Goal: Task Accomplishment & Management: Manage account settings

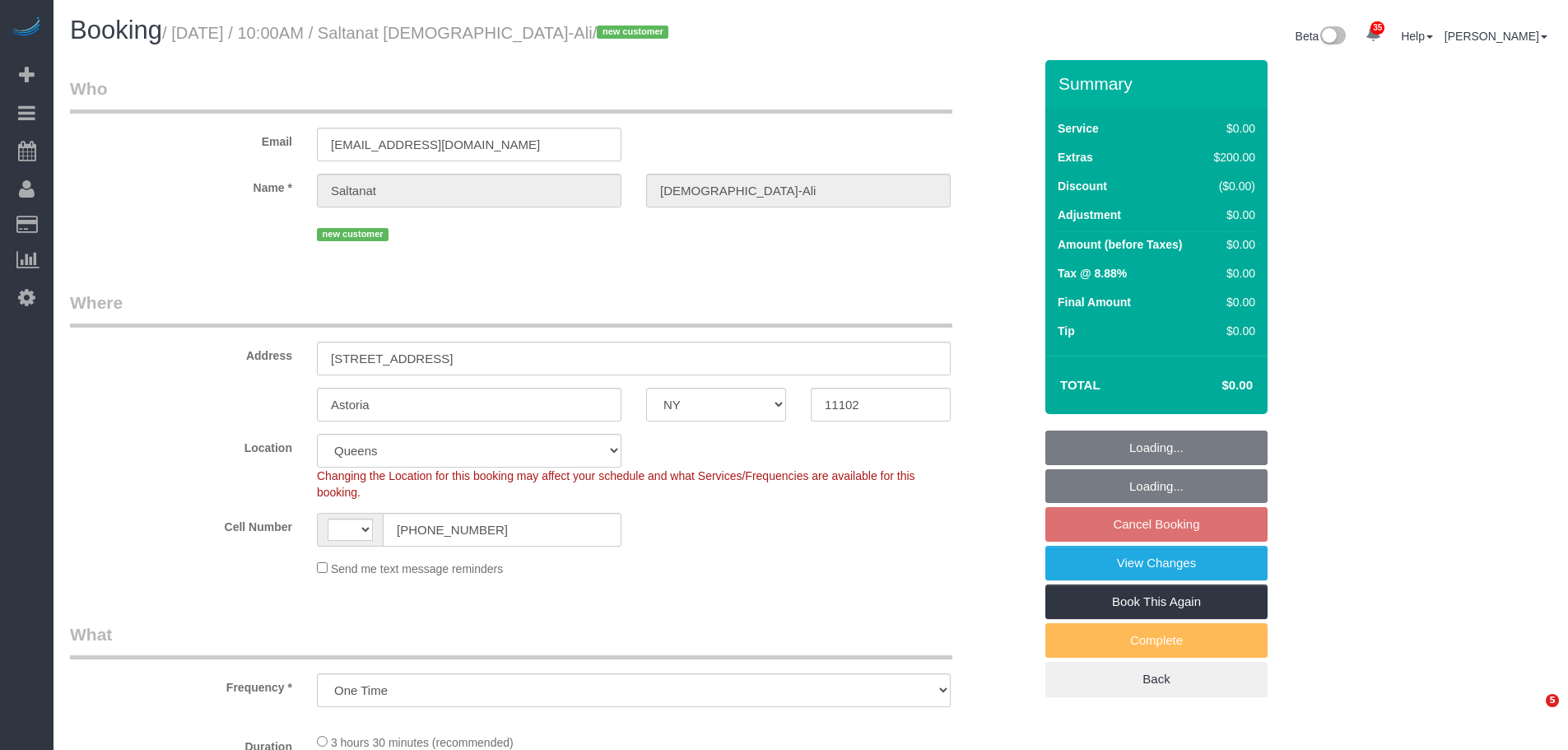
select select "NY"
select select "spot3"
select select "object:826"
select select "spot58"
select select "string:US"
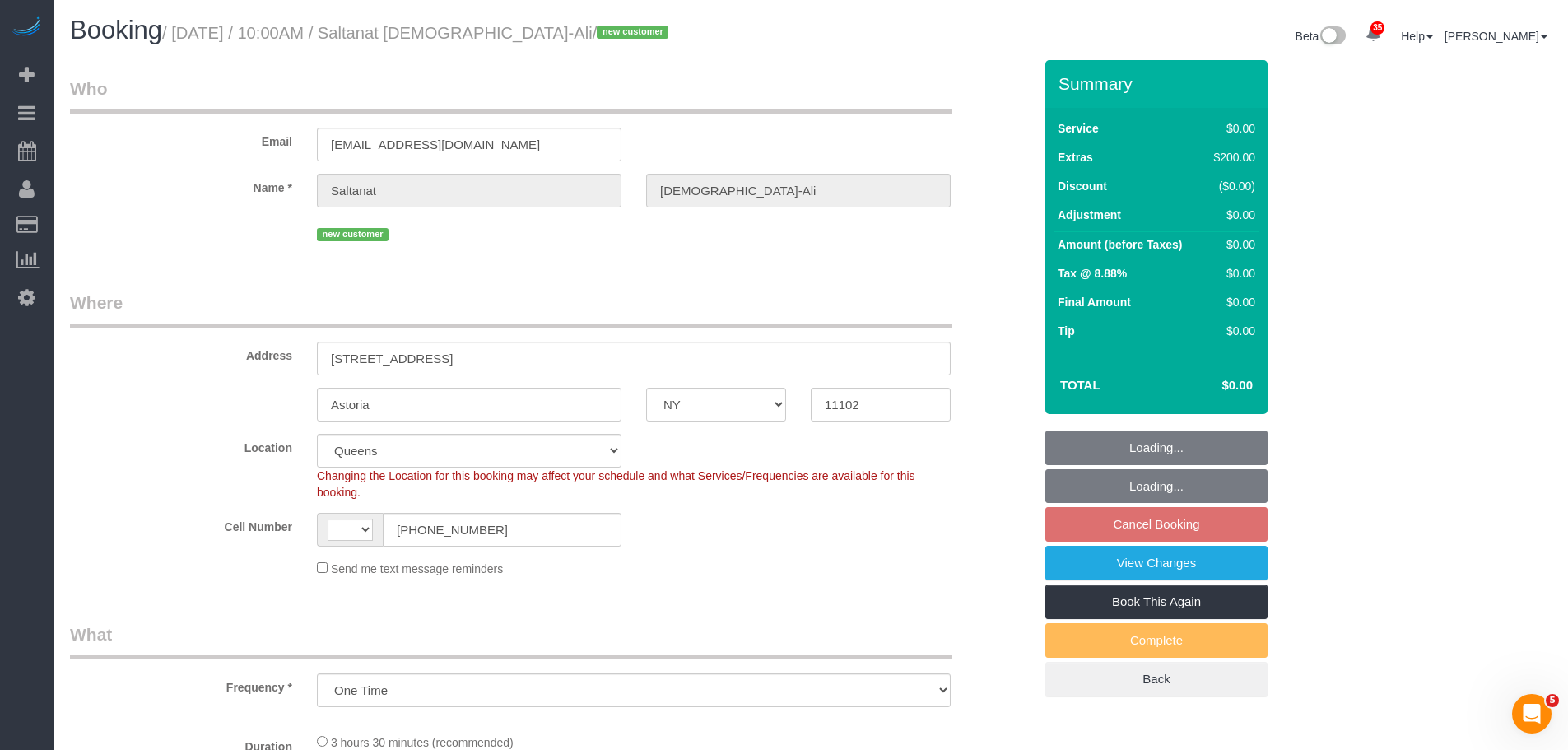
select select "string:stripe-pm_1SEdT24VGloSiKo793oIoqer"
select select "number:89"
select select "number:90"
select select "number:15"
select select "number:5"
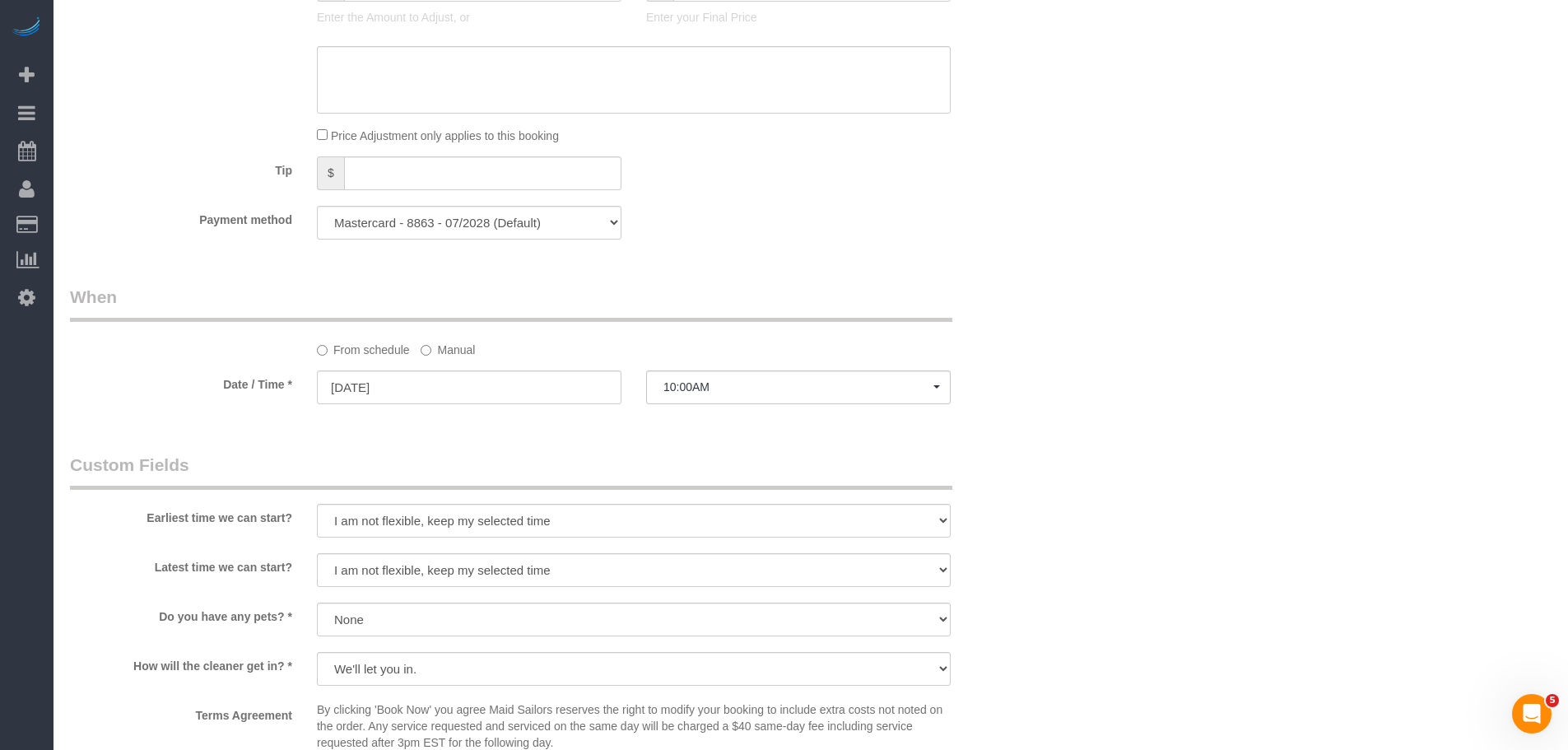
scroll to position [1400, 0]
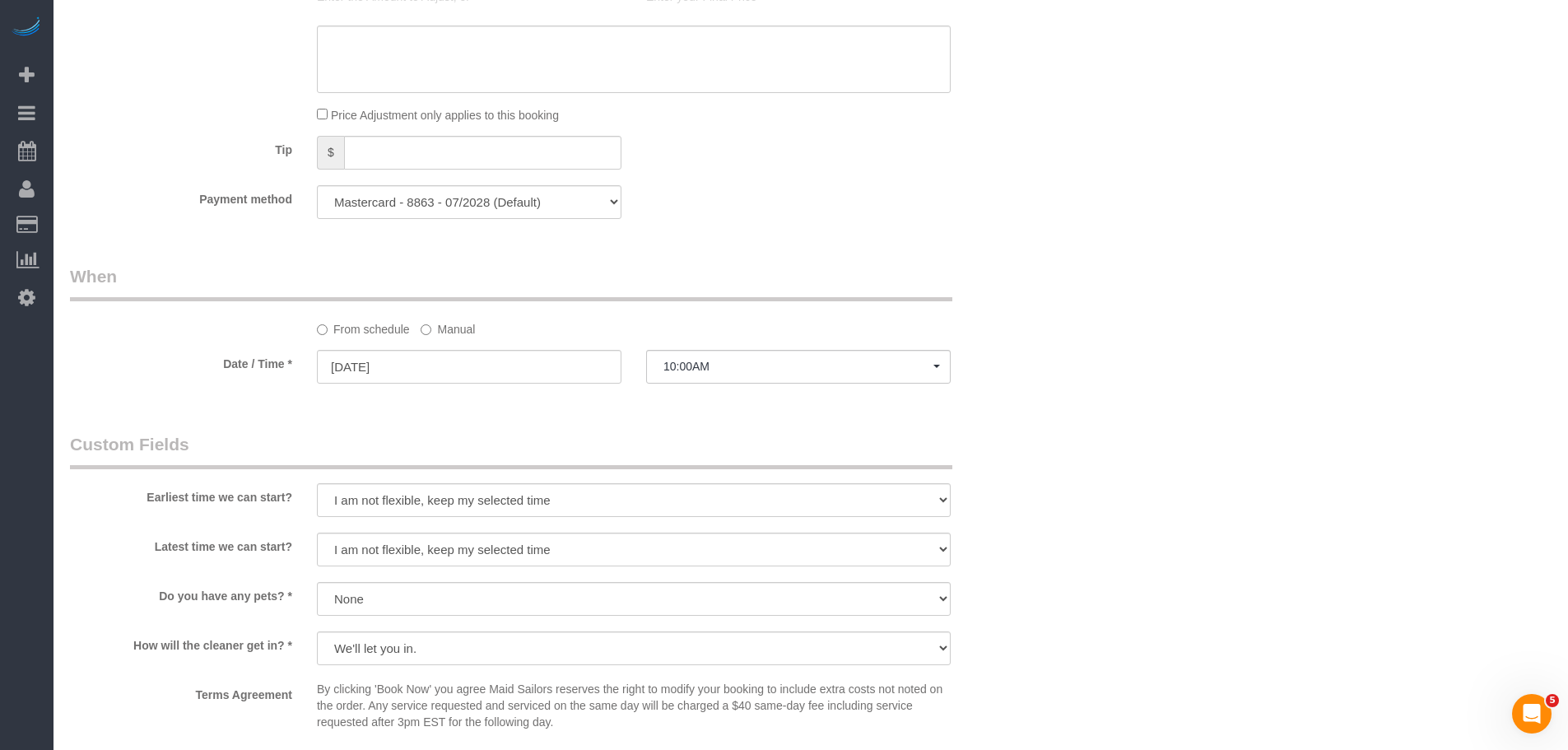
click at [415, 321] on div "From schedule Manual" at bounding box center [634, 327] width 659 height 22
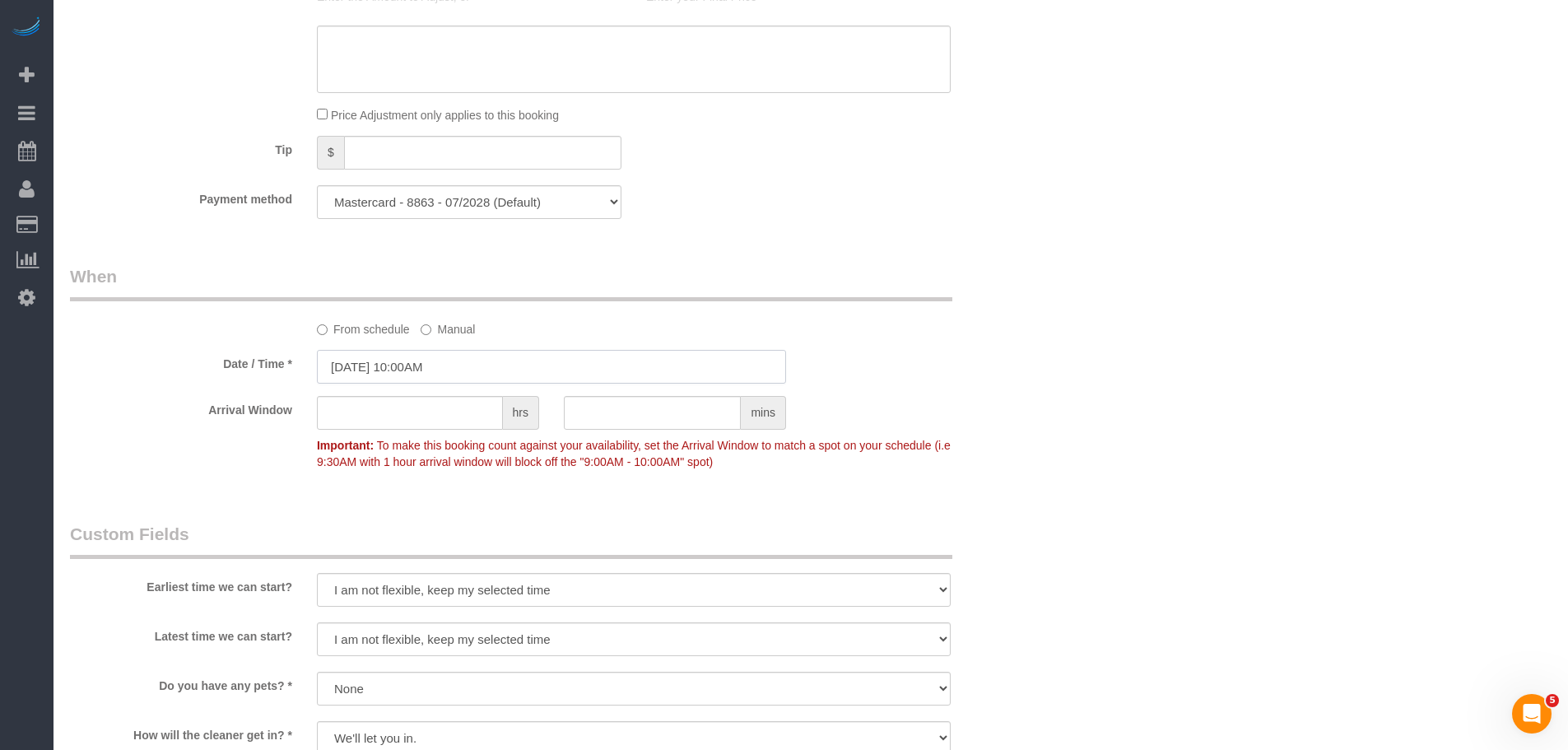
click at [450, 362] on input "10/06/2025 10:00AM" at bounding box center [551, 367] width 469 height 34
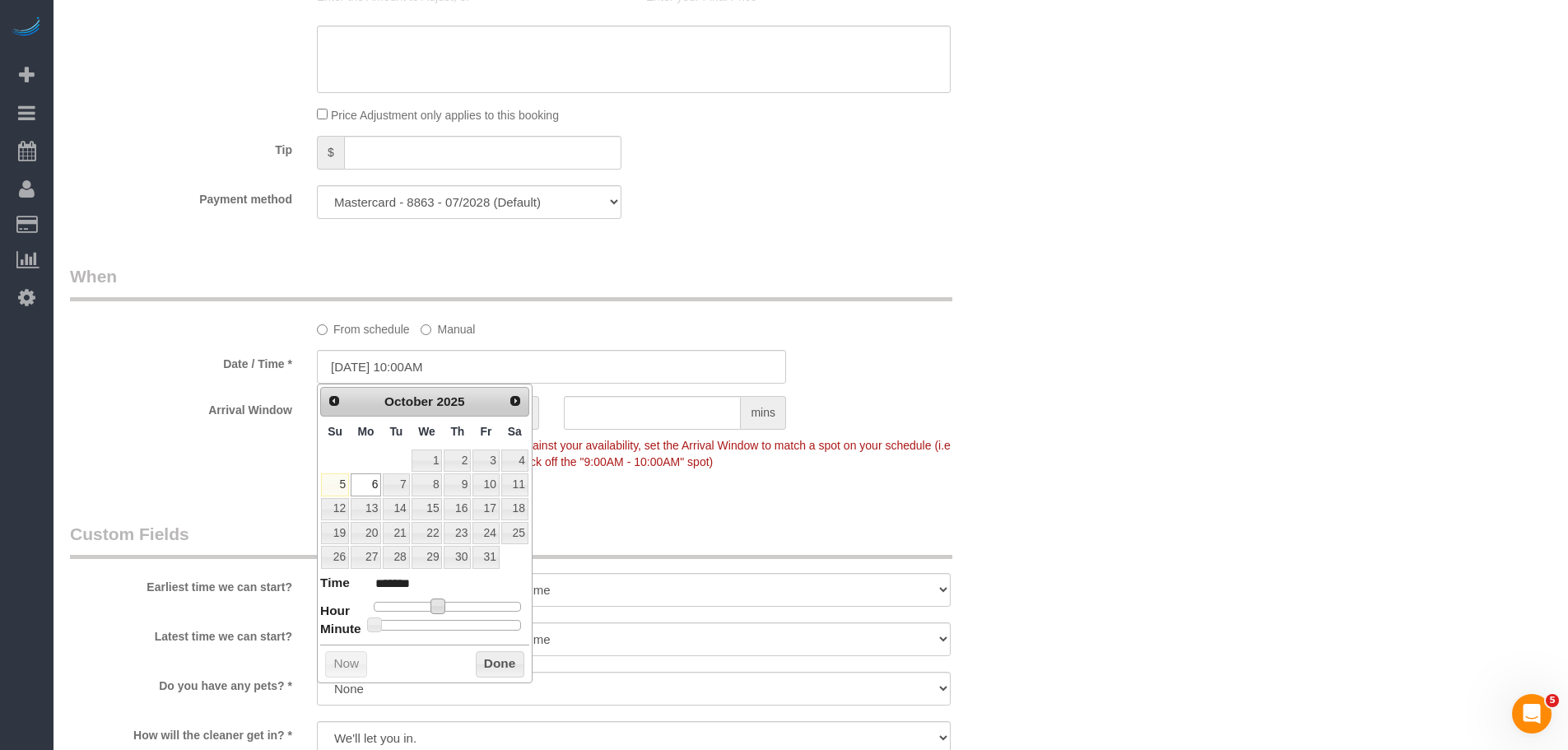
click at [439, 599] on span at bounding box center [437, 606] width 15 height 15
type input "10/06/2025 11:00AM"
type input "*******"
type input "10/06/2025 12:00PM"
type input "*******"
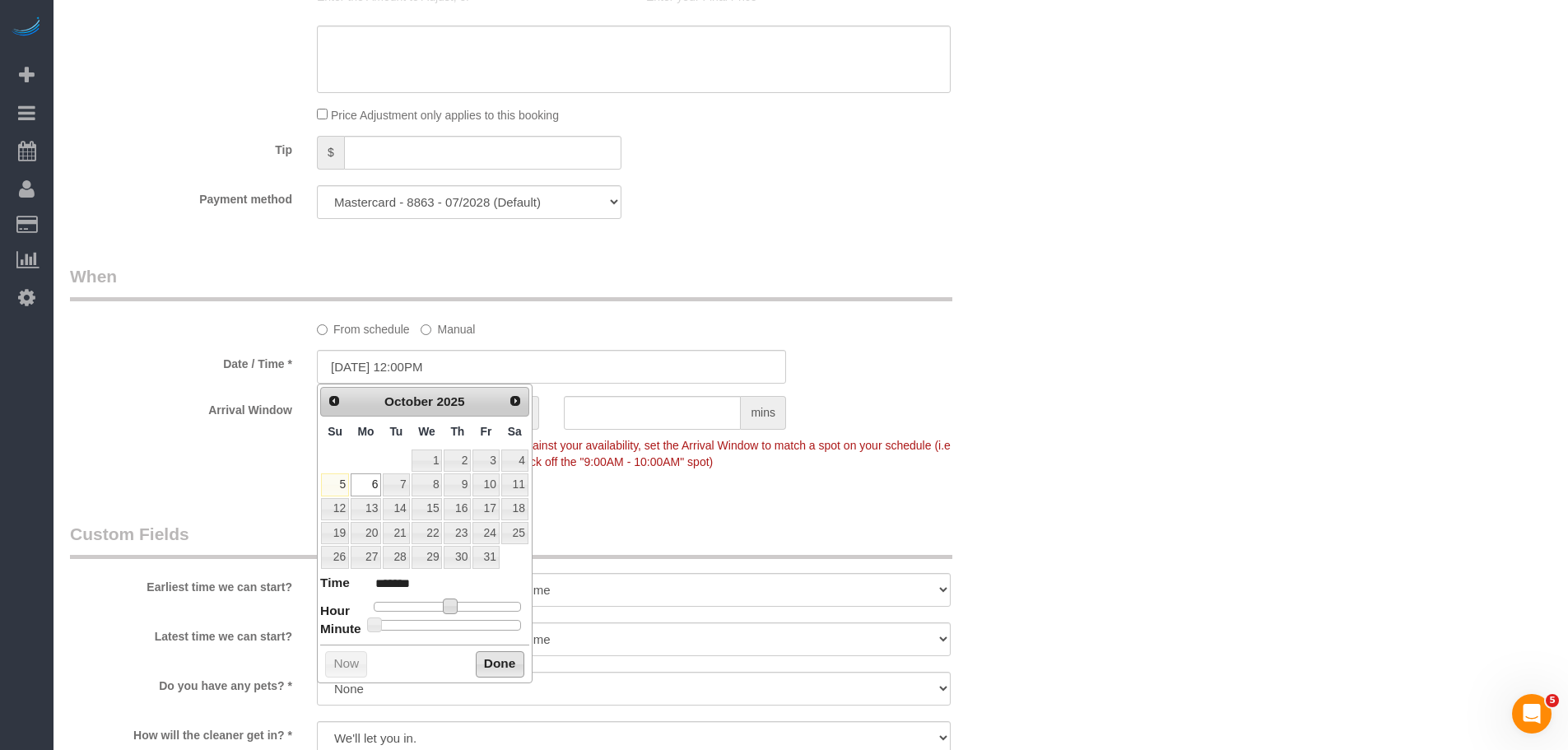
click at [491, 657] on button "Done" at bounding box center [500, 664] width 49 height 26
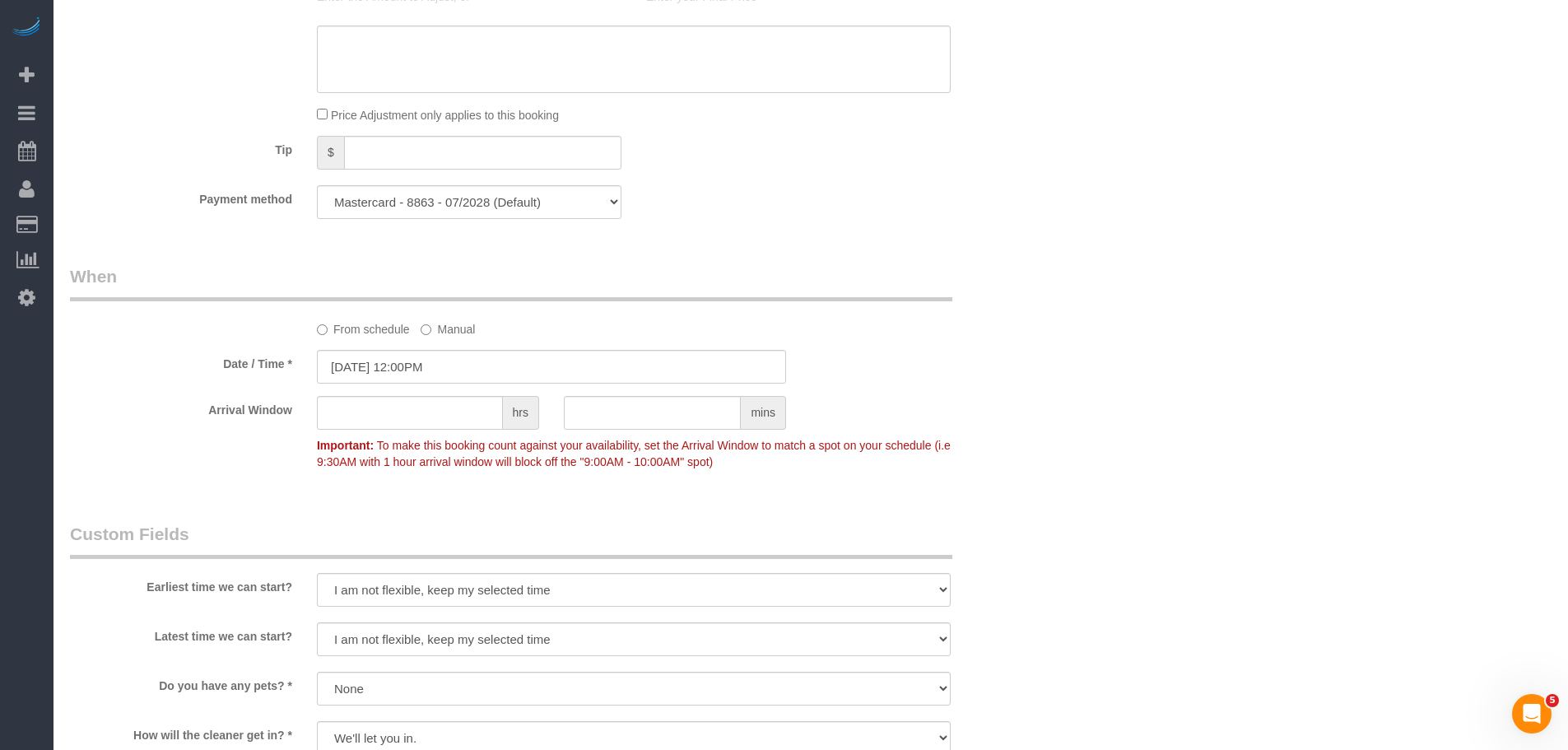
drag, startPoint x: 1225, startPoint y: 355, endPoint x: 1225, endPoint y: 381, distance: 26.0
click at [1226, 355] on div "Who Email muslimalis@gmail.com Name * Saltanat Muslim-Ali new customer Where Ad…" at bounding box center [810, 71] width 1481 height 2822
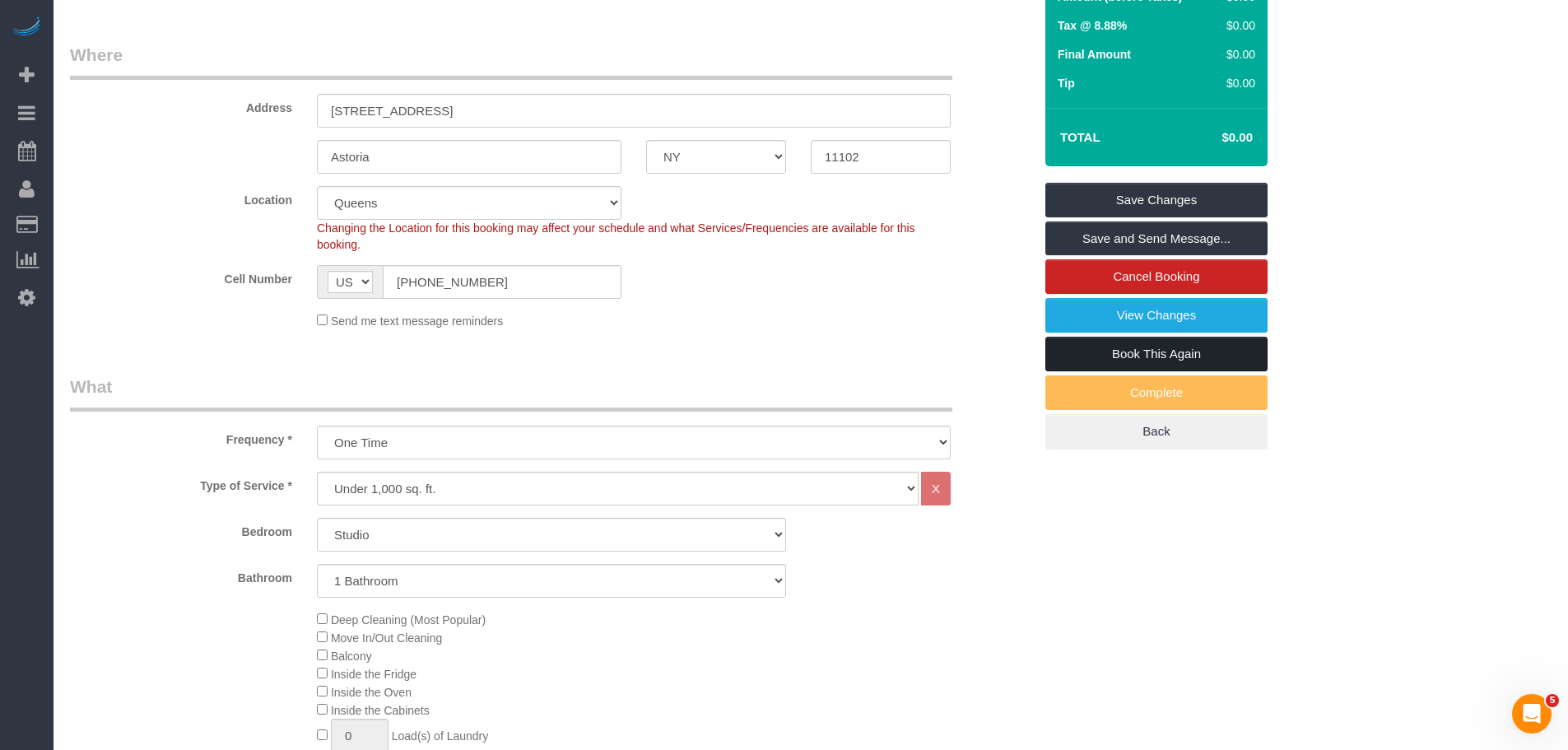
scroll to position [164, 0]
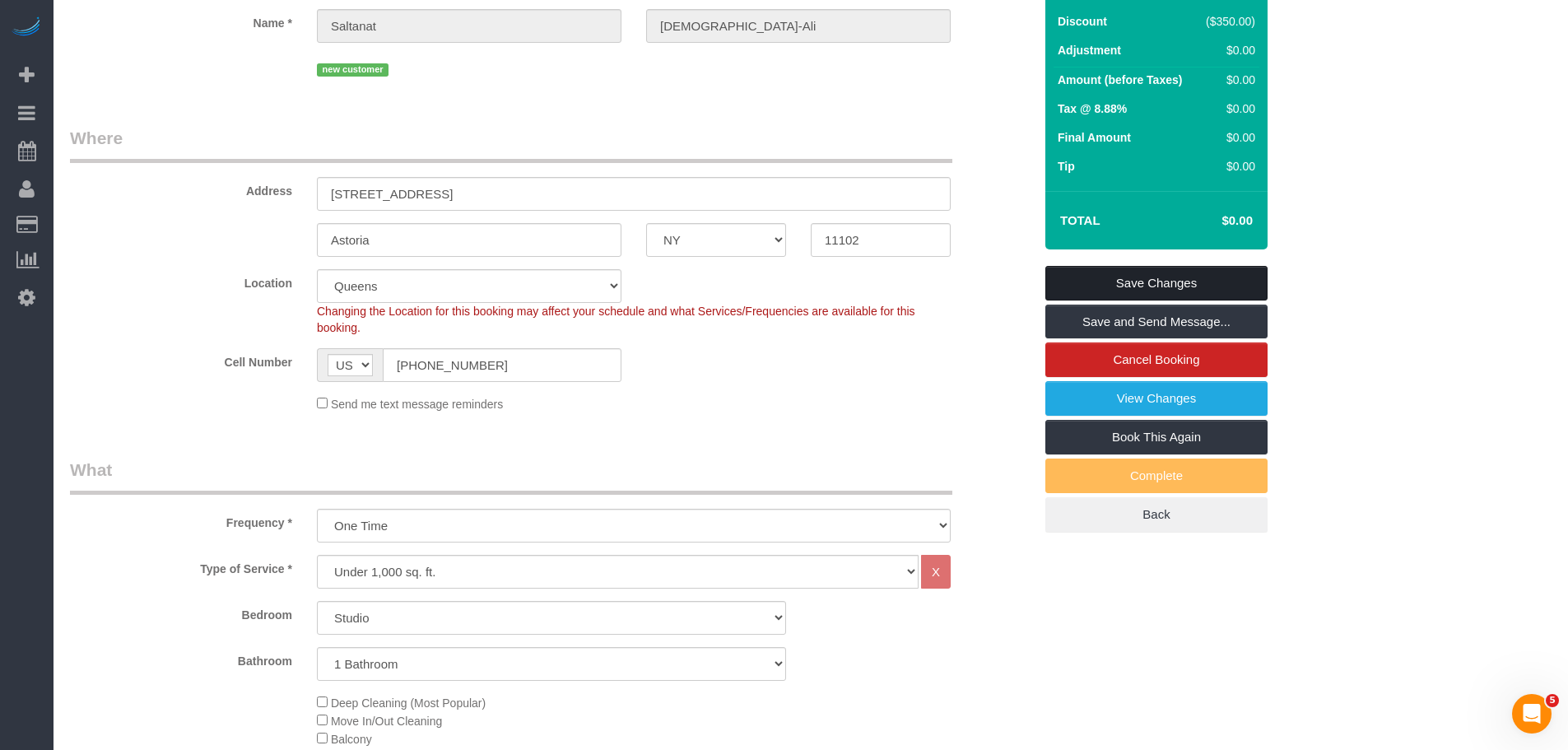
click at [1168, 279] on link "Save Changes" at bounding box center [1156, 283] width 222 height 35
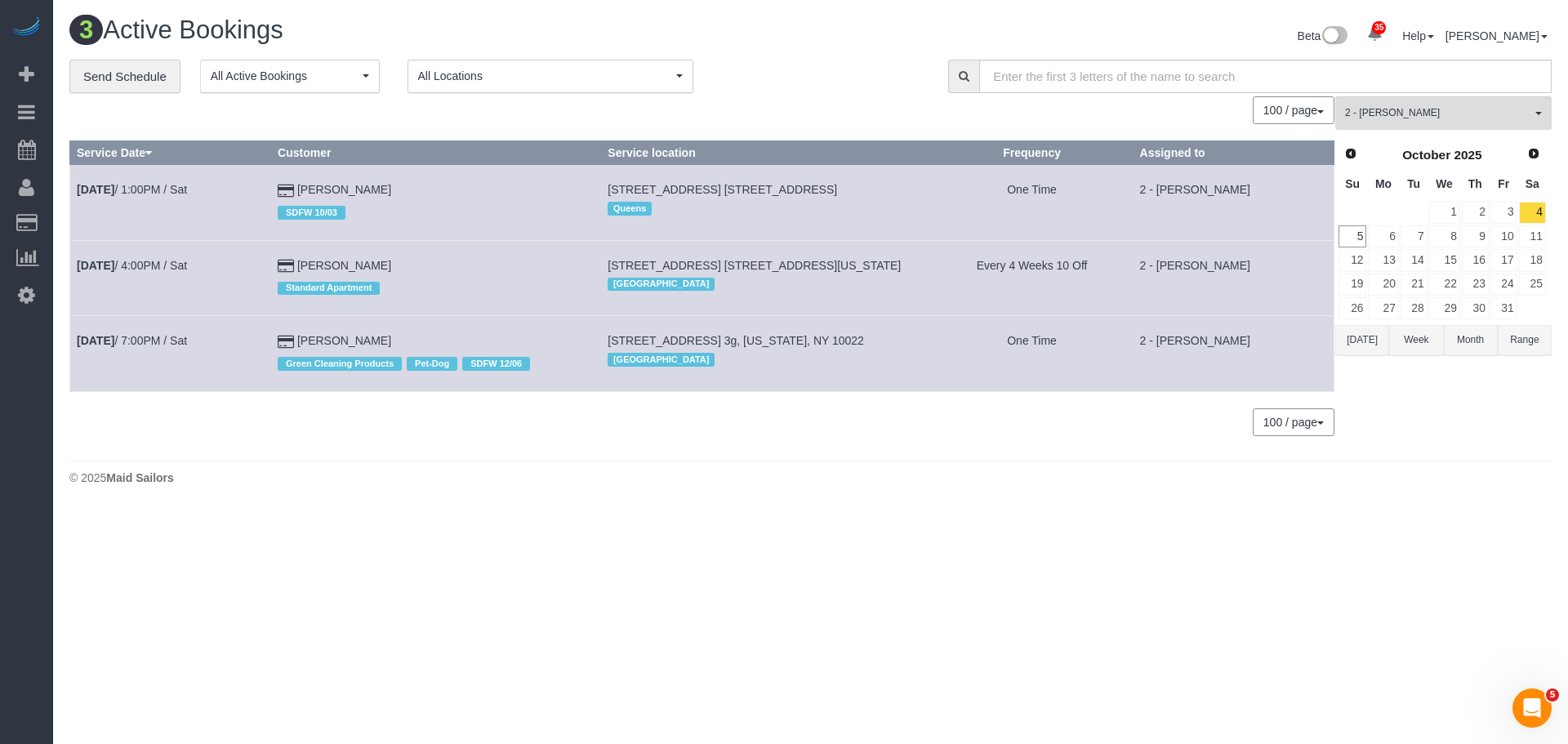
click at [1018, 471] on div "© 2025 Maid Sailors" at bounding box center [810, 477] width 1482 height 17
drag, startPoint x: 1461, startPoint y: 116, endPoint x: 1459, endPoint y: 177, distance: 61.0
click at [1461, 116] on span "2 - [PERSON_NAME]" at bounding box center [1438, 113] width 187 height 14
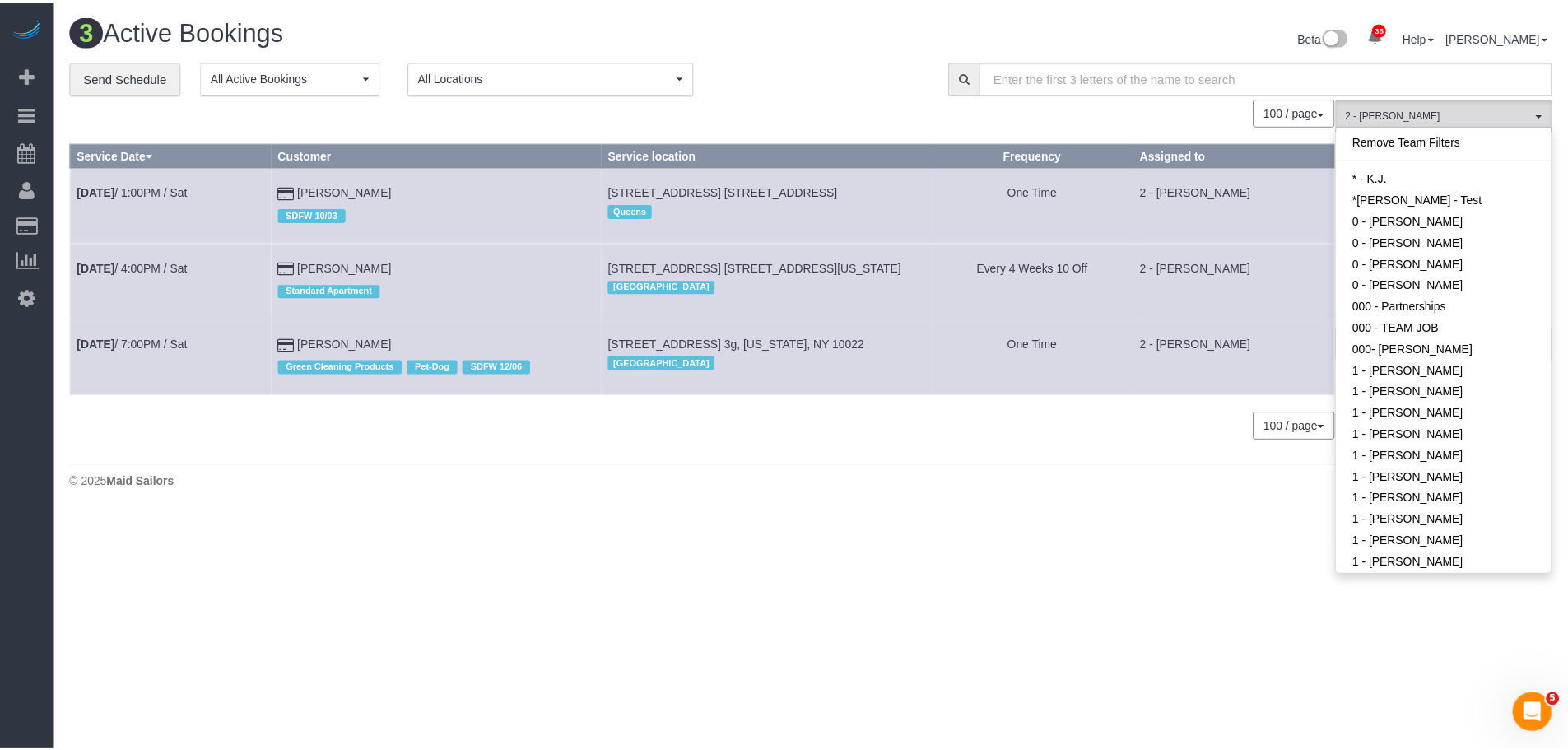
scroll to position [792, 0]
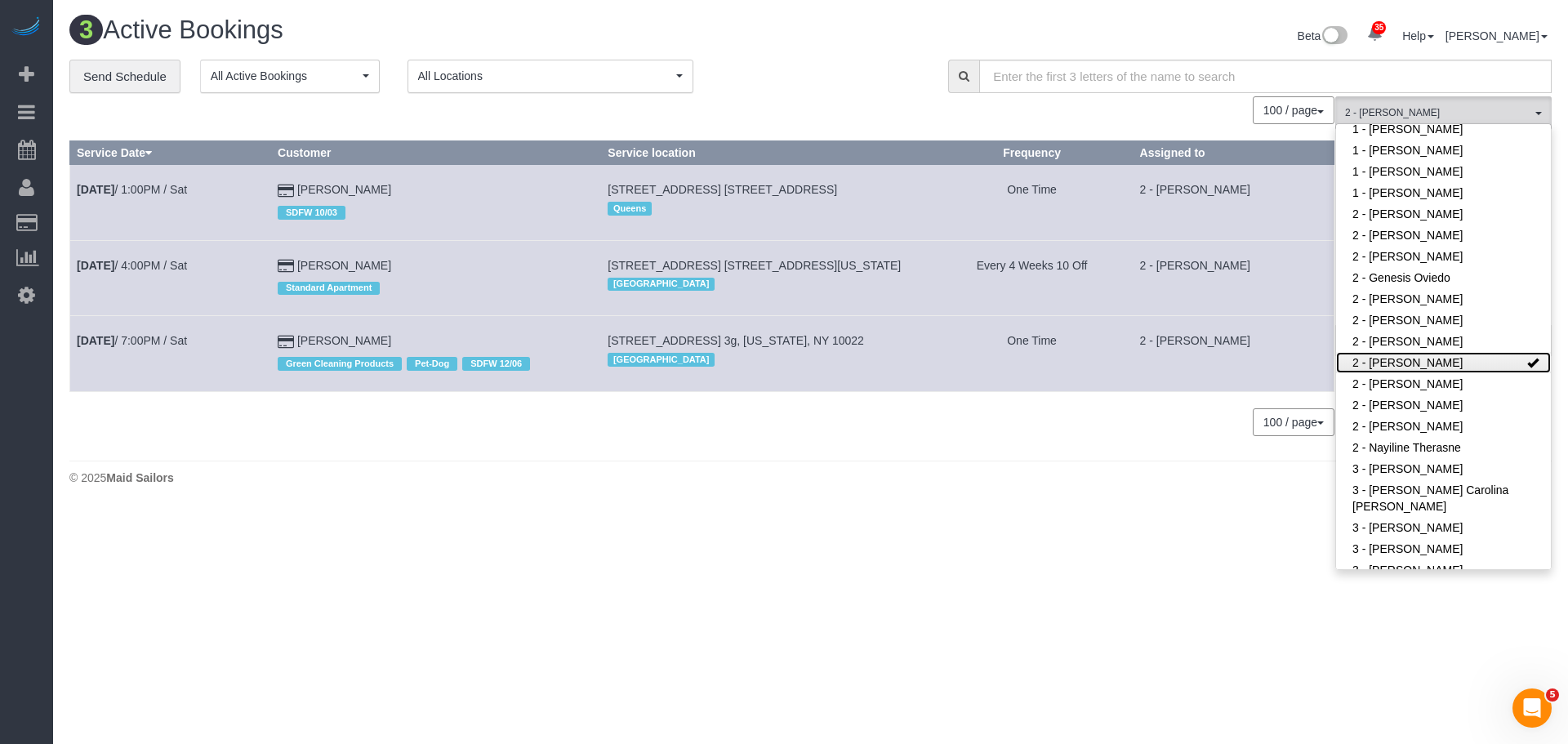
click at [1469, 352] on link "2 - [PERSON_NAME]" at bounding box center [1443, 362] width 214 height 21
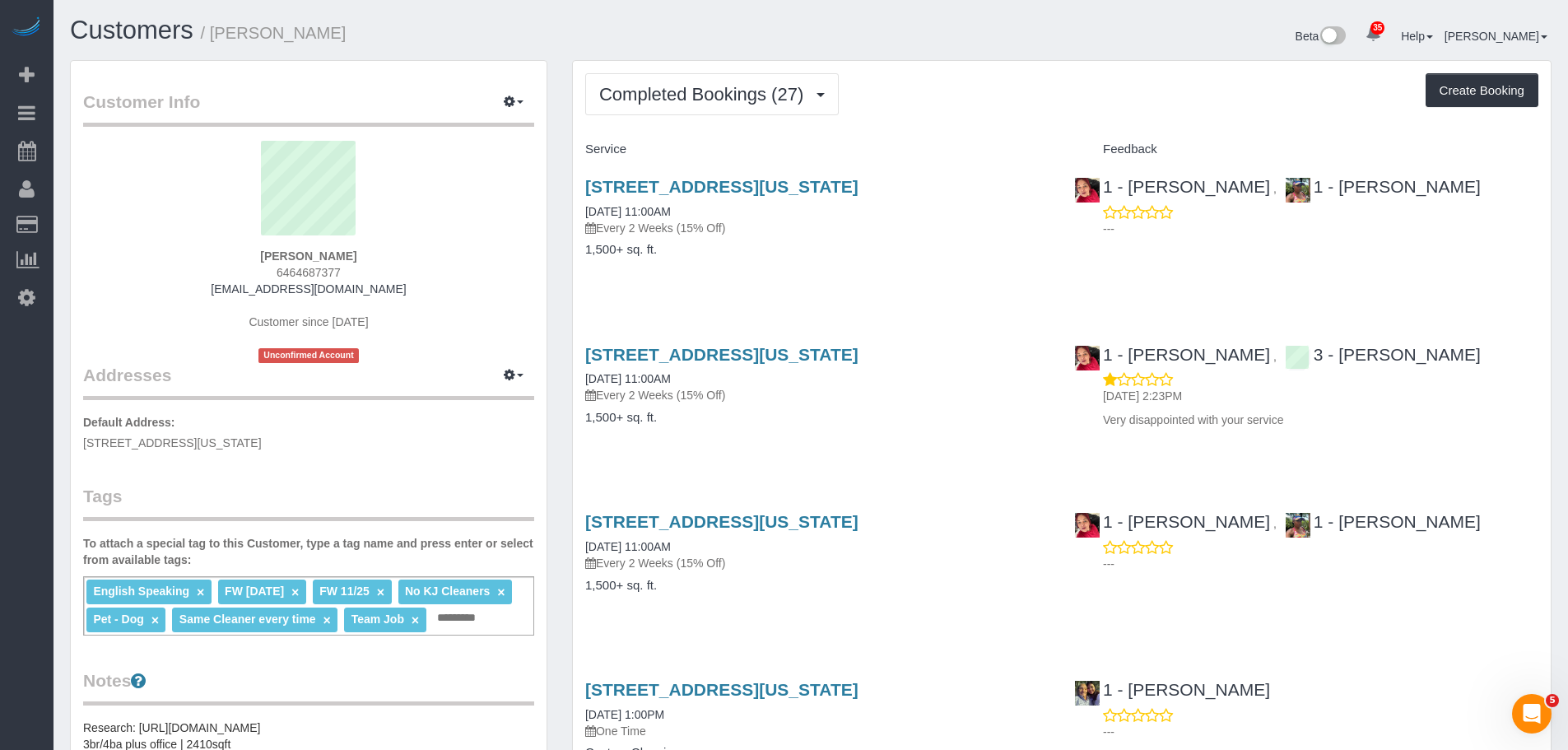
click at [1034, 274] on div "[STREET_ADDRESS][US_STATE] [DATE] 11:00AM Every 2 Weeks (15% Off) 1,500+ sq. ft." at bounding box center [817, 226] width 489 height 126
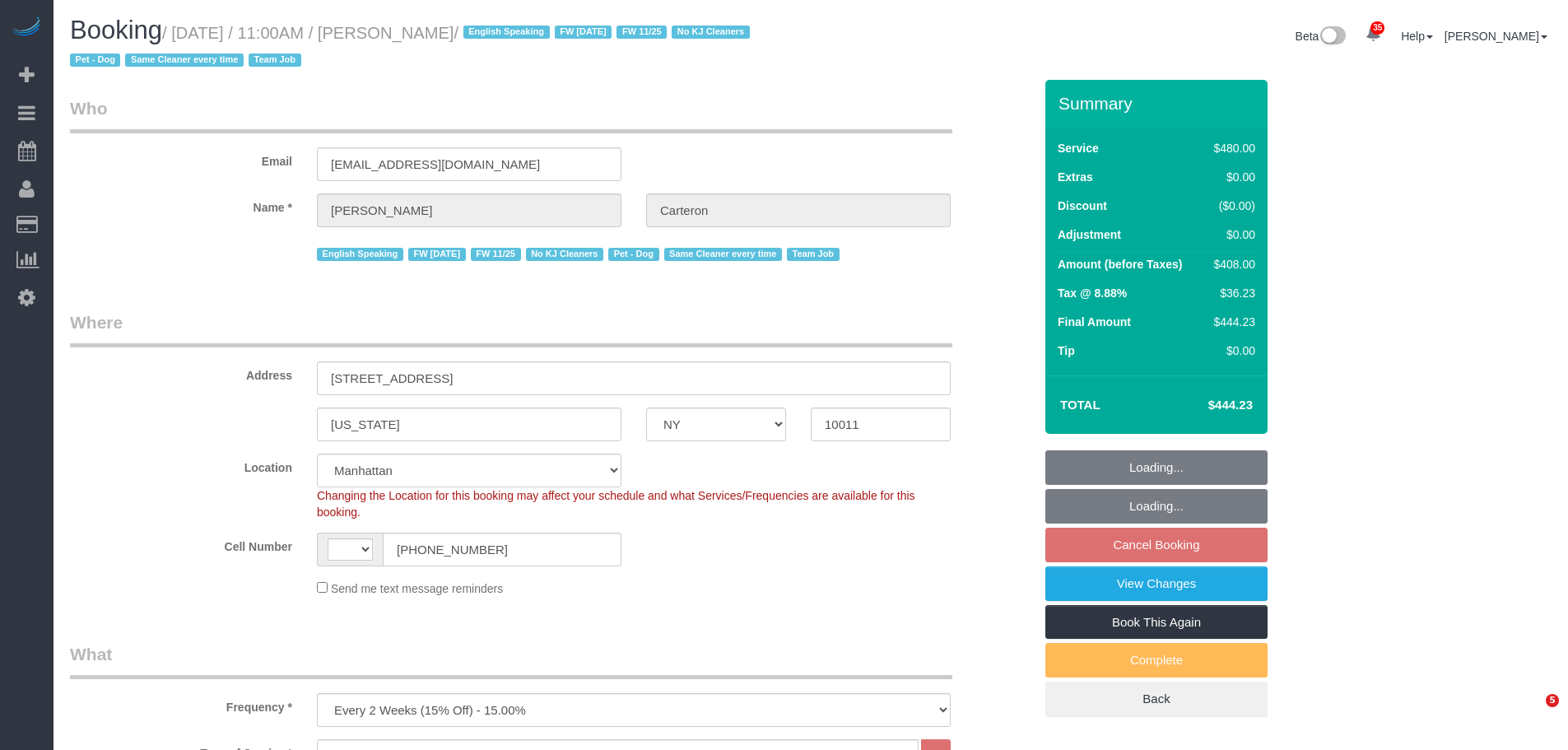
select select "NY"
select select "180"
select select "spot2"
select select "object:945"
select select "string:US"
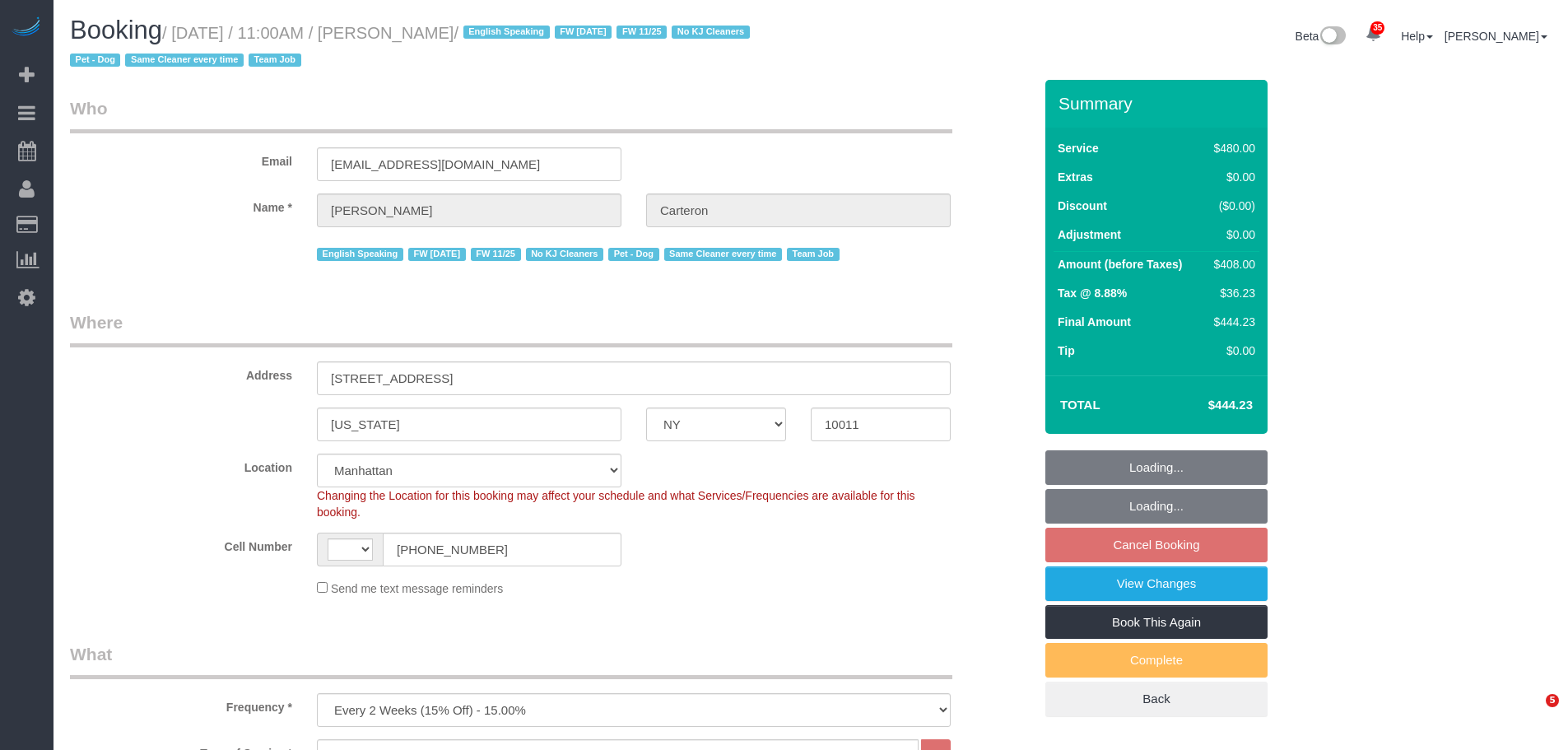
select select "number:89"
select select "number:90"
select select "number:13"
select select "number:5"
select select "string:stripe-pm_1PhBly4VGloSiKo7AbZCQr6r"
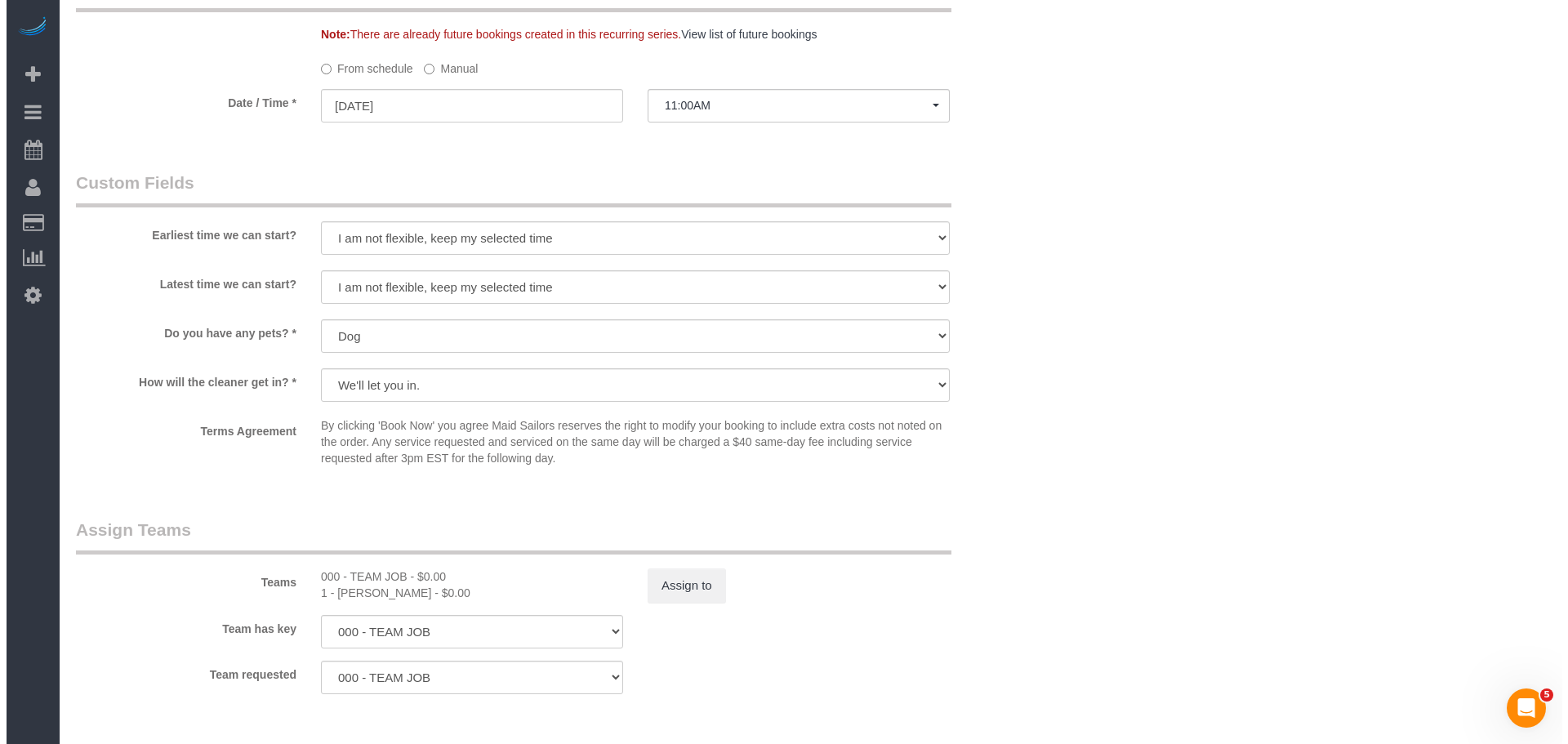
scroll to position [1552, 0]
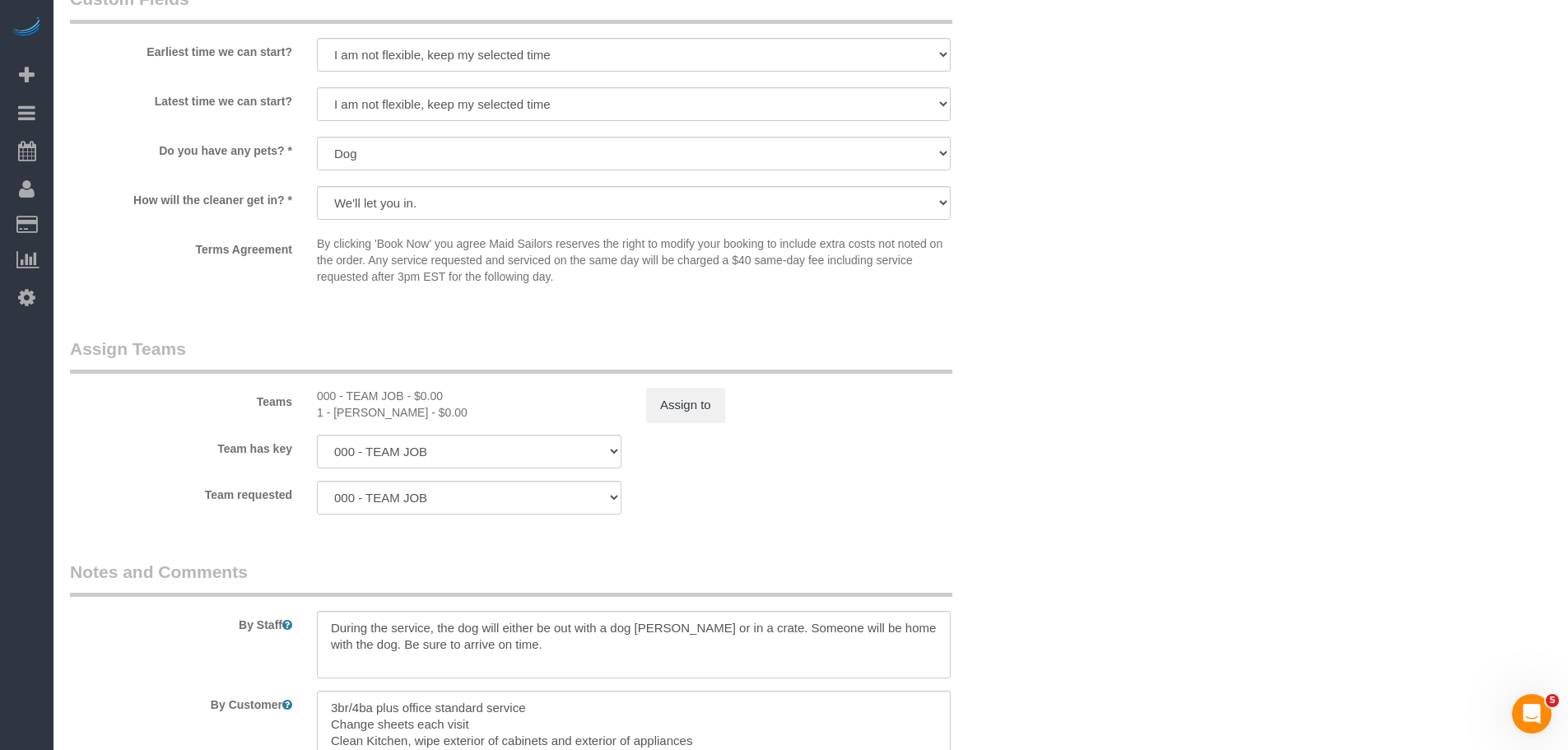
click at [931, 432] on sui-booking-teams "Teams 000 - TEAM JOB - $0.00 1 - Mandy Williams - $0.00 Assign to Team has key …" at bounding box center [551, 425] width 963 height 178
click at [700, 417] on button "Assign to" at bounding box center [685, 404] width 79 height 35
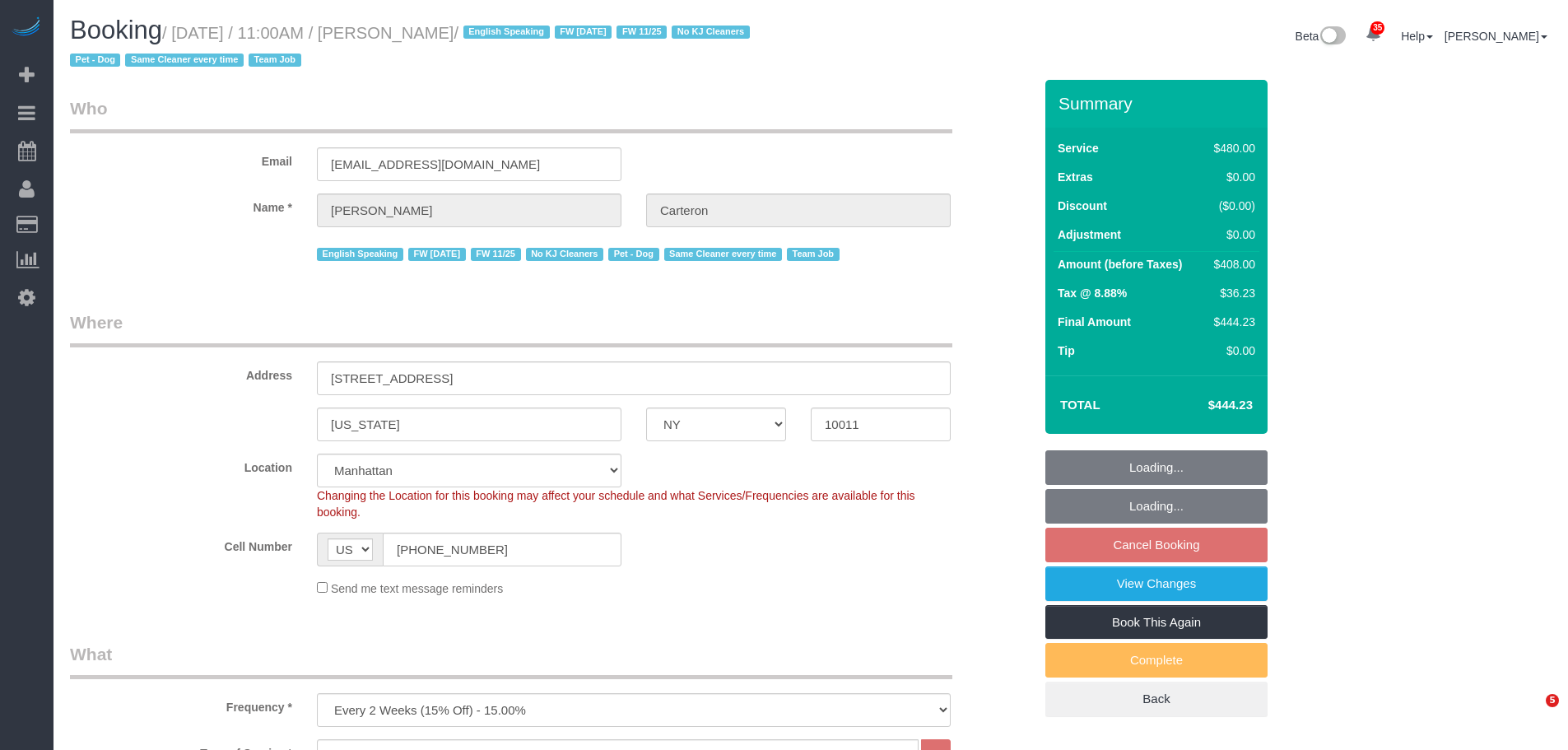
select select "NY"
select select "180"
select select "spot2"
select select "number:89"
select select "number:90"
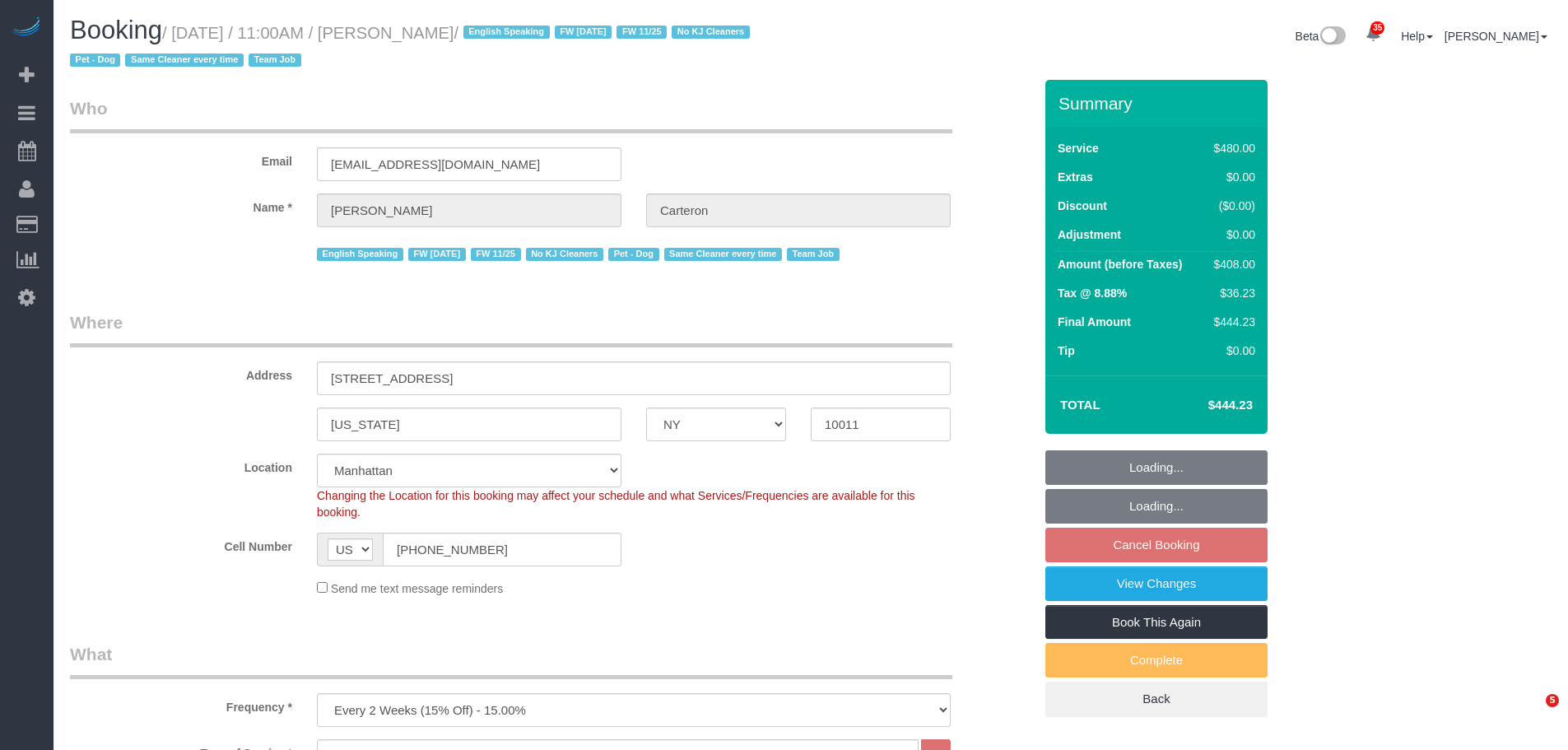
select select "number:13"
select select "number:5"
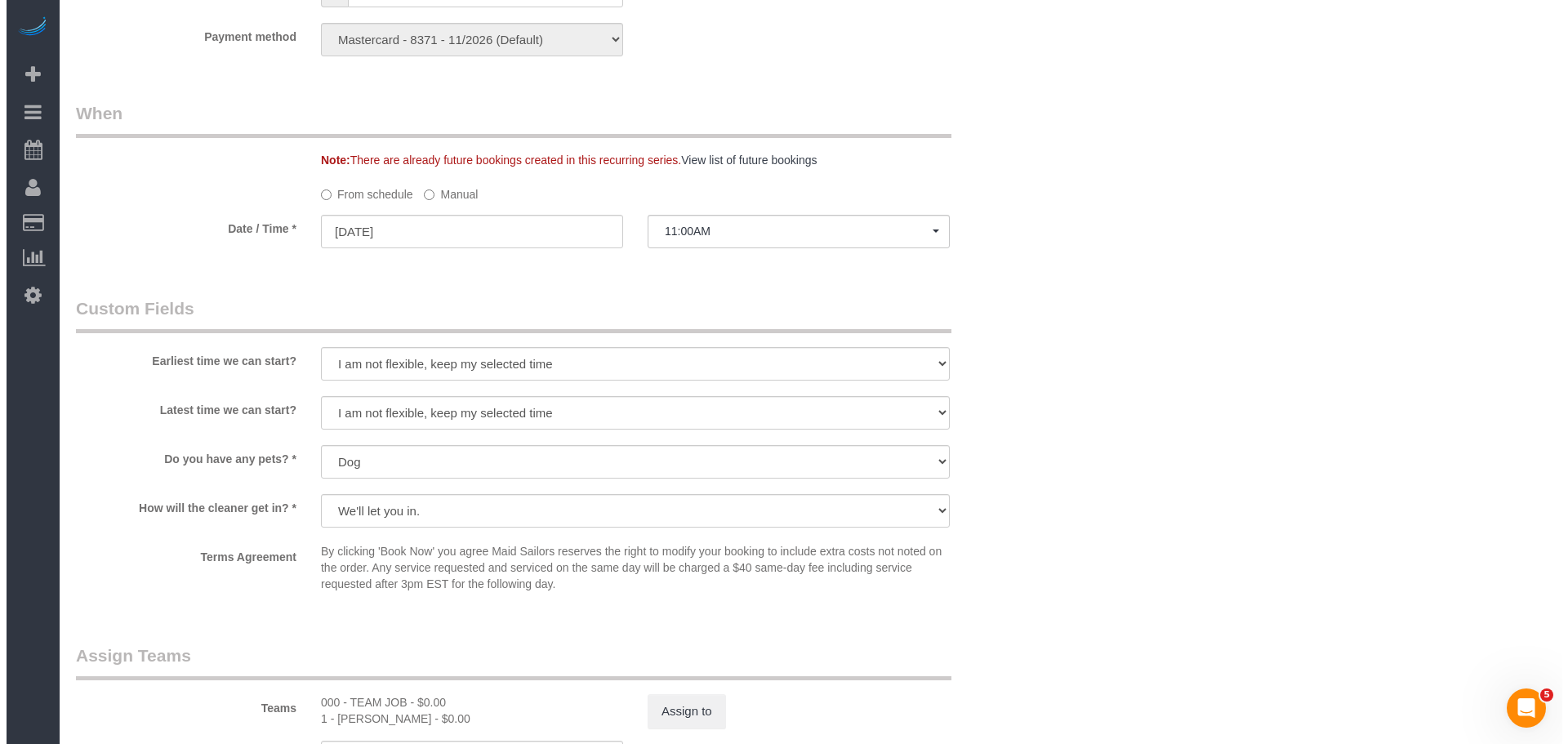
scroll to position [1389, 0]
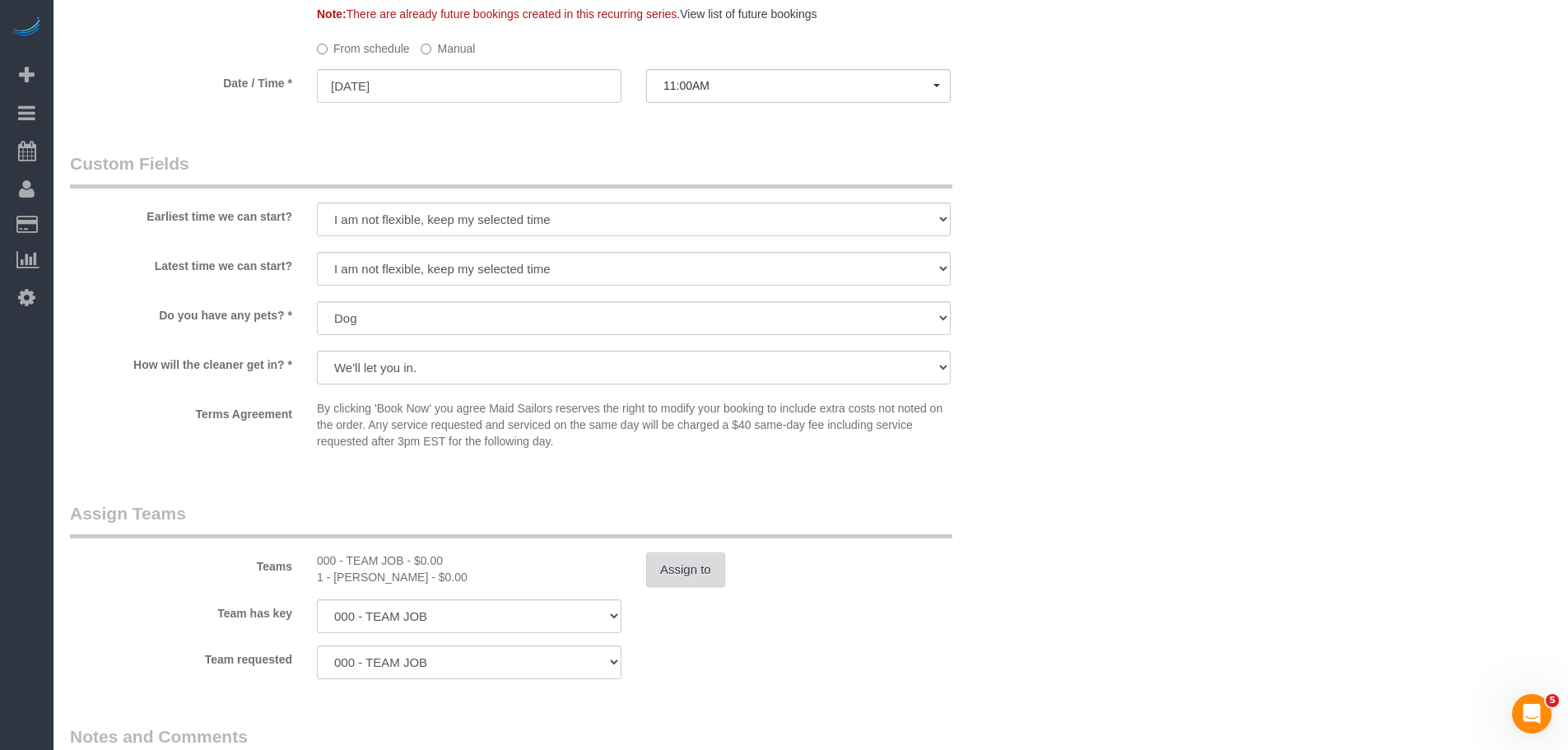
click at [707, 569] on button "Assign to" at bounding box center [685, 570] width 79 height 35
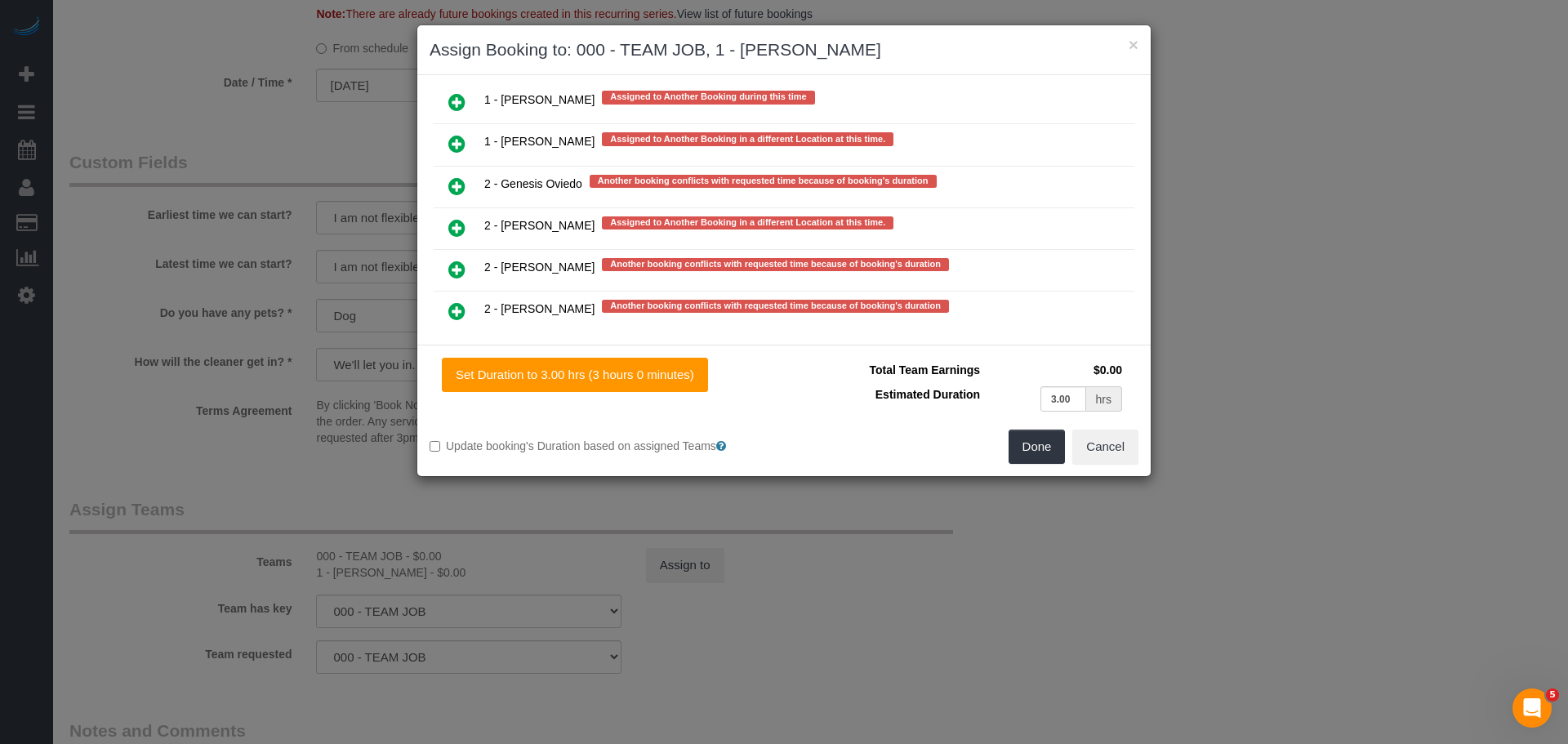
scroll to position [2702, 0]
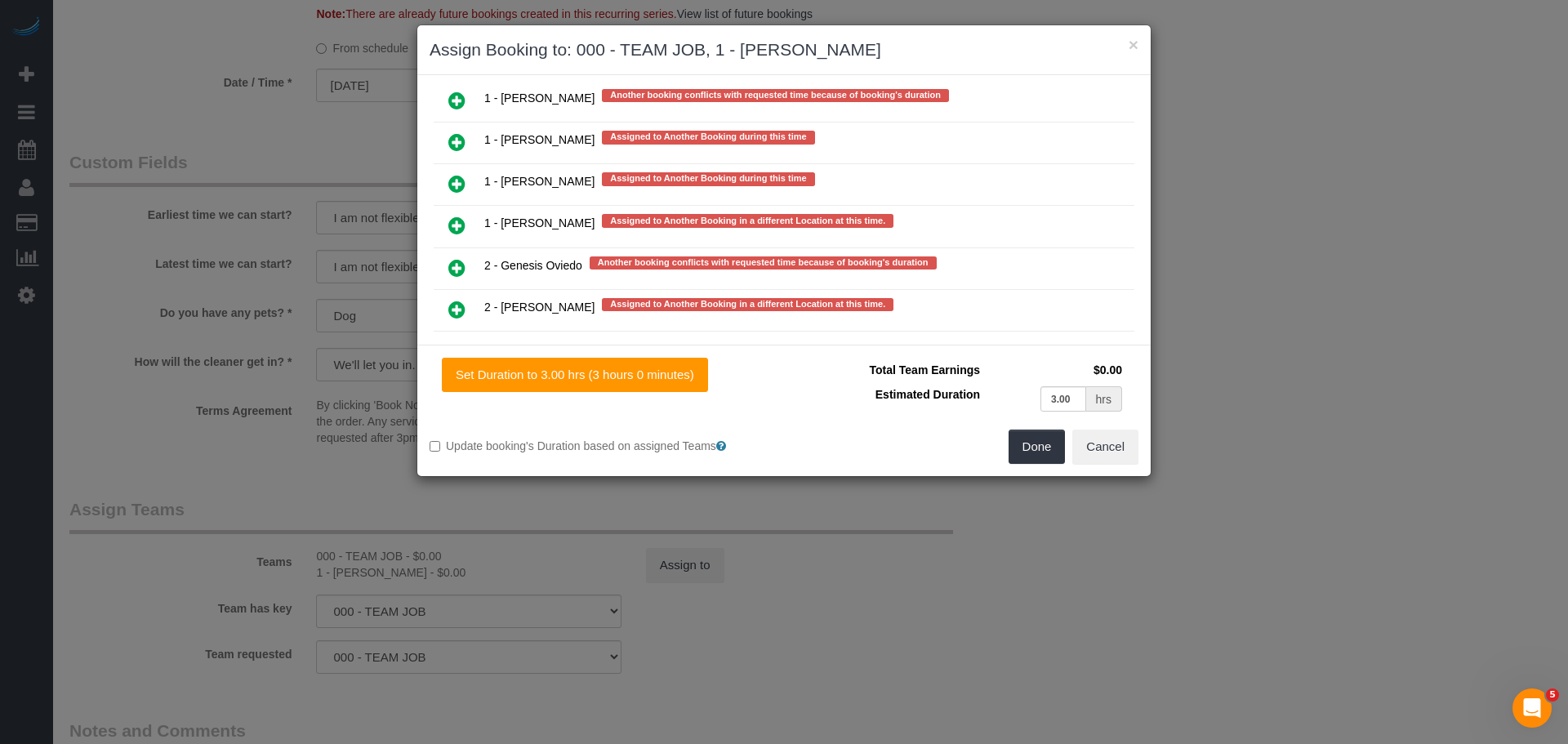
click at [464, 143] on icon at bounding box center [456, 142] width 17 height 20
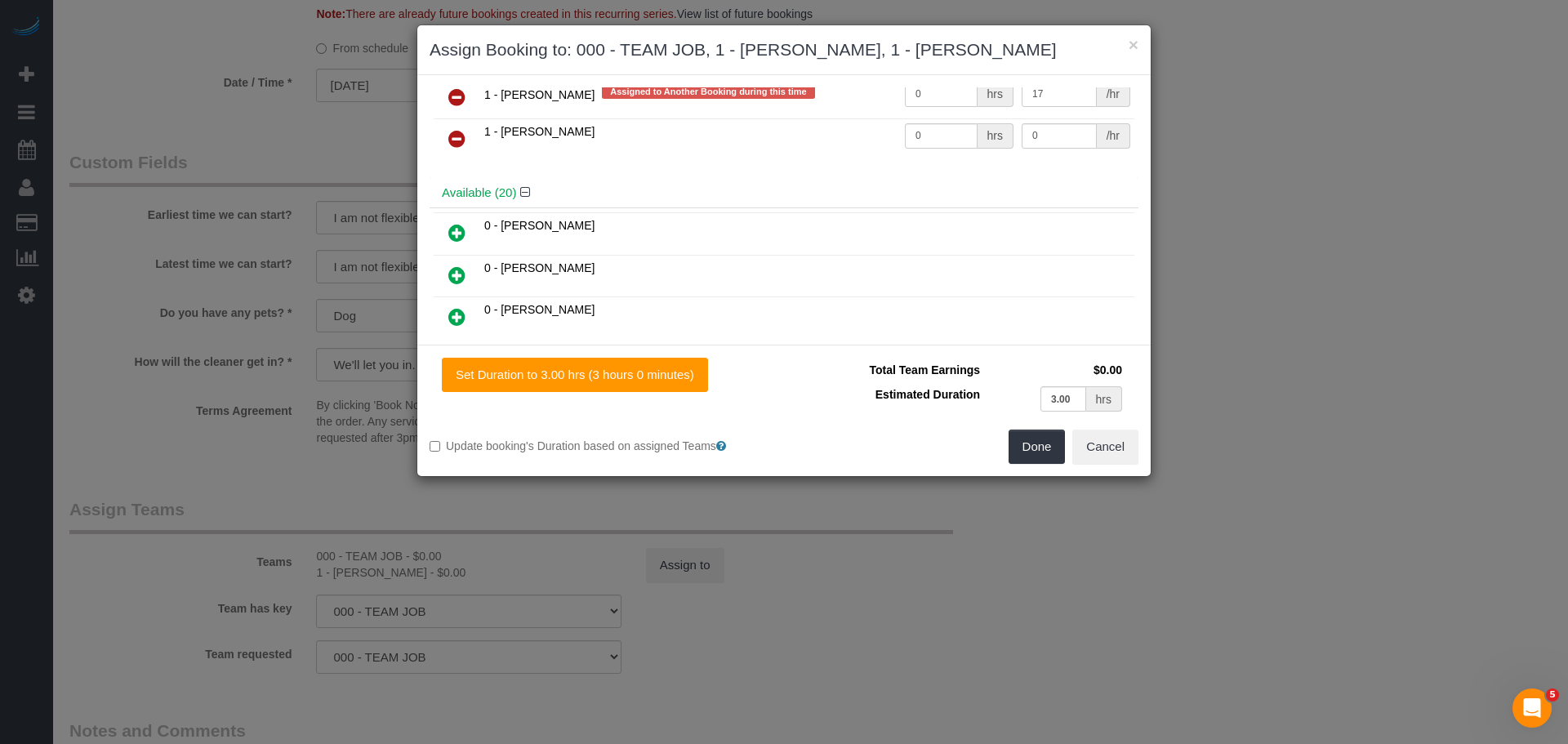
scroll to position [0, 0]
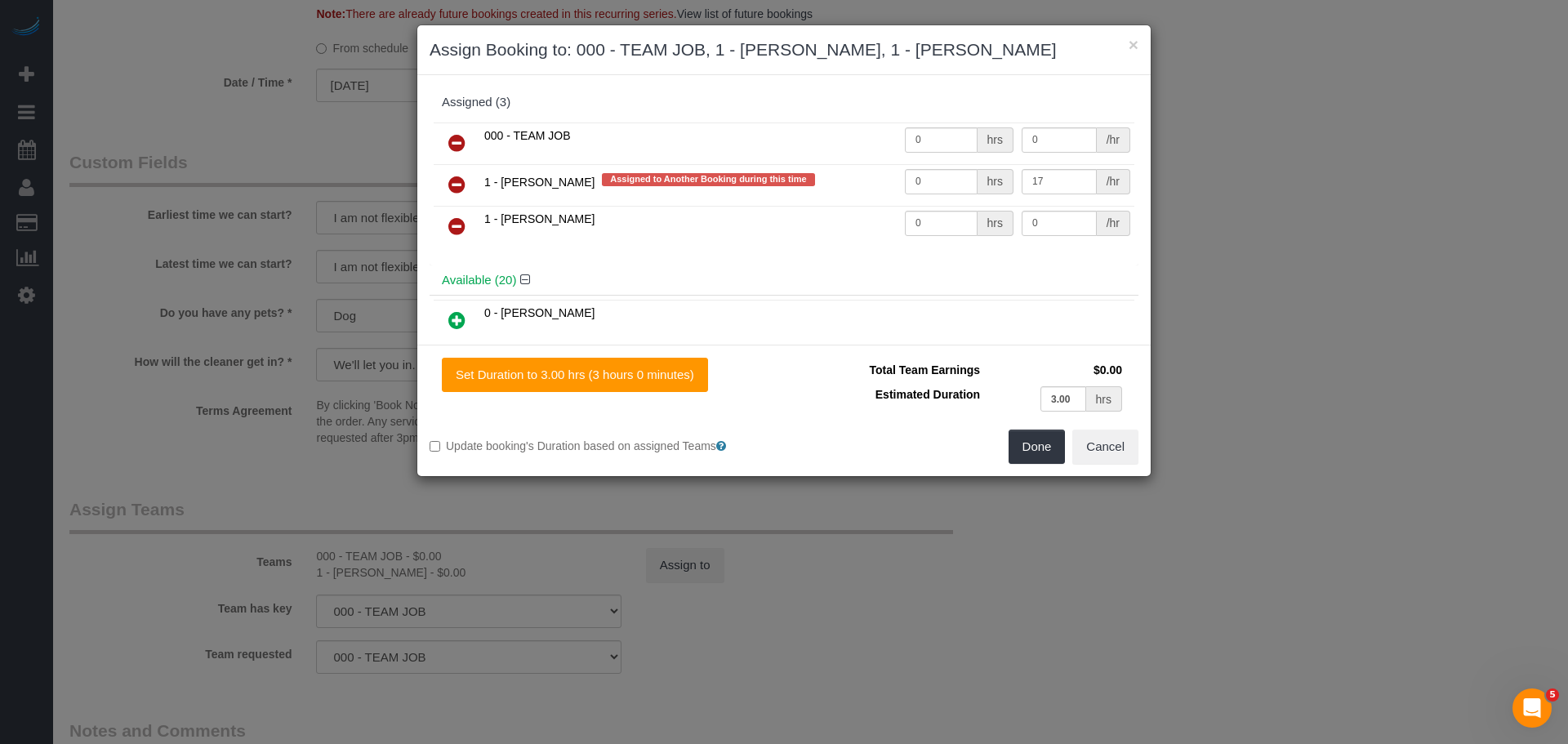
click at [465, 227] on link at bounding box center [456, 226] width 39 height 33
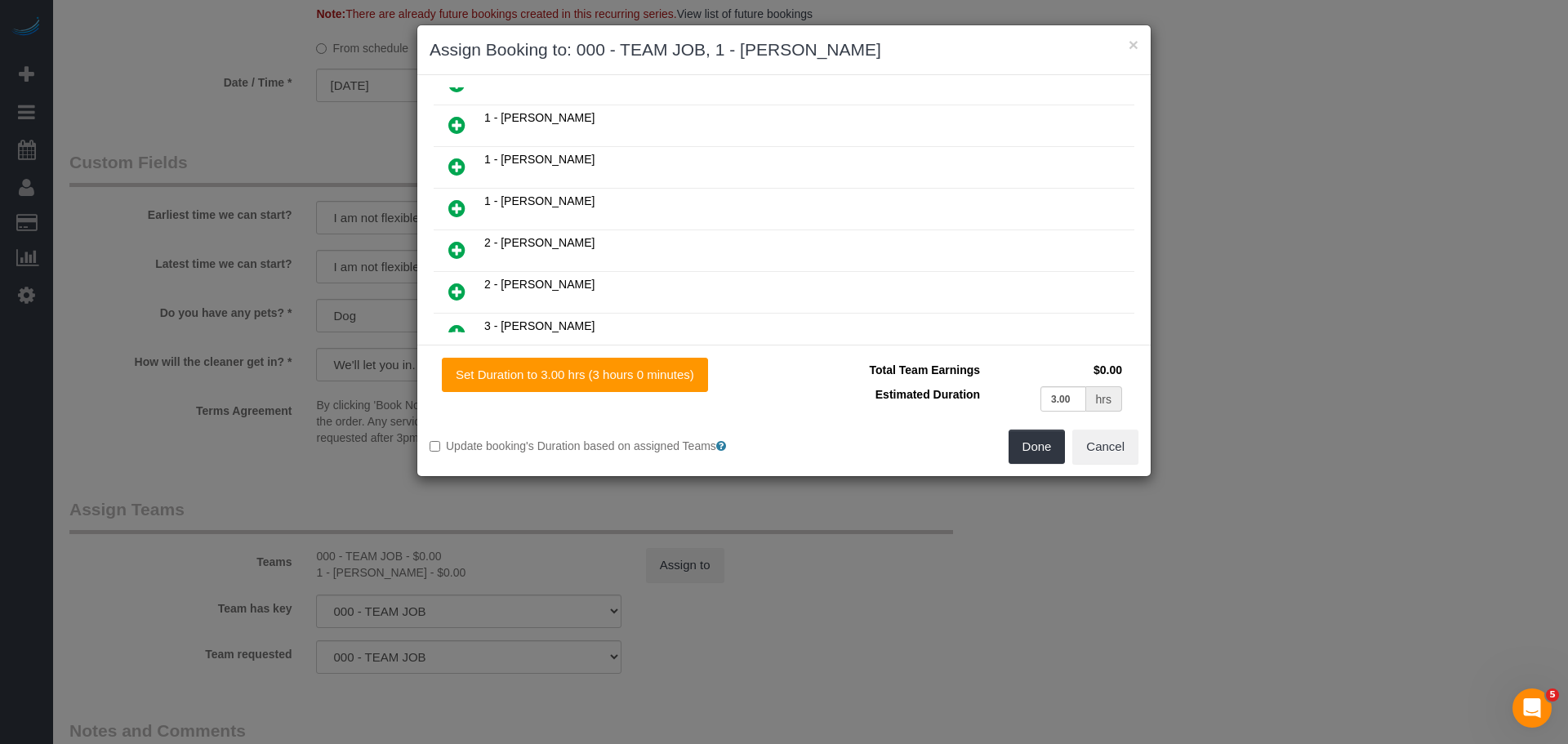
scroll to position [654, 0]
click at [450, 121] on icon at bounding box center [456, 126] width 17 height 20
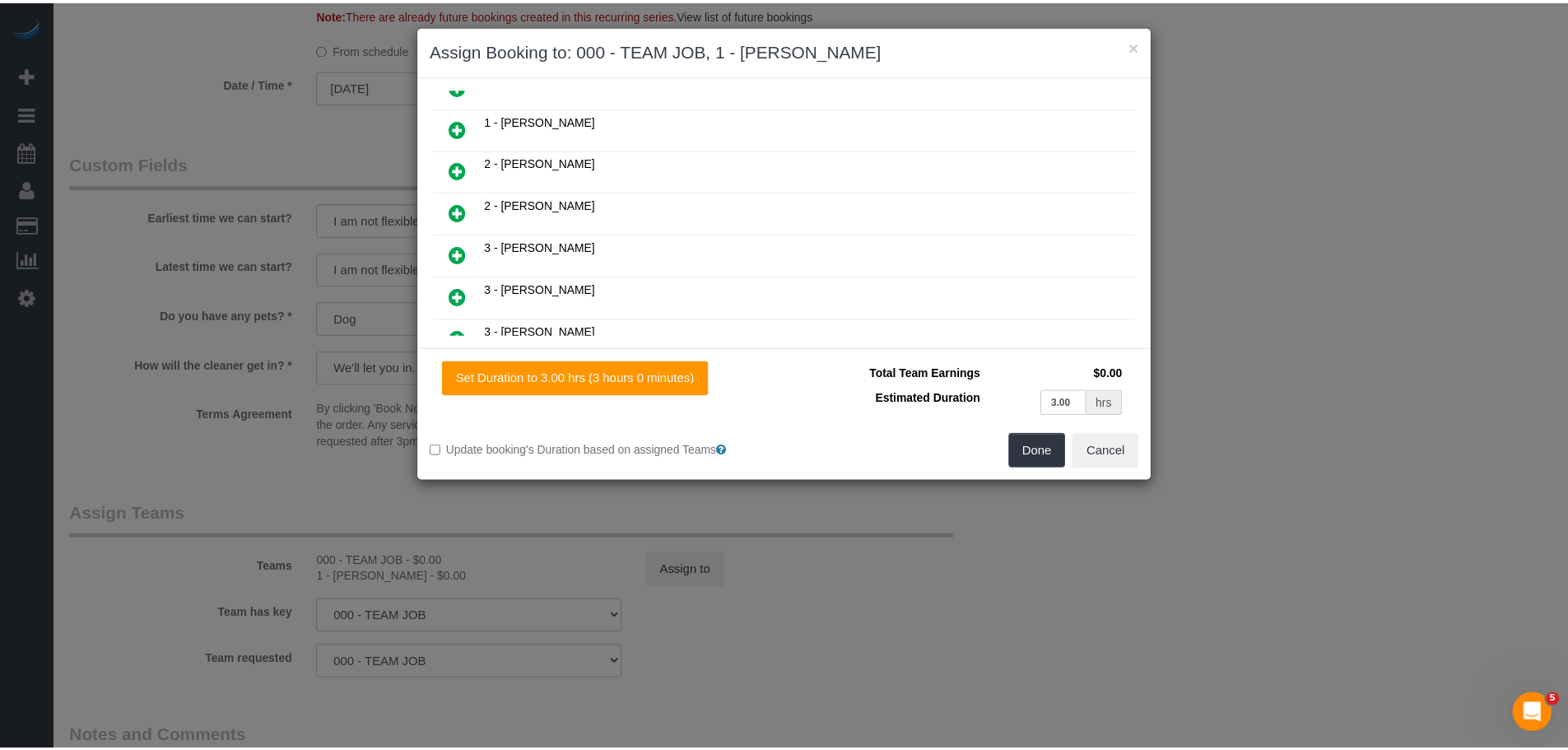
scroll to position [701, 0]
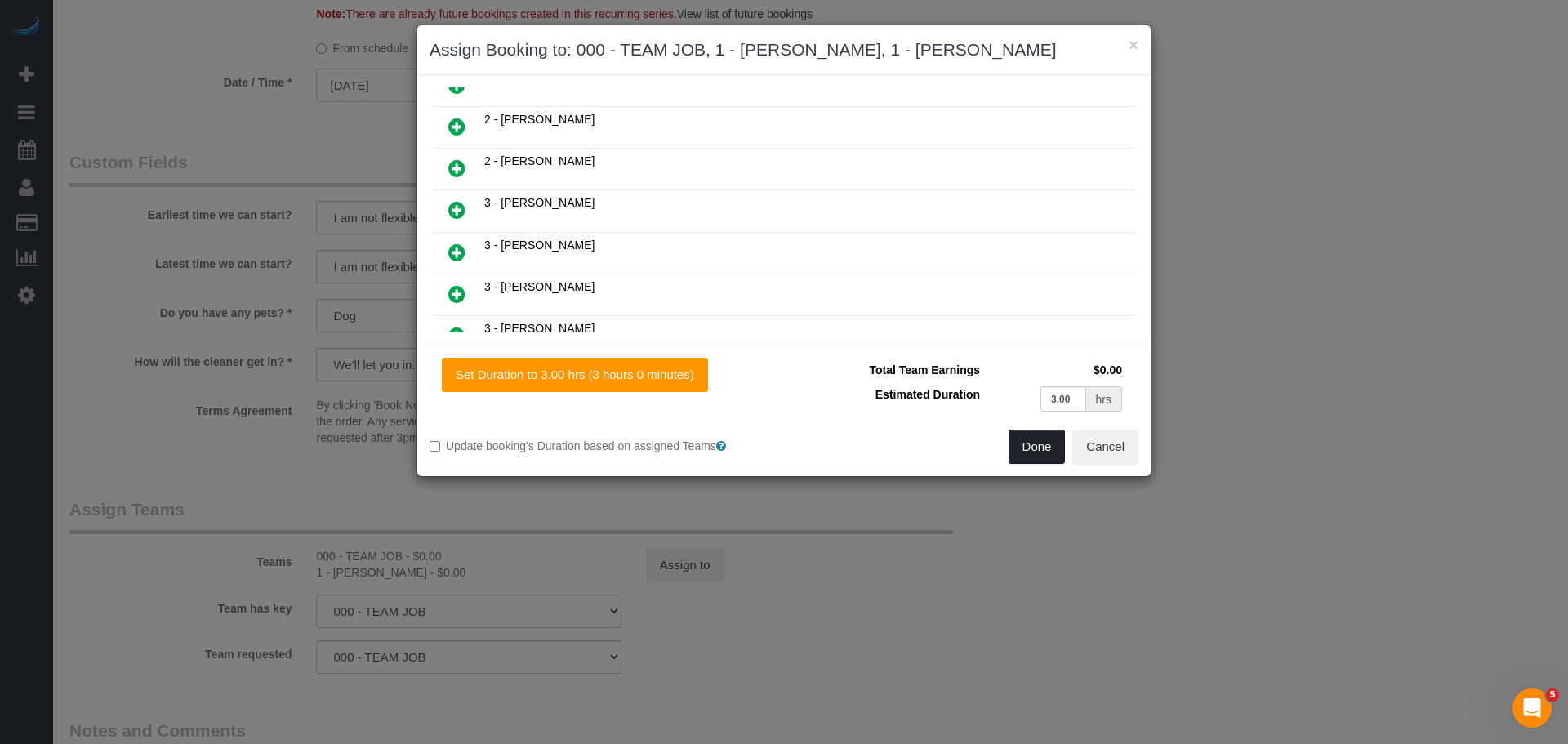
click at [1022, 456] on button "Done" at bounding box center [1037, 447] width 57 height 35
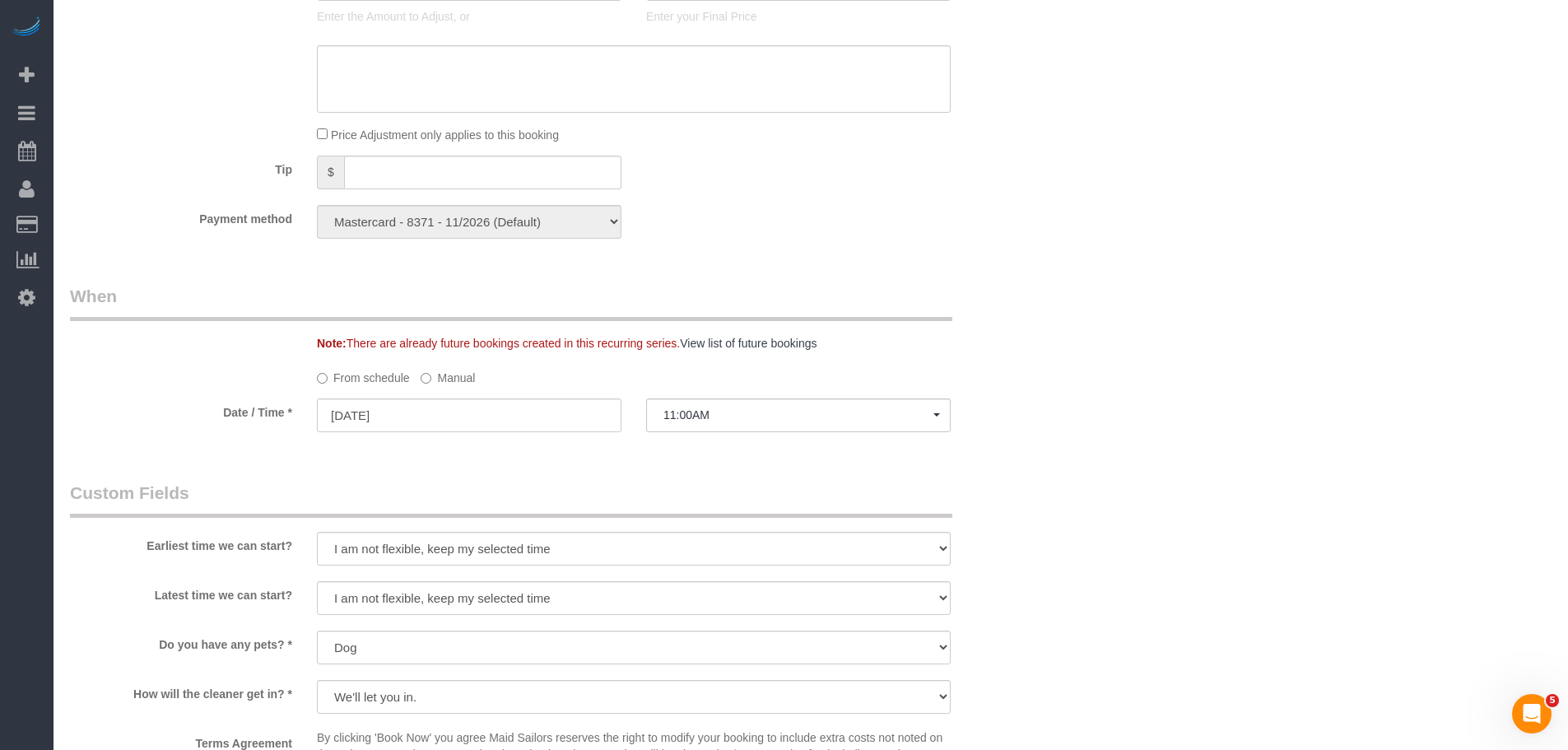
scroll to position [1482, 0]
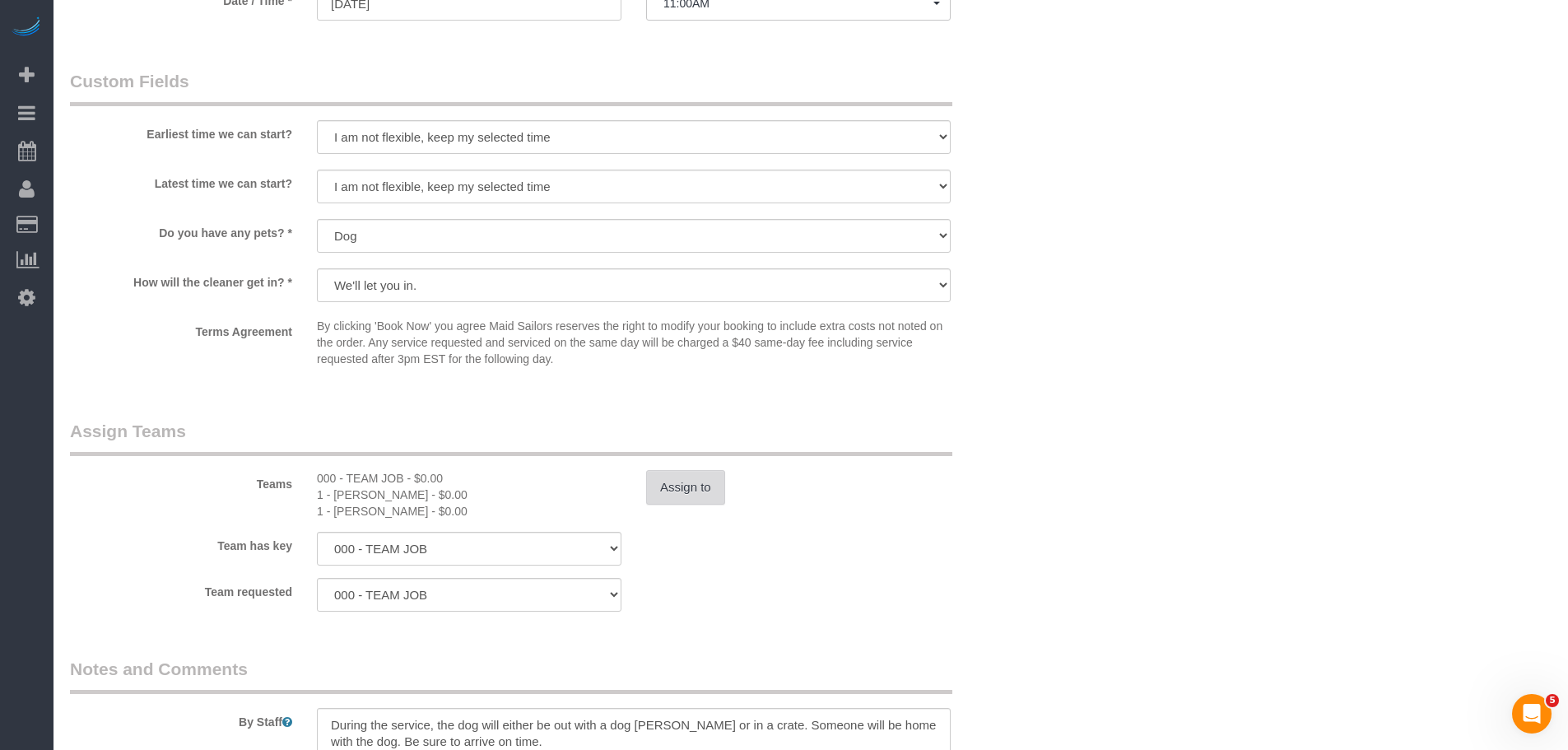
click at [706, 483] on button "Assign to" at bounding box center [685, 487] width 79 height 35
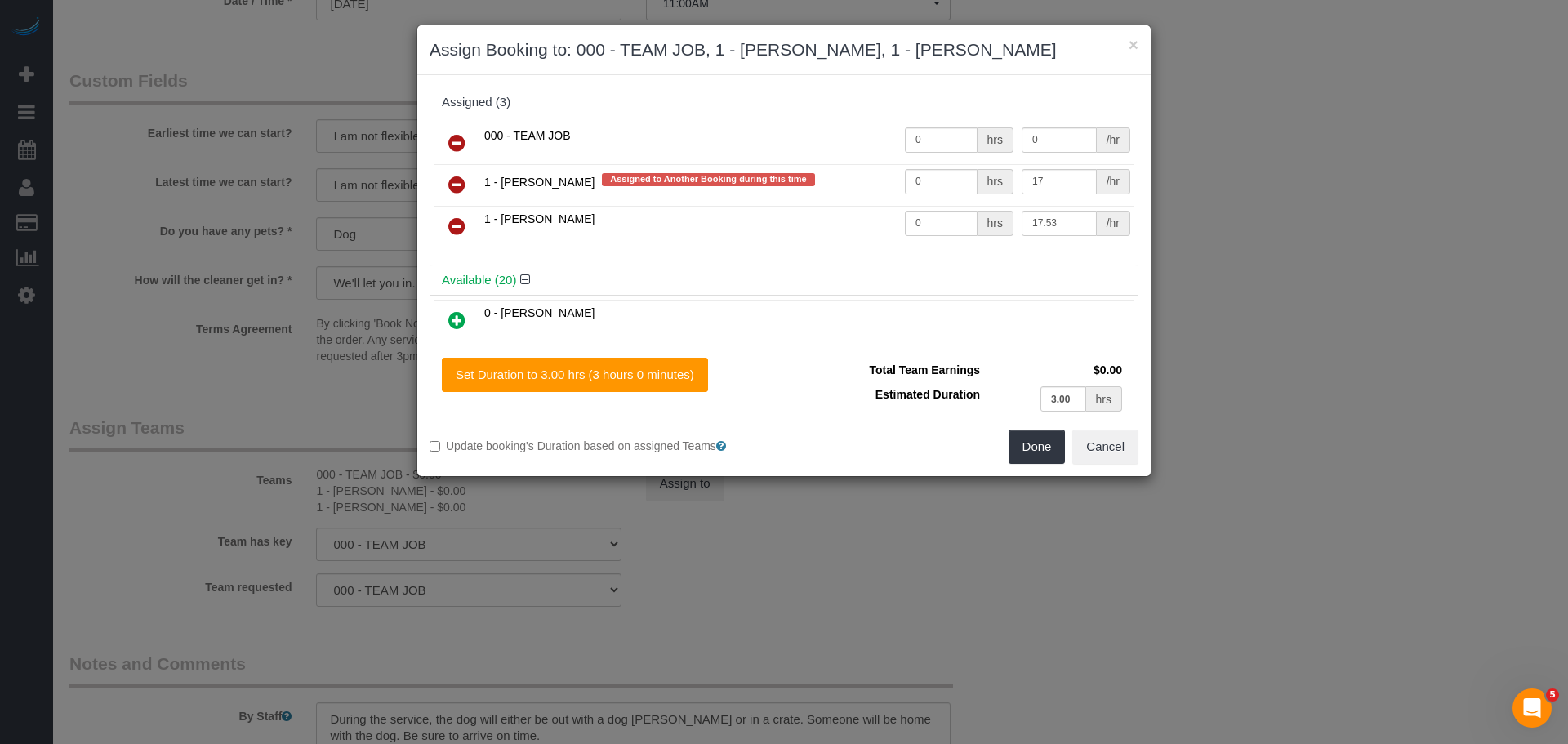
click at [442, 153] on link at bounding box center [456, 143] width 39 height 33
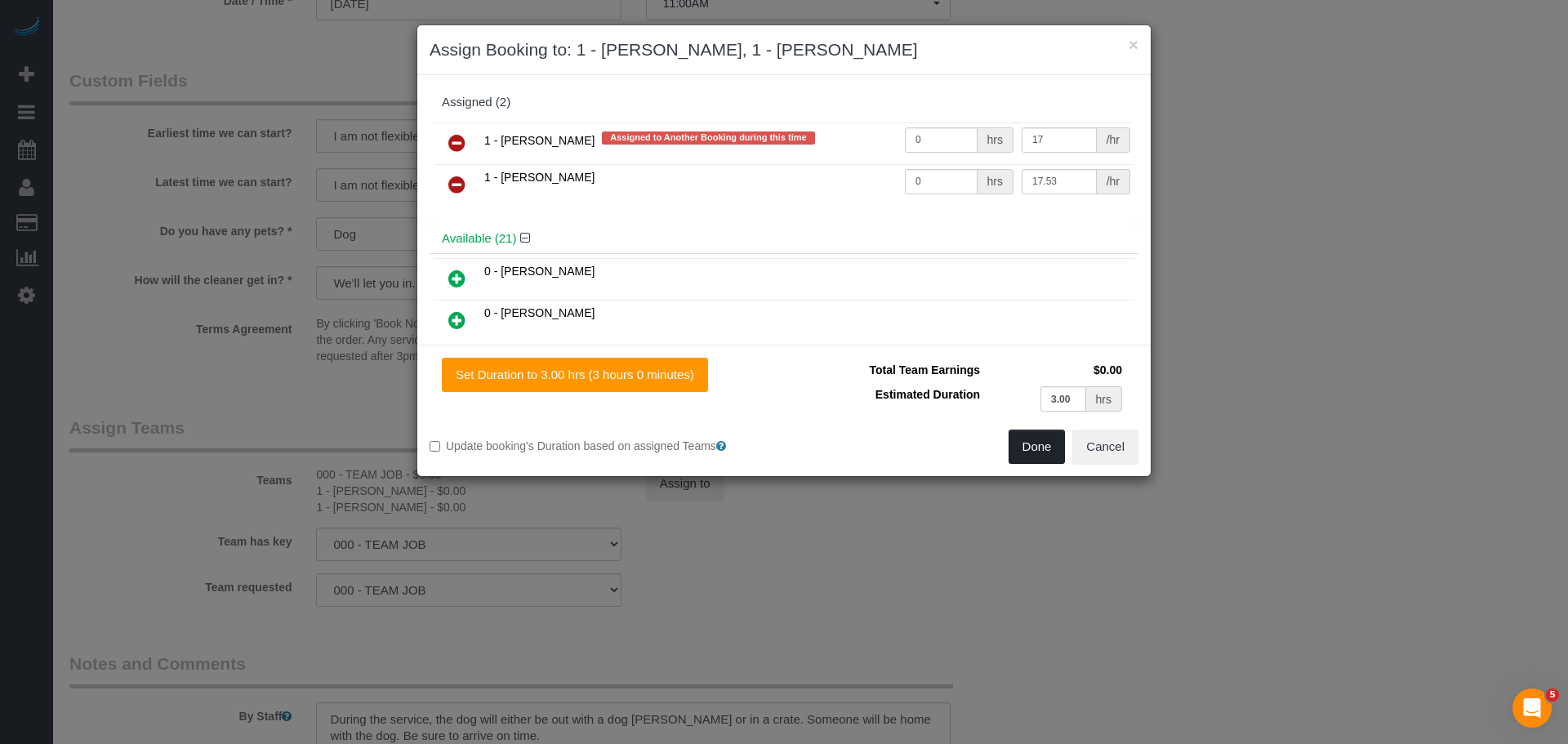
click at [1039, 448] on button "Done" at bounding box center [1037, 447] width 57 height 35
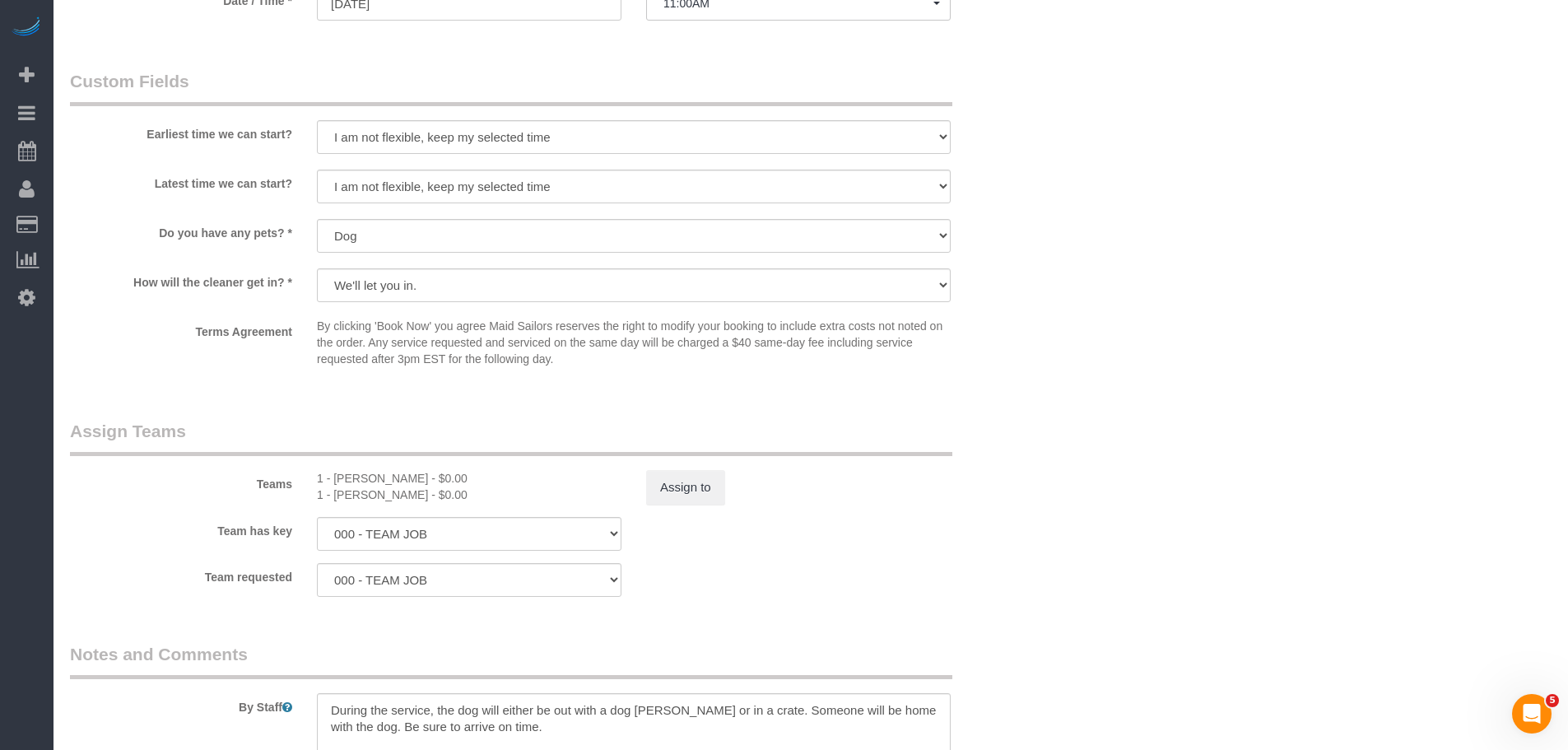
click at [1118, 302] on td "3.00 hrs" at bounding box center [1058, 289] width 143 height 34
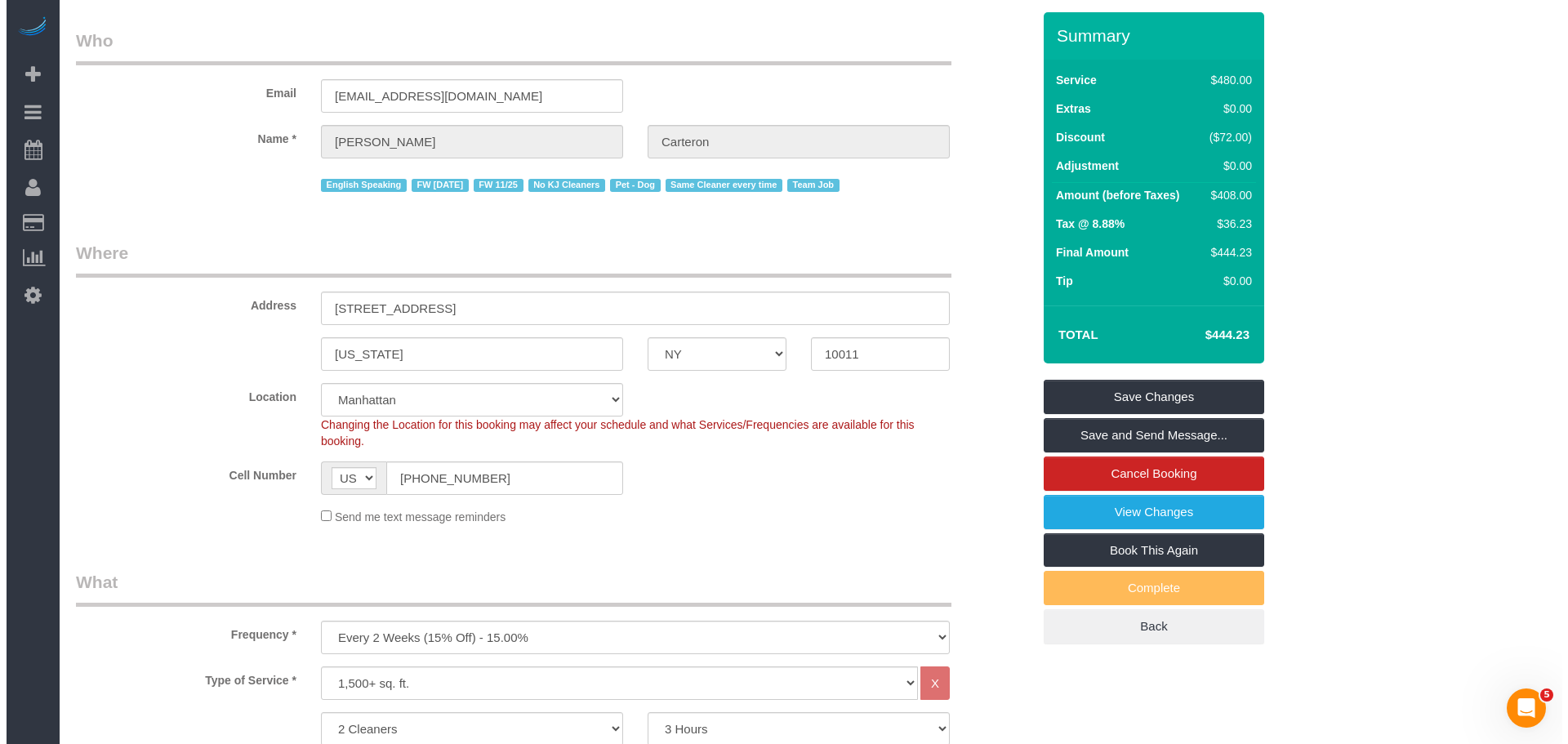
scroll to position [0, 0]
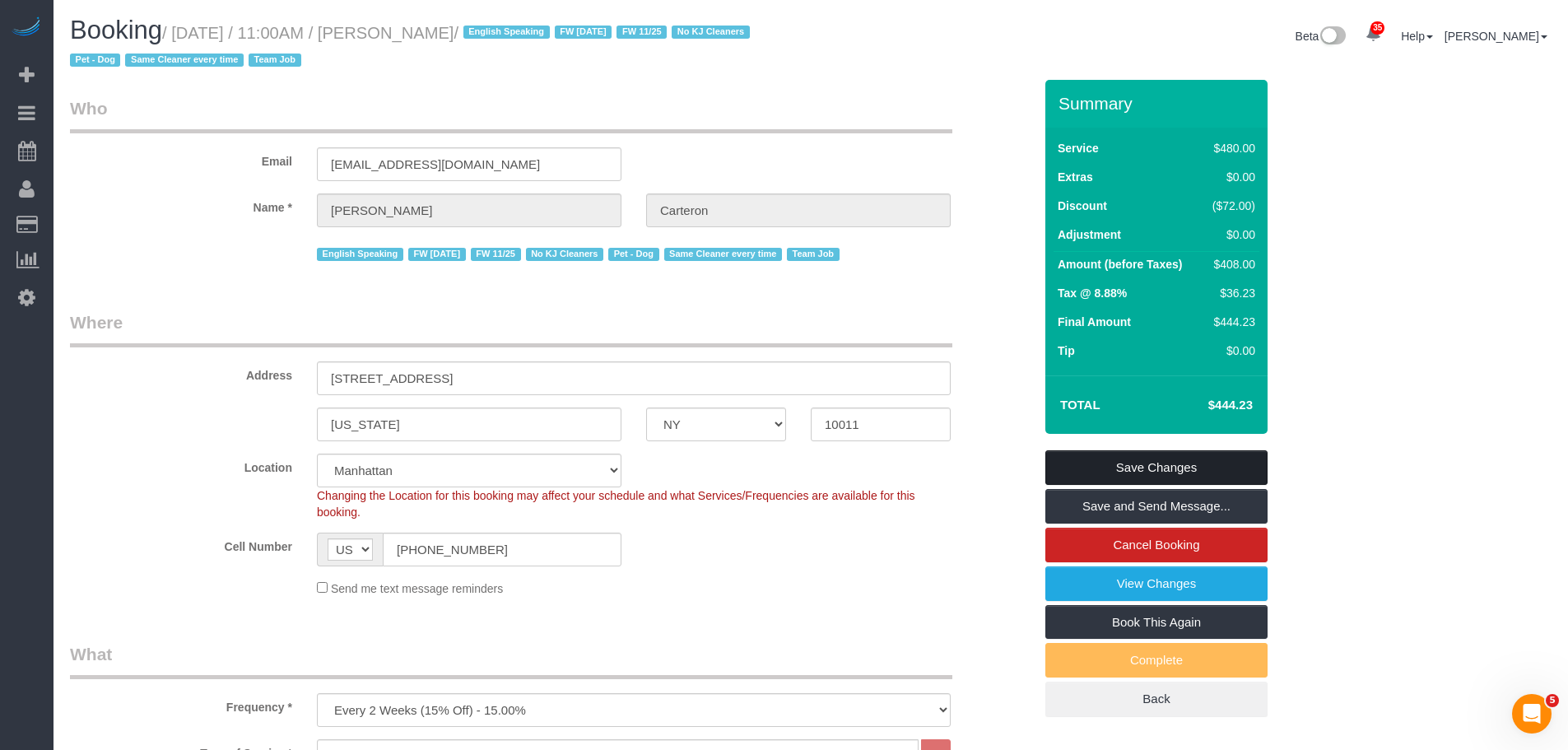
click at [1168, 465] on link "Save Changes" at bounding box center [1156, 467] width 222 height 35
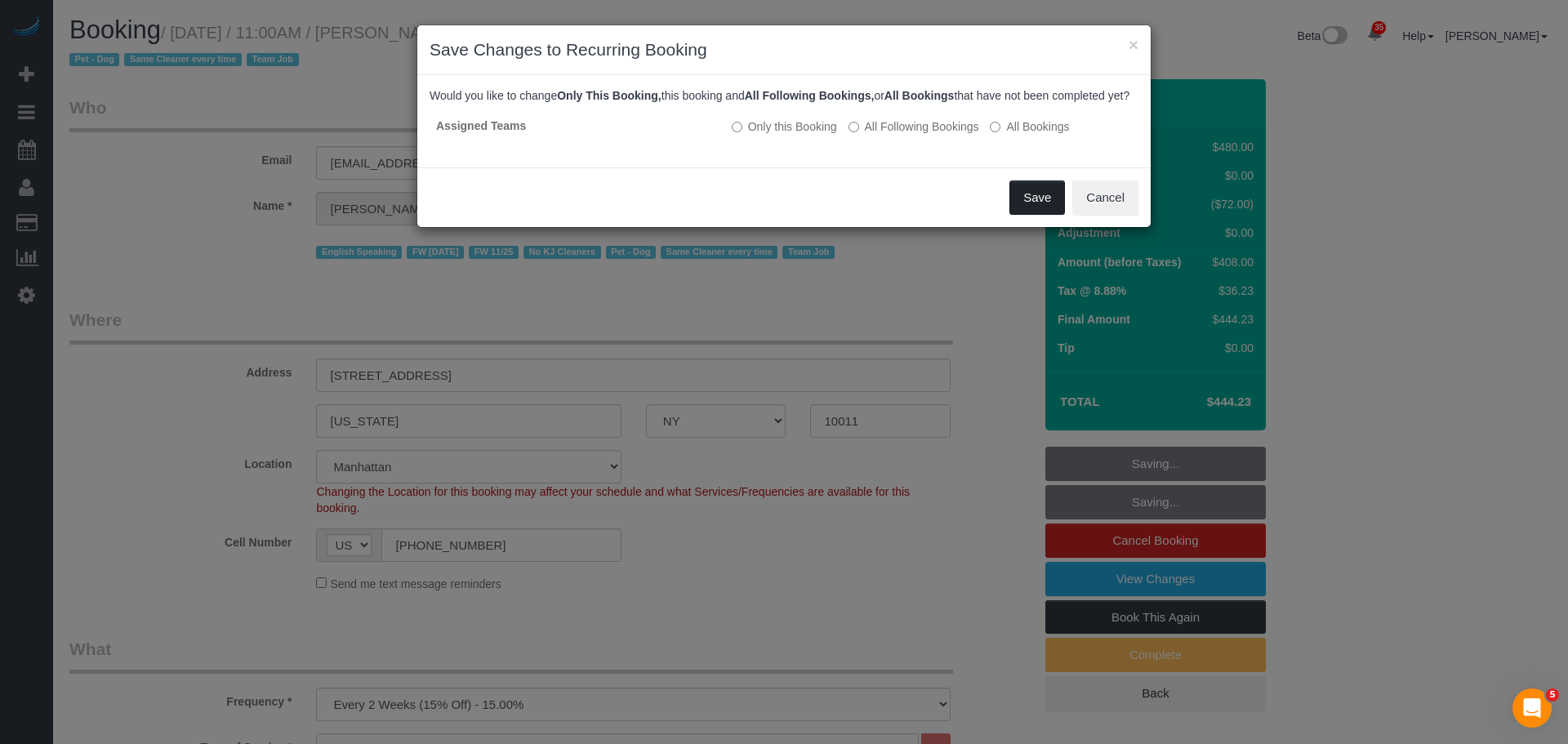
drag, startPoint x: 1035, startPoint y: 214, endPoint x: 1014, endPoint y: 217, distance: 21.2
click at [1036, 214] on button "Save" at bounding box center [1037, 198] width 55 height 35
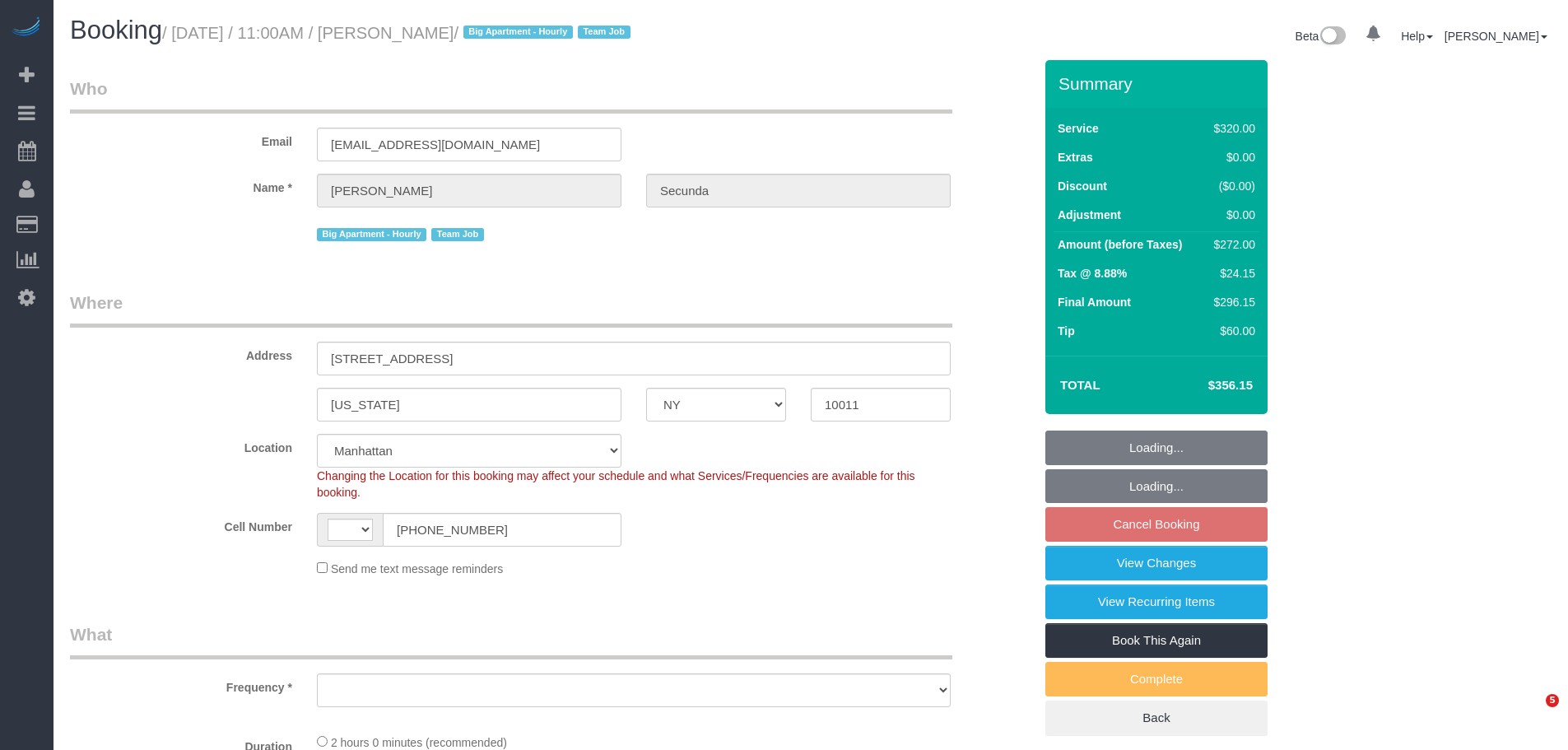
select select "NY"
select select "spot2"
select select "number:89"
select select "number:90"
select select "number:15"
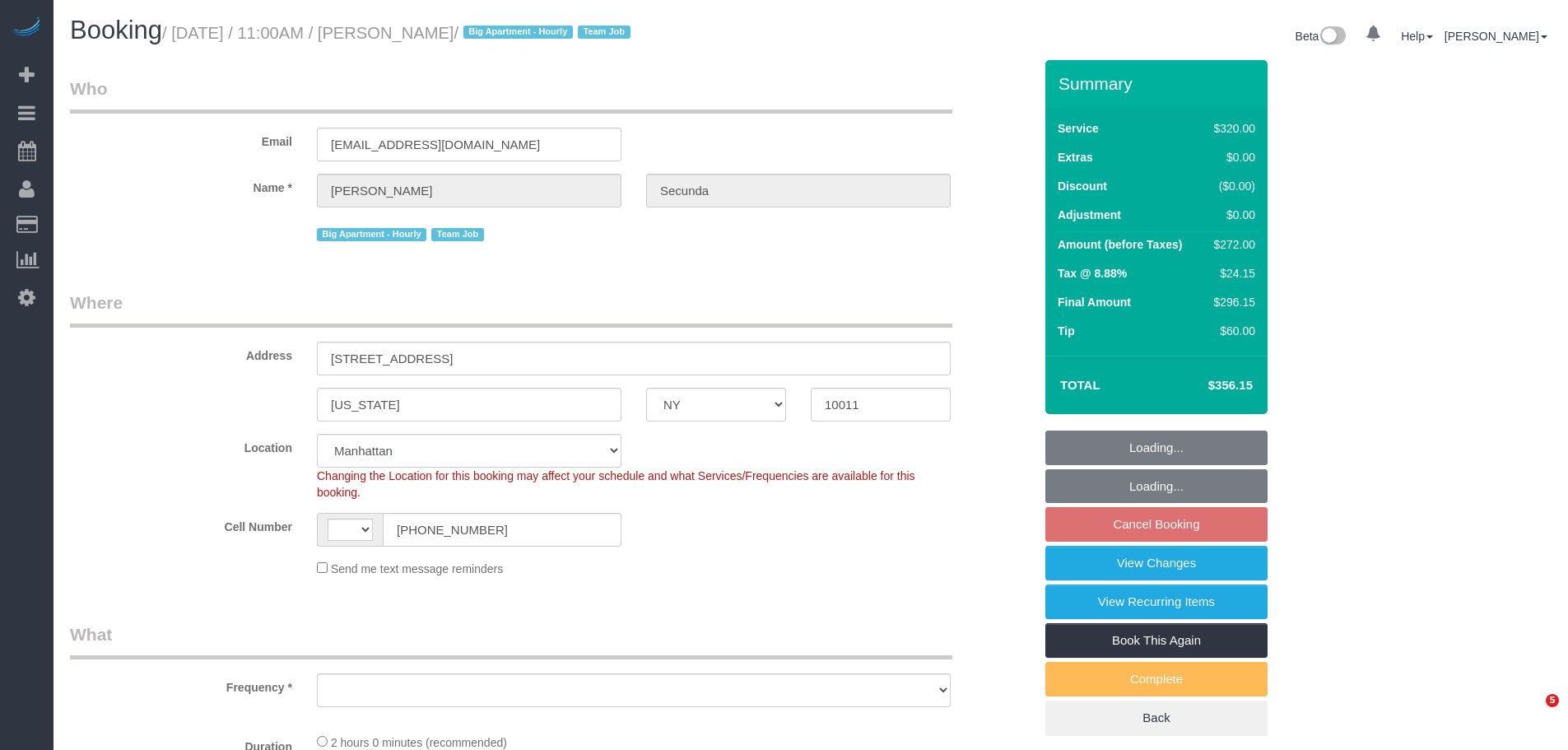
select select "number:6"
select select "string:US"
select select "object:1460"
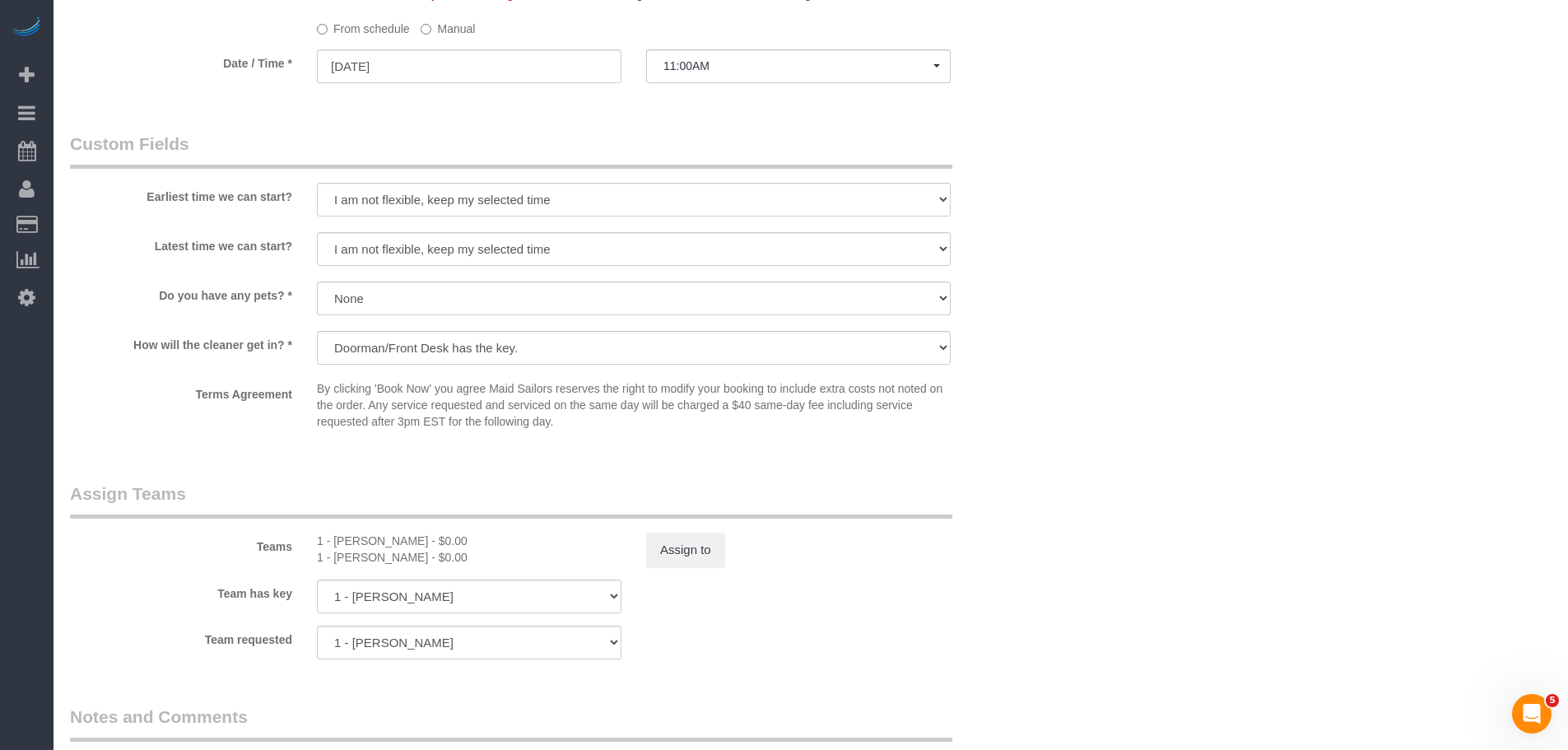
scroll to position [1812, 0]
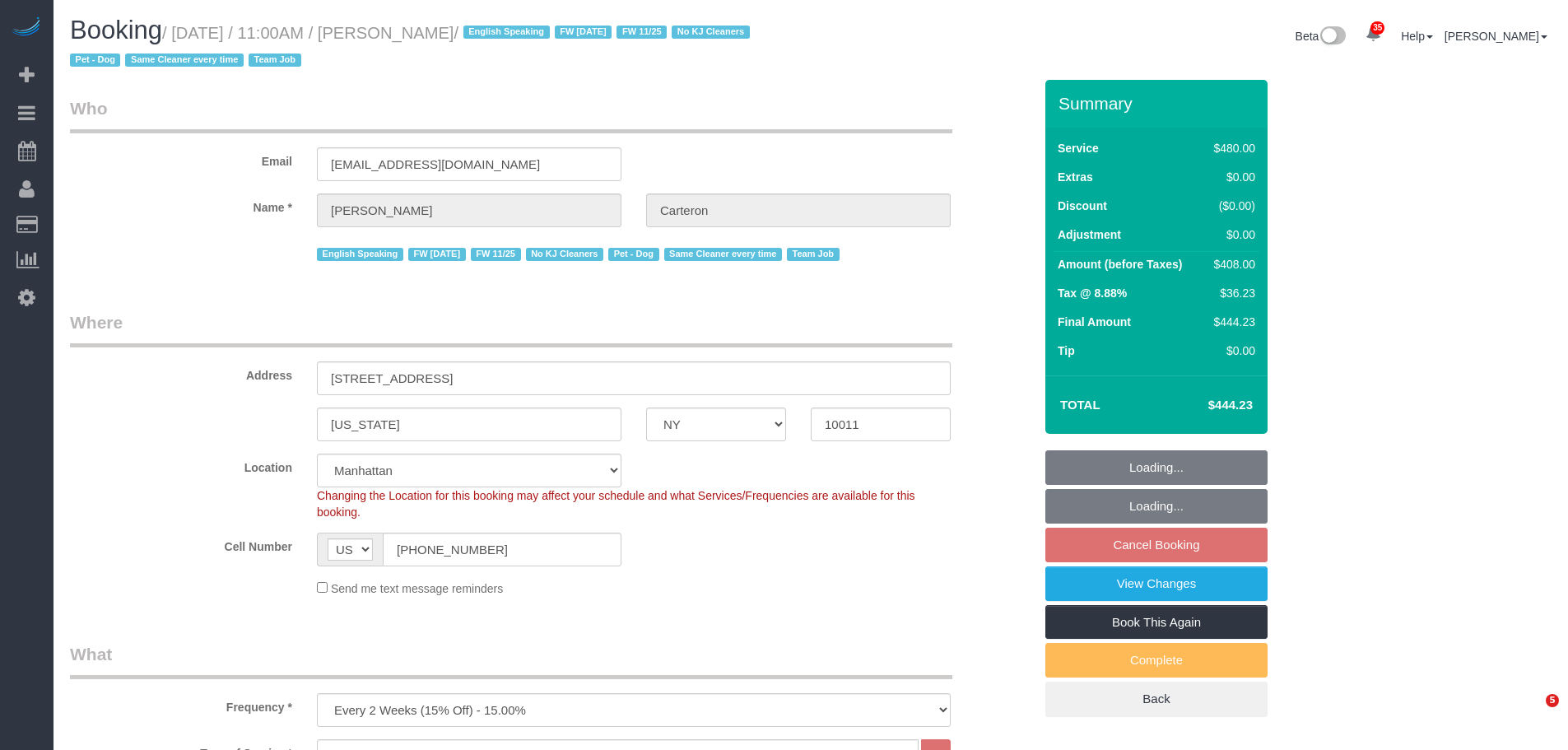
select select "NY"
select select "180"
select select "number:89"
select select "number:90"
select select "number:13"
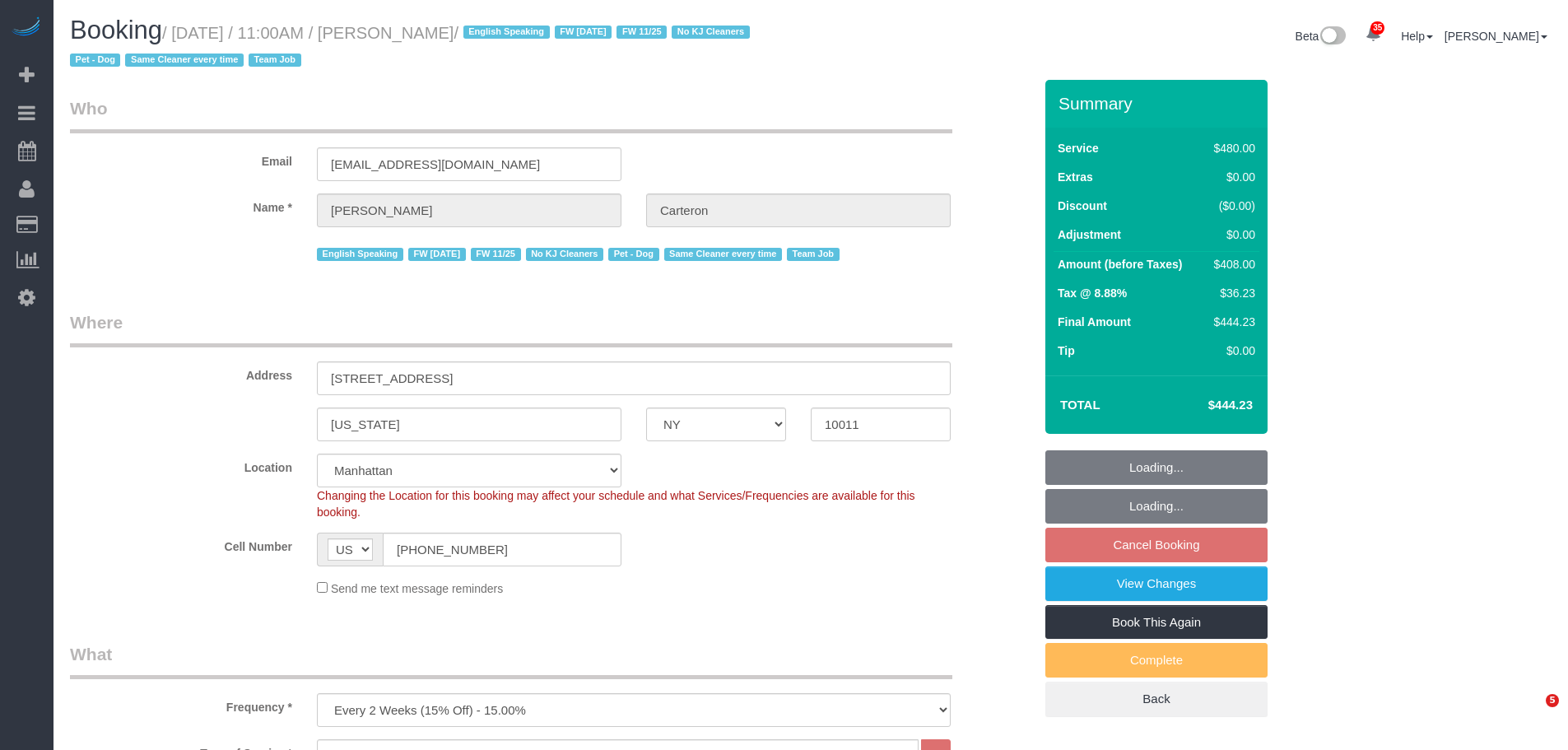
select select "number:5"
select select "object:1089"
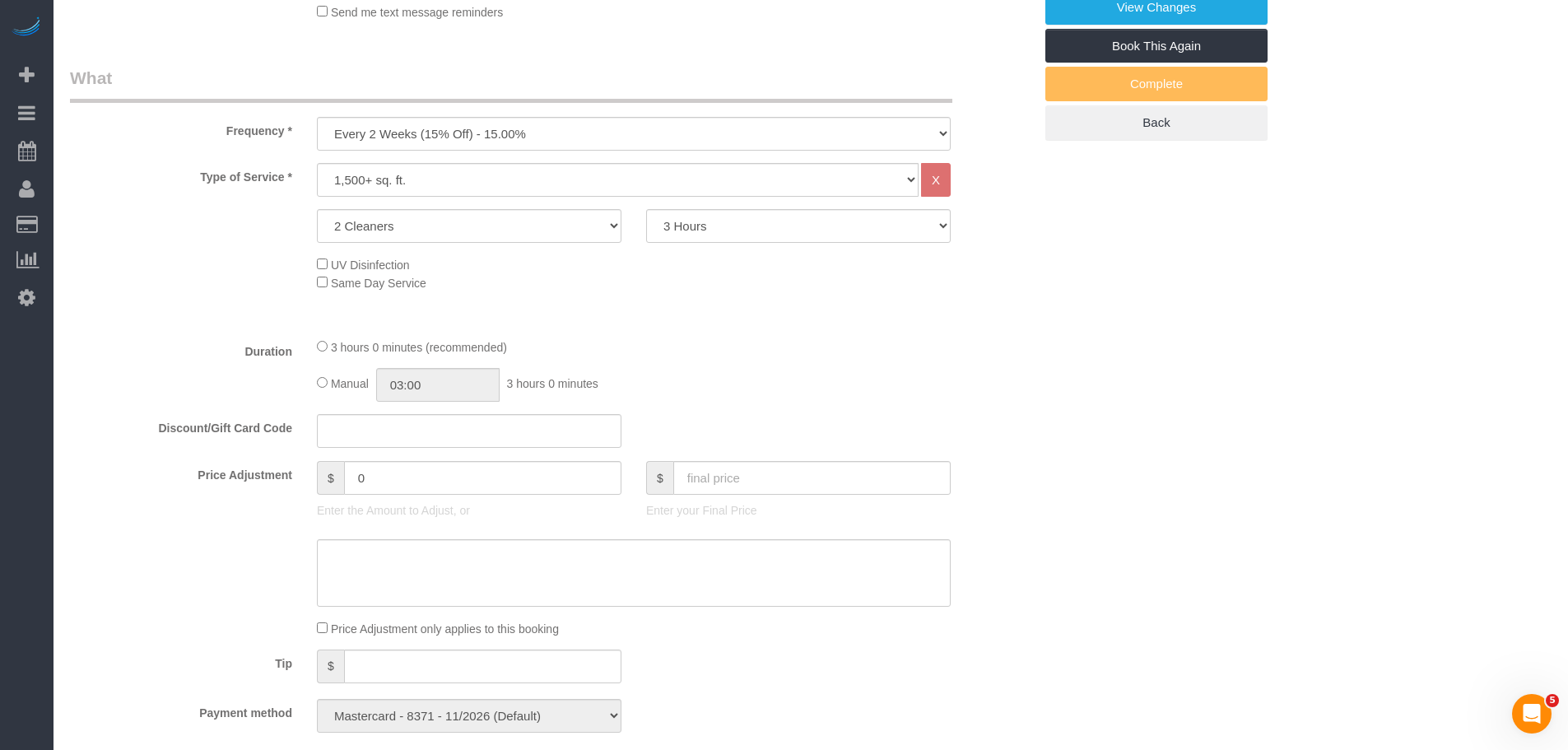
select select "spot2"
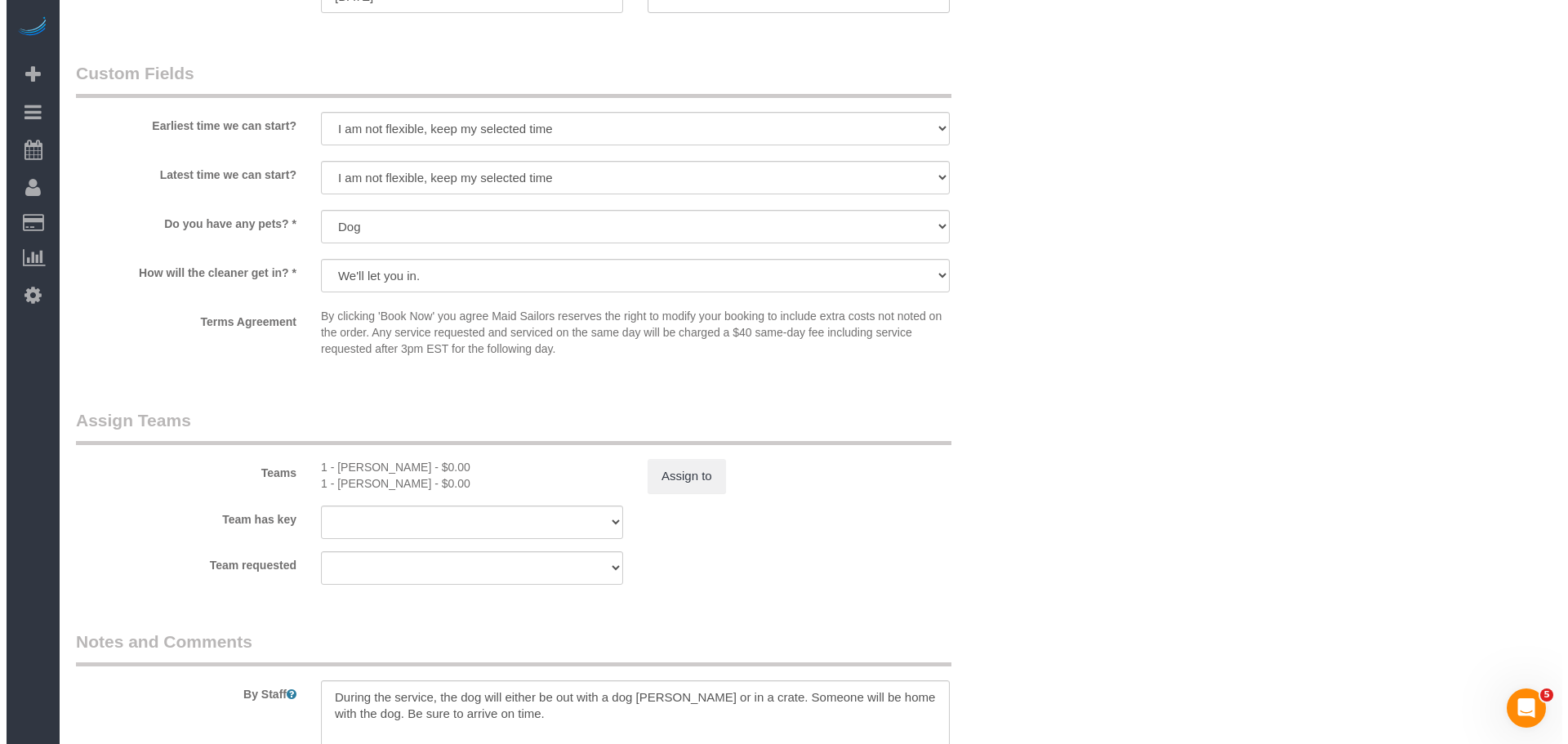
scroll to position [1552, 0]
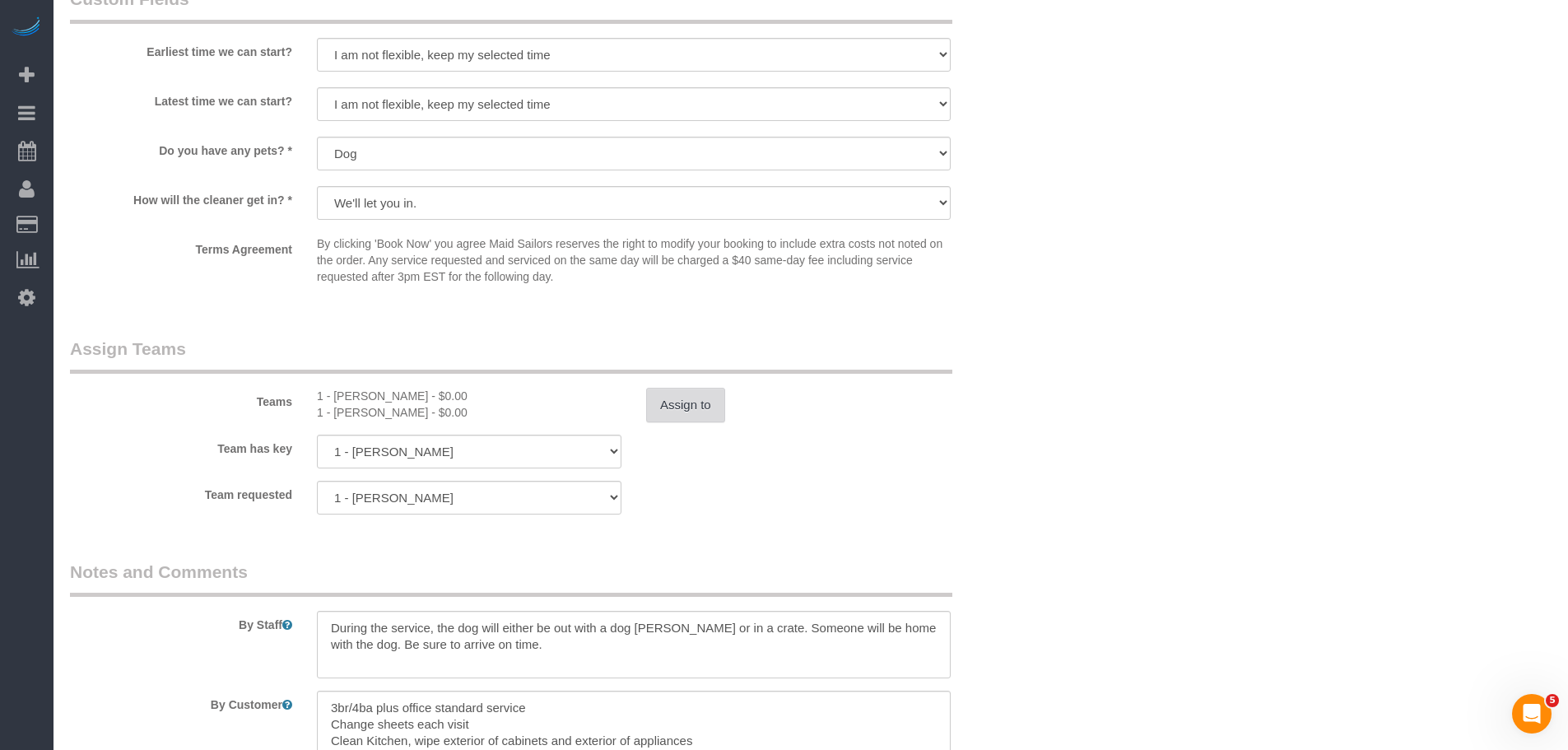
click at [686, 392] on button "Assign to" at bounding box center [685, 404] width 79 height 35
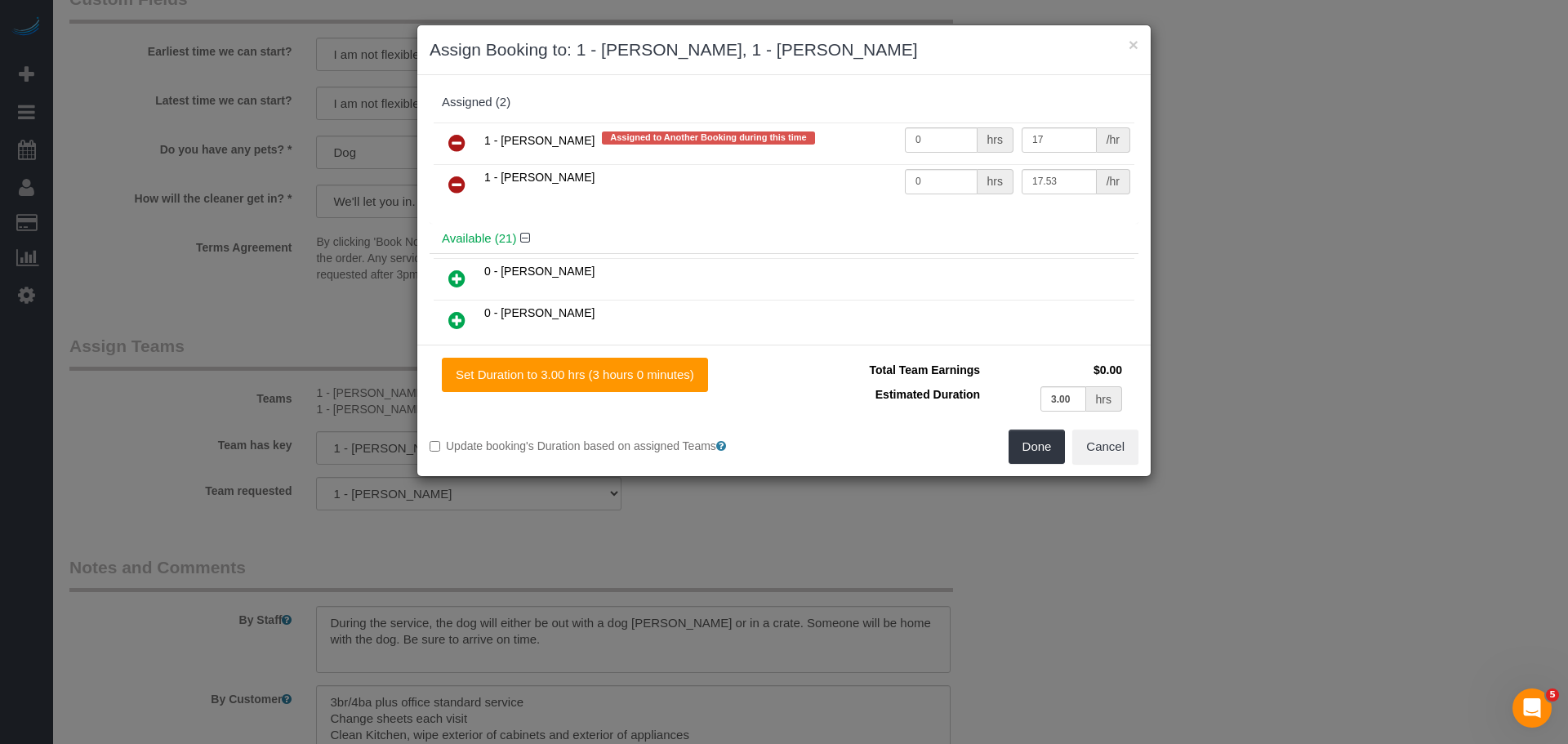
click at [453, 182] on icon at bounding box center [456, 185] width 17 height 20
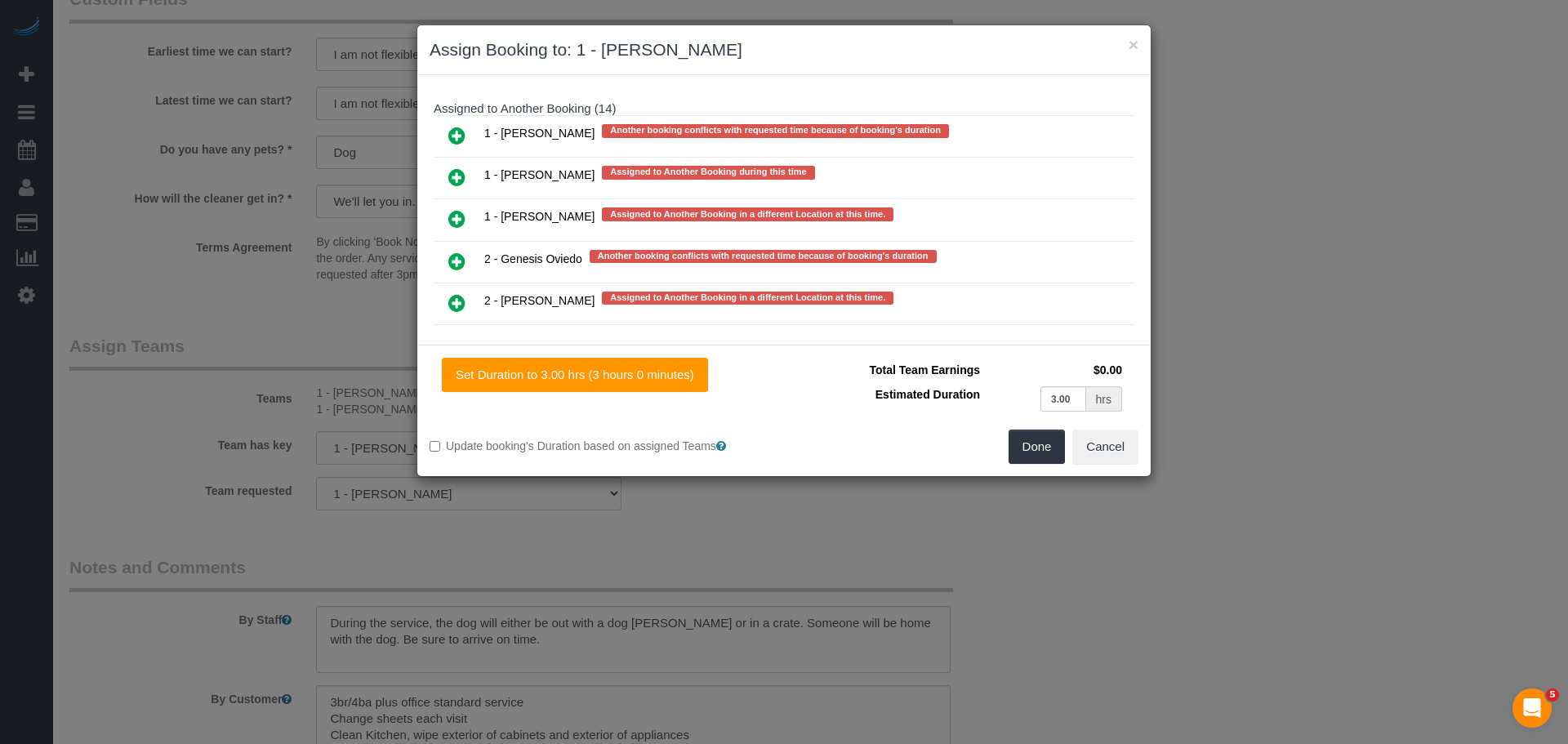
scroll to position [2702, 0]
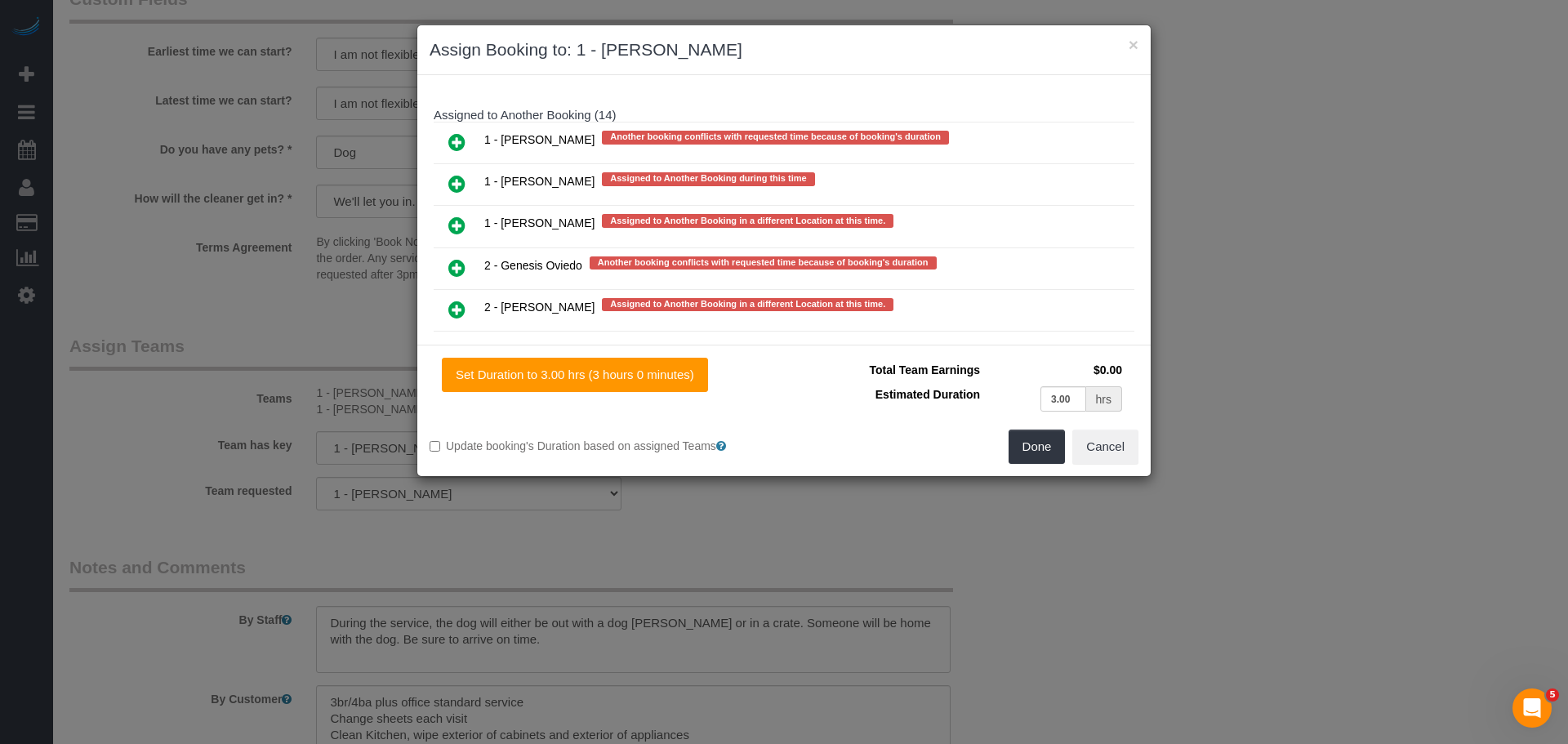
click at [463, 184] on icon at bounding box center [456, 184] width 17 height 20
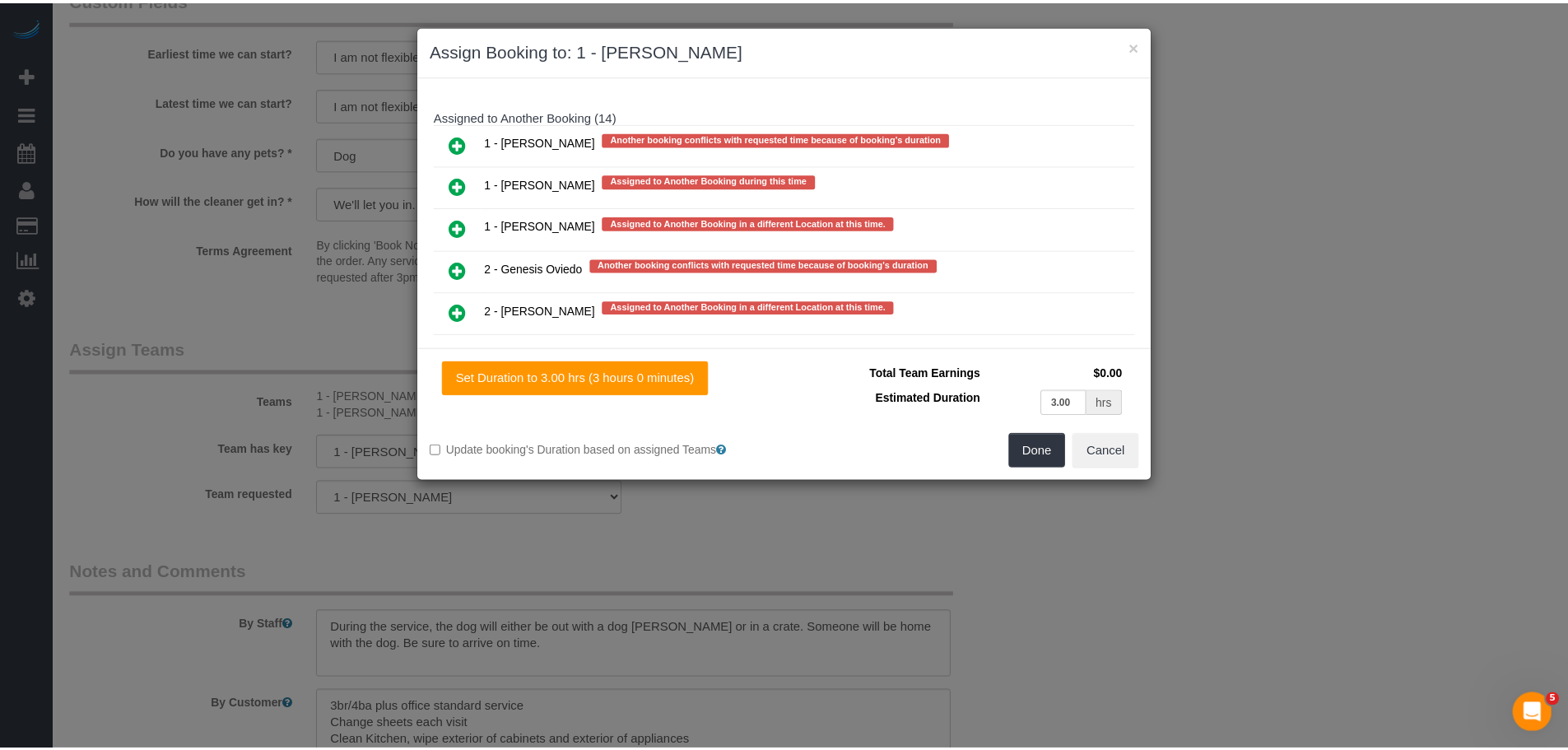
scroll to position [2767, 0]
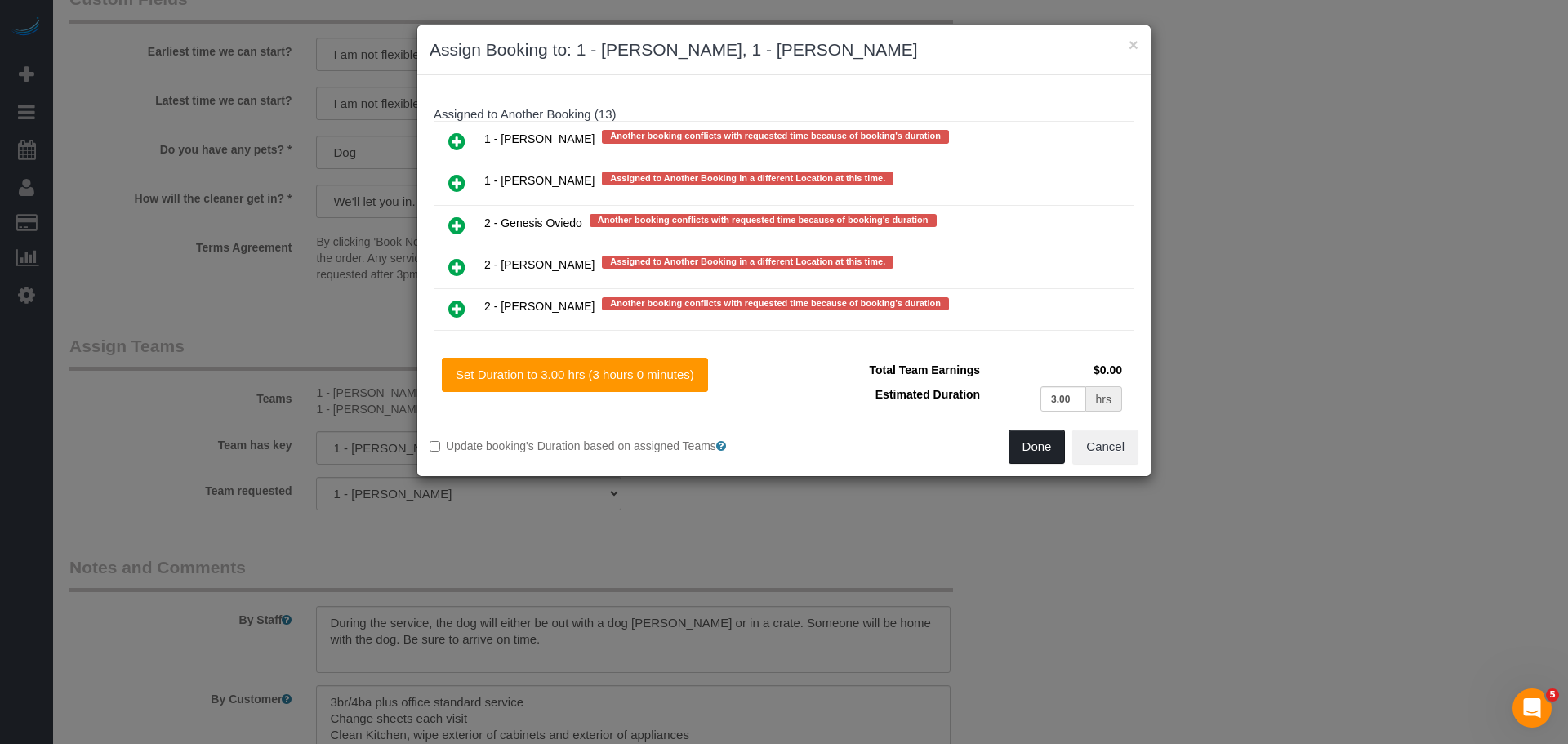
click at [1029, 440] on button "Done" at bounding box center [1037, 447] width 57 height 35
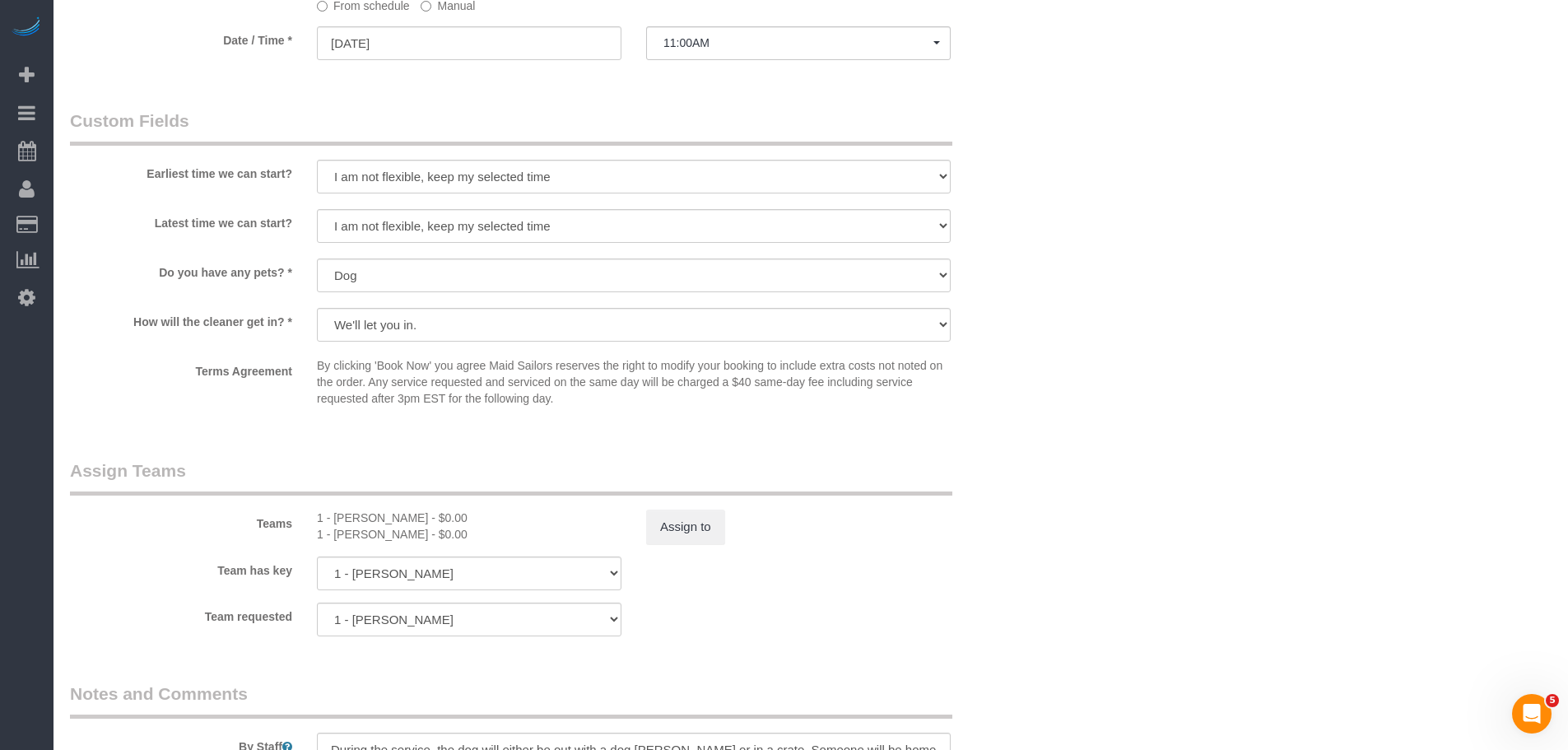
scroll to position [1565, 0]
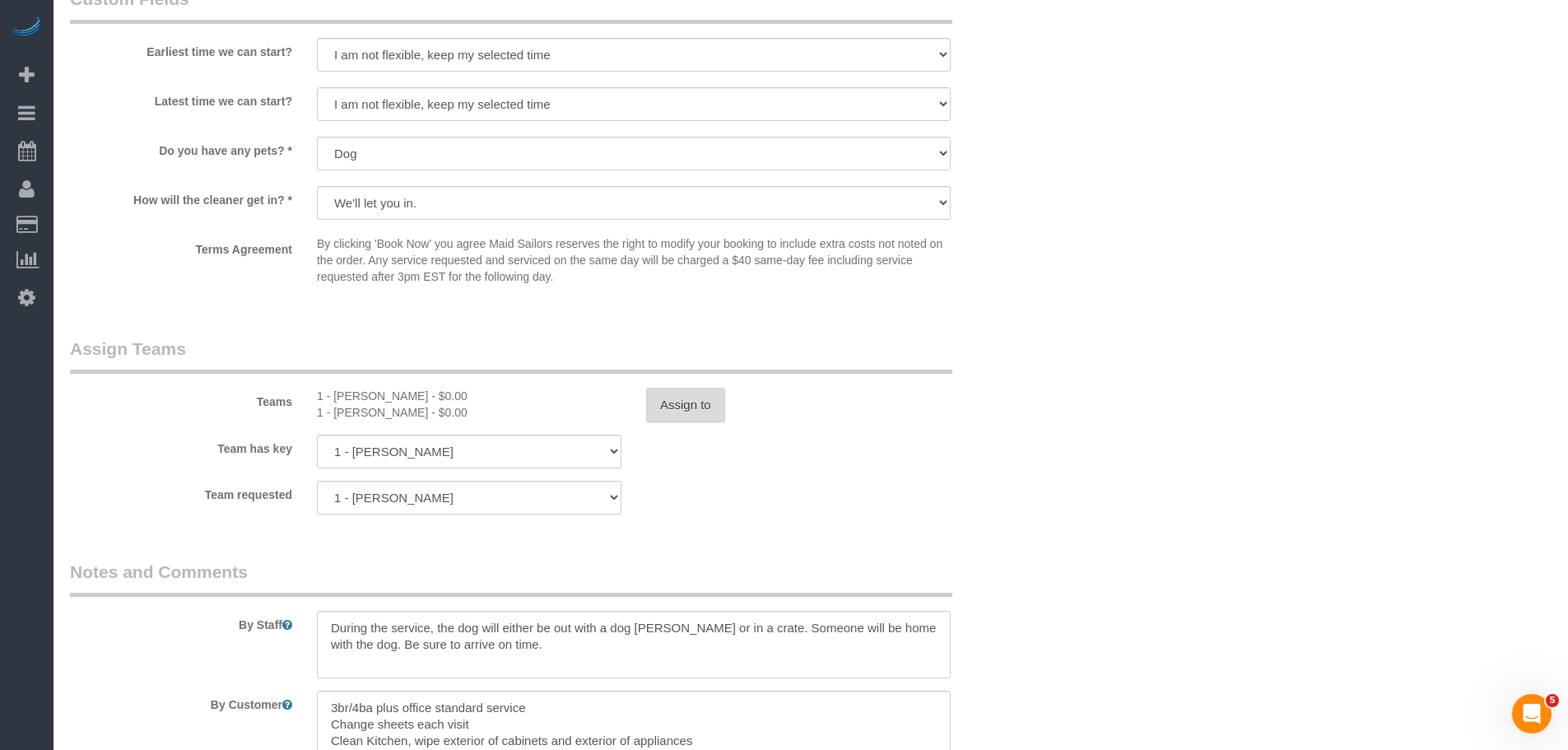
click at [702, 397] on button "Assign to" at bounding box center [685, 404] width 79 height 35
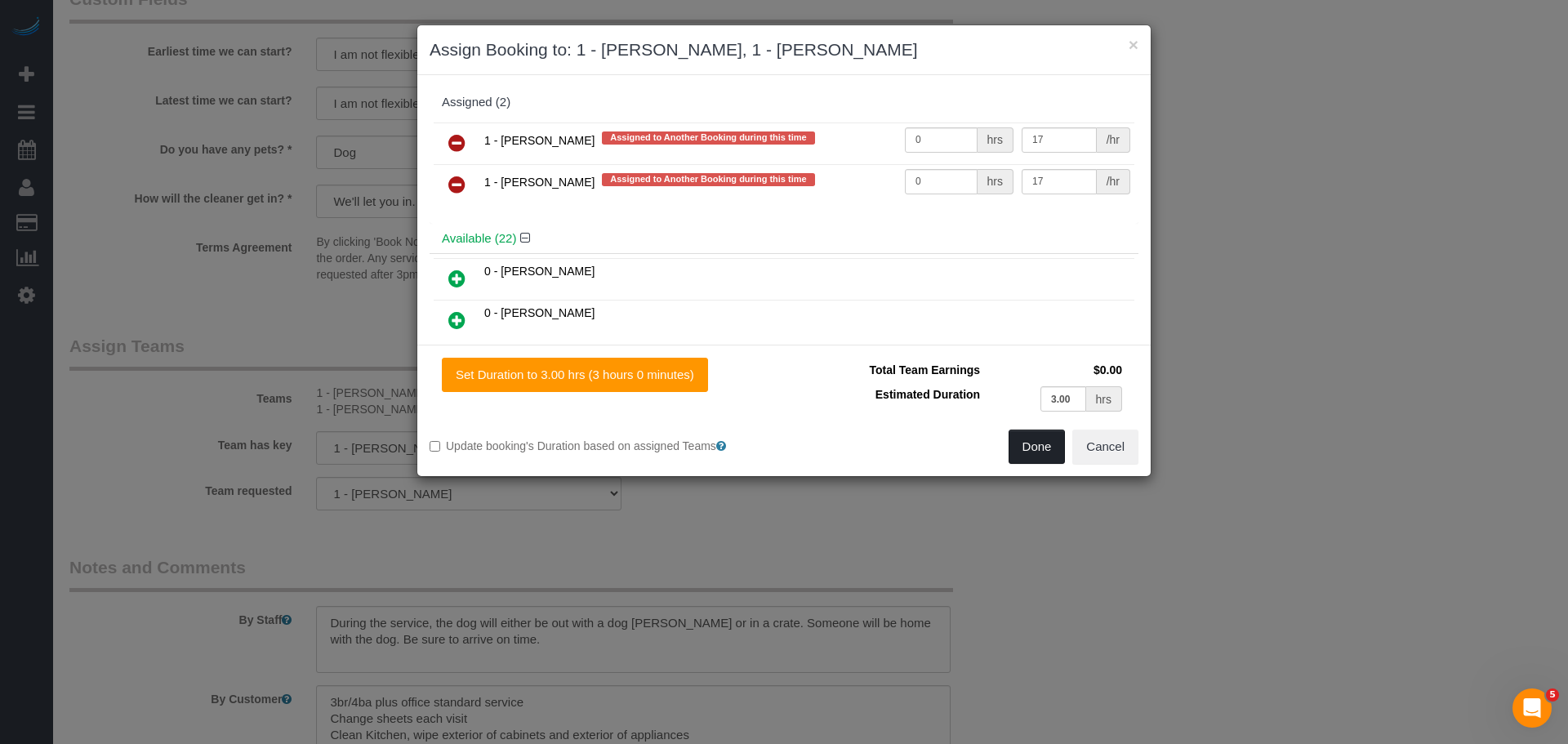
click at [1034, 452] on button "Done" at bounding box center [1037, 447] width 57 height 35
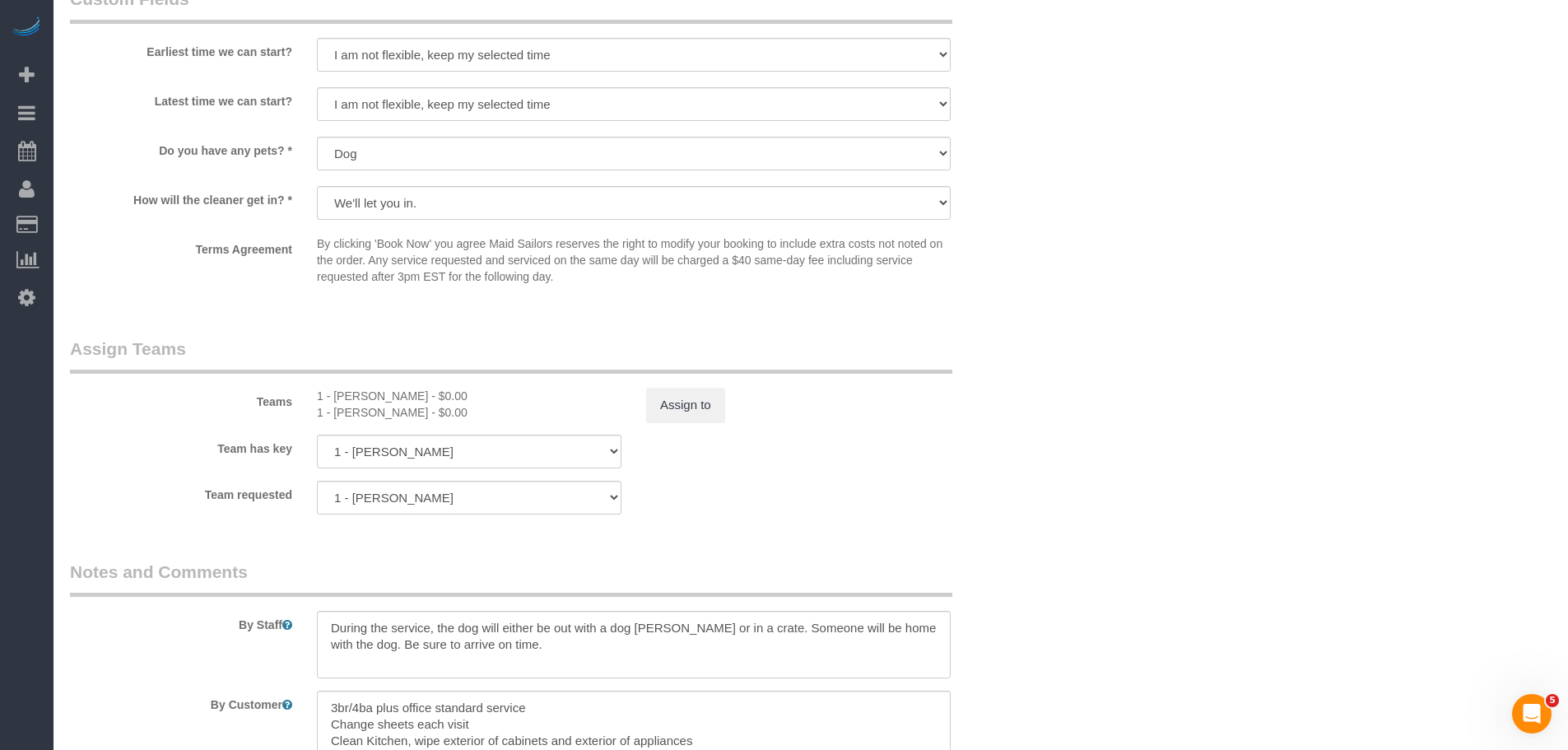
drag, startPoint x: 1196, startPoint y: 261, endPoint x: 1142, endPoint y: 240, distance: 57.9
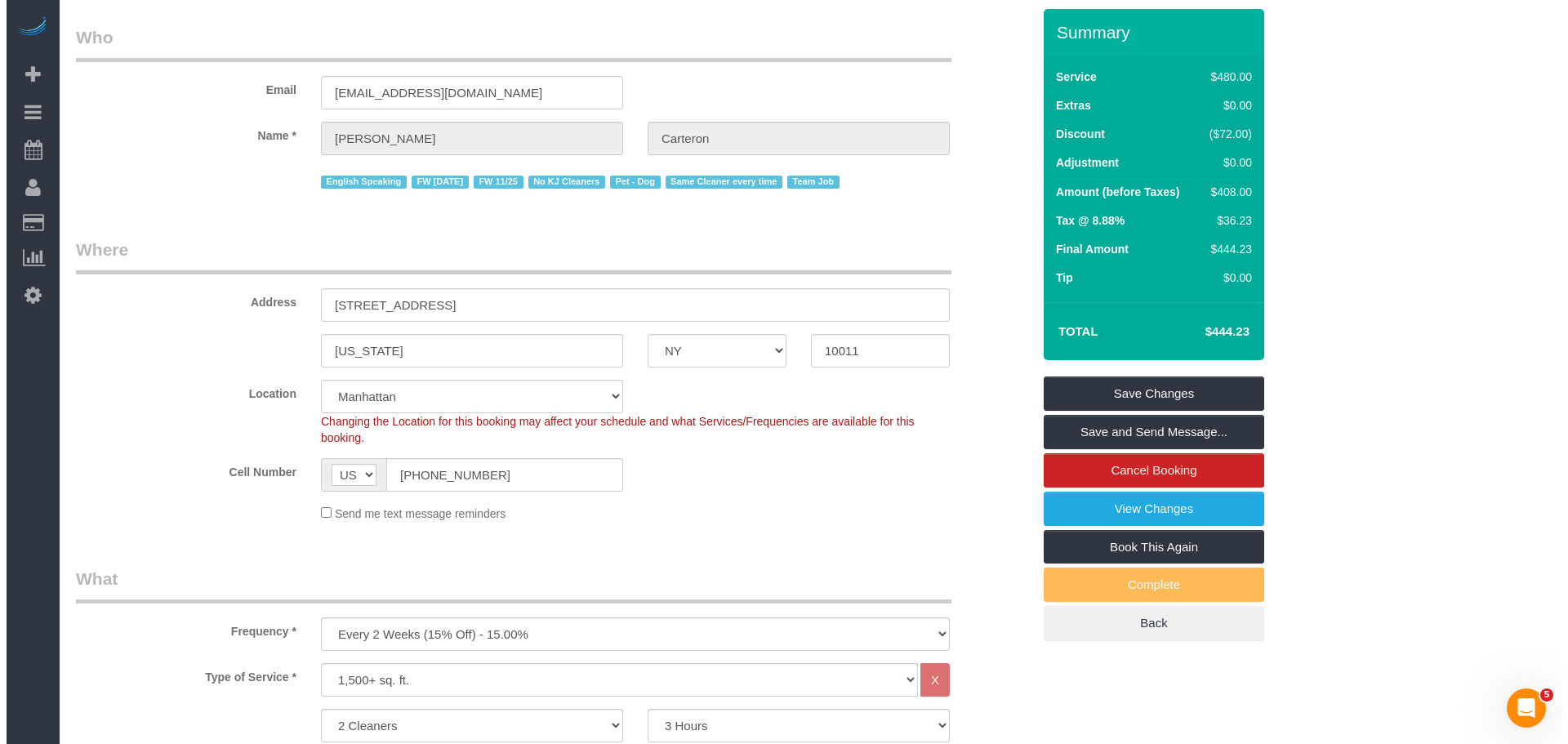
scroll to position [0, 0]
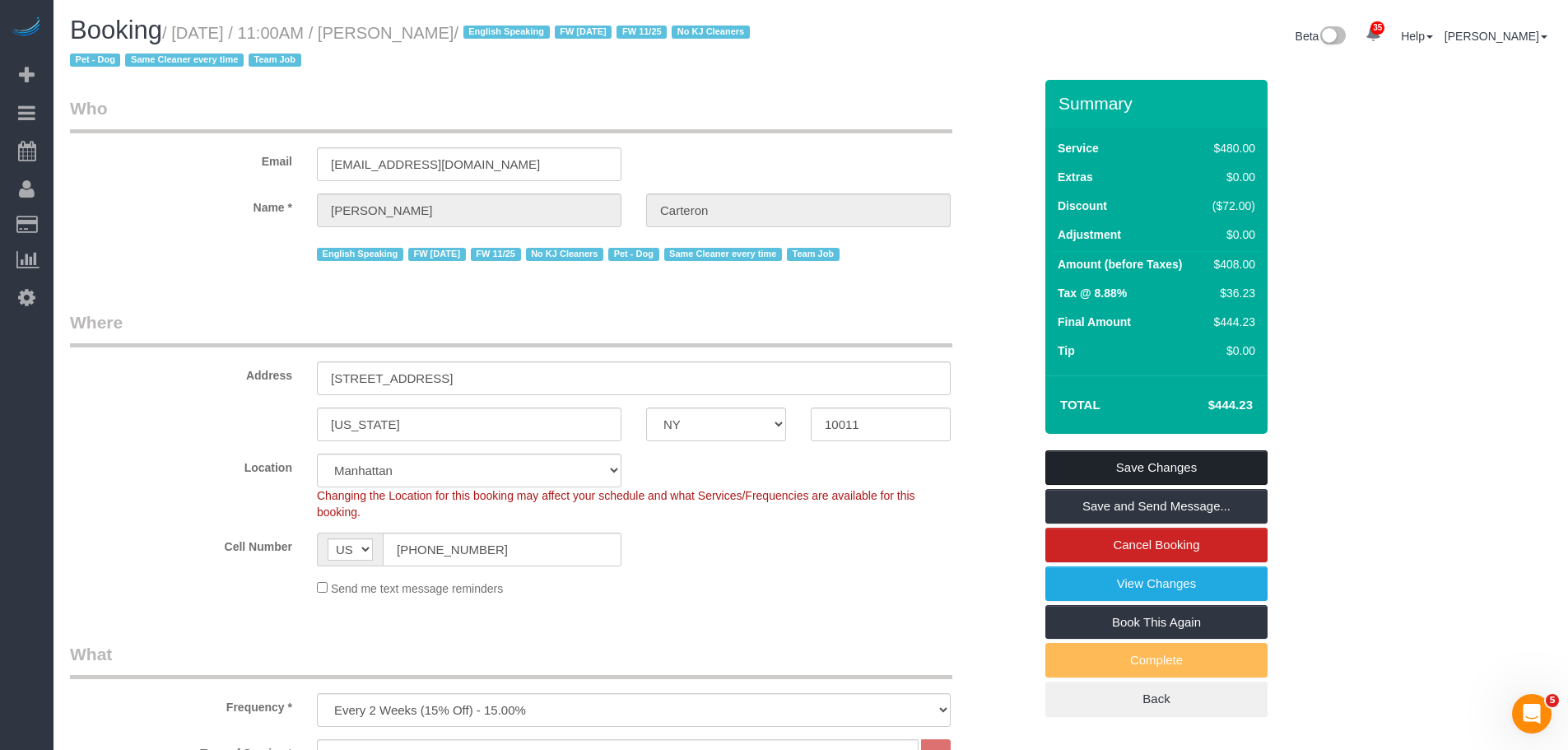
drag, startPoint x: 1182, startPoint y: 459, endPoint x: 688, endPoint y: 272, distance: 528.2
click at [1182, 459] on link "Save Changes" at bounding box center [1156, 467] width 222 height 35
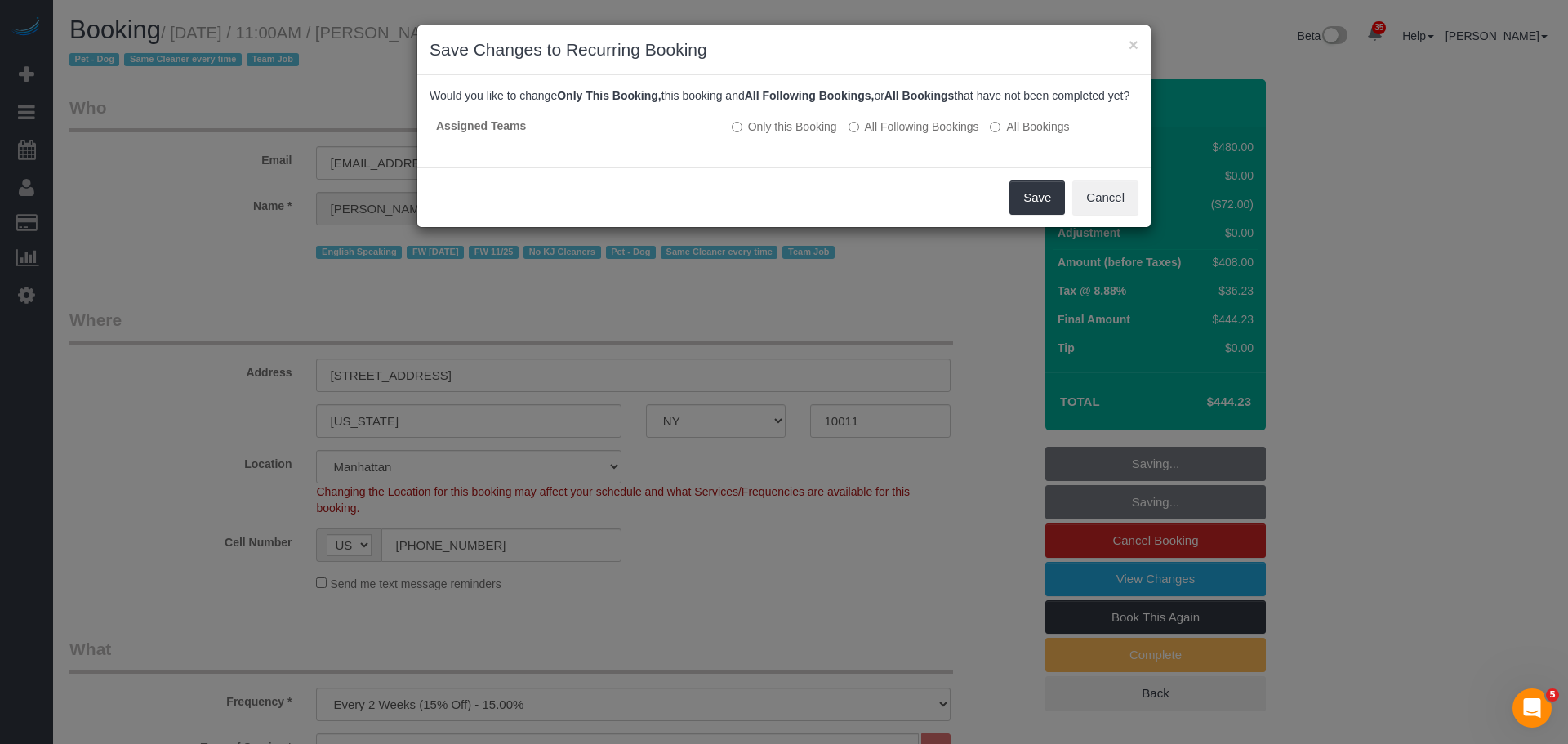
click at [1070, 206] on div "Save Cancel" at bounding box center [784, 198] width 734 height 59
click at [1045, 214] on button "Save" at bounding box center [1037, 198] width 55 height 35
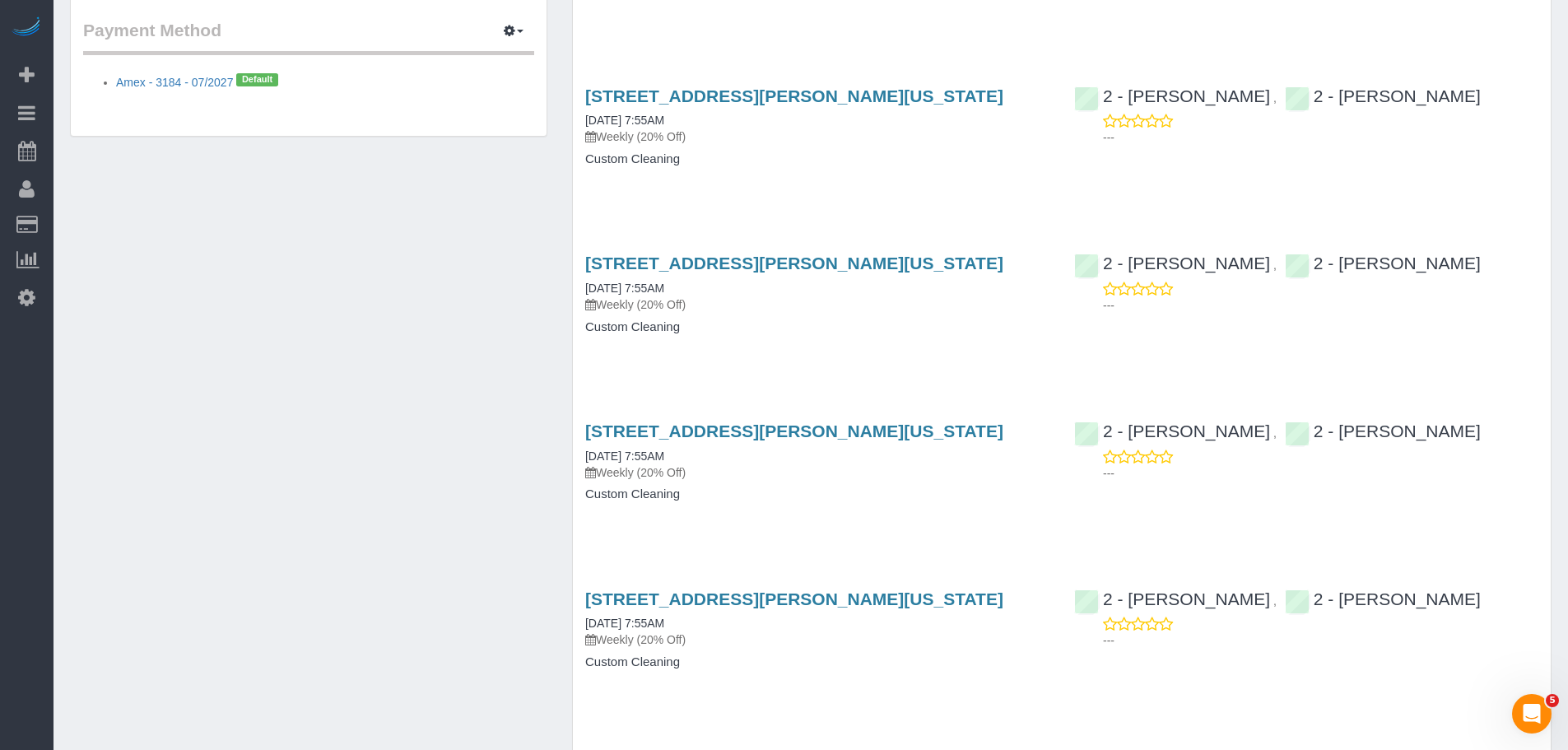
scroll to position [1235, 0]
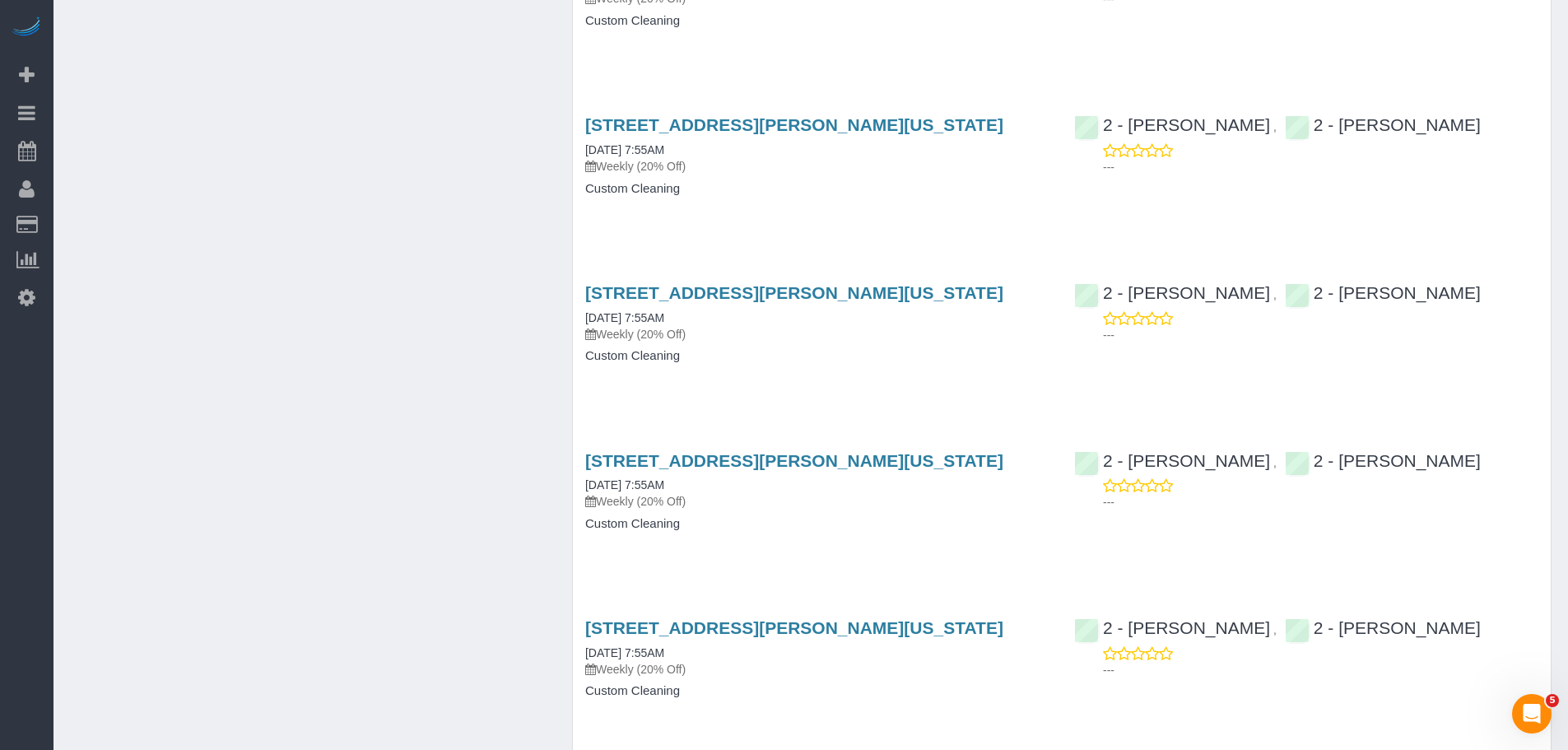
click at [973, 487] on div "93 Mercer Street, New York, NY 10012 07/28/2025 7:55AM Weekly (20% Off)" at bounding box center [817, 481] width 464 height 60
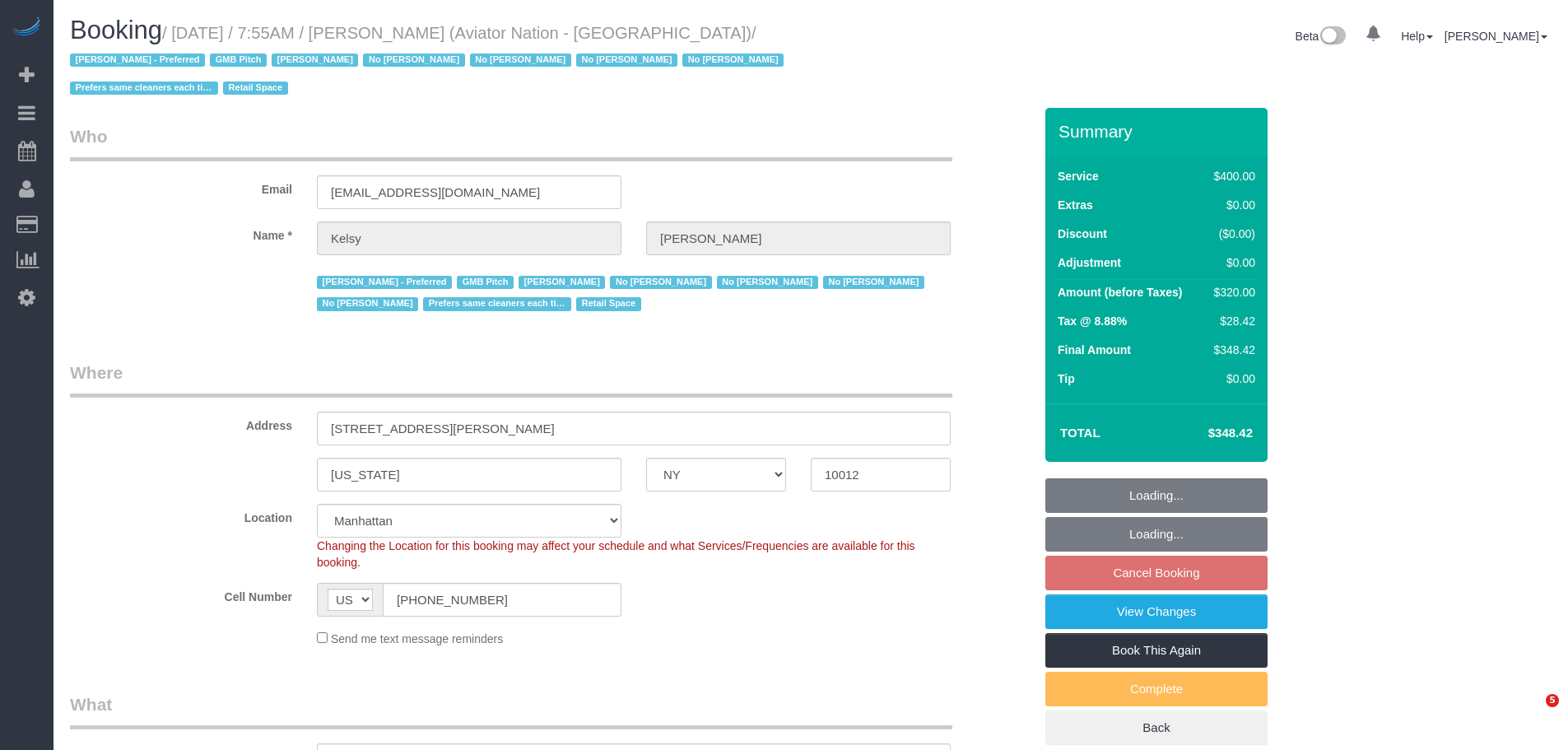
select select "NY"
select select "number:89"
select select "number:90"
select select "number:15"
select select "number:5"
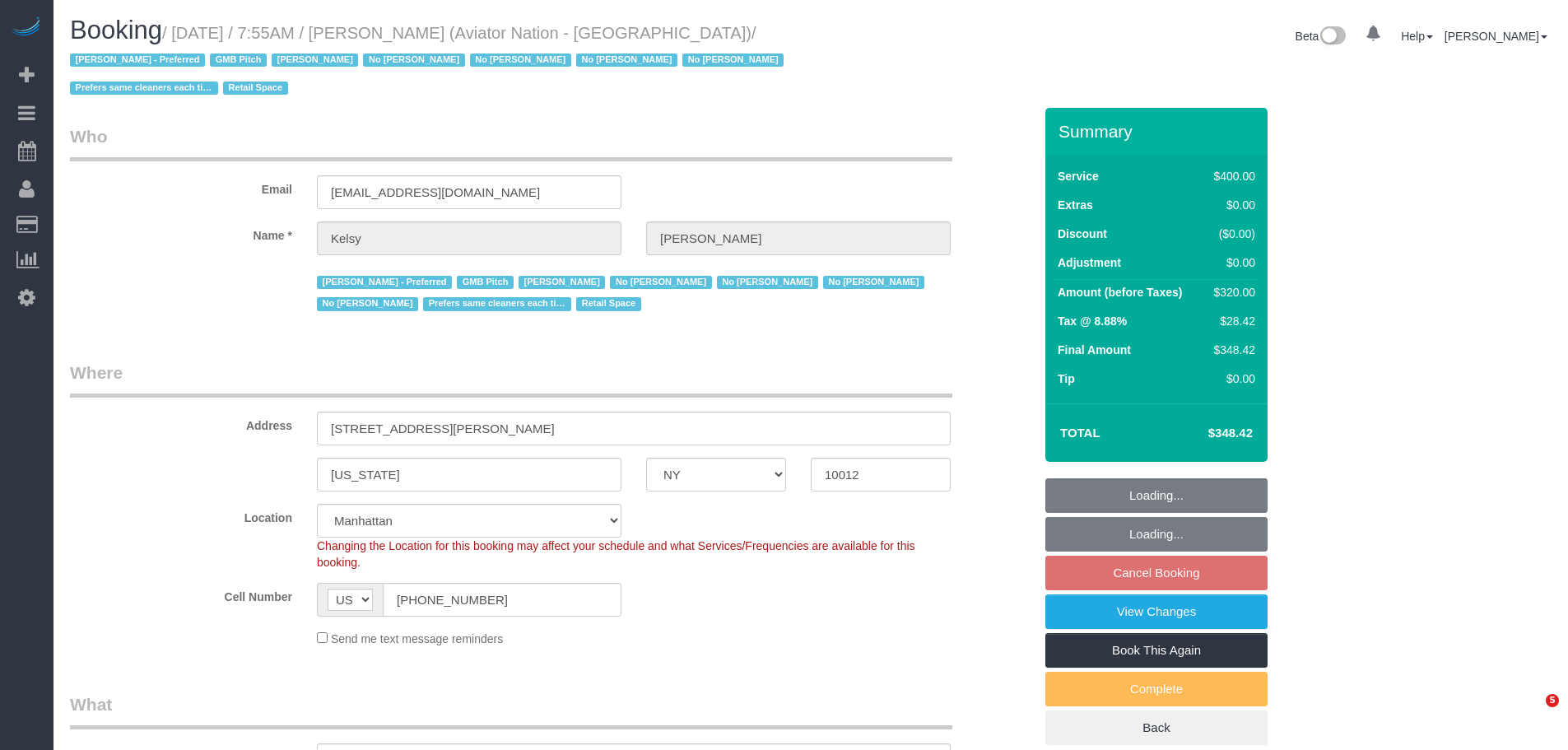
select select "object:1006"
select select "2"
select select "150"
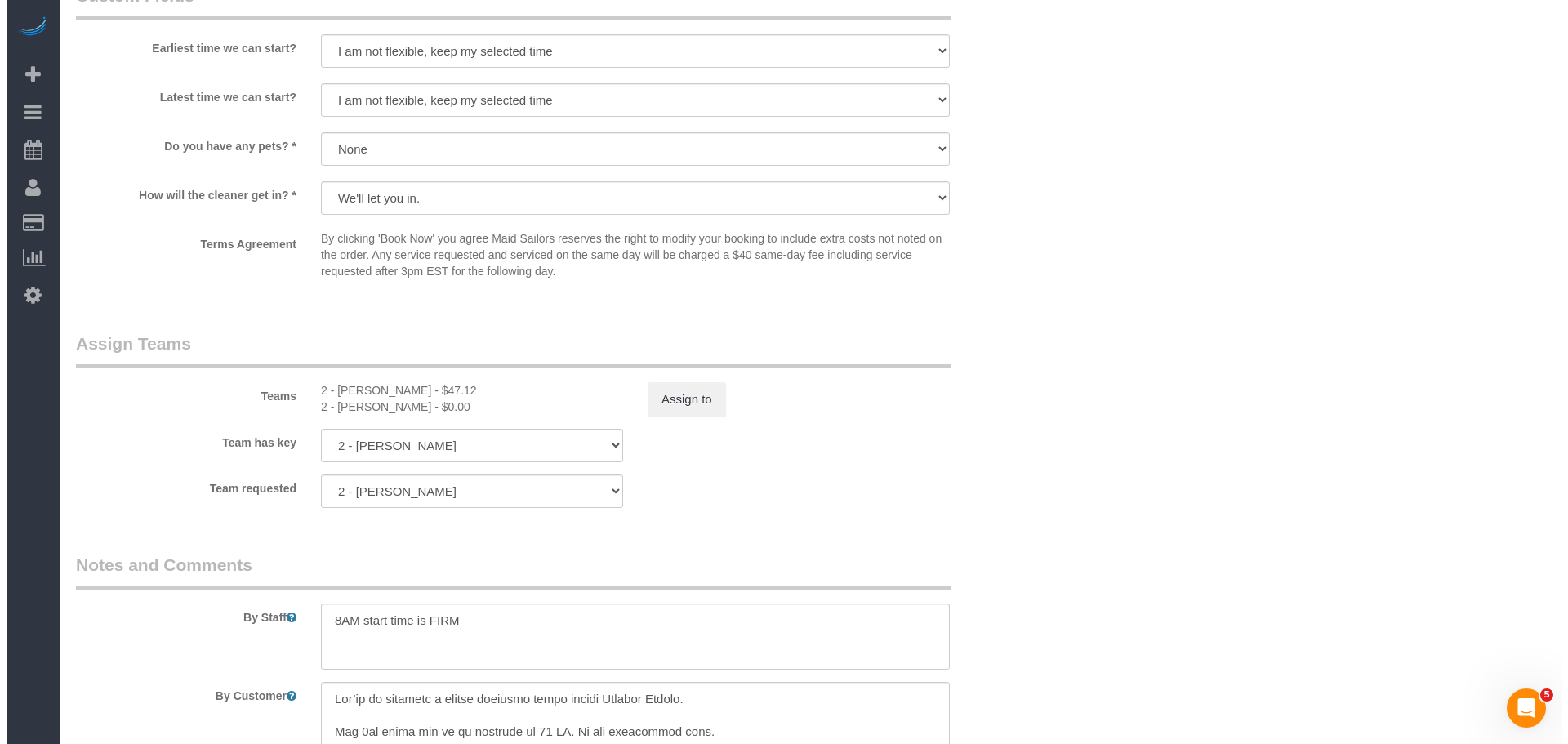
scroll to position [1797, 0]
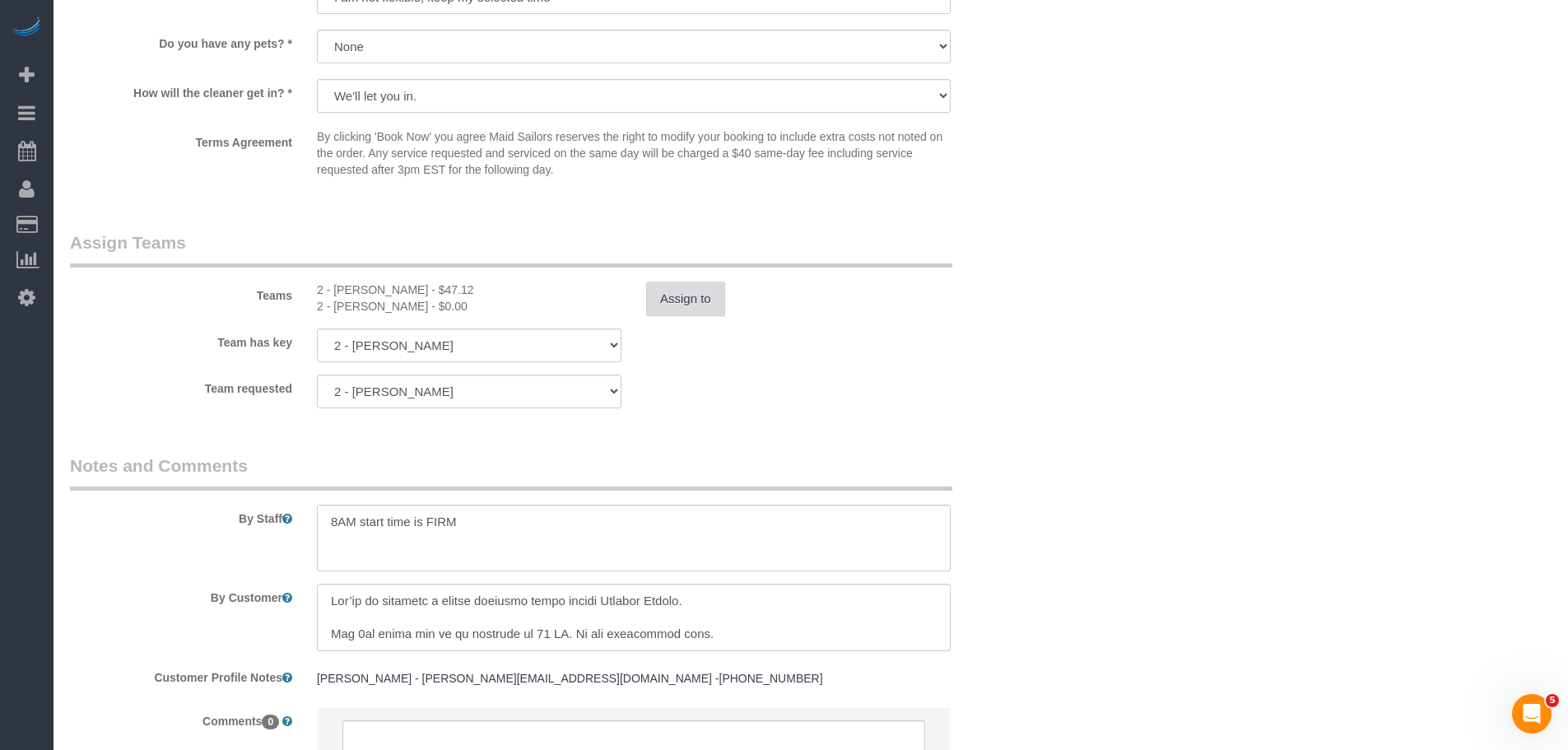
click at [678, 308] on button "Assign to" at bounding box center [685, 299] width 79 height 35
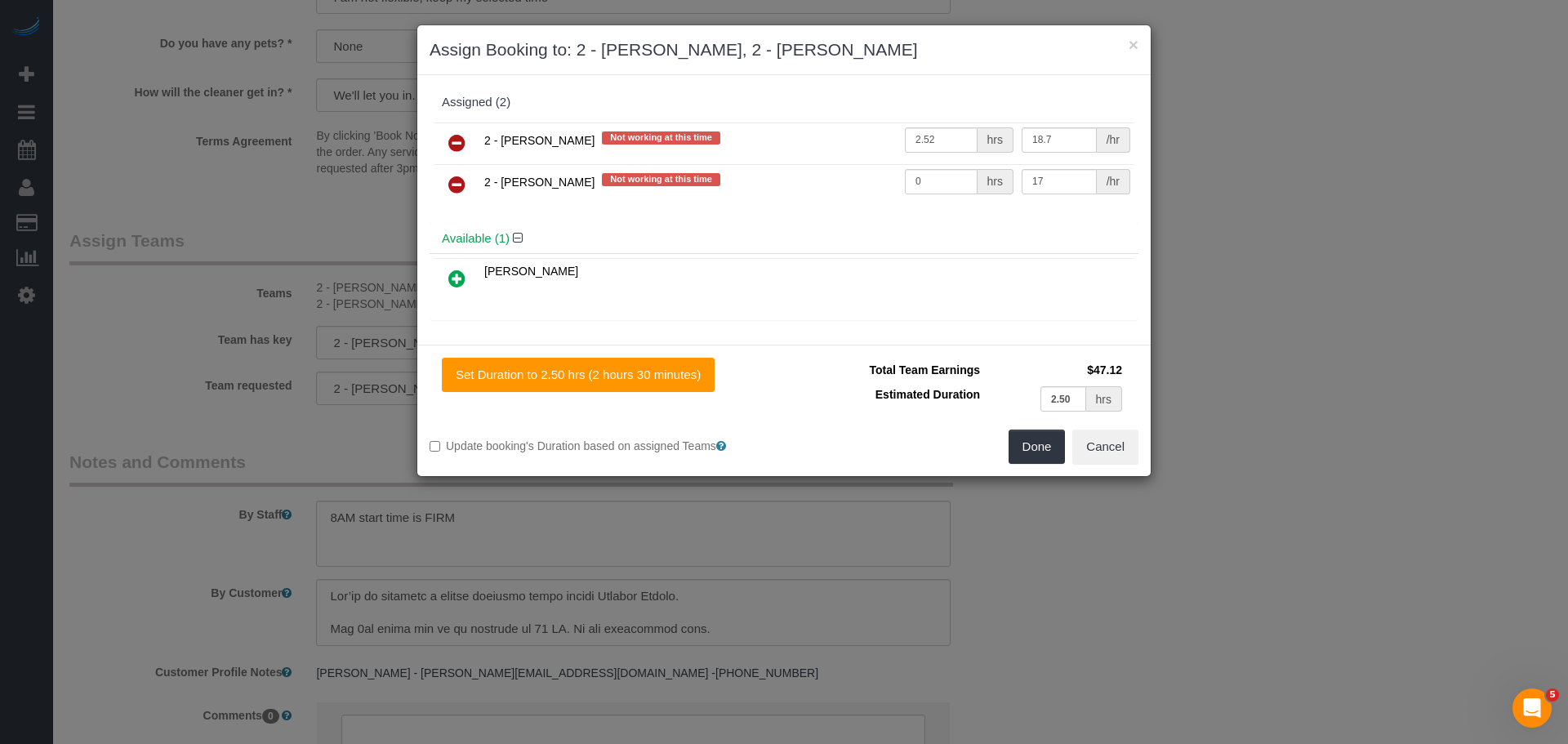
drag, startPoint x: 456, startPoint y: 185, endPoint x: 470, endPoint y: 184, distance: 14.0
click at [456, 184] on icon at bounding box center [456, 185] width 17 height 20
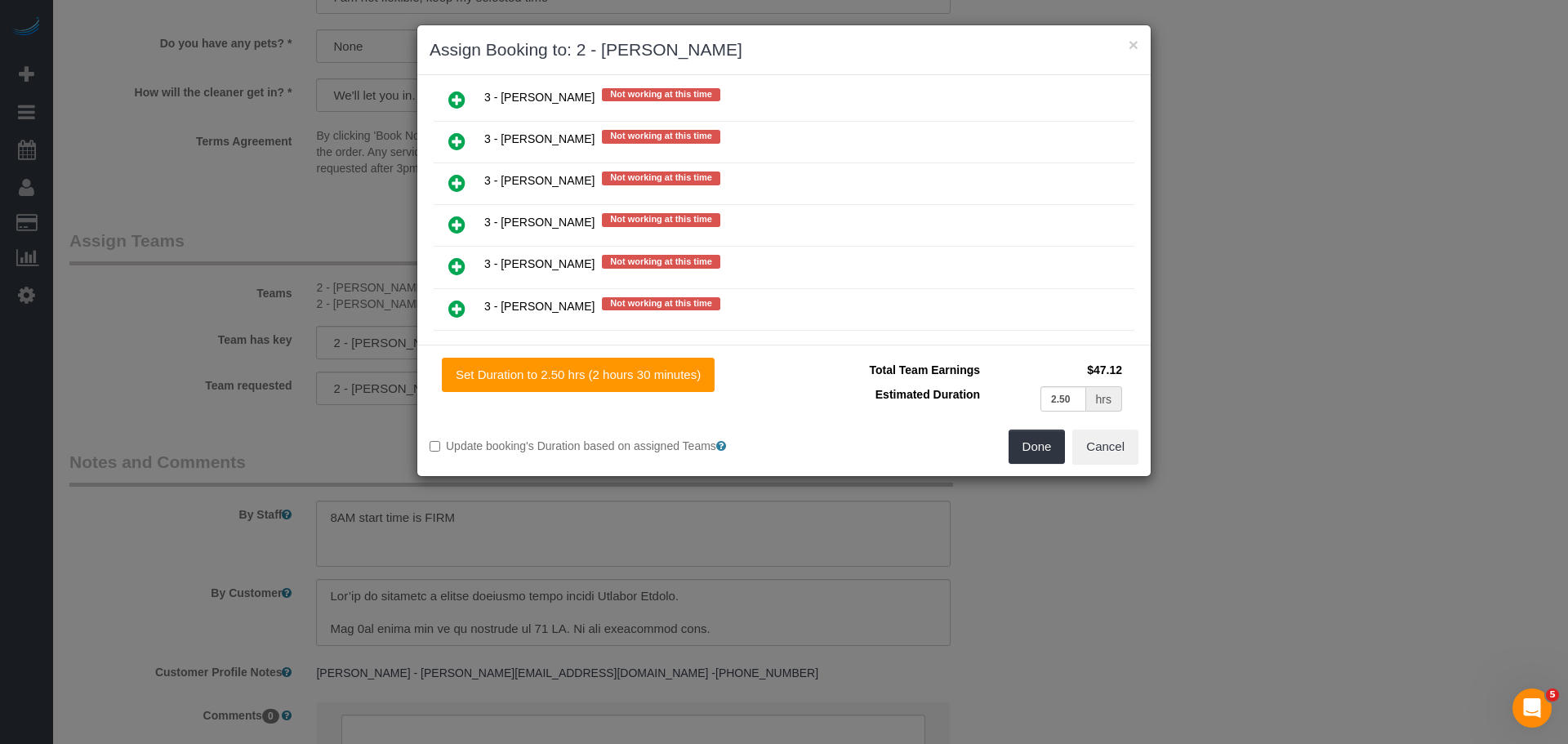
scroll to position [2430, 0]
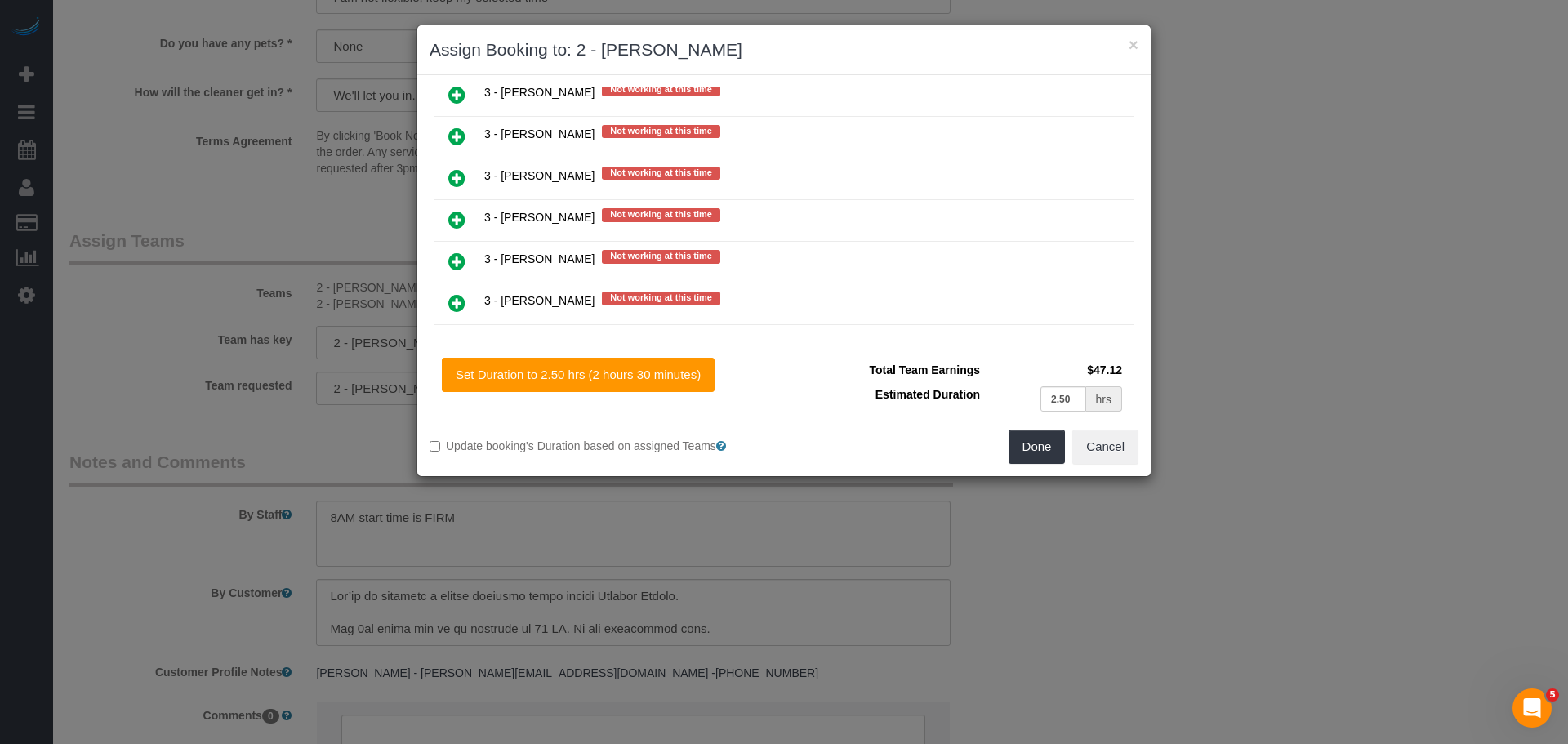
click at [467, 138] on link at bounding box center [456, 136] width 39 height 33
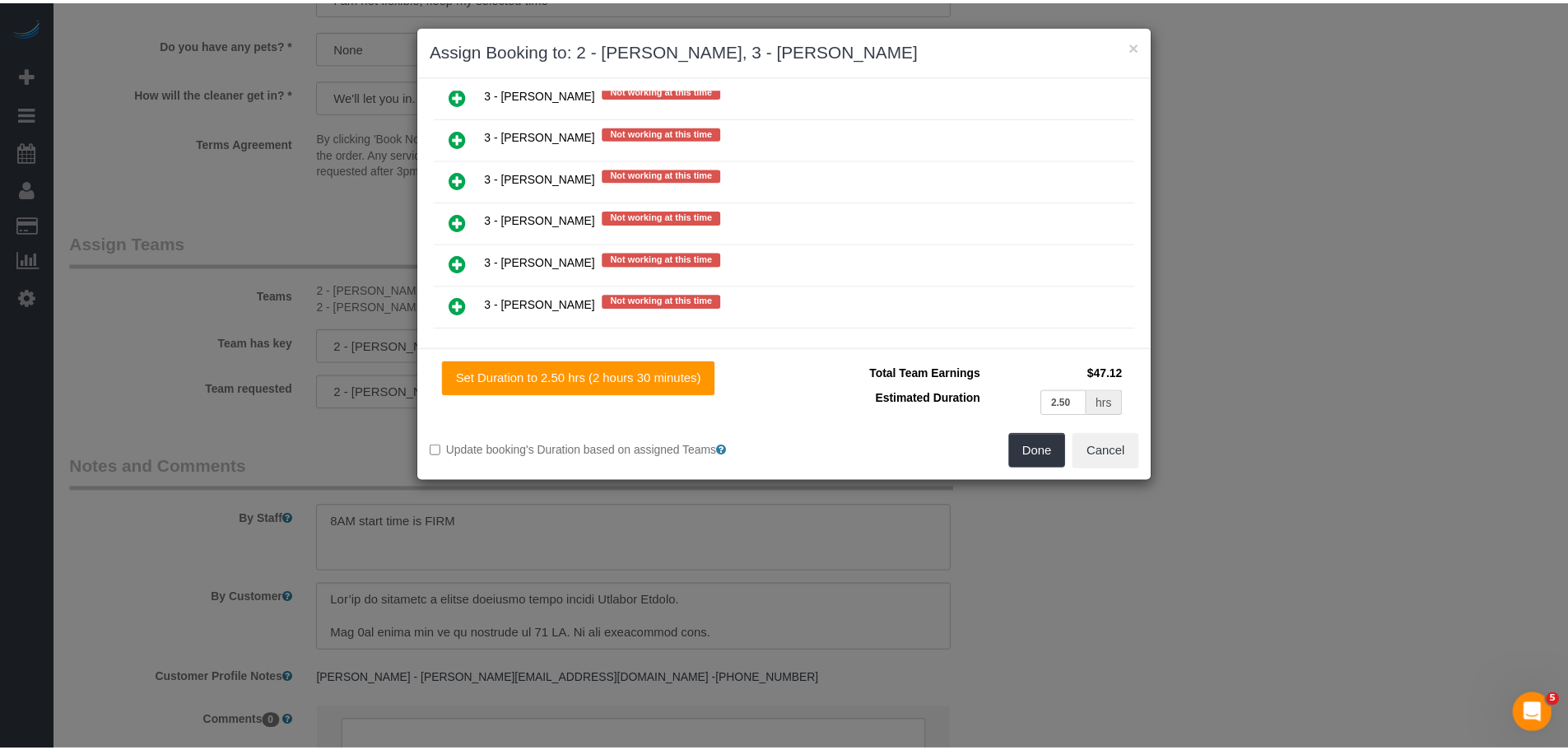
scroll to position [2491, 0]
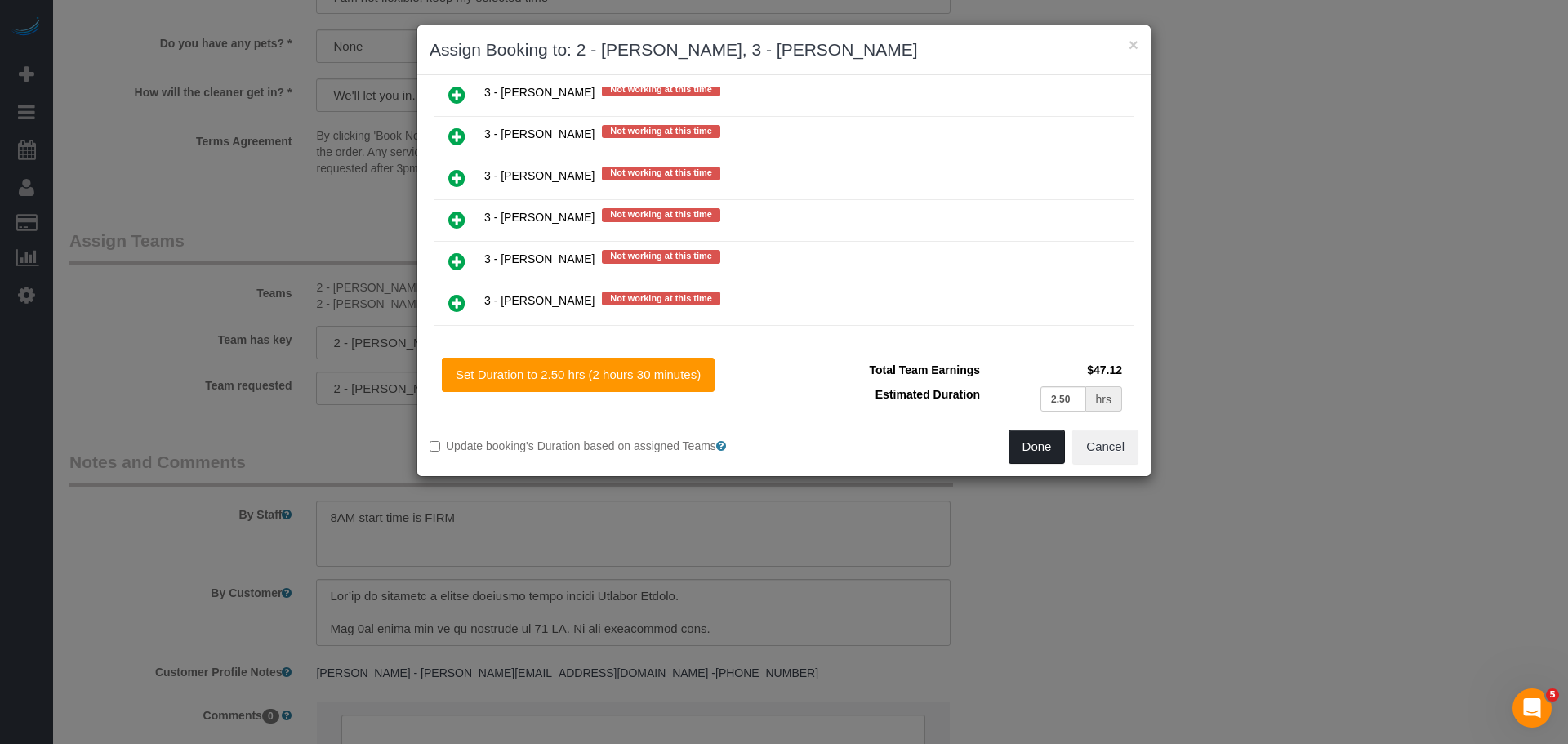
click at [1034, 444] on button "Done" at bounding box center [1037, 447] width 57 height 35
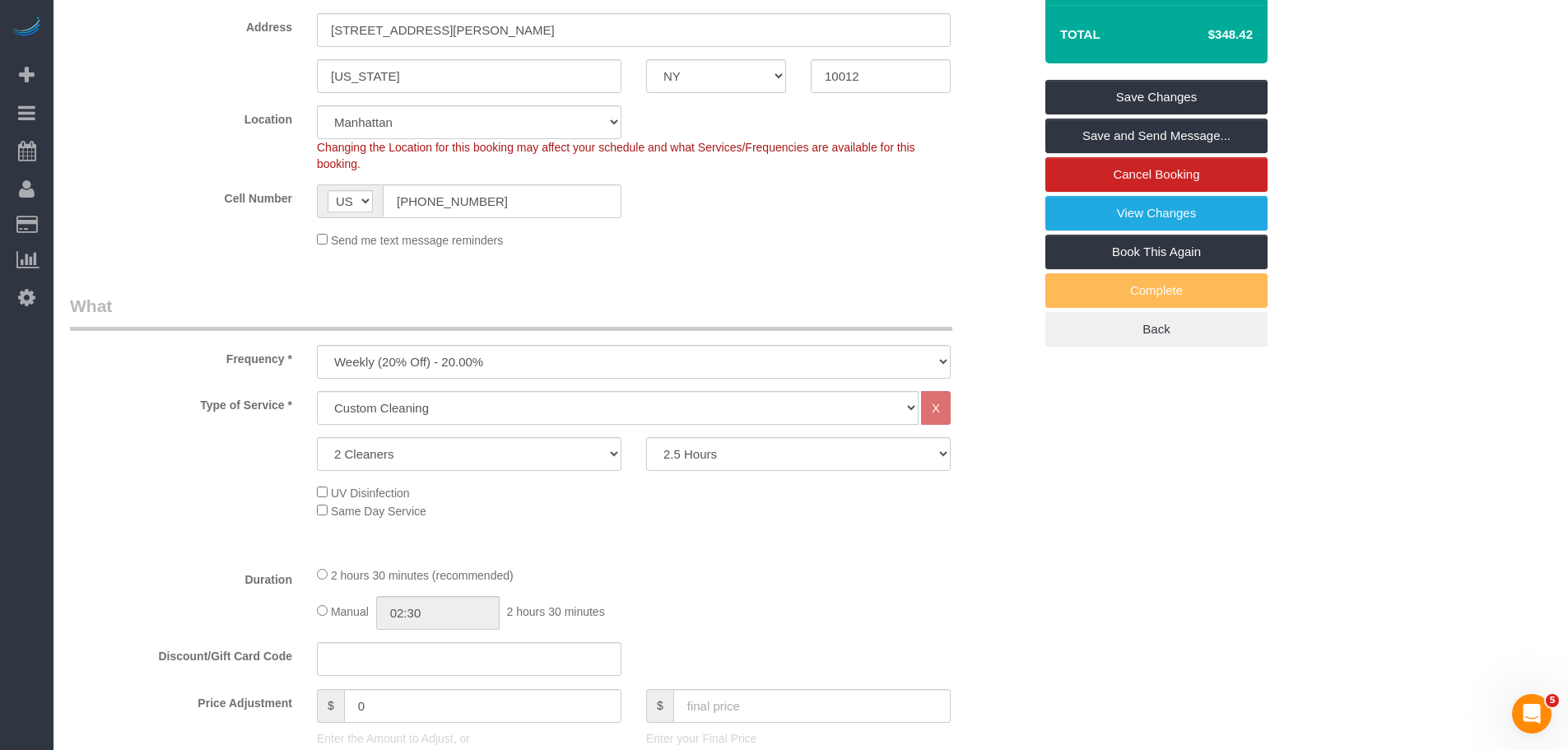
scroll to position [83, 0]
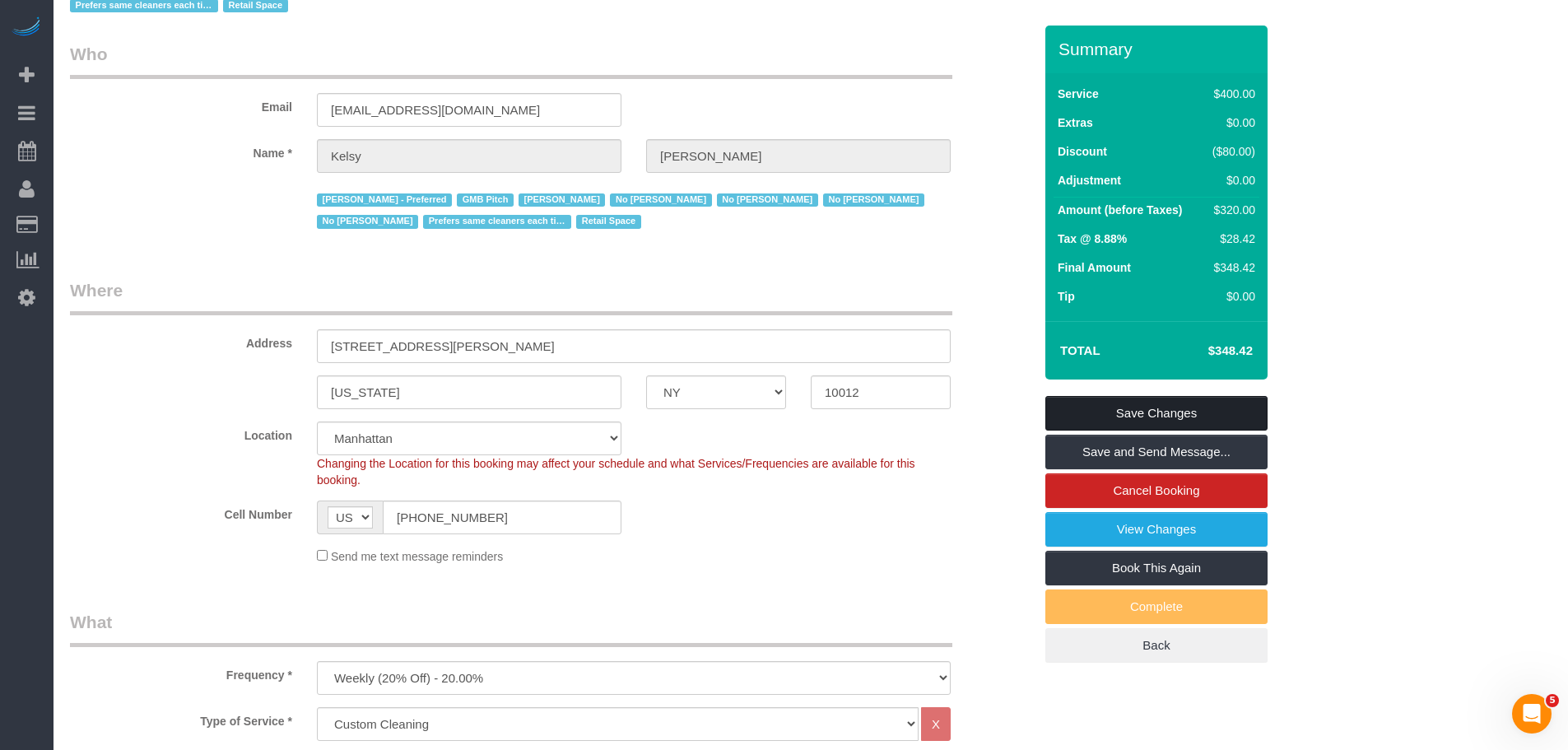
click at [1163, 414] on link "Save Changes" at bounding box center [1156, 413] width 222 height 35
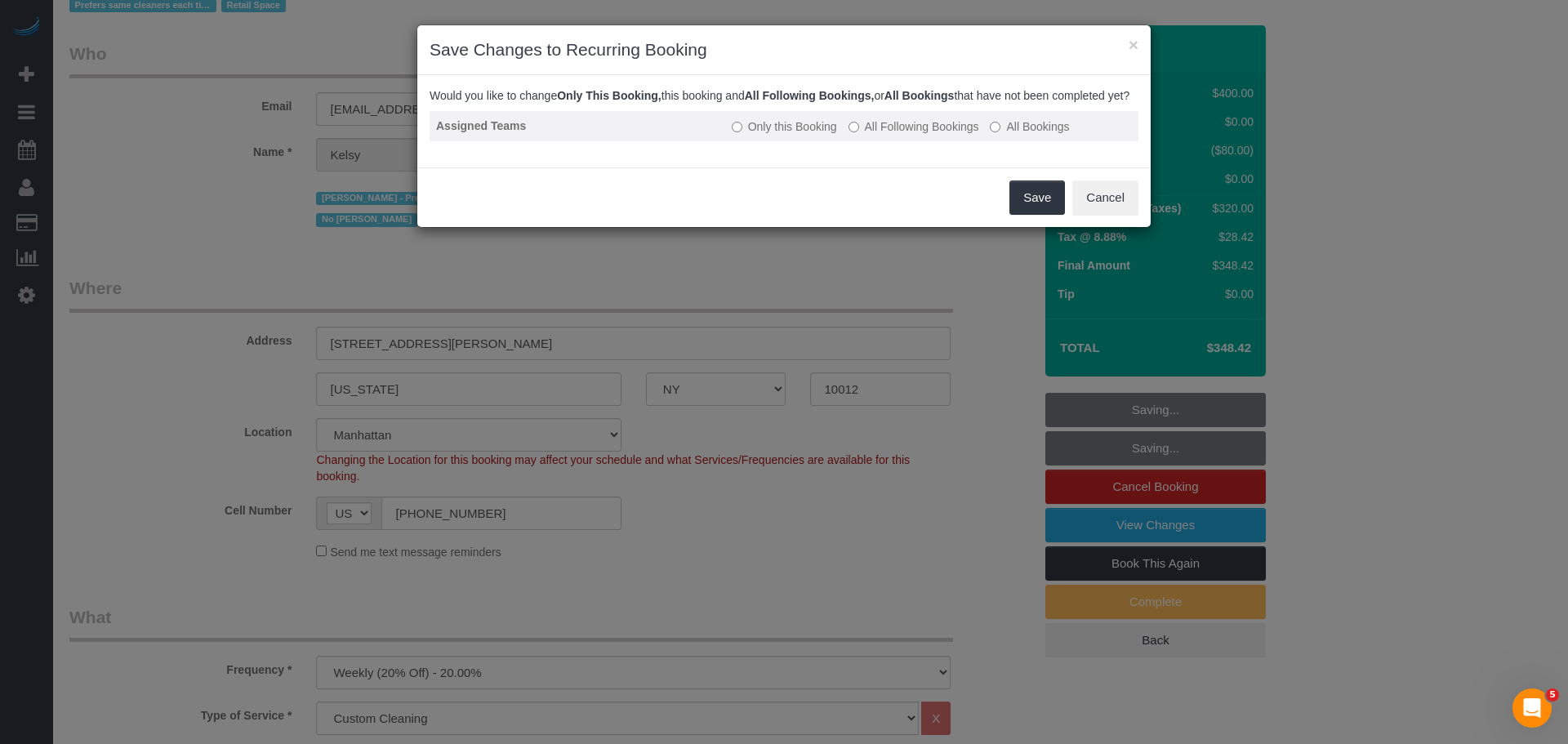
click at [909, 134] on label "All Following Bookings" at bounding box center [913, 126] width 130 height 17
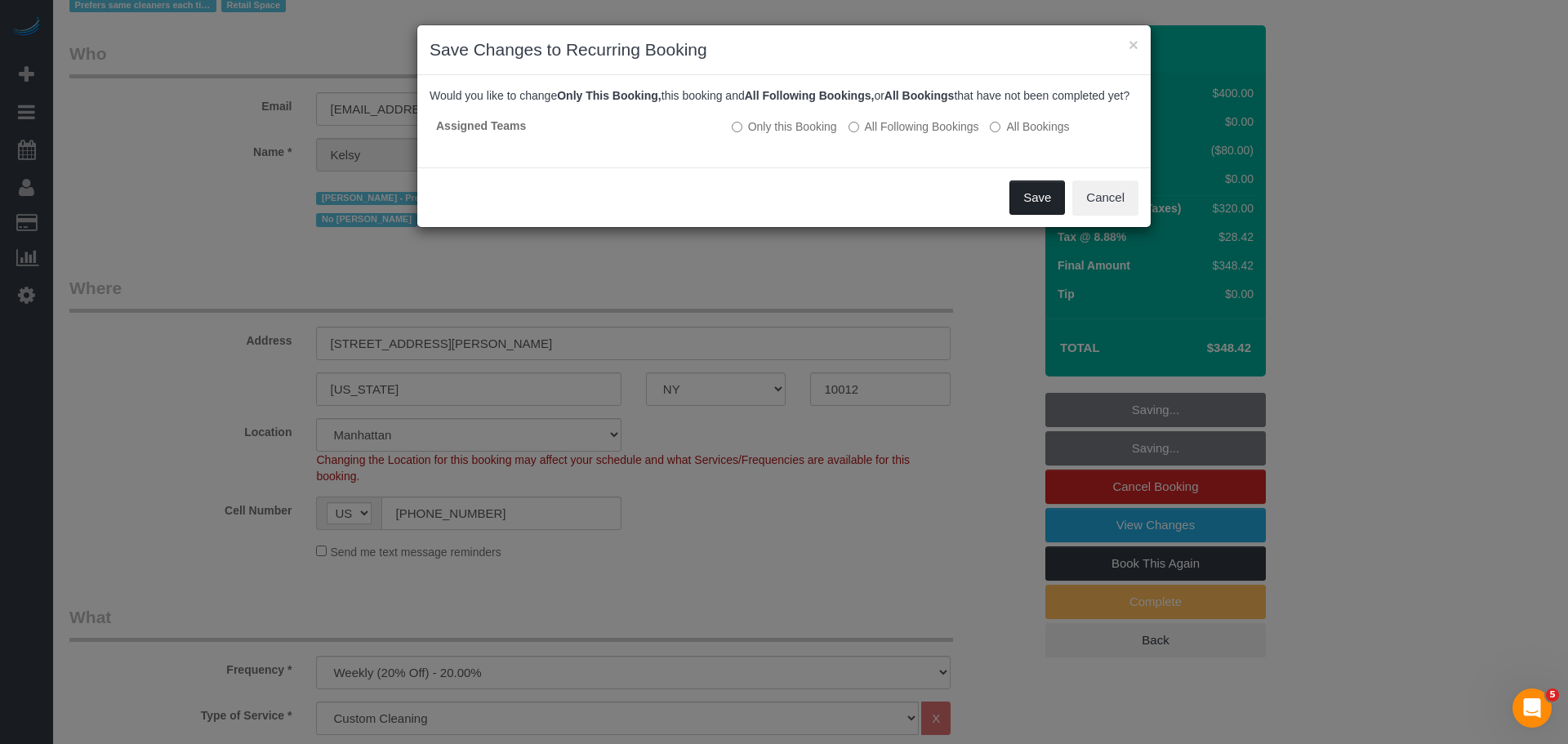
click at [1027, 209] on button "Save" at bounding box center [1037, 198] width 55 height 35
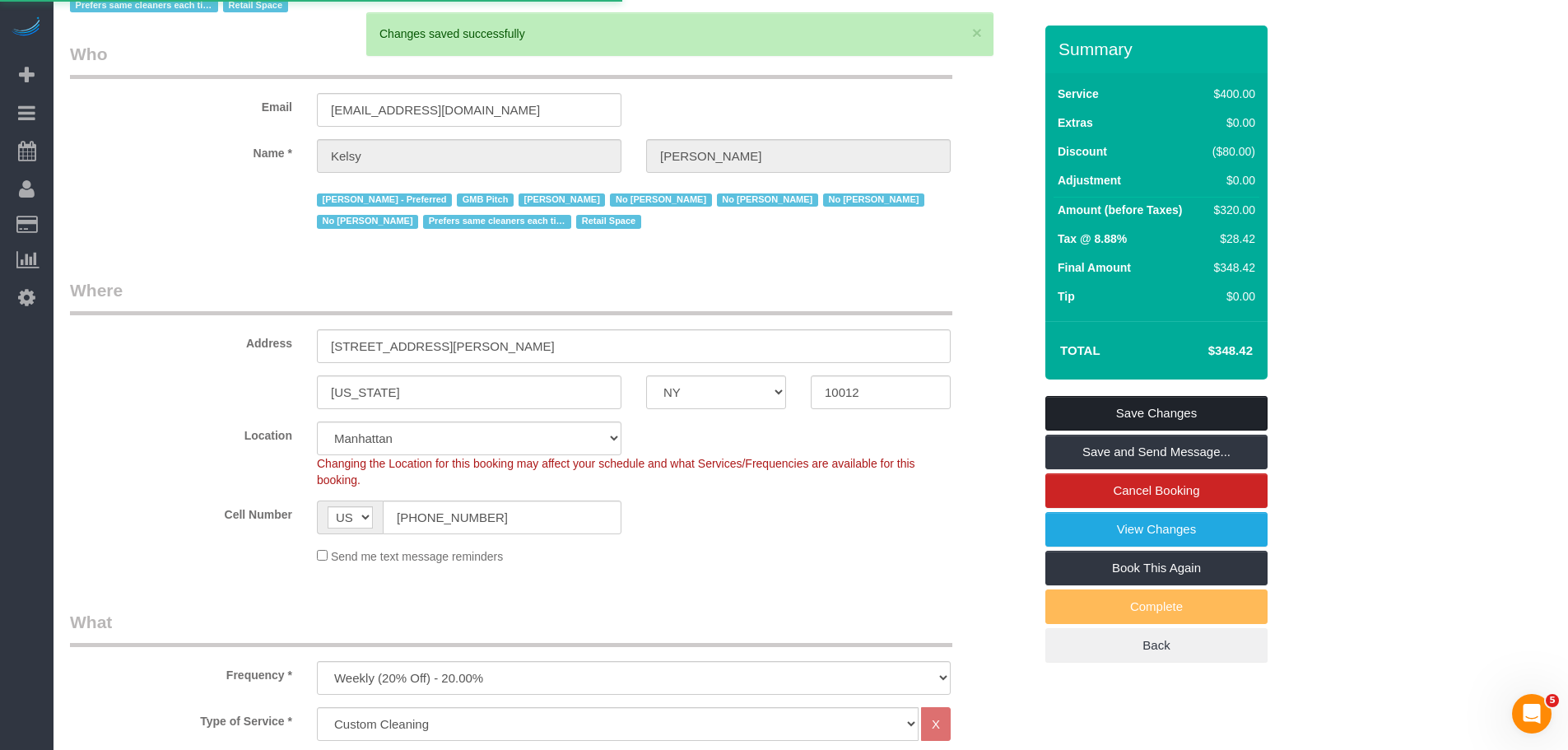
scroll to position [18, 0]
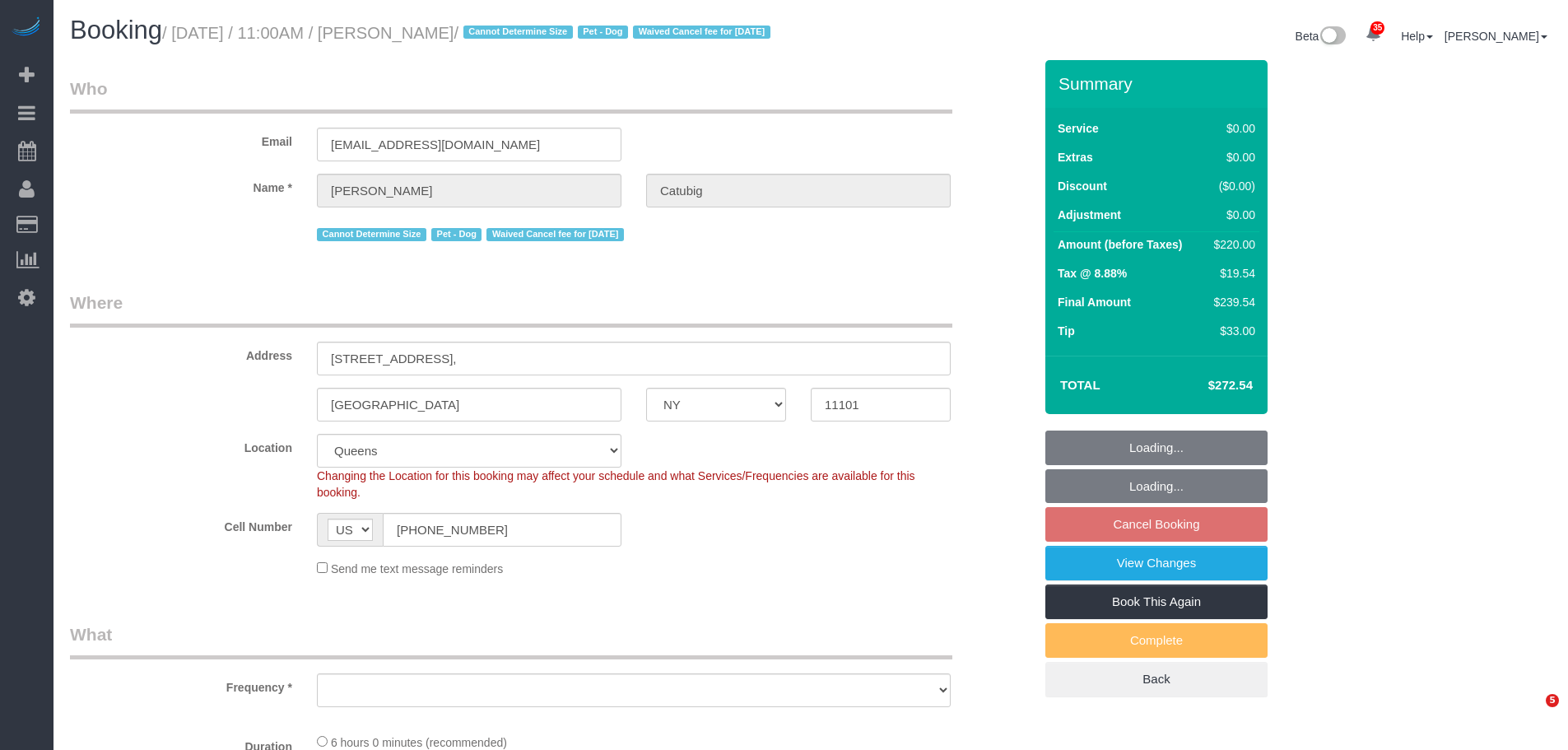
select select "NY"
select select "number:58"
select select "number:75"
select select "number:13"
select select "number:6"
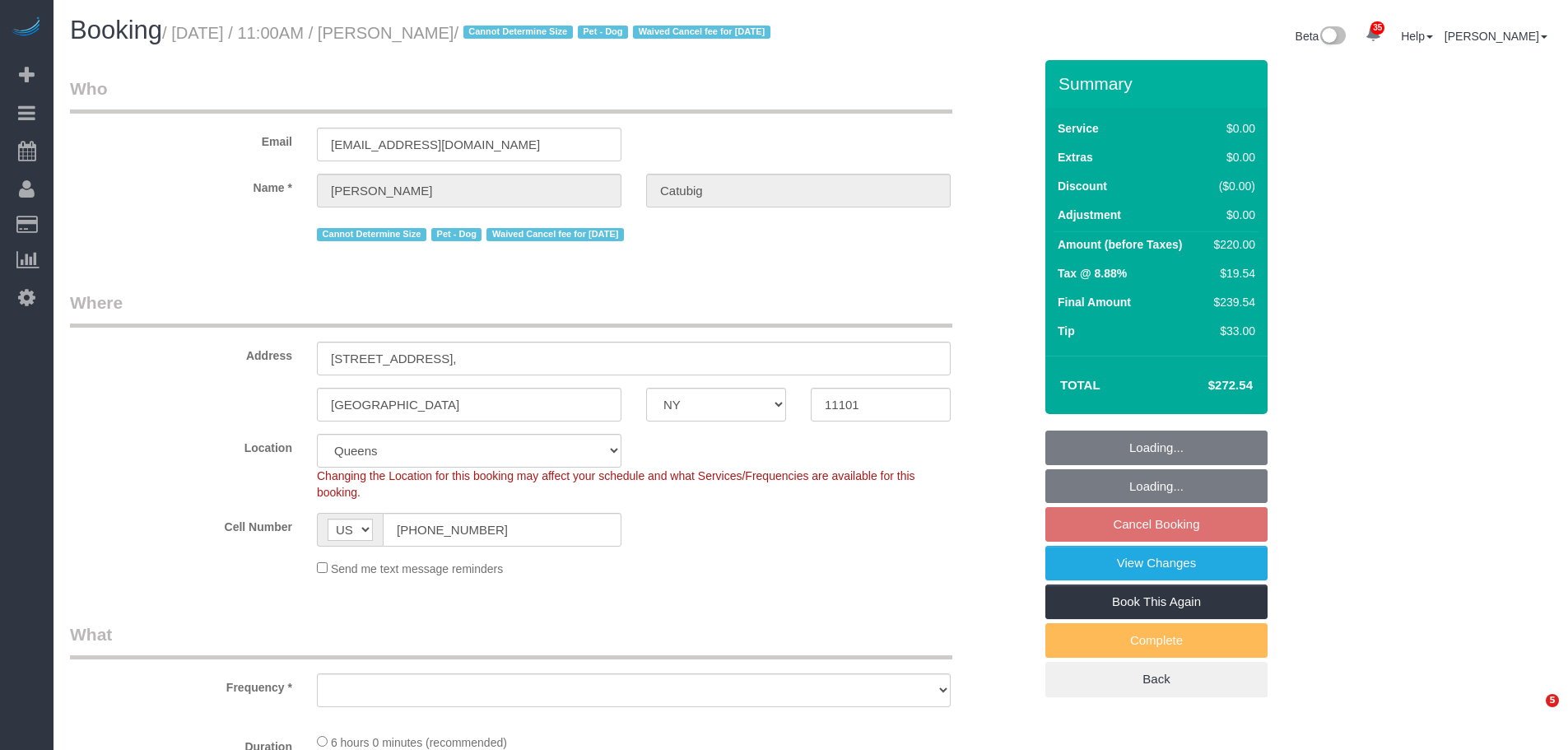
select select "object:1078"
select select "2"
select select "spot4"
select select "object:1466"
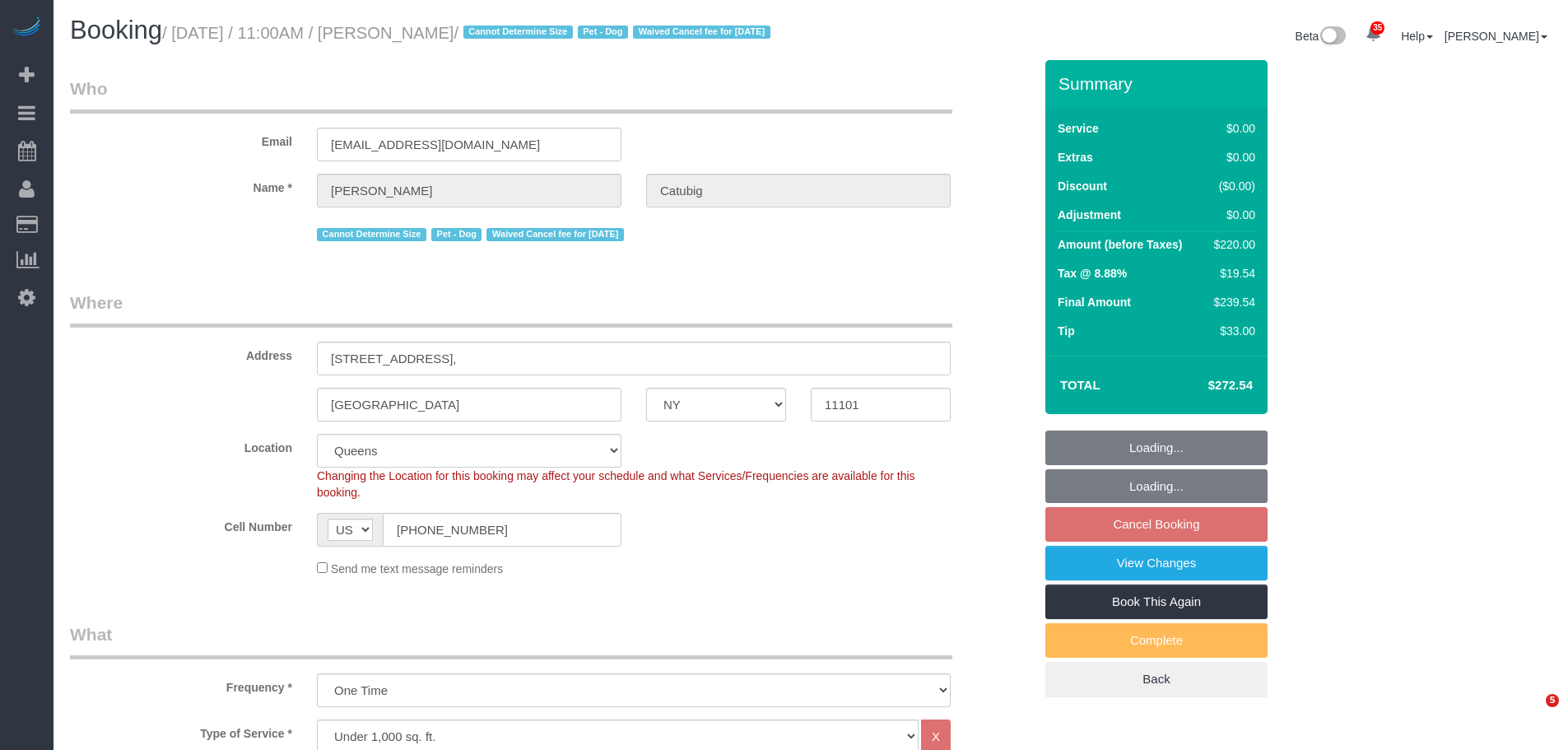
select select "string:stripe-pm_1S6J1y4VGloSiKo7cPiSkt4V"
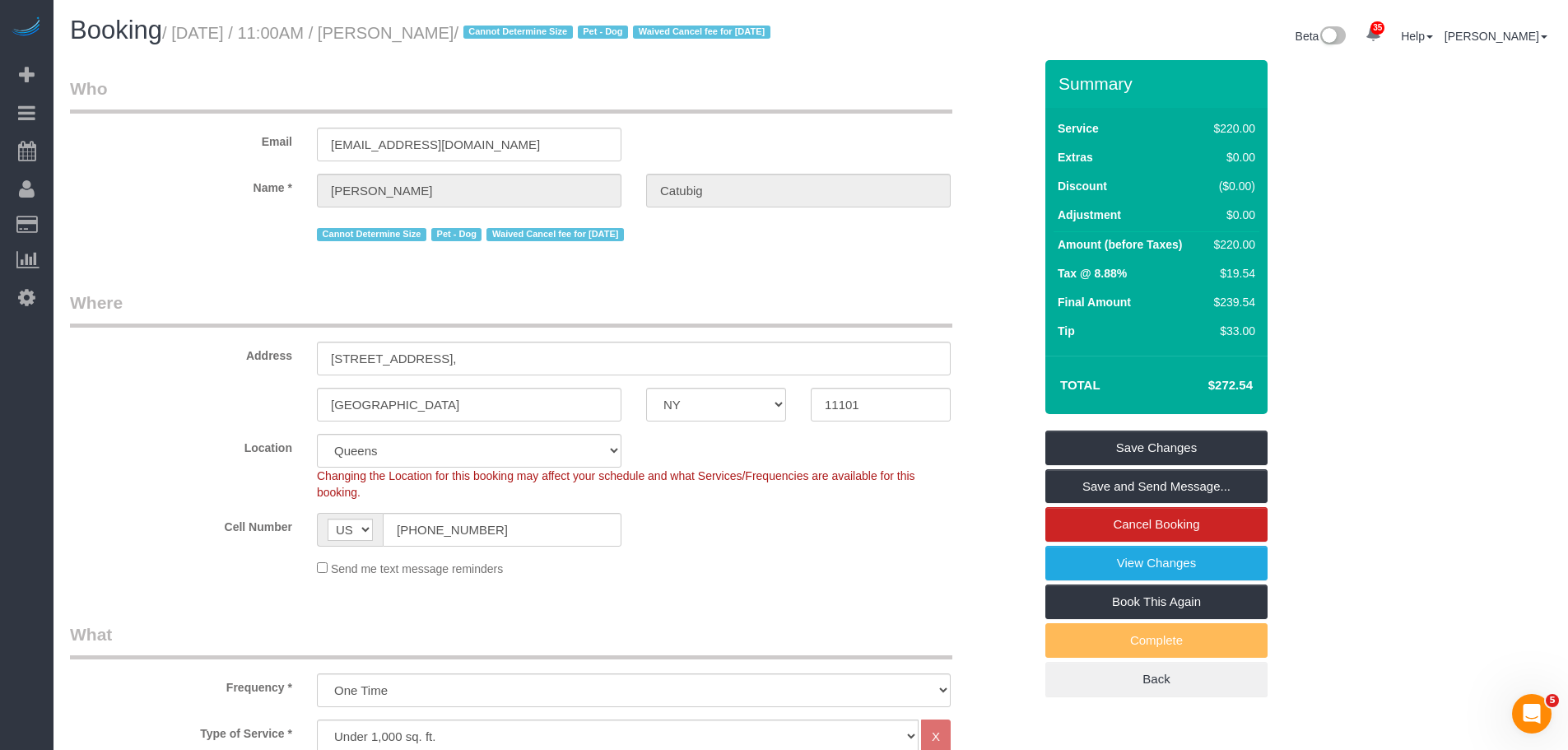
click at [754, 114] on legend "Who" at bounding box center [511, 95] width 882 height 37
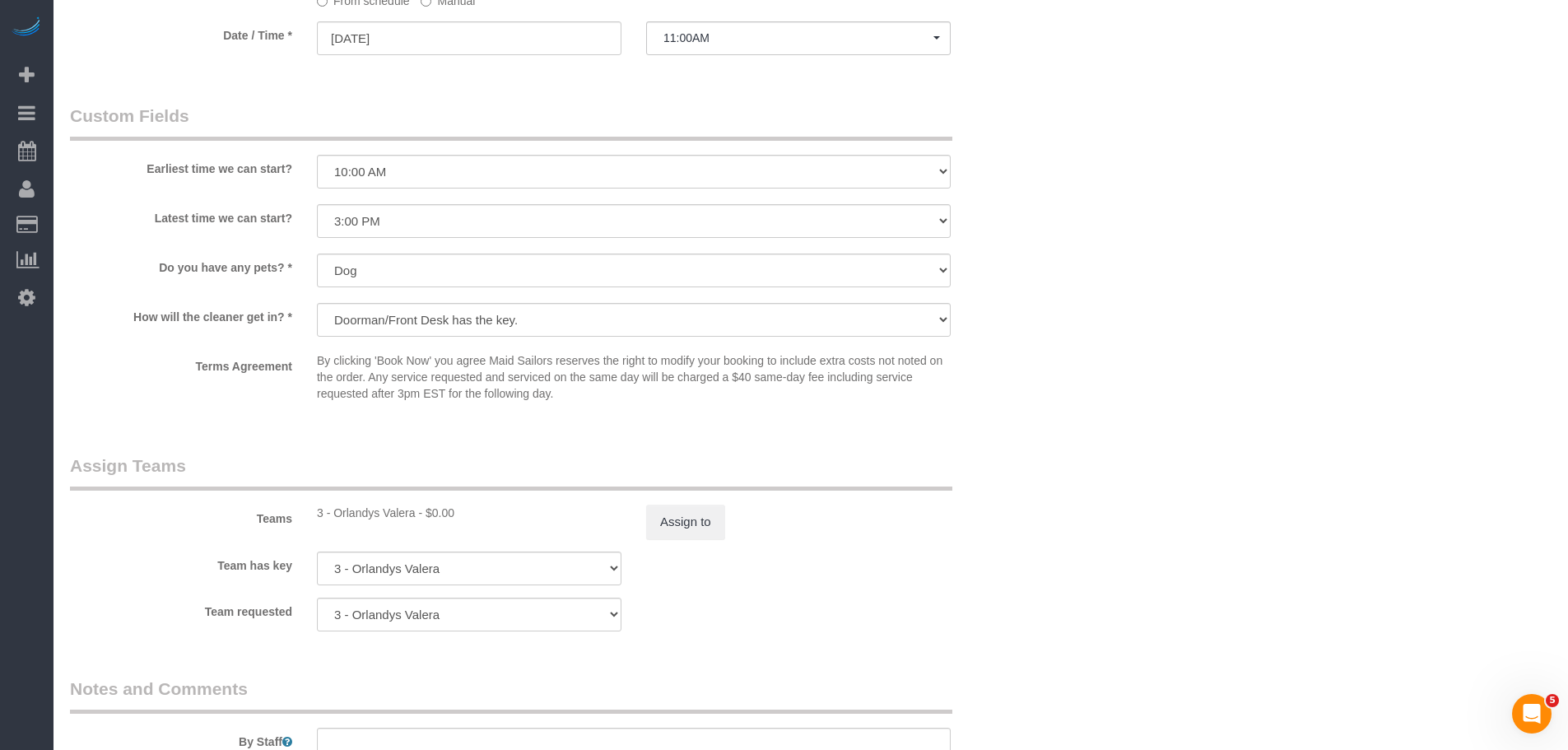
scroll to position [1729, 0]
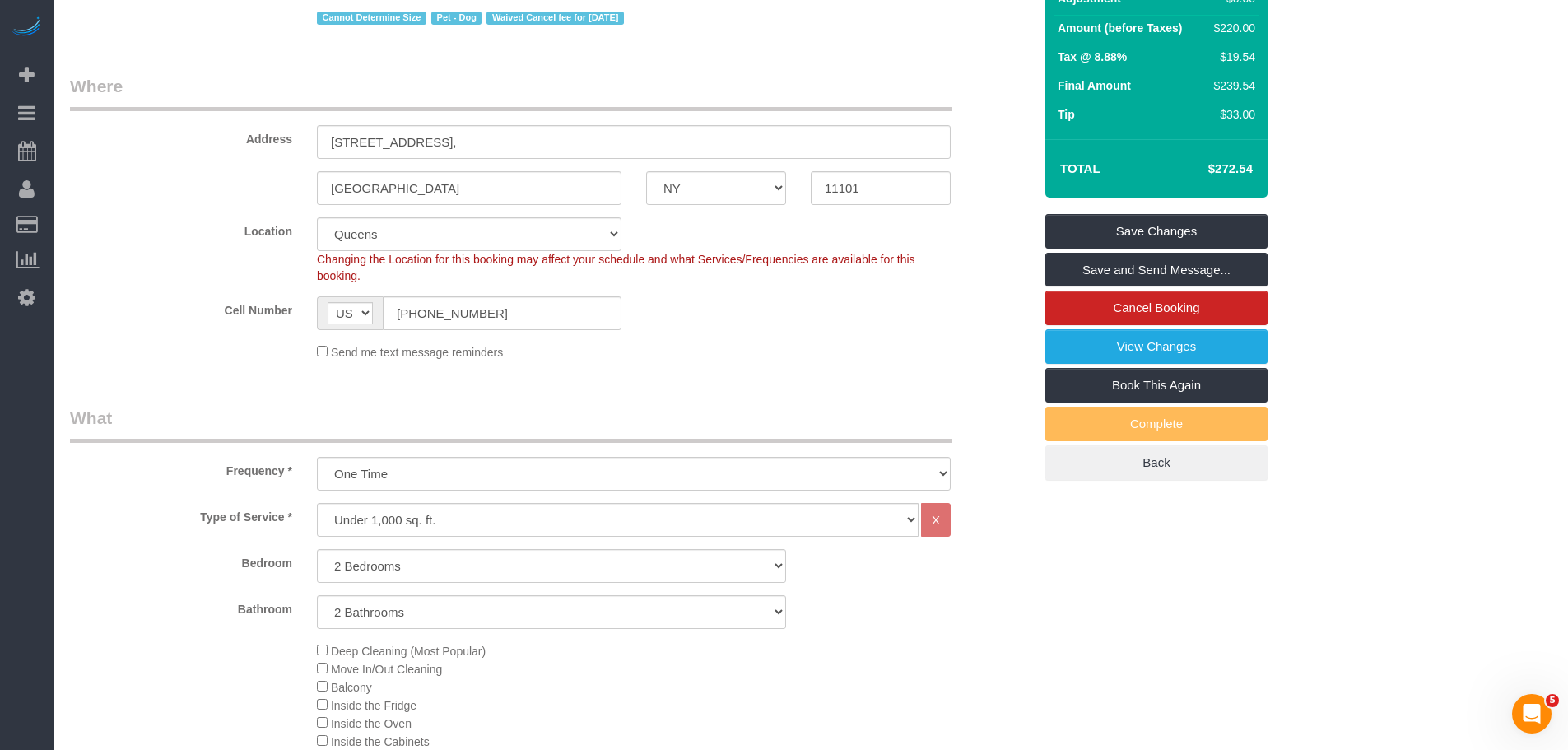
scroll to position [0, 0]
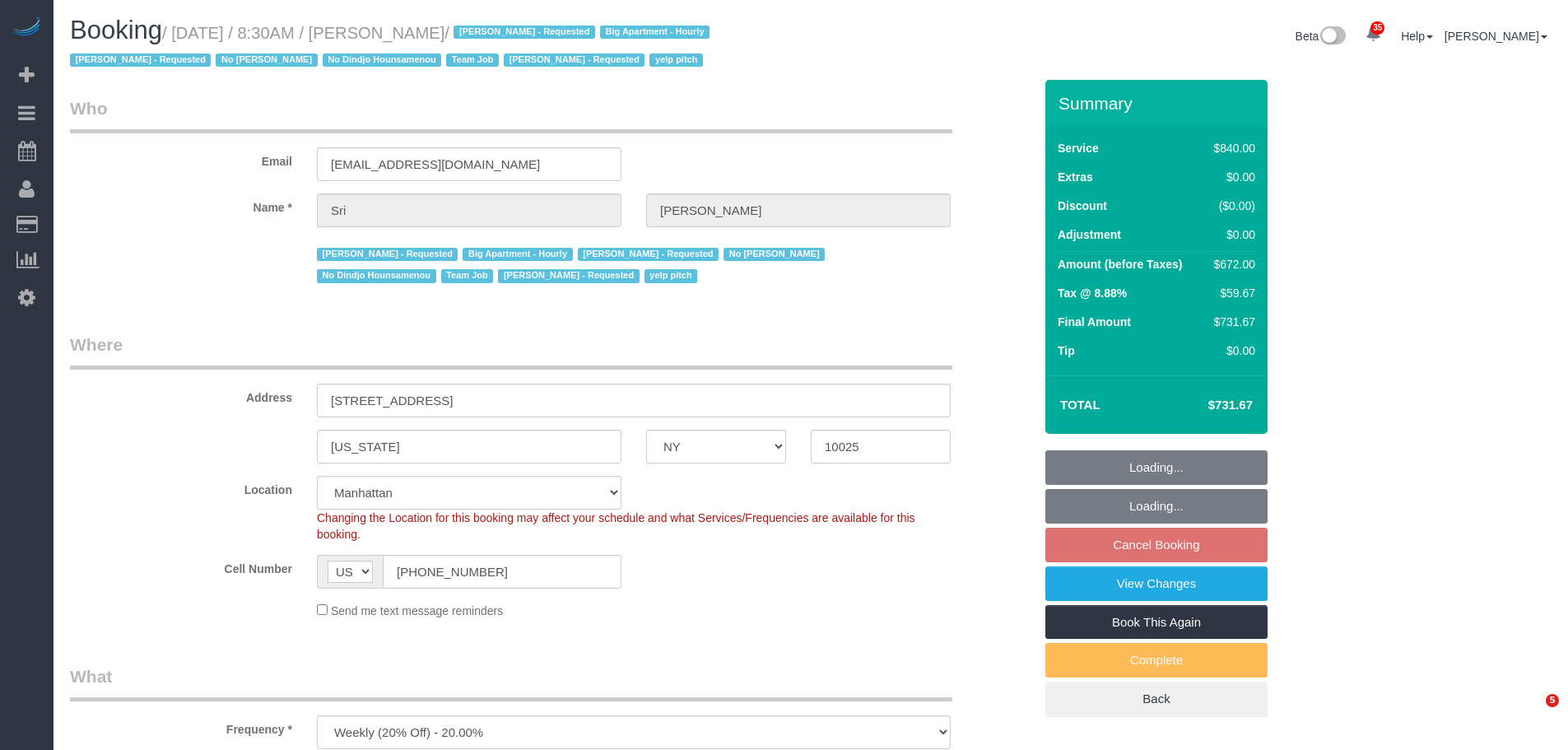
select select "NY"
select select "3"
select select "210"
select select "object:952"
select select "number:89"
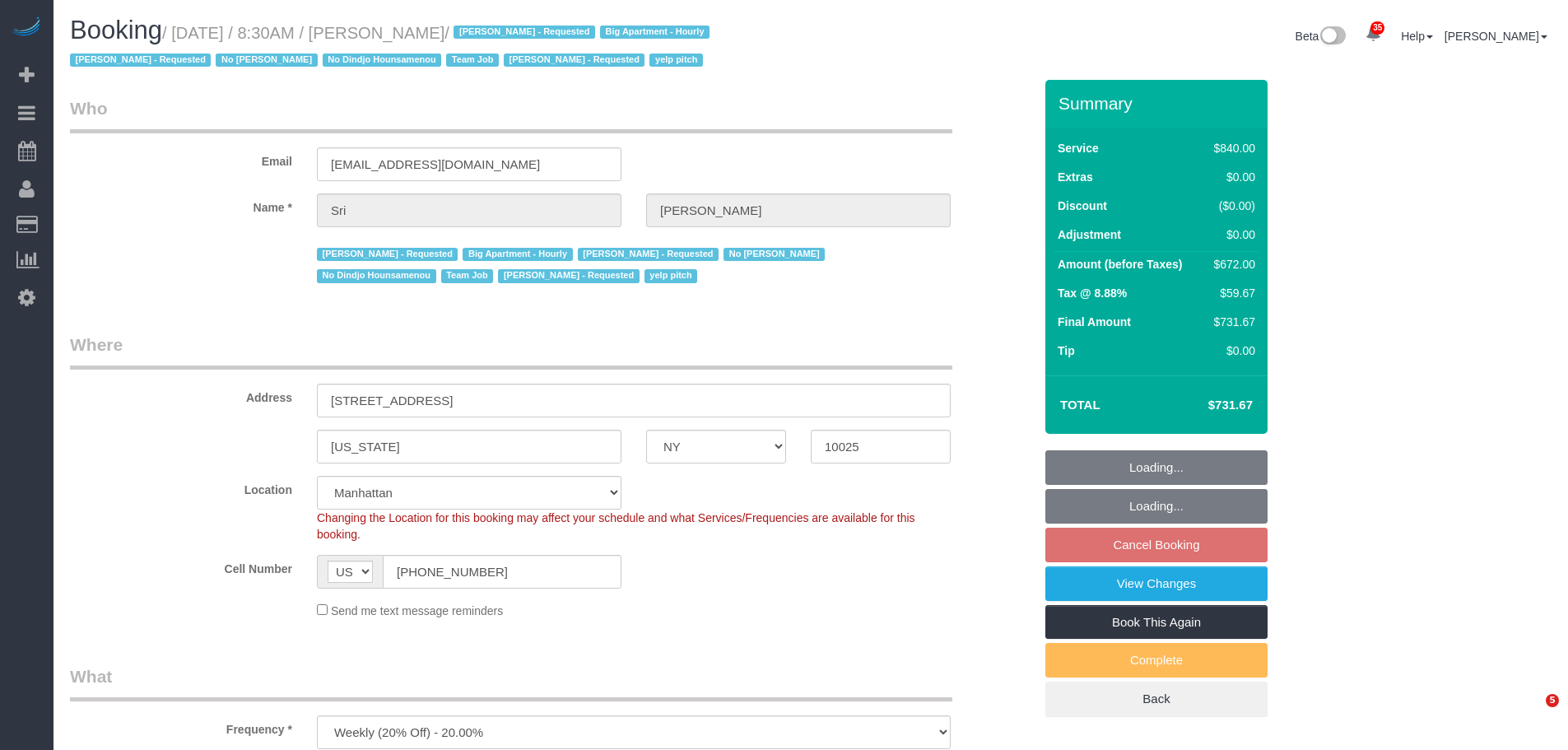
select select "number:90"
select select "number:15"
select select "number:5"
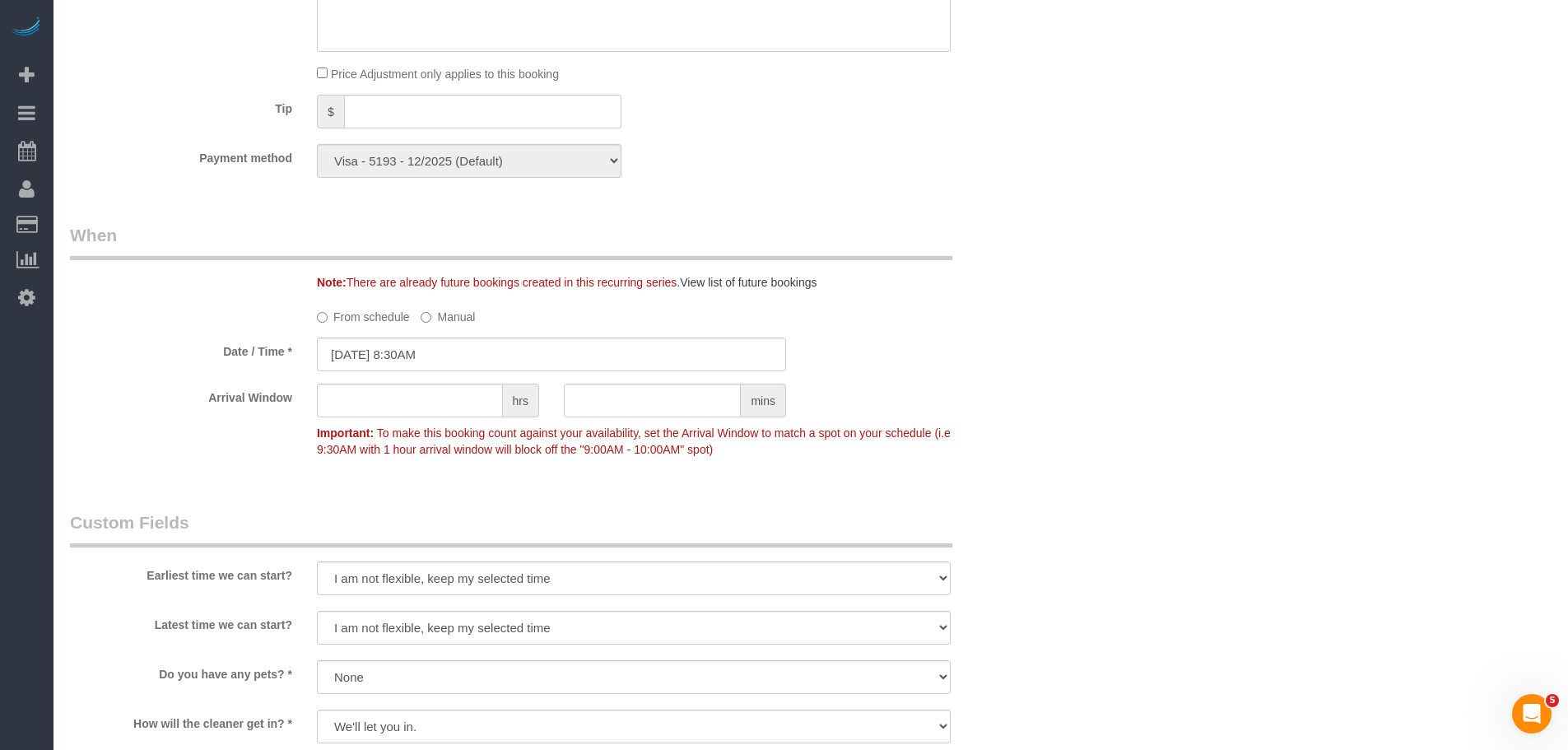
scroll to position [1729, 0]
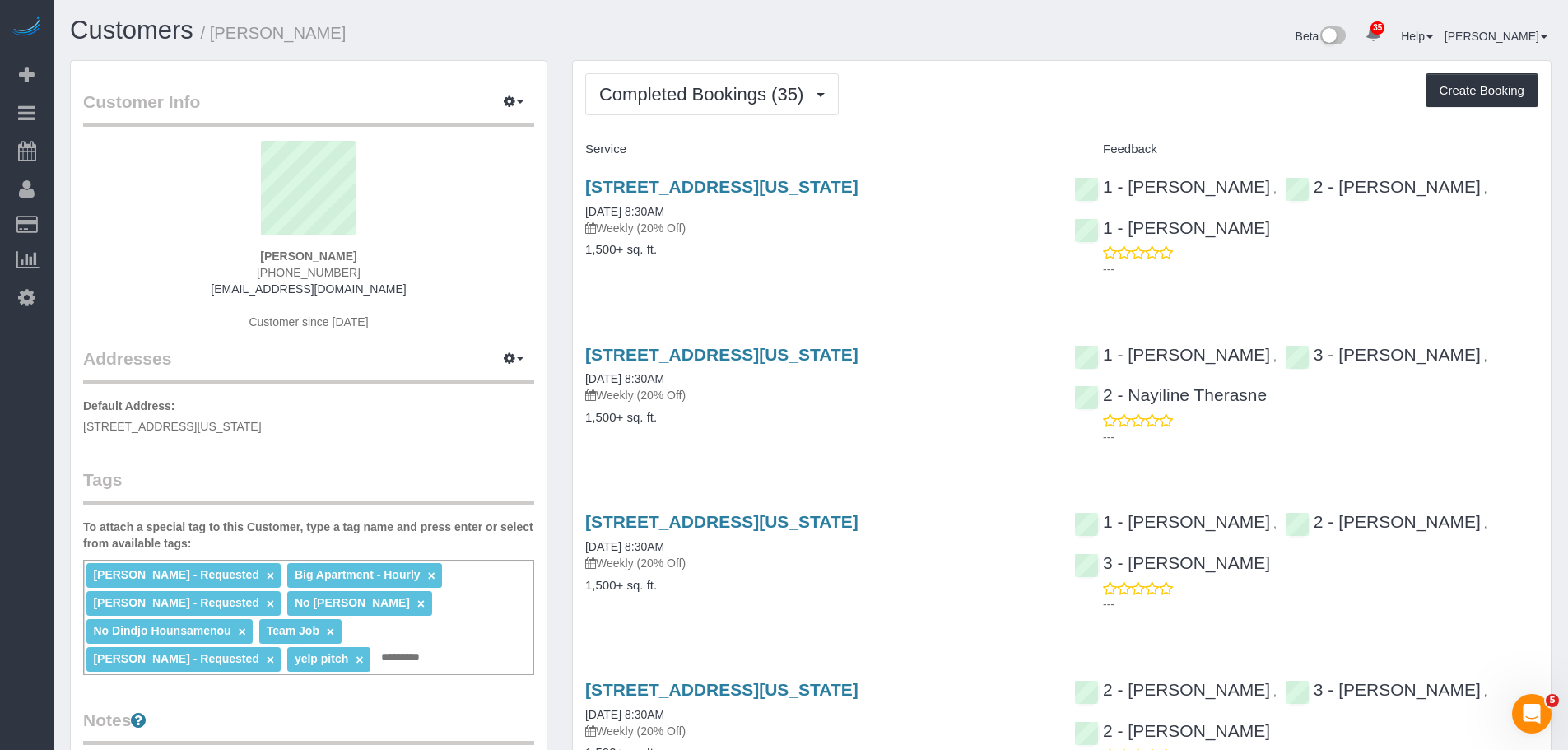
click at [962, 264] on div "113 West 95th Street, New York, NY 10025 09/29/2025 8:30AM Weekly (20% Off) 1,5…" at bounding box center [817, 226] width 489 height 126
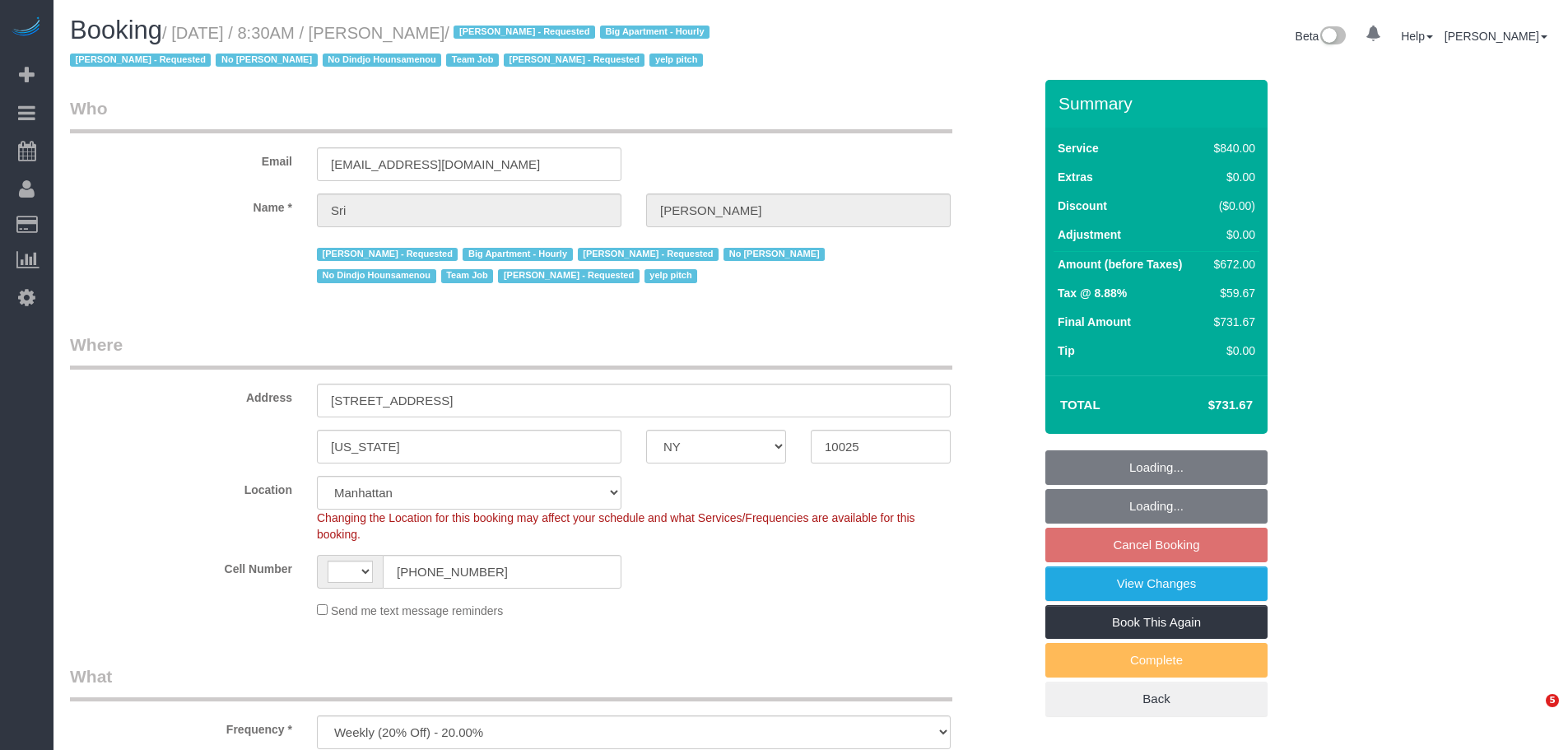
select select "NY"
select select "number:89"
select select "number:90"
select select "number:15"
select select "number:5"
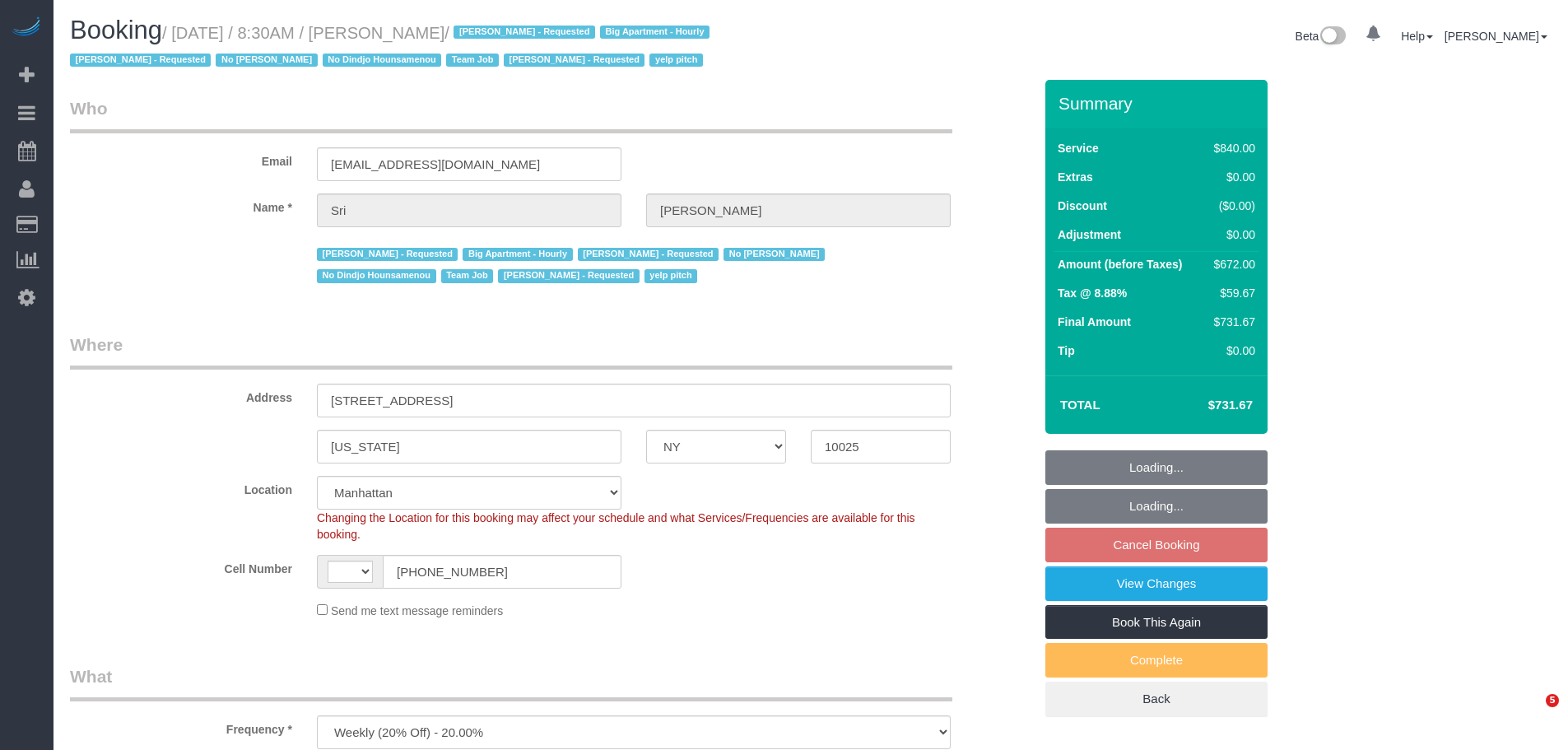
select select "object:1097"
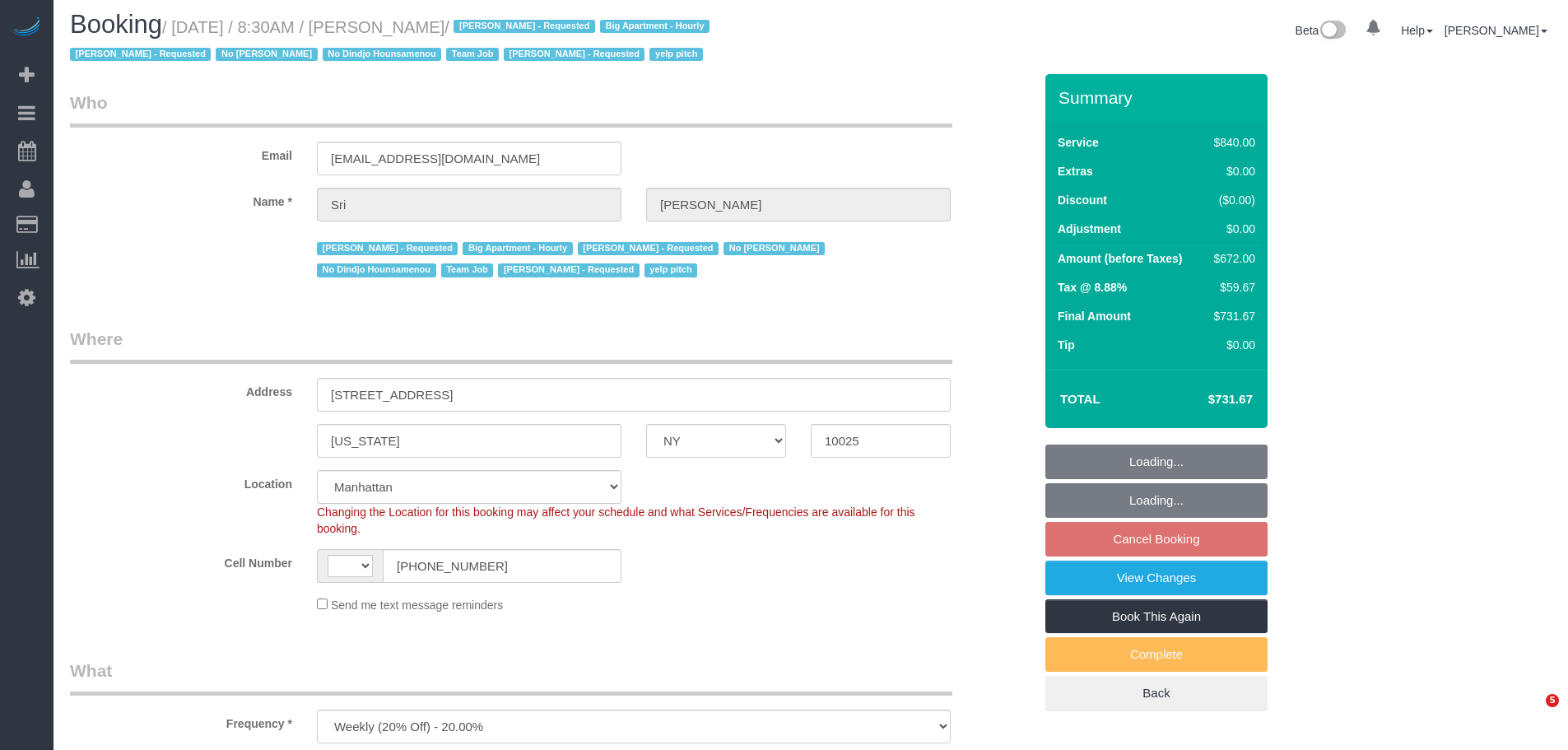
select select "string:US"
select select "3"
select select "210"
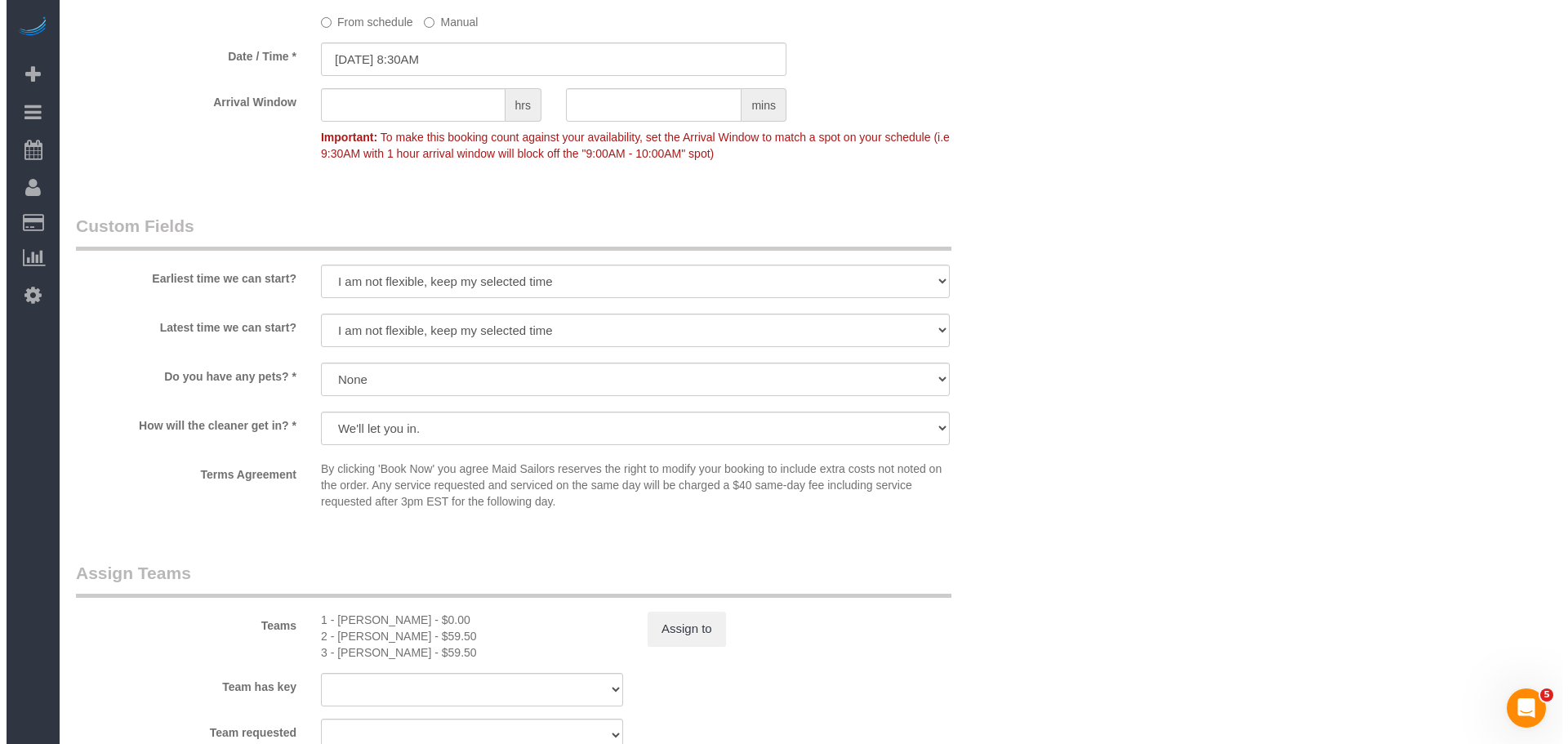
scroll to position [1634, 0]
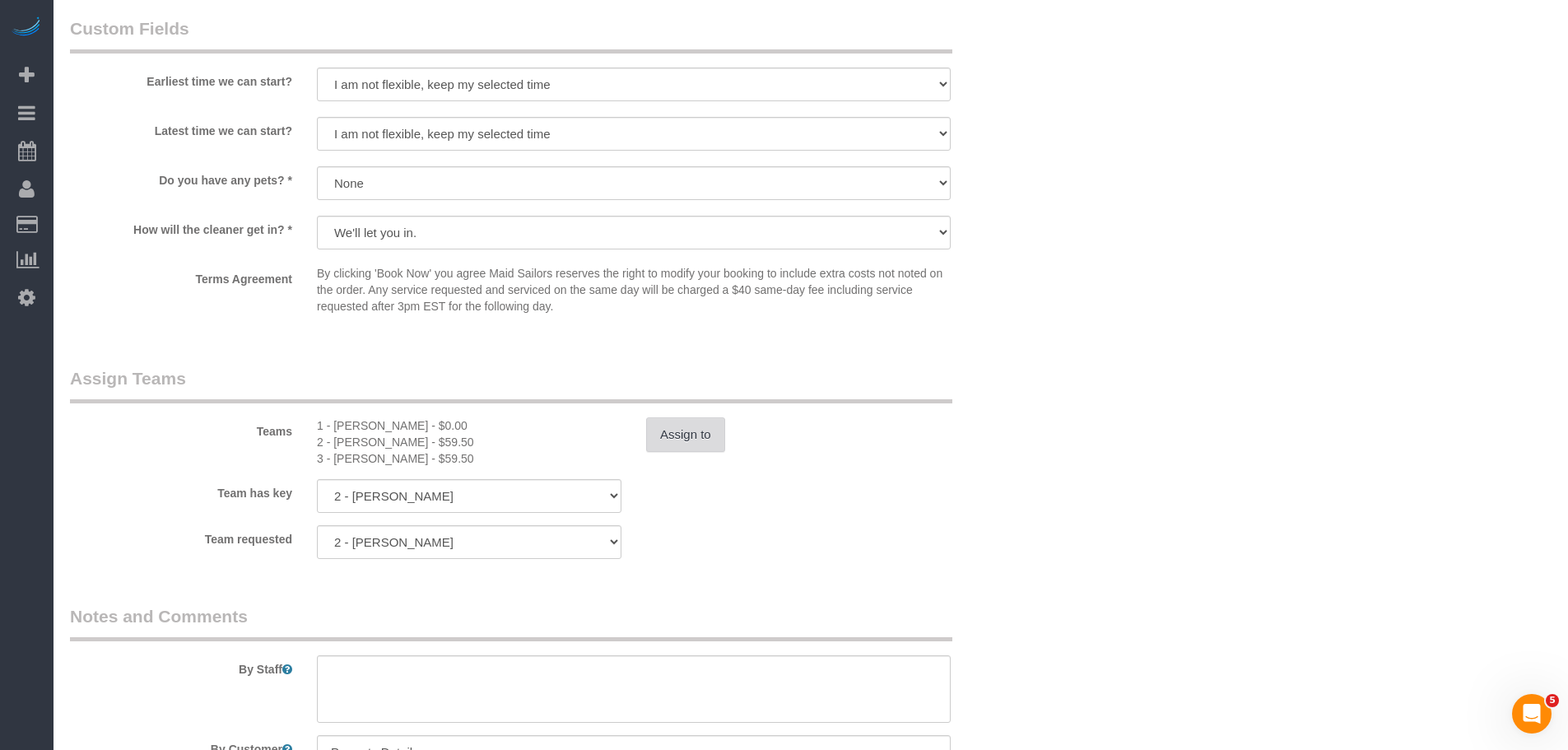
click at [671, 435] on button "Assign to" at bounding box center [685, 434] width 79 height 35
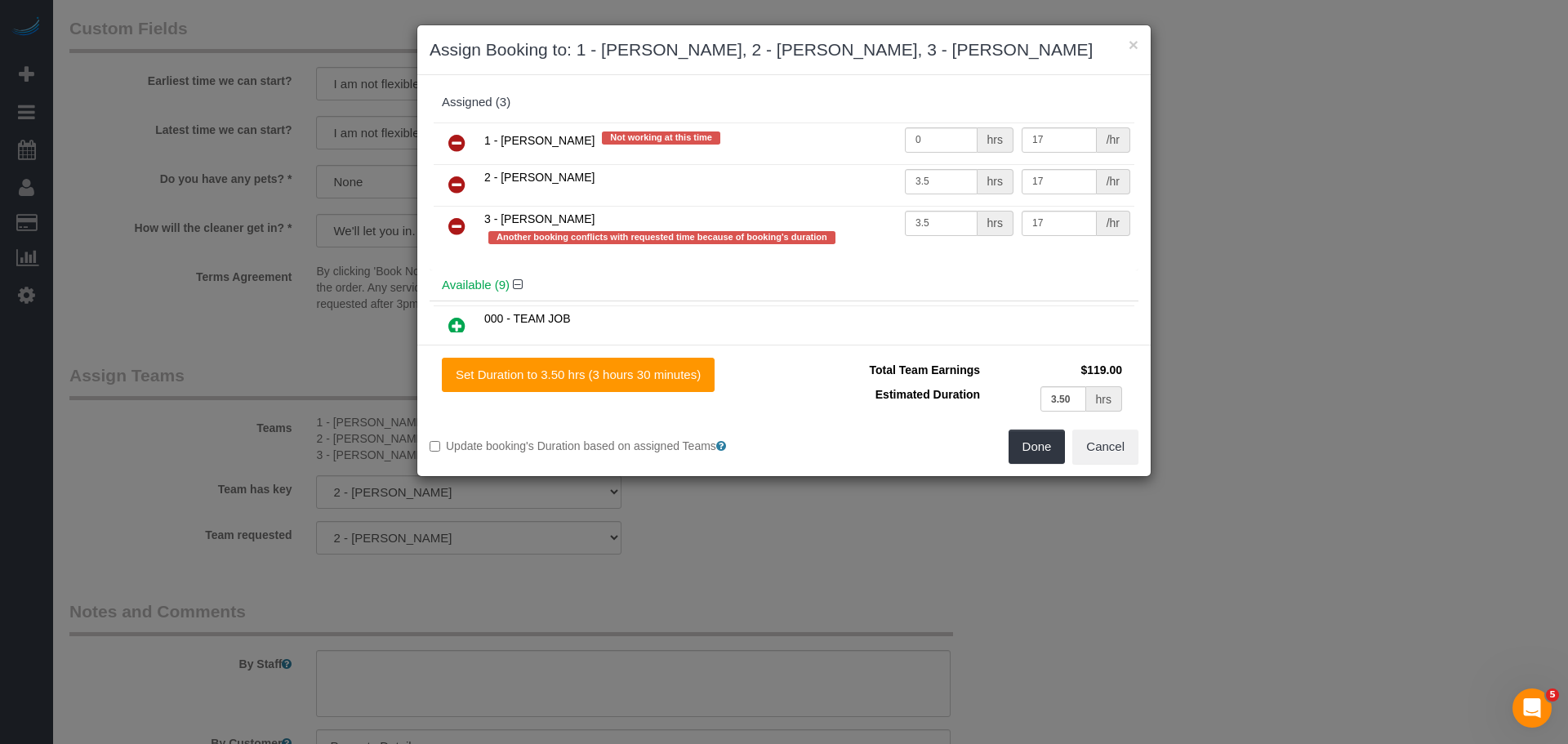
click at [449, 236] on icon at bounding box center [456, 226] width 17 height 20
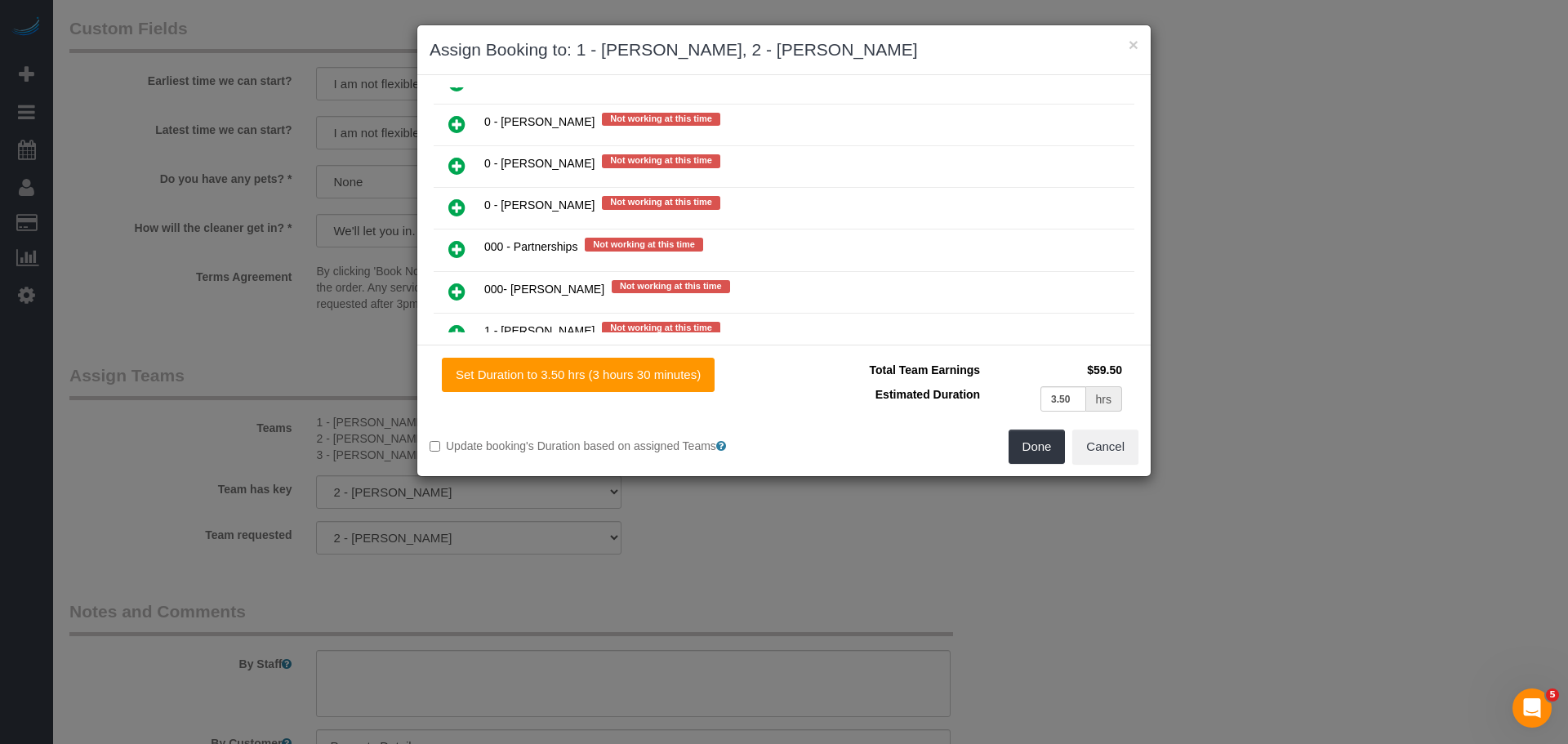
scroll to position [735, 0]
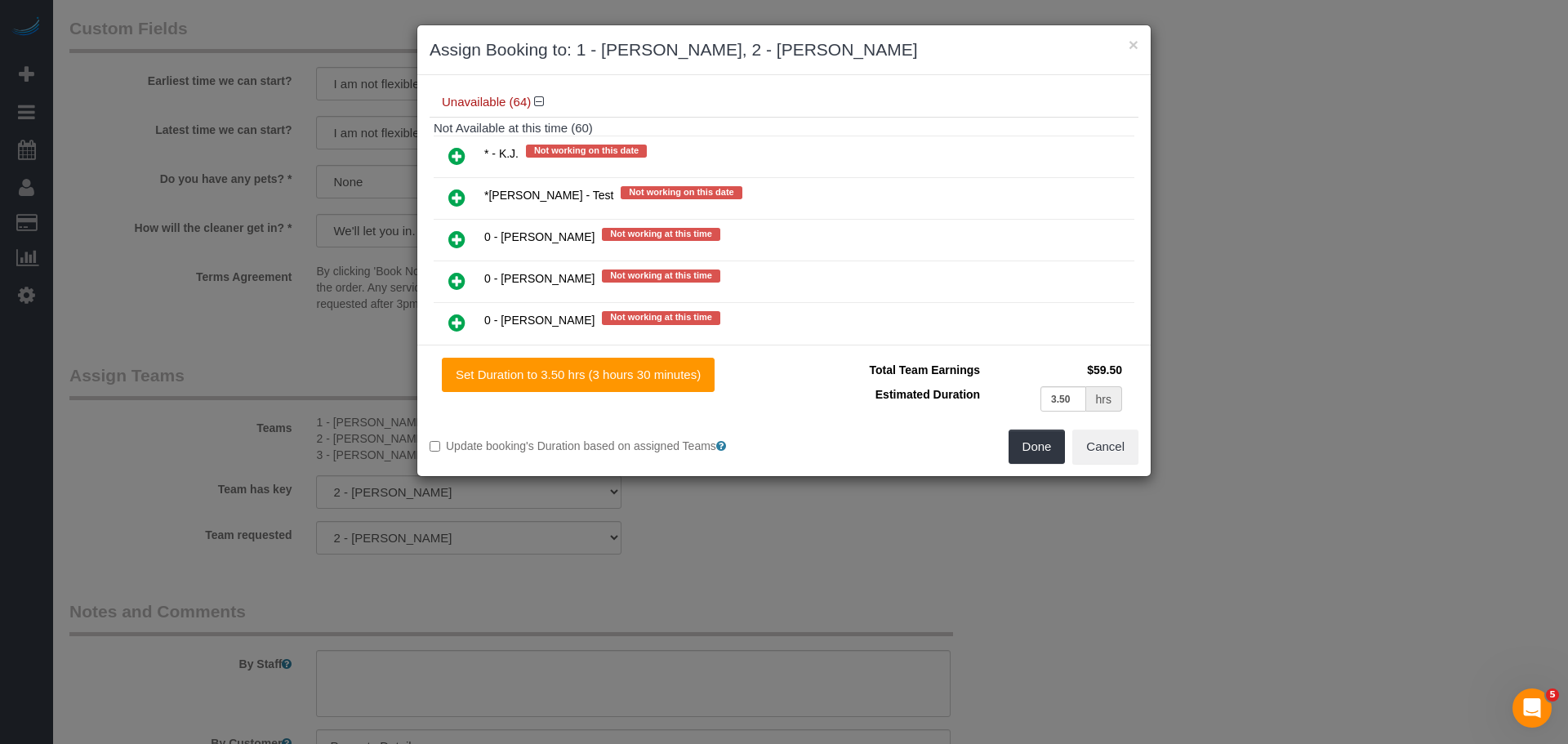
click at [461, 240] on icon at bounding box center [456, 239] width 17 height 20
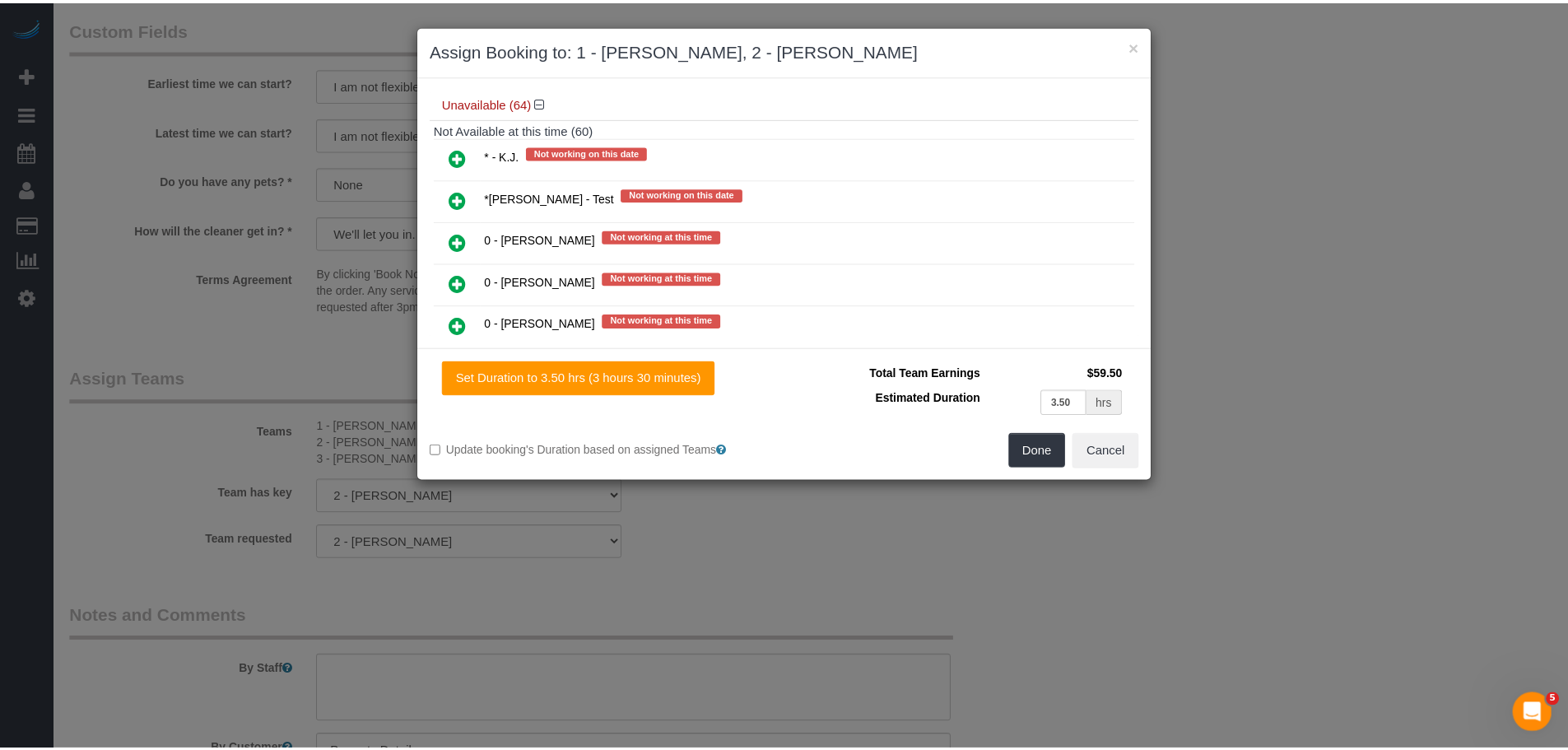
scroll to position [619, 0]
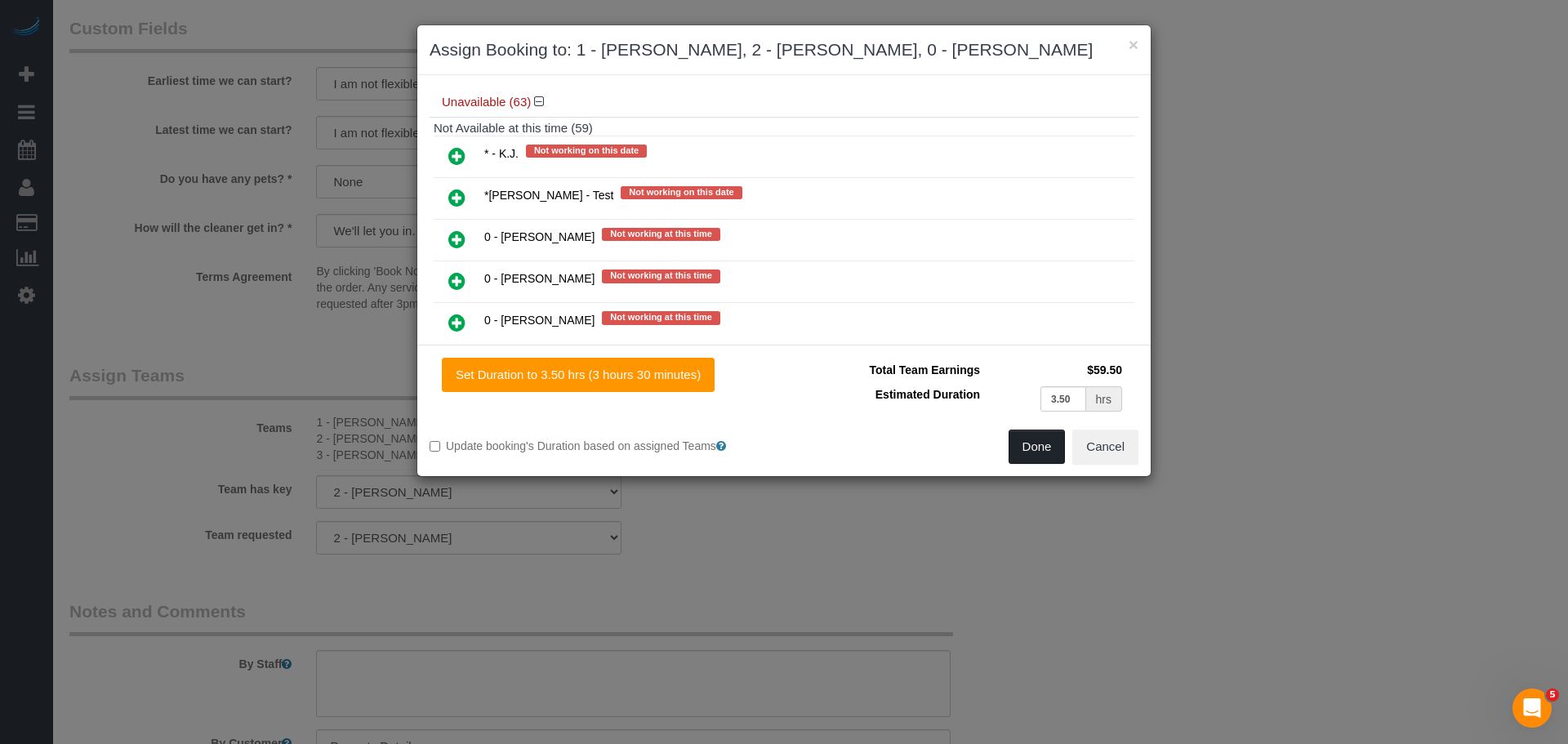
click at [1028, 464] on button "Done" at bounding box center [1037, 447] width 57 height 35
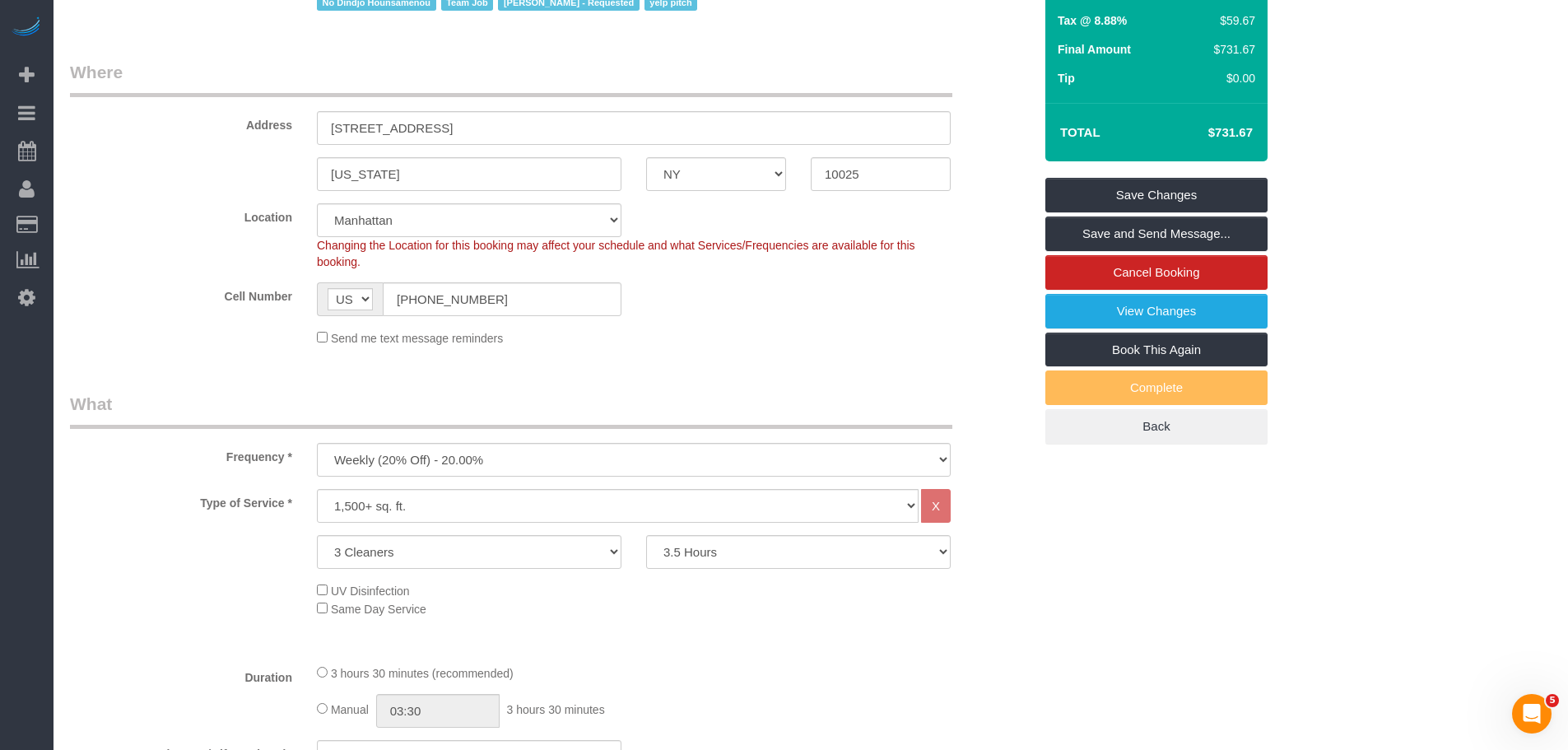
scroll to position [247, 0]
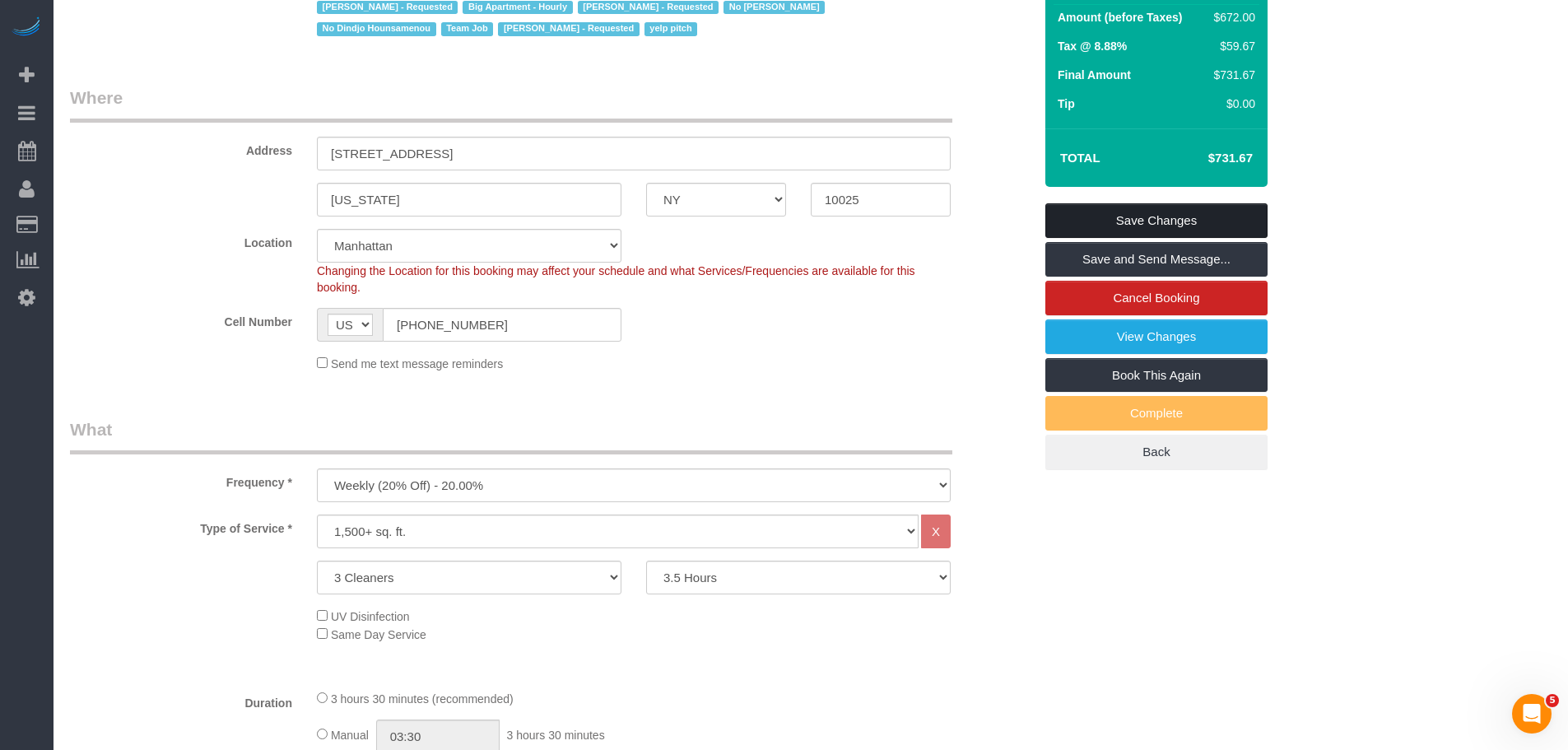
click at [1176, 219] on link "Save Changes" at bounding box center [1156, 220] width 222 height 35
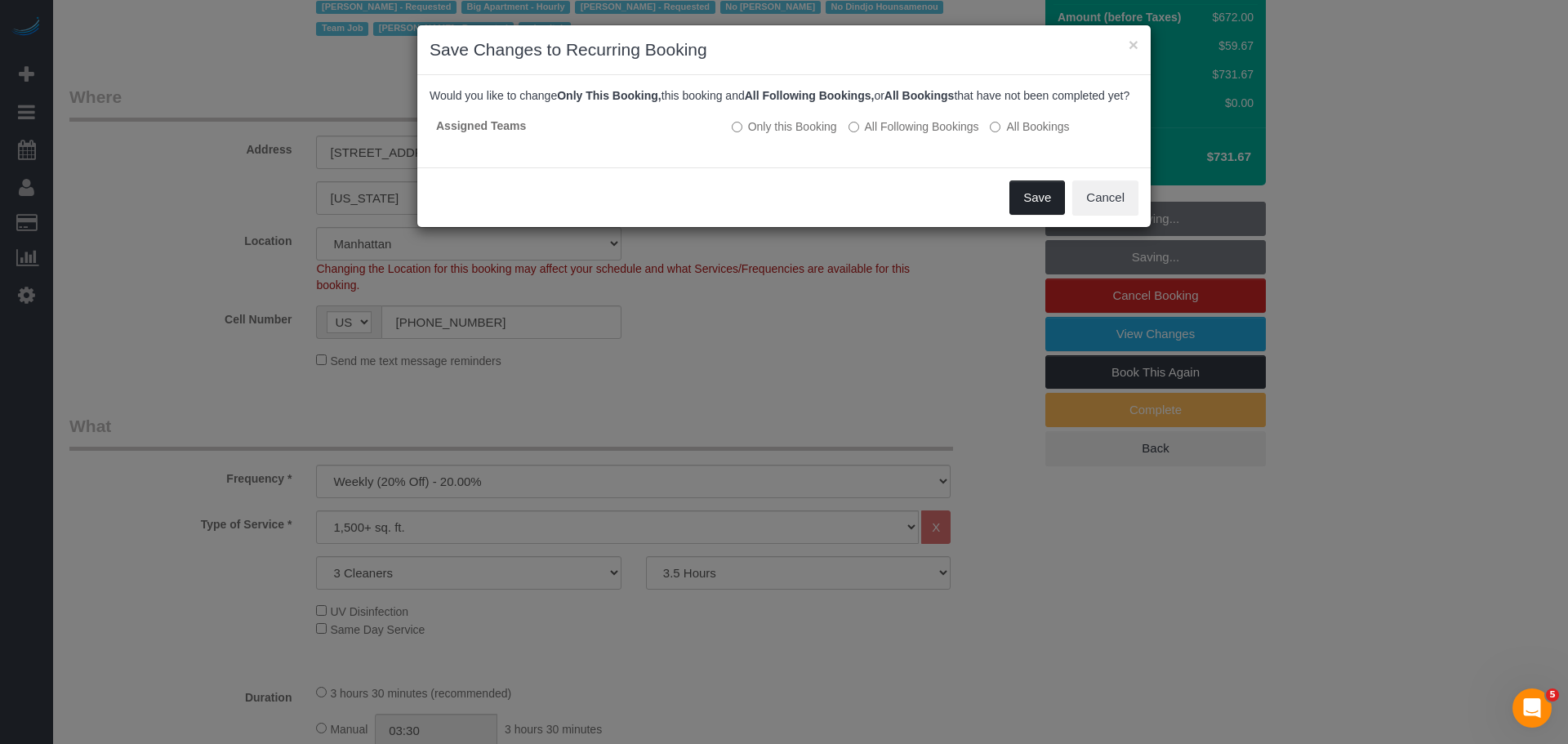
drag, startPoint x: 1022, startPoint y: 211, endPoint x: 869, endPoint y: 243, distance: 156.3
click at [1023, 211] on button "Save" at bounding box center [1037, 198] width 55 height 35
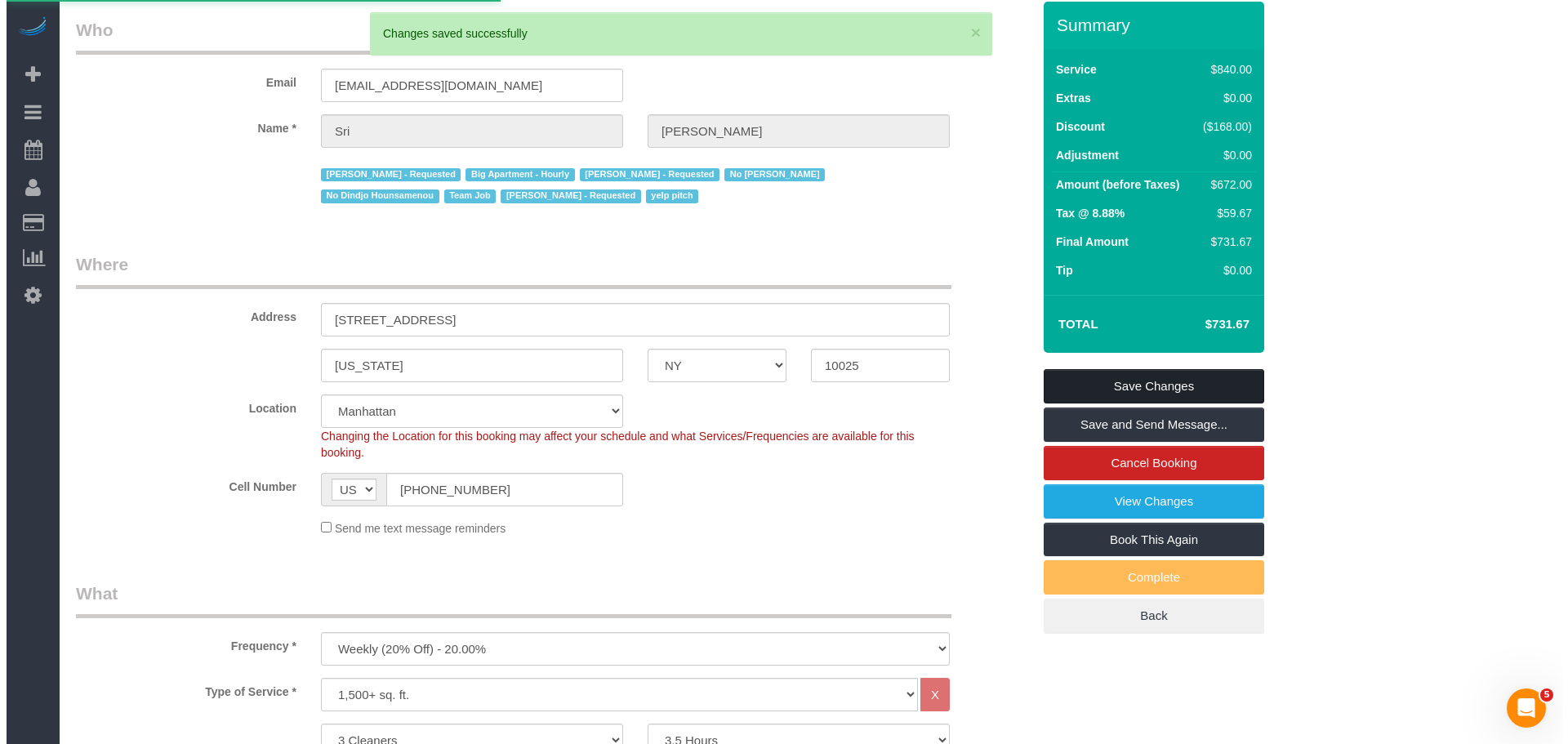
scroll to position [0, 0]
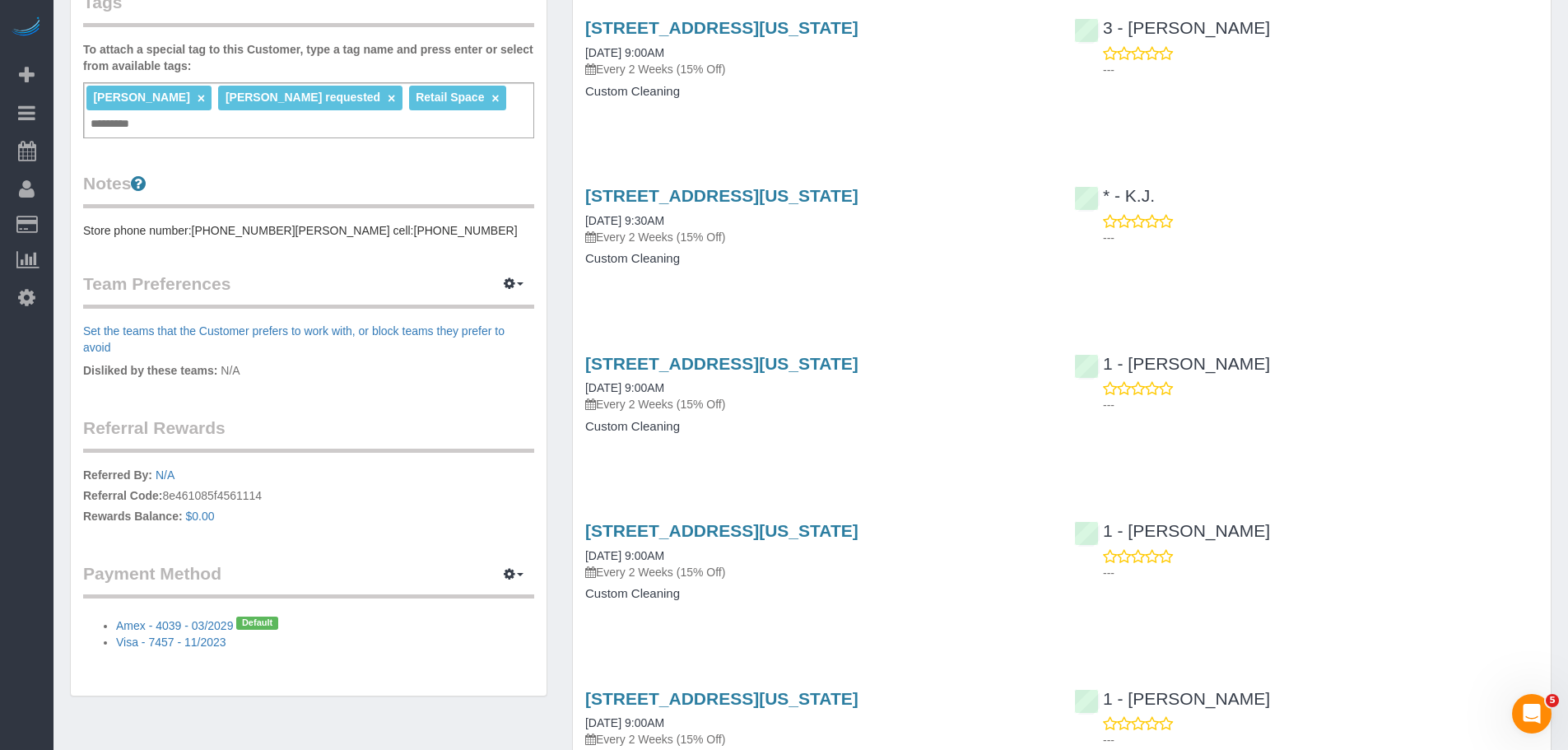
scroll to position [83, 0]
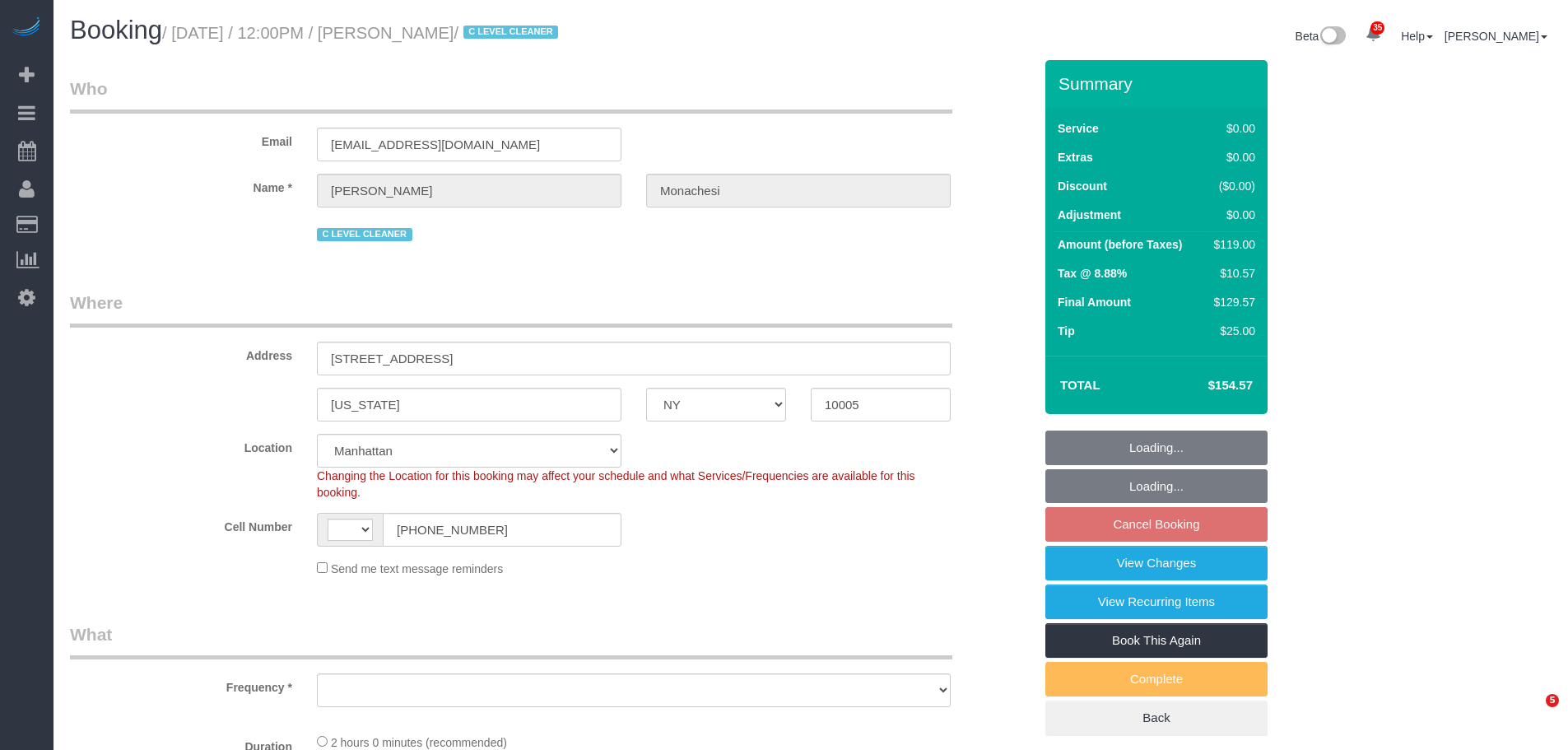
select select "NY"
select select "string:stripe-pm_1QlwZp4VGloSiKo7Aw8ONXaS"
select select "string:US"
select select "object:817"
select select "number:59"
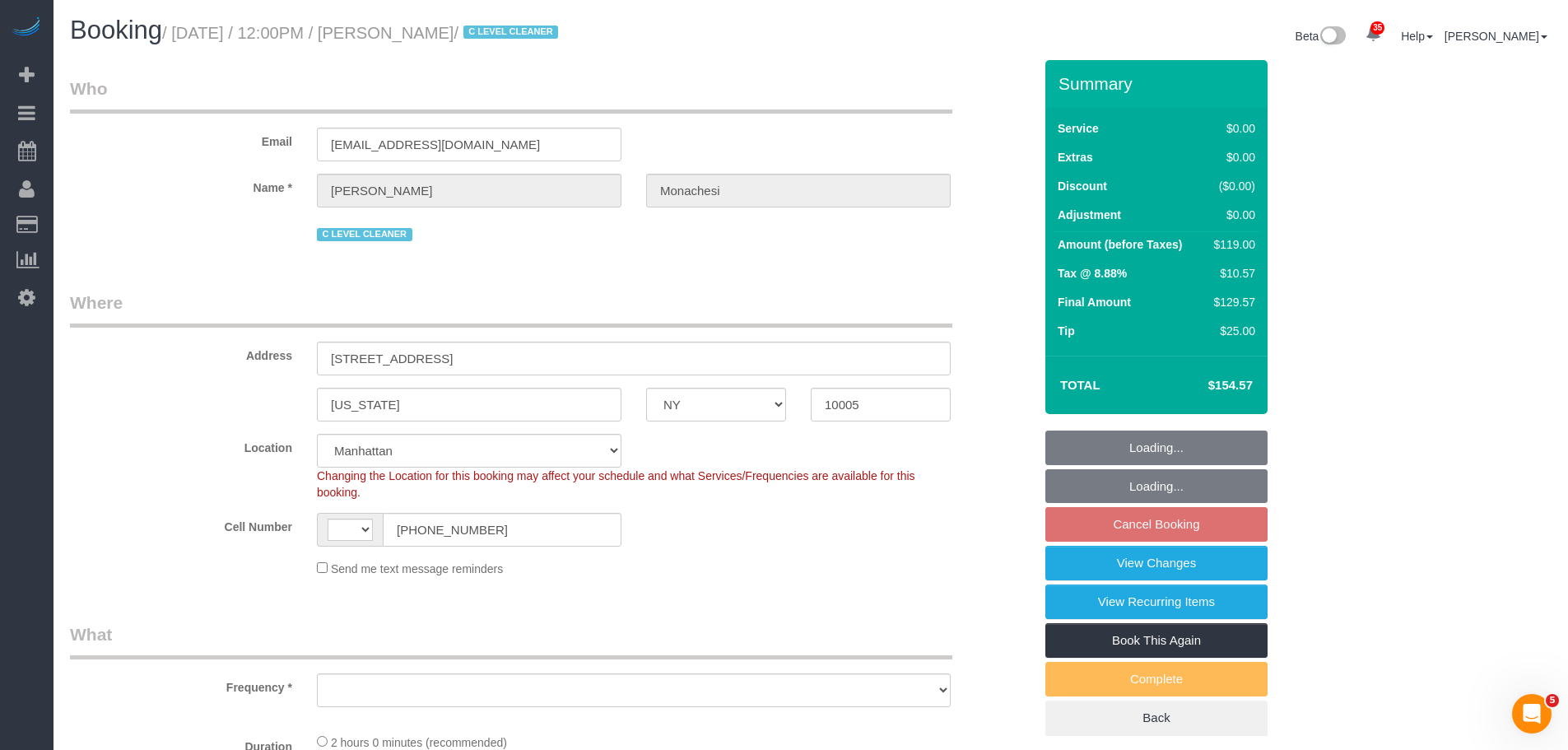
select select "number:76"
select select "number:15"
select select "number:6"
select select "number:21"
select select "1"
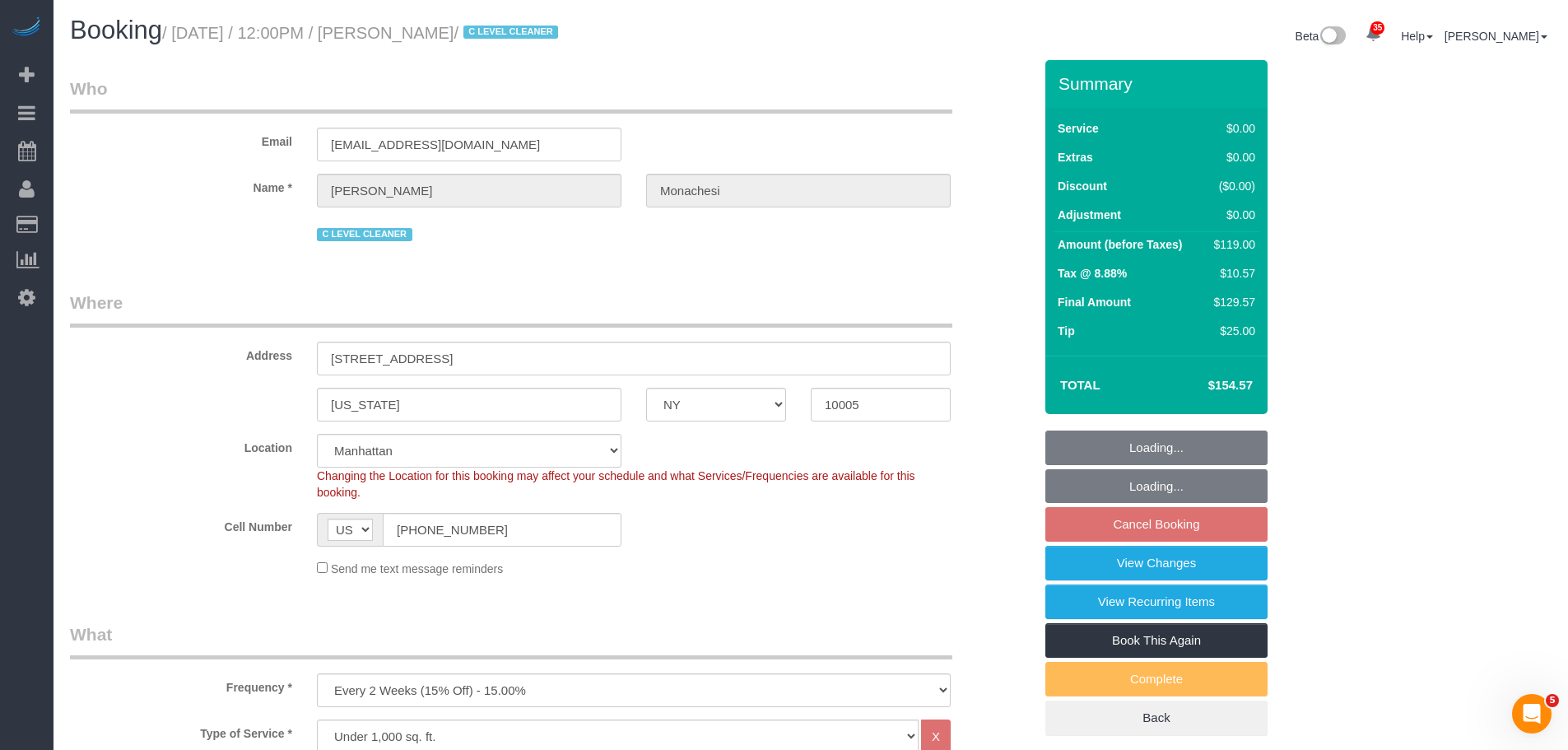
select select "object:1504"
select select "spot3"
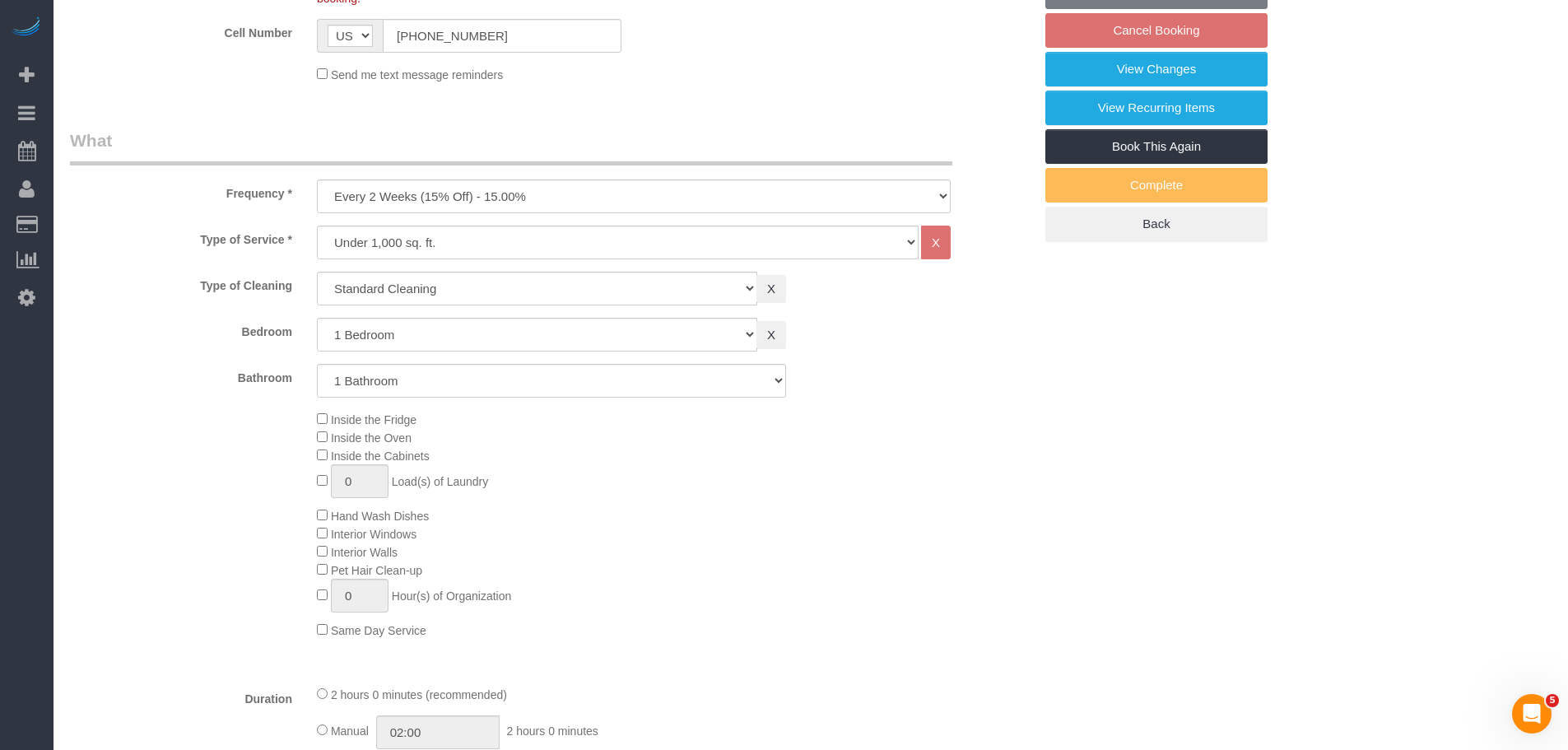
select select "1"
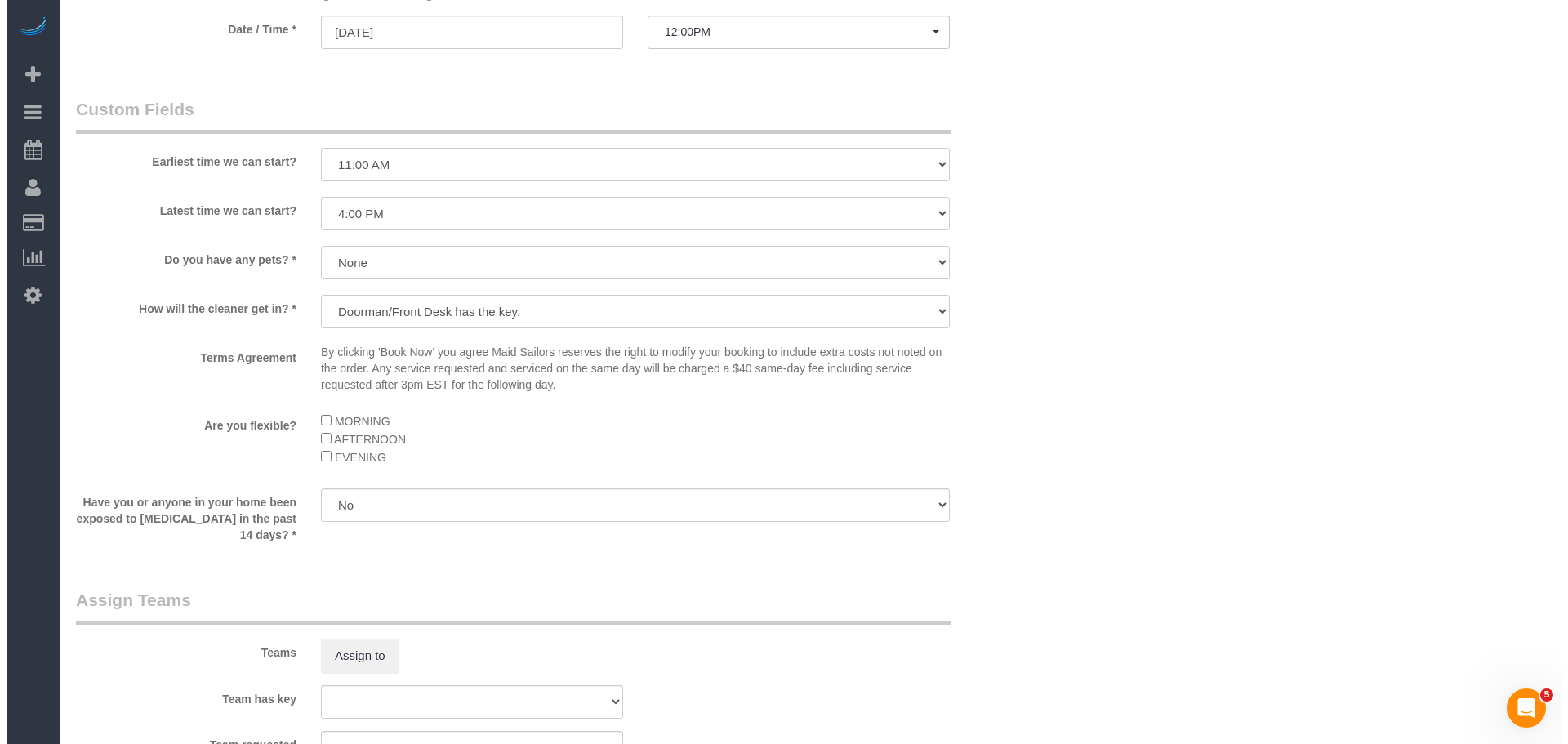
scroll to position [1797, 0]
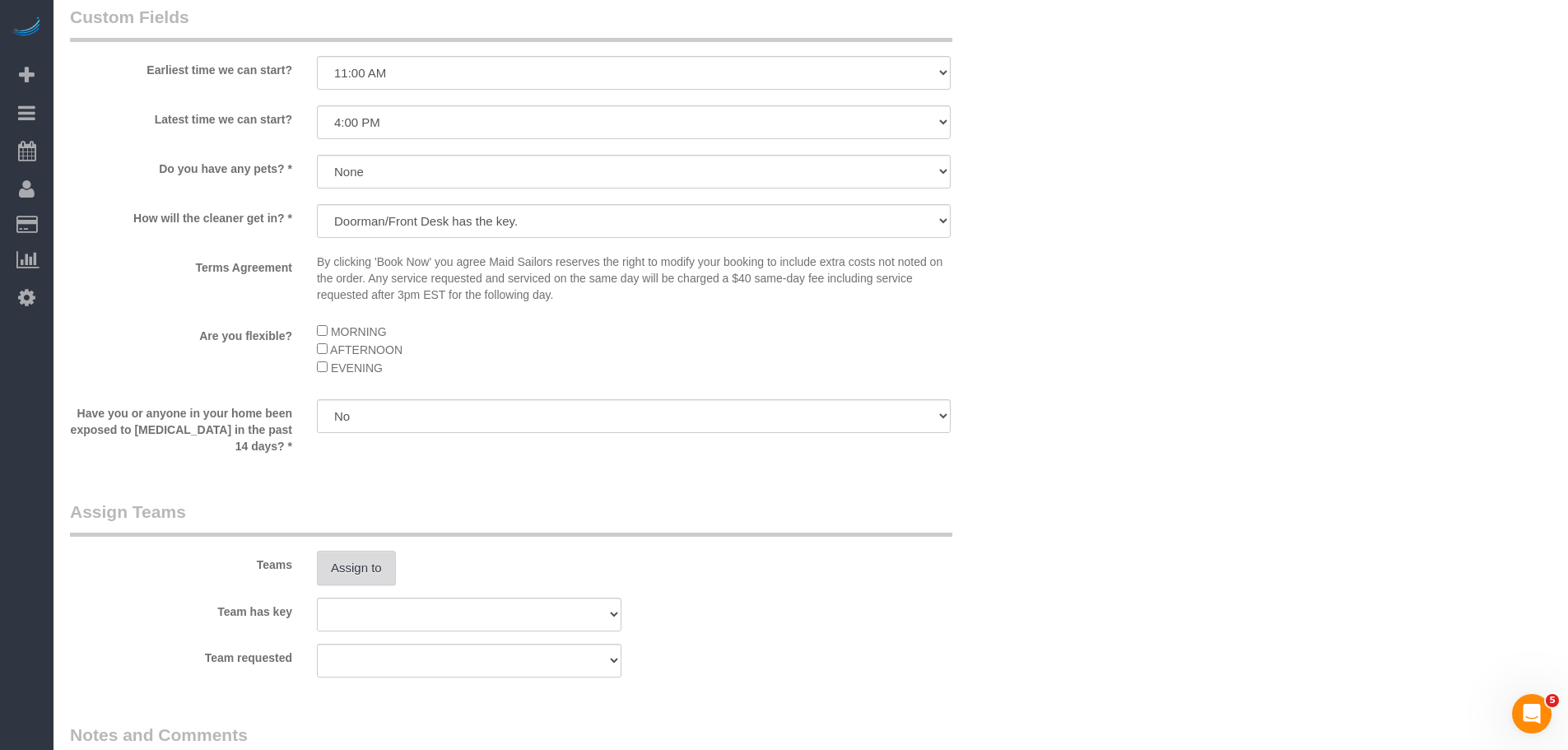
click at [342, 578] on button "Assign to" at bounding box center [355, 568] width 79 height 35
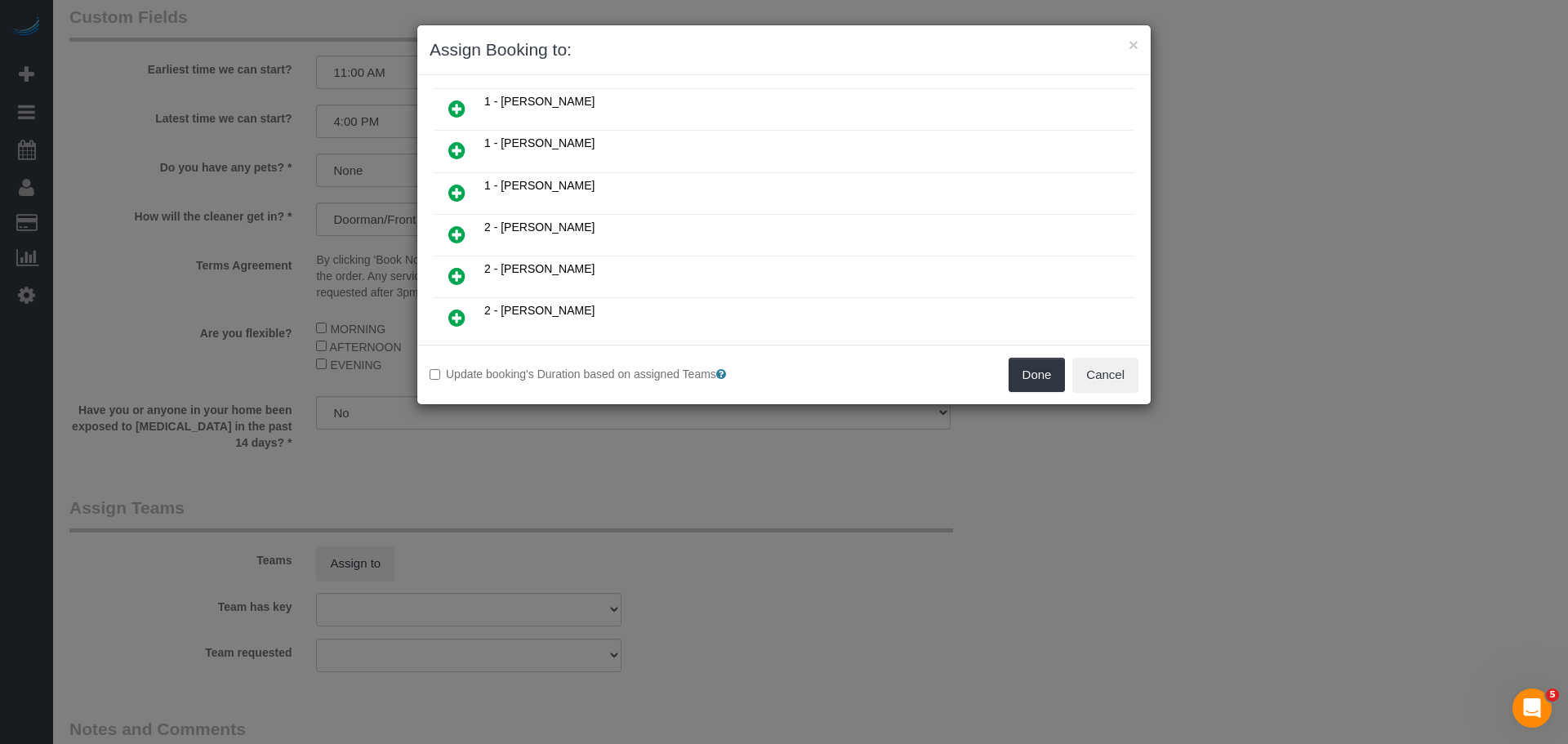
scroll to position [490, 0]
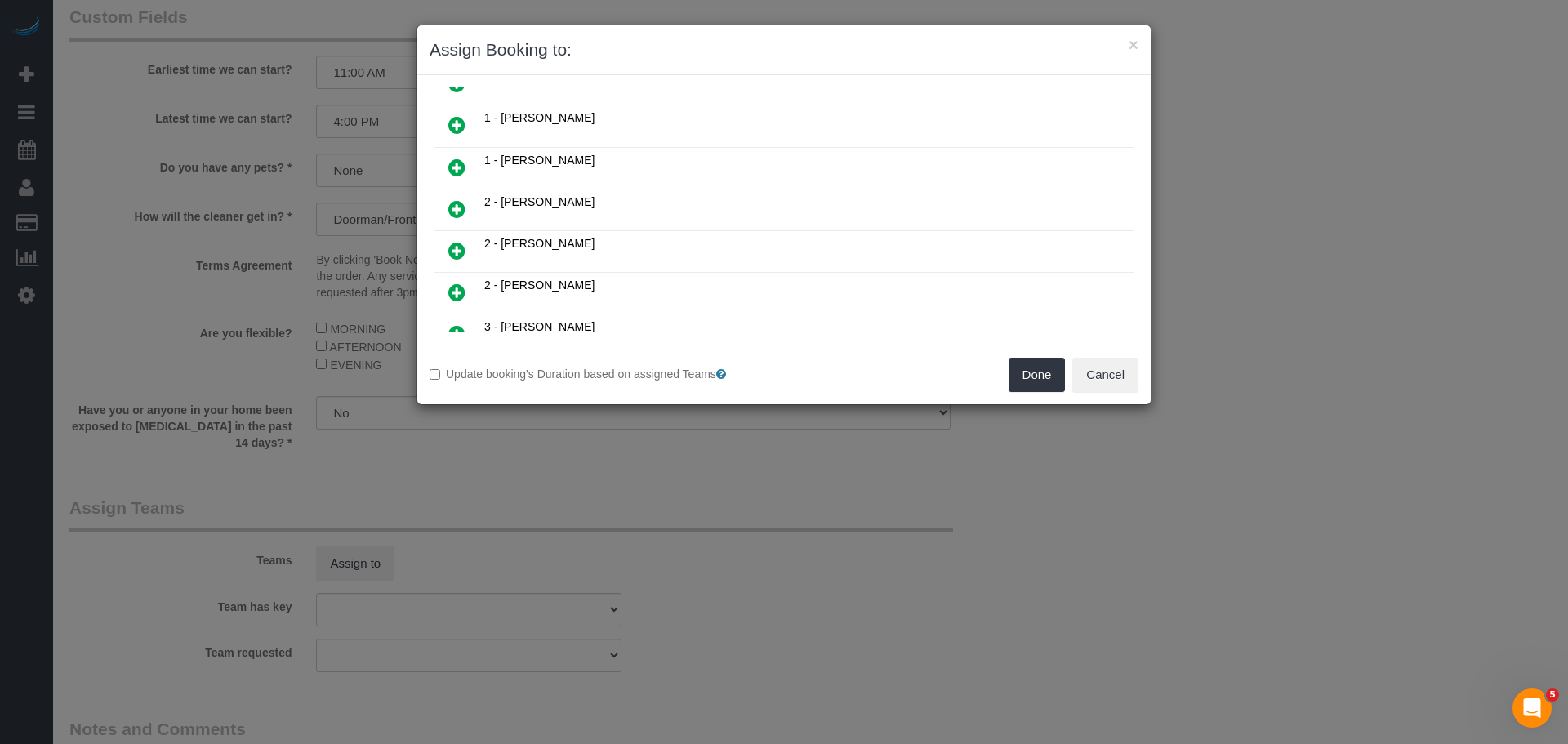
drag, startPoint x: 448, startPoint y: 218, endPoint x: 540, endPoint y: 233, distance: 93.2
click at [448, 217] on icon at bounding box center [456, 209] width 17 height 20
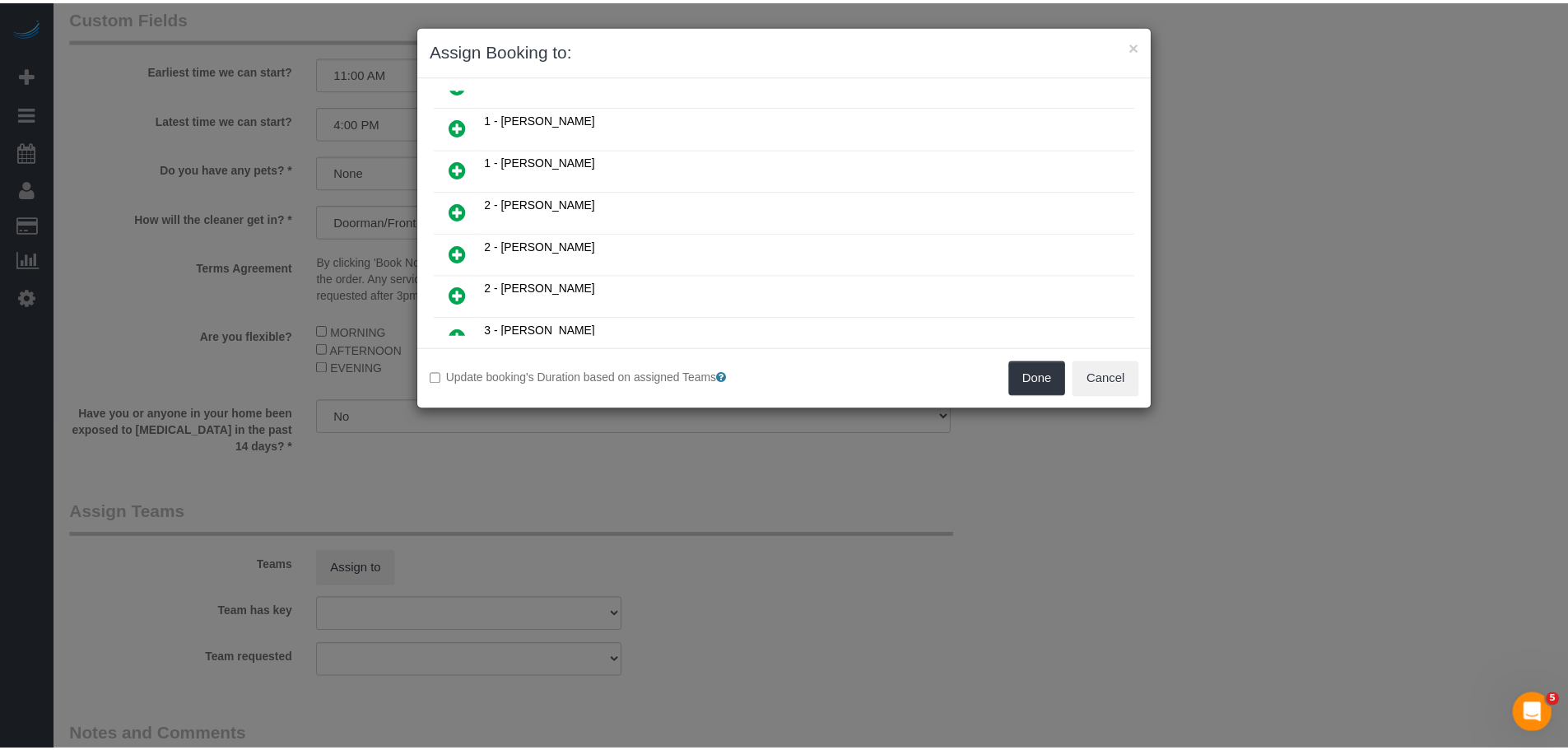
scroll to position [534, 0]
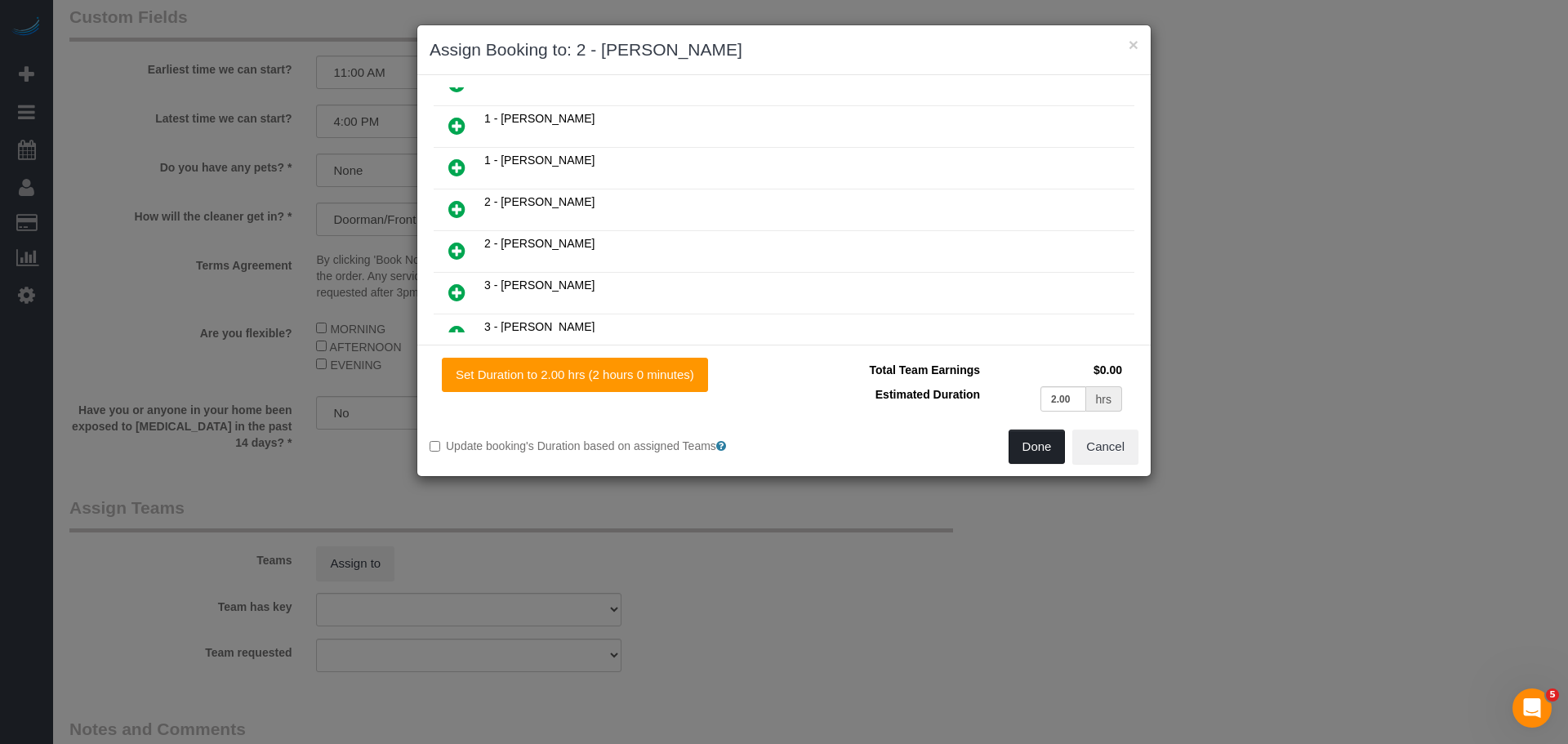
click at [1052, 461] on button "Done" at bounding box center [1037, 447] width 57 height 35
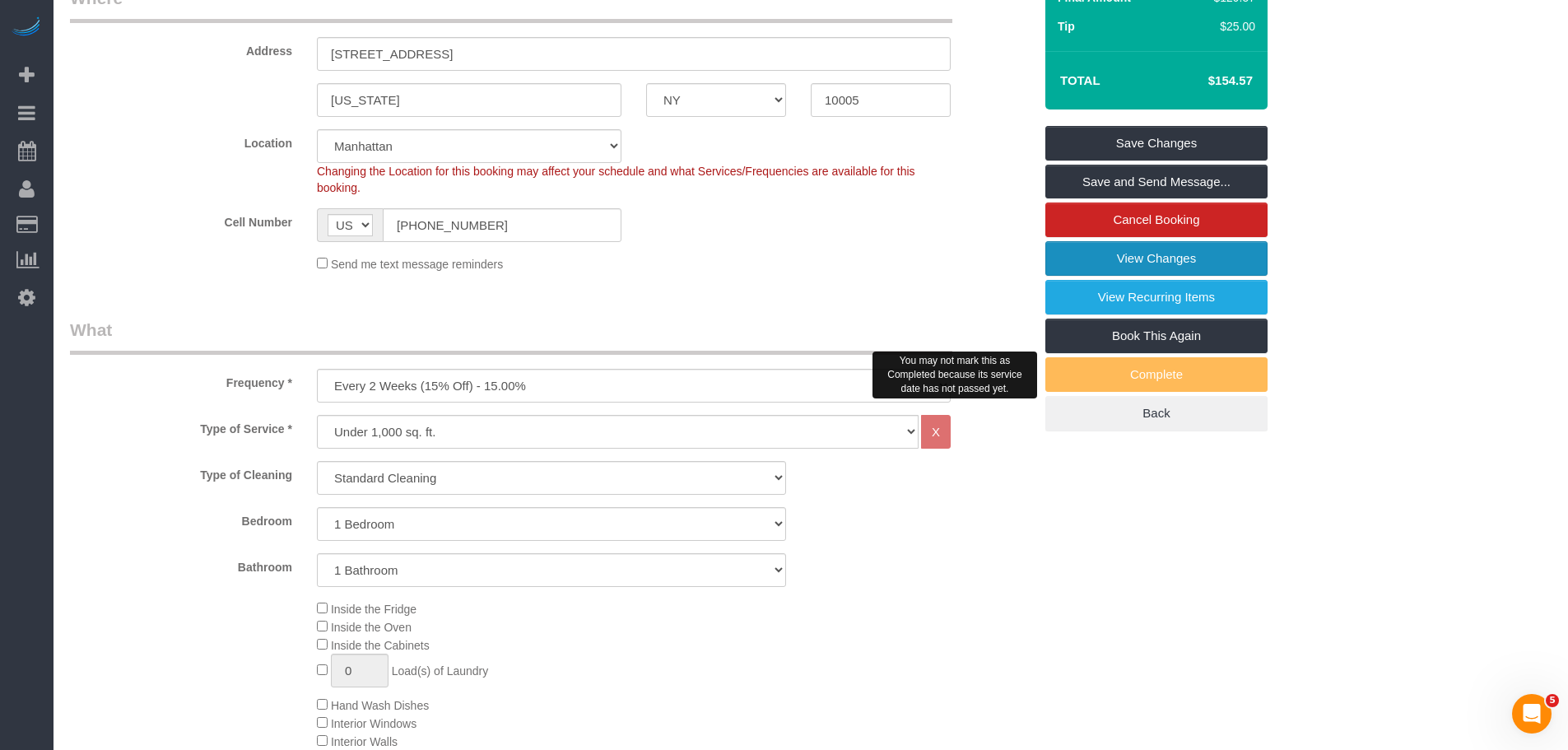
scroll to position [247, 0]
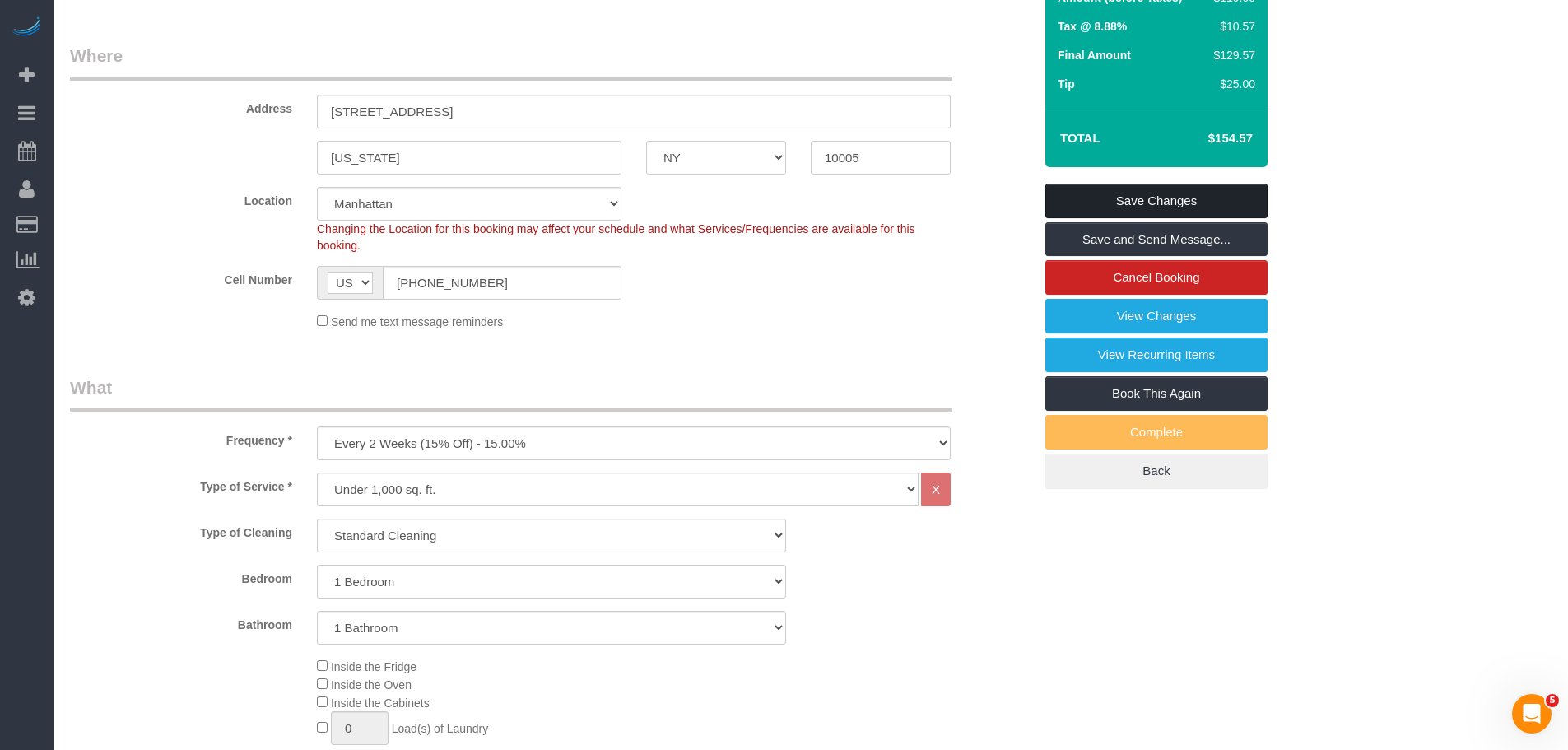
click at [1196, 199] on link "Save Changes" at bounding box center [1156, 200] width 222 height 35
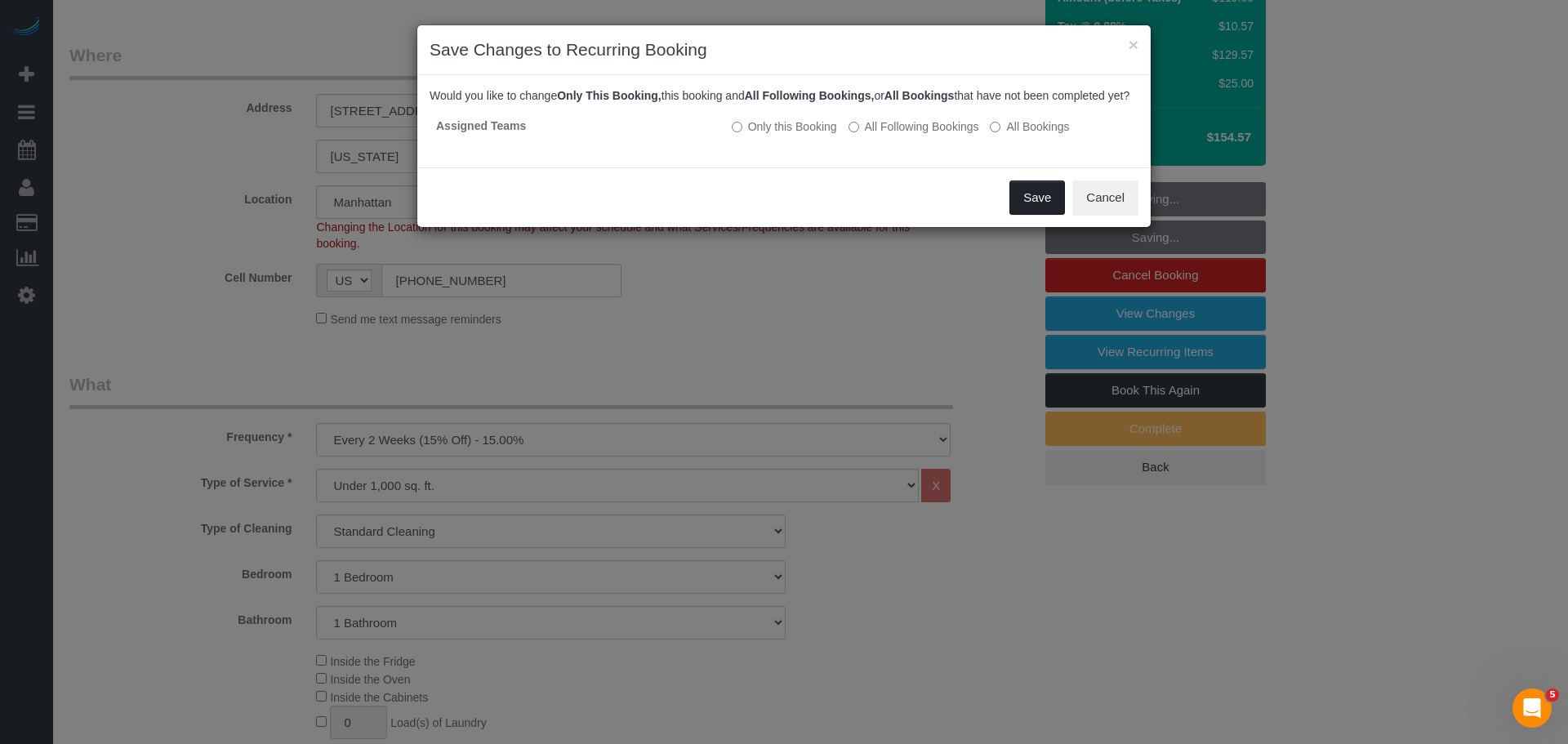
drag, startPoint x: 1038, startPoint y: 218, endPoint x: 1045, endPoint y: 224, distance: 9.2
click at [1038, 214] on button "Save" at bounding box center [1037, 198] width 55 height 35
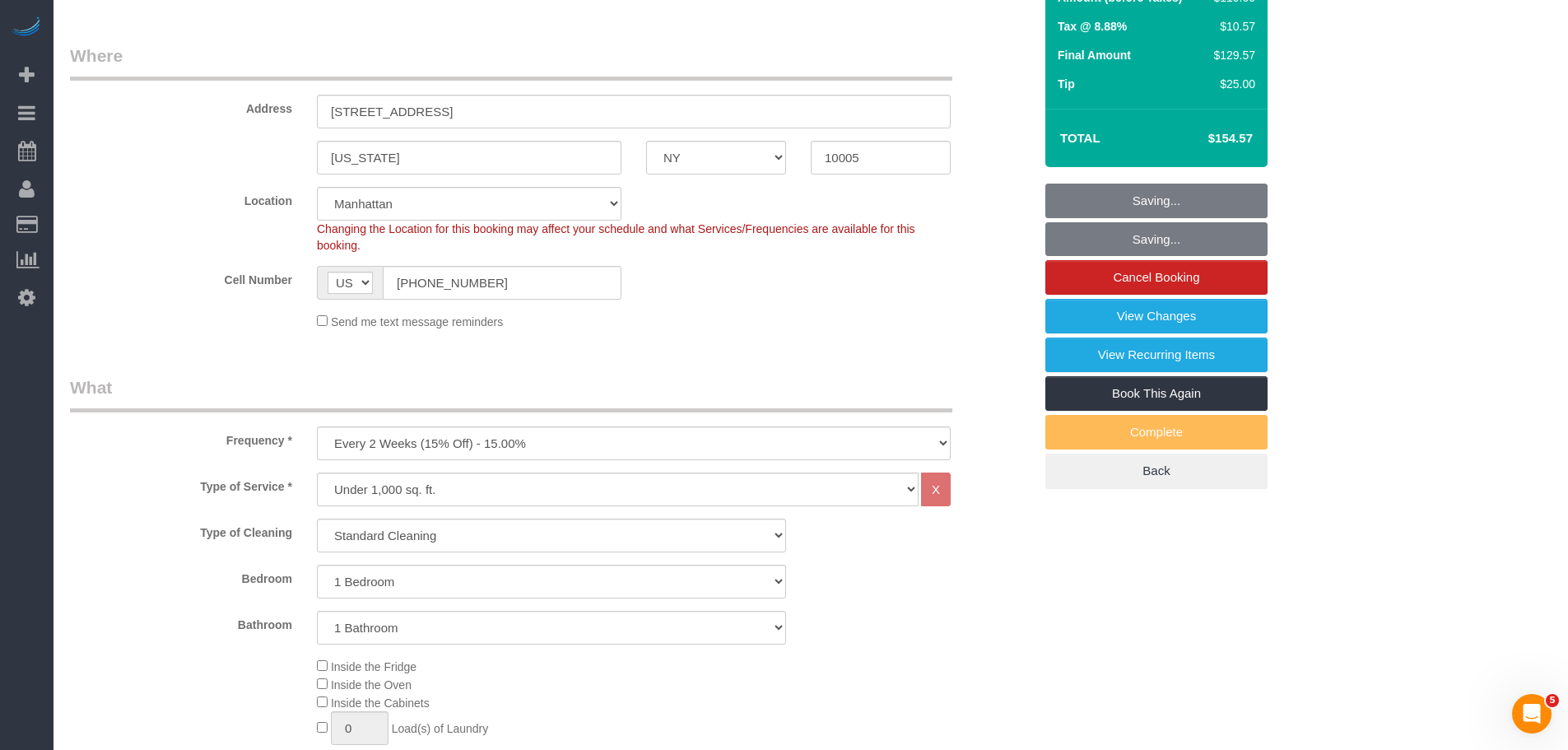
scroll to position [0, 0]
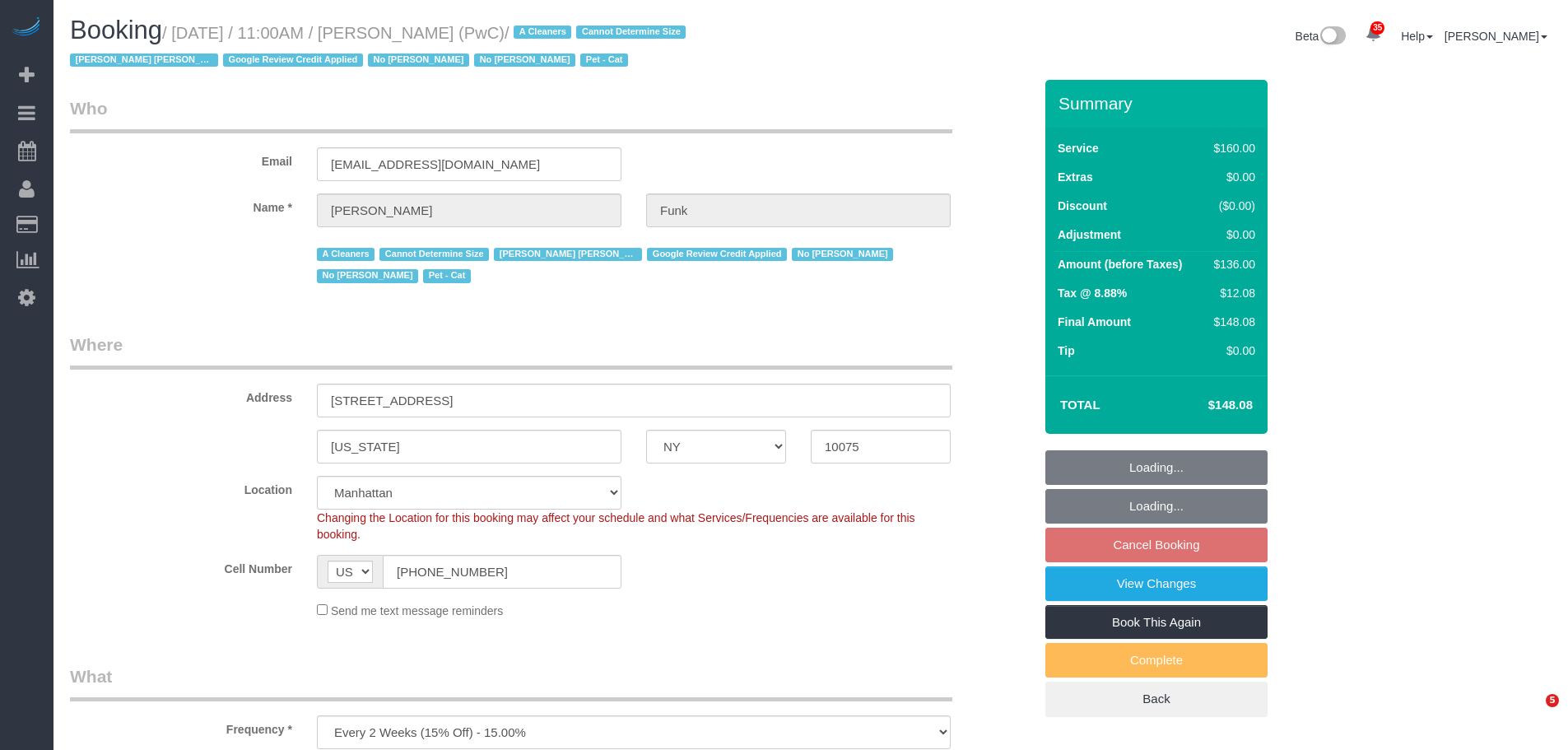
select select "NY"
select select "spot2"
select select "number:57"
select select "number:71"
select select "number:14"
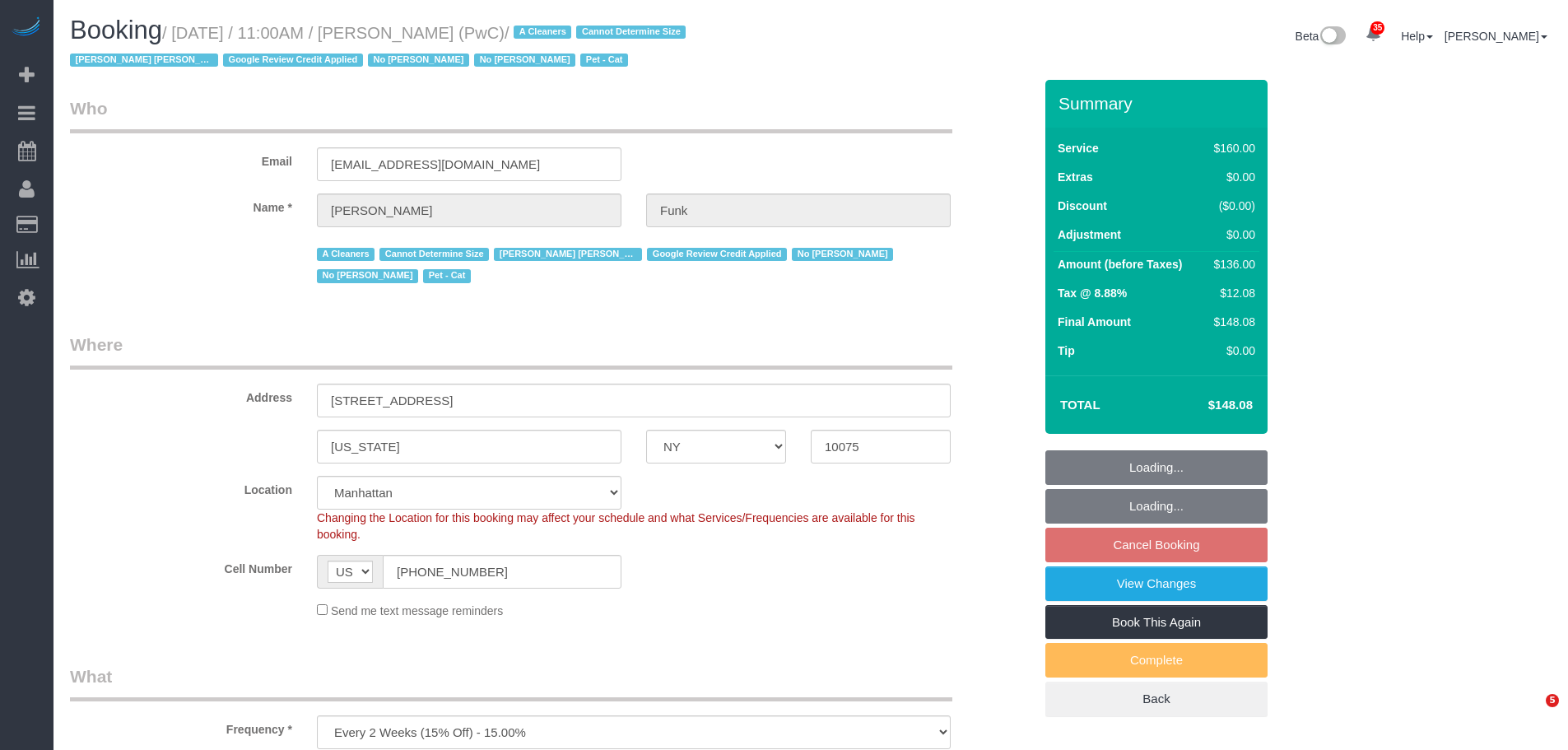
select select "number:5"
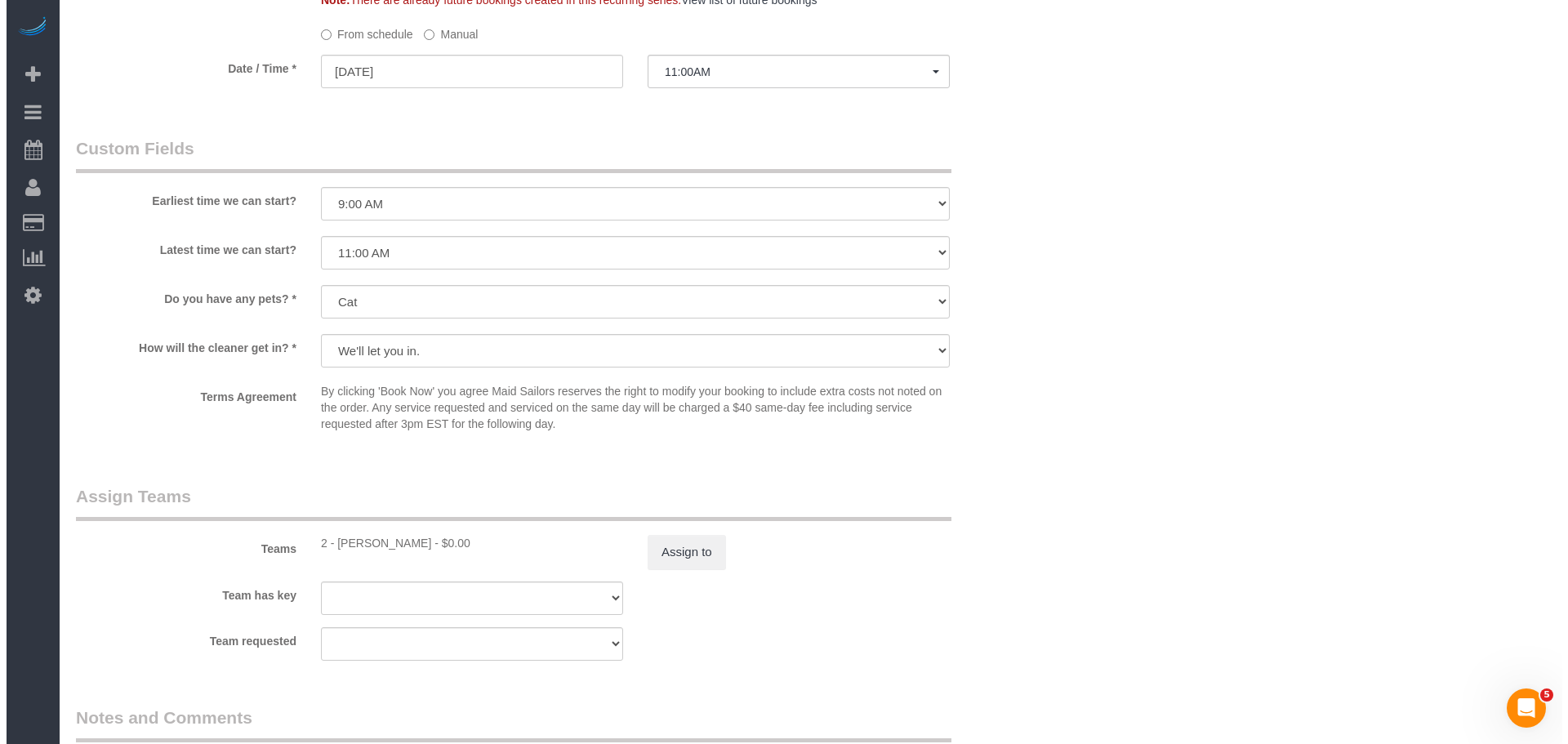
scroll to position [1552, 0]
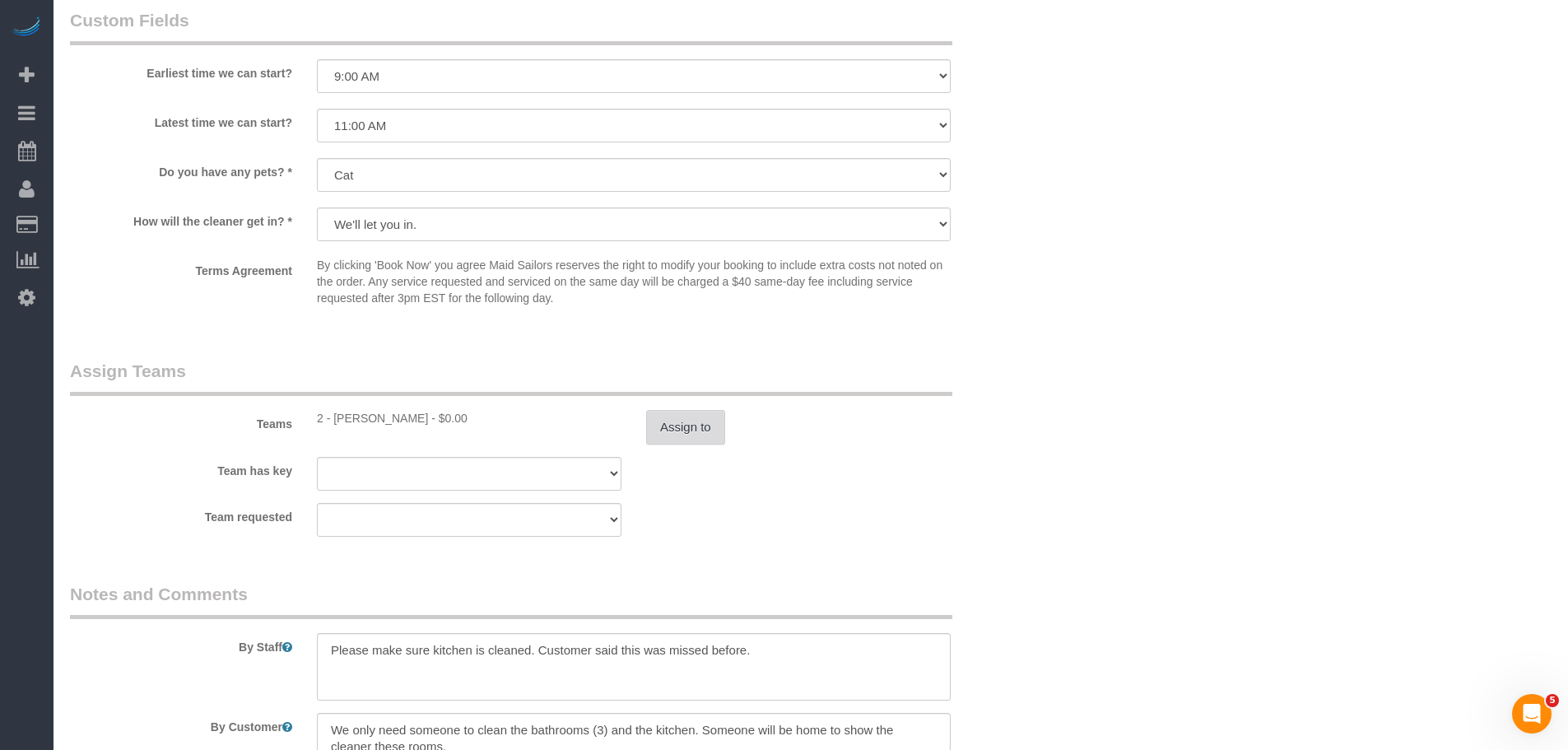
click at [686, 438] on button "Assign to" at bounding box center [685, 427] width 79 height 35
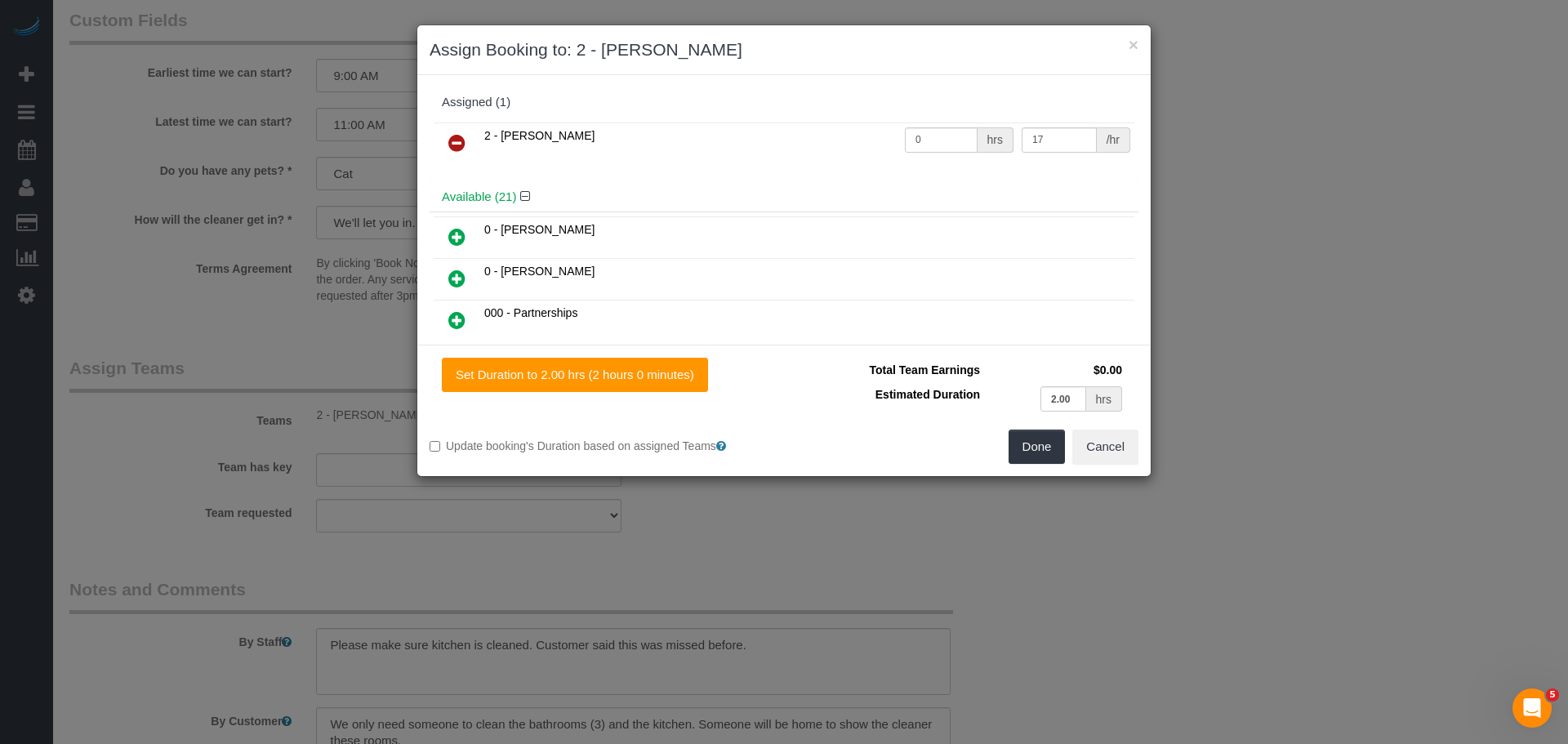
drag, startPoint x: 453, startPoint y: 143, endPoint x: 476, endPoint y: 153, distance: 25.1
click at [453, 143] on icon at bounding box center [456, 143] width 17 height 20
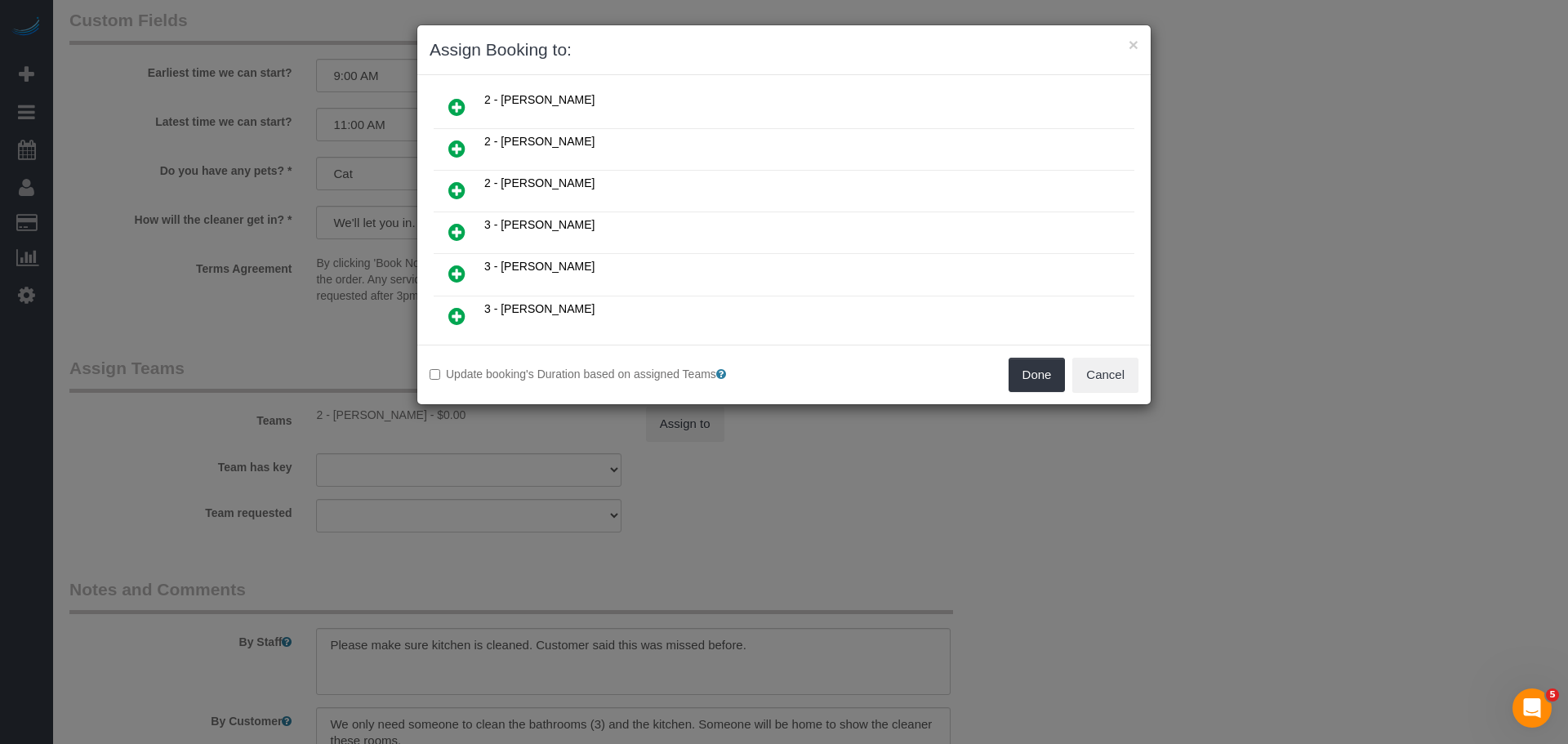
scroll to position [654, 0]
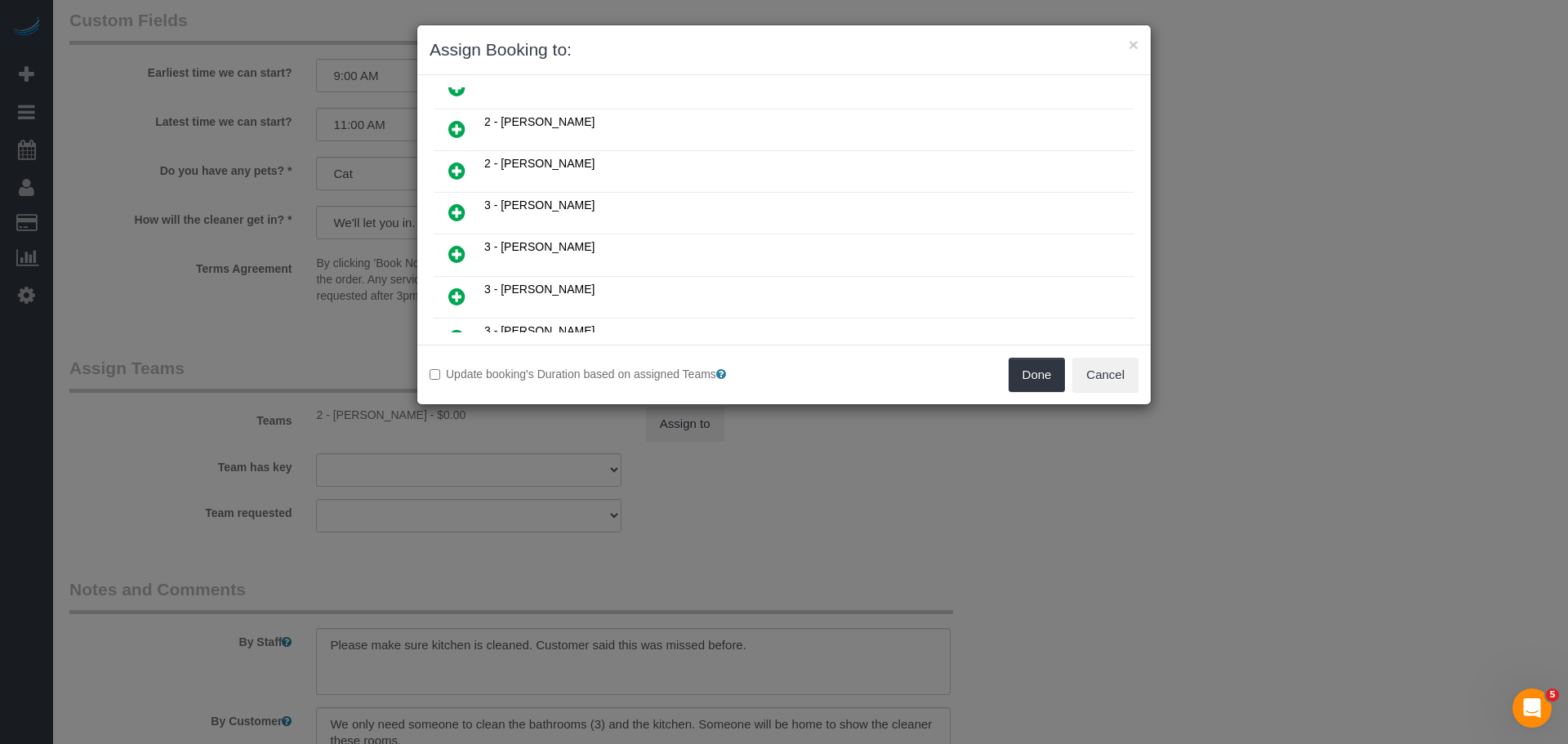
click at [452, 131] on icon at bounding box center [456, 129] width 17 height 20
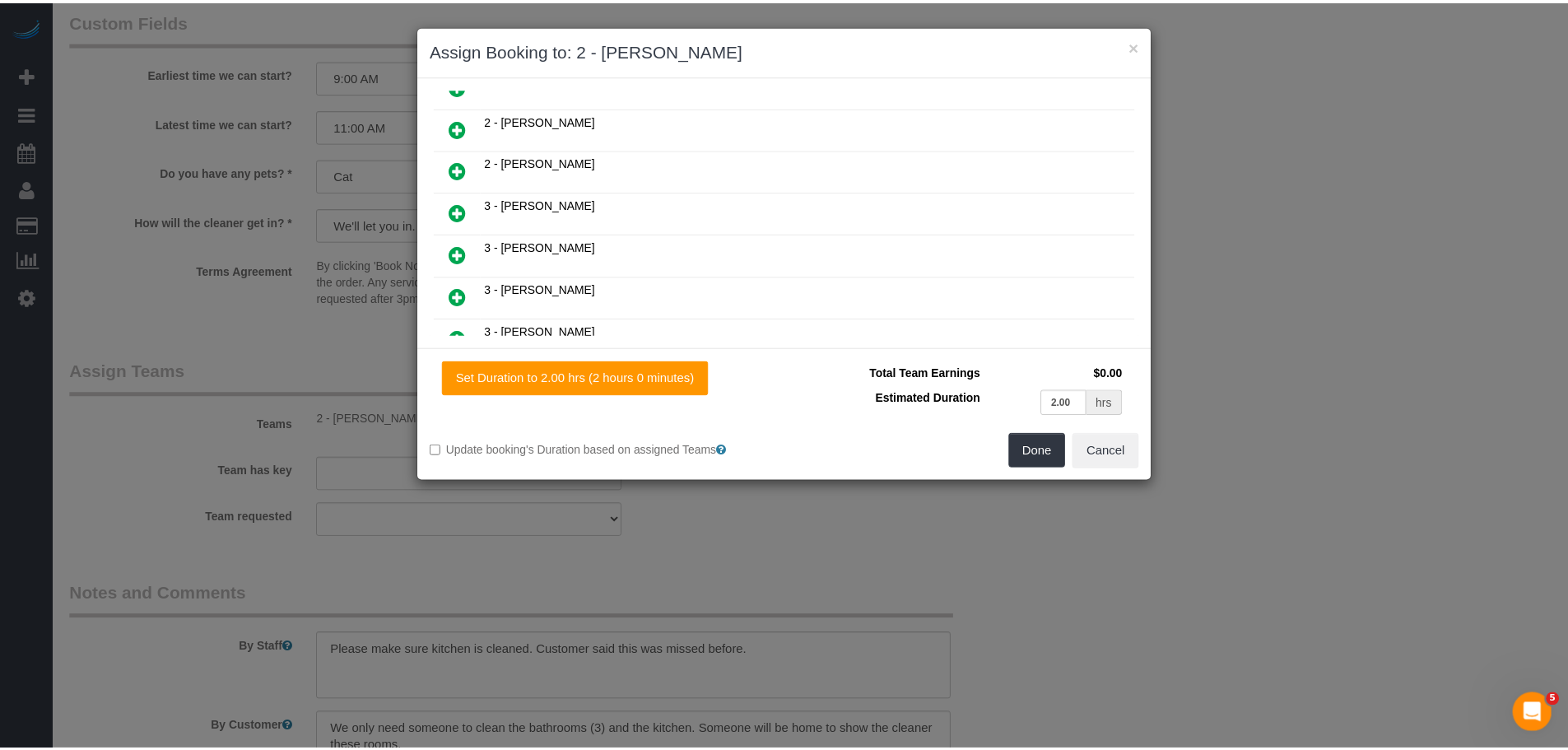
scroll to position [698, 0]
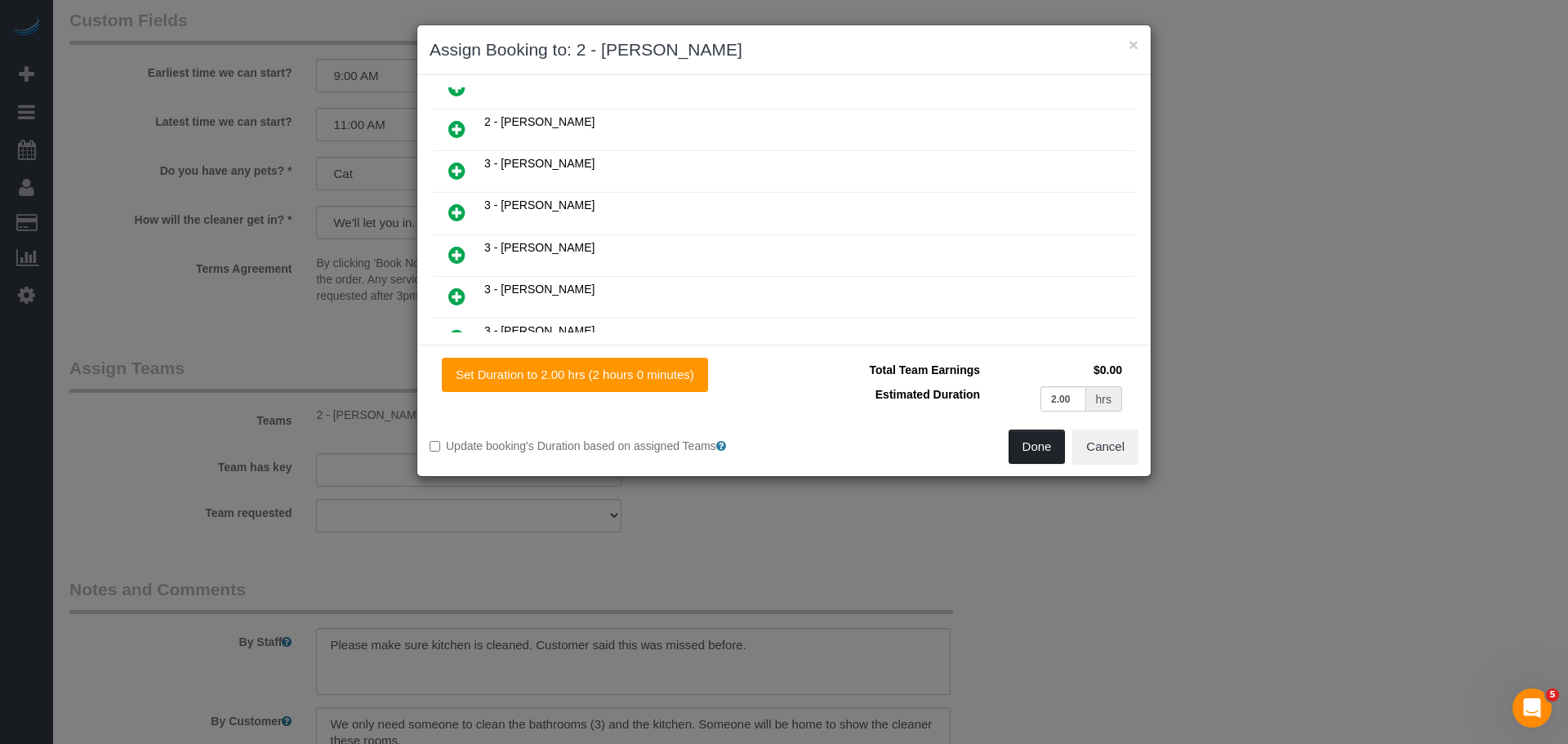
click at [1041, 450] on button "Done" at bounding box center [1037, 447] width 57 height 35
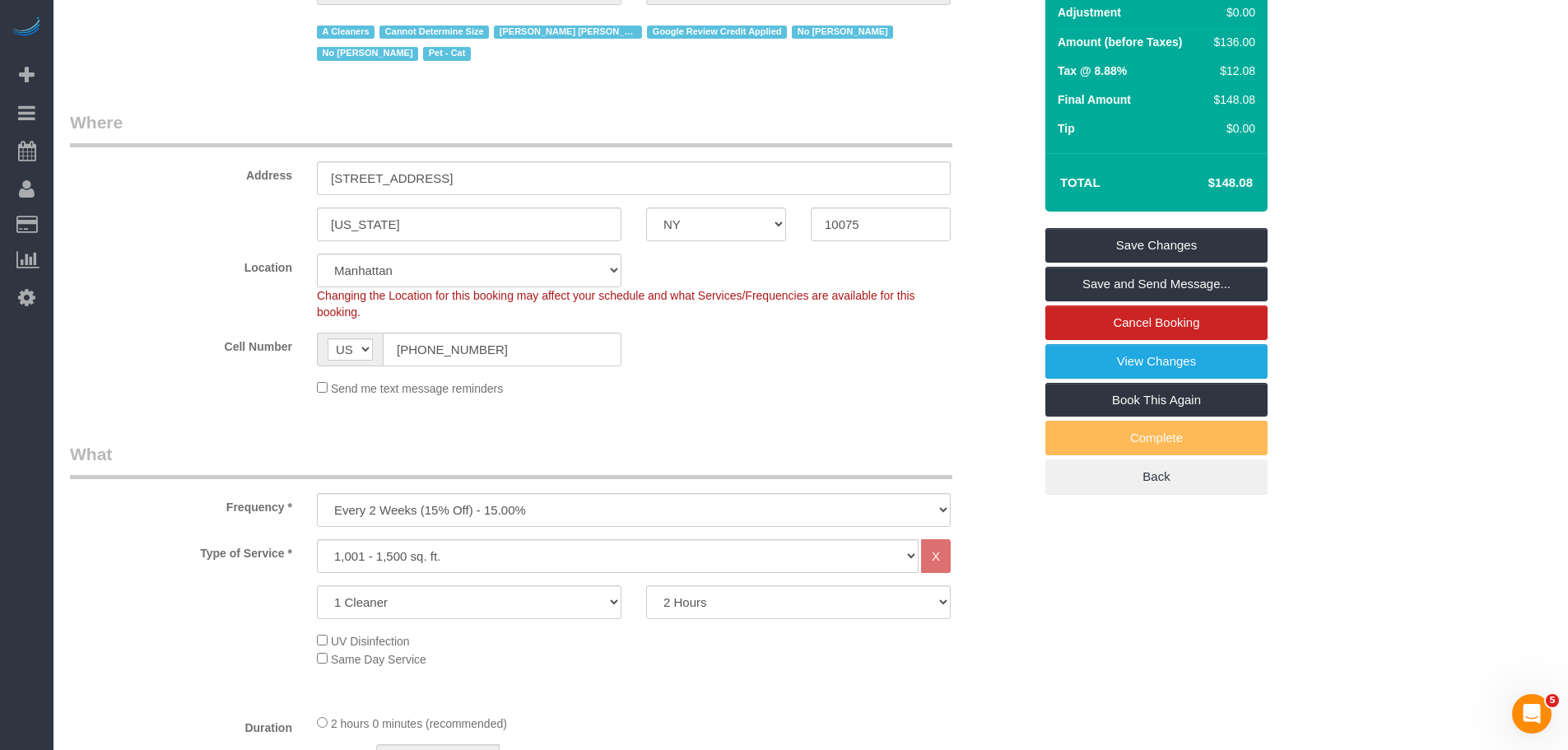
scroll to position [83, 0]
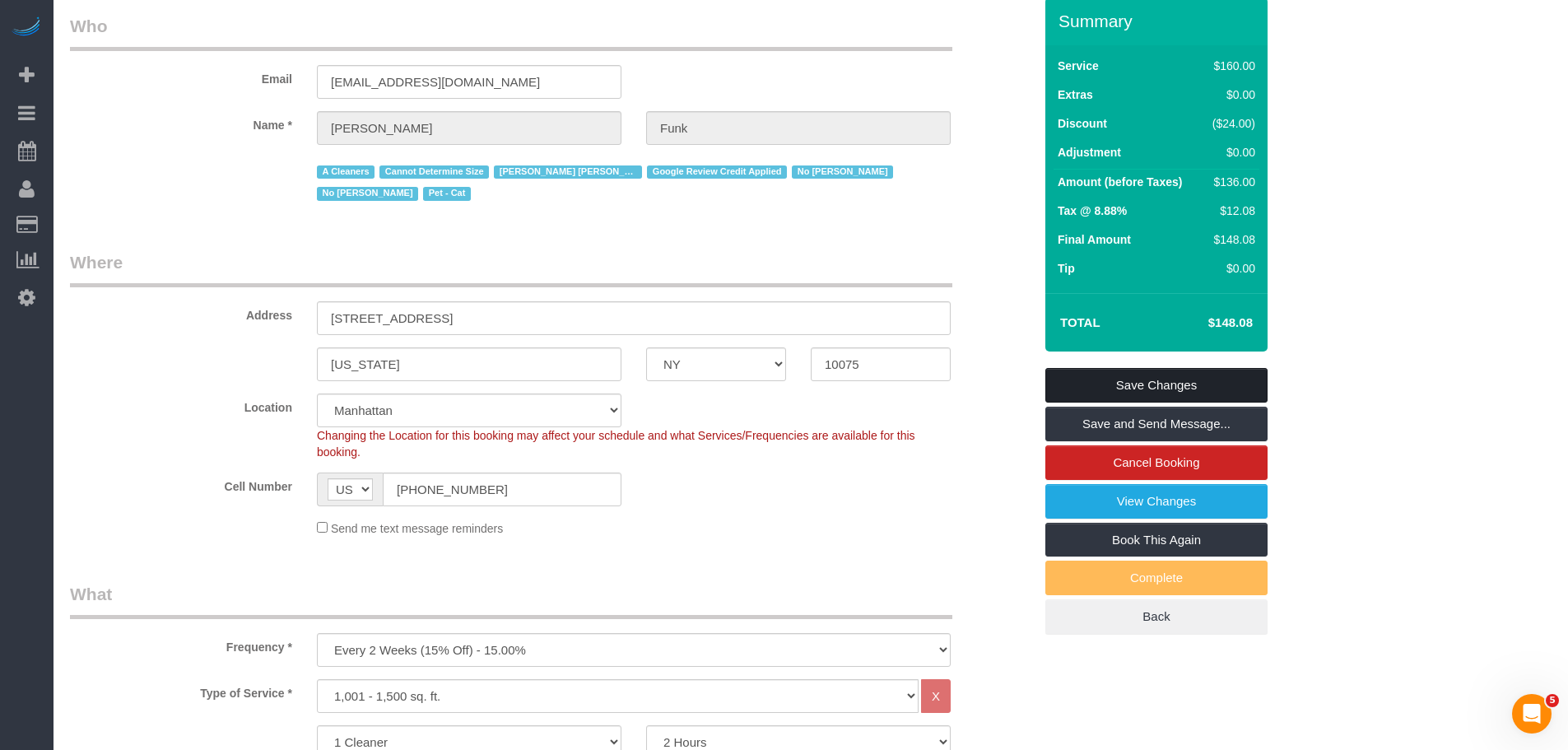
click at [1145, 375] on link "Save Changes" at bounding box center [1156, 385] width 222 height 35
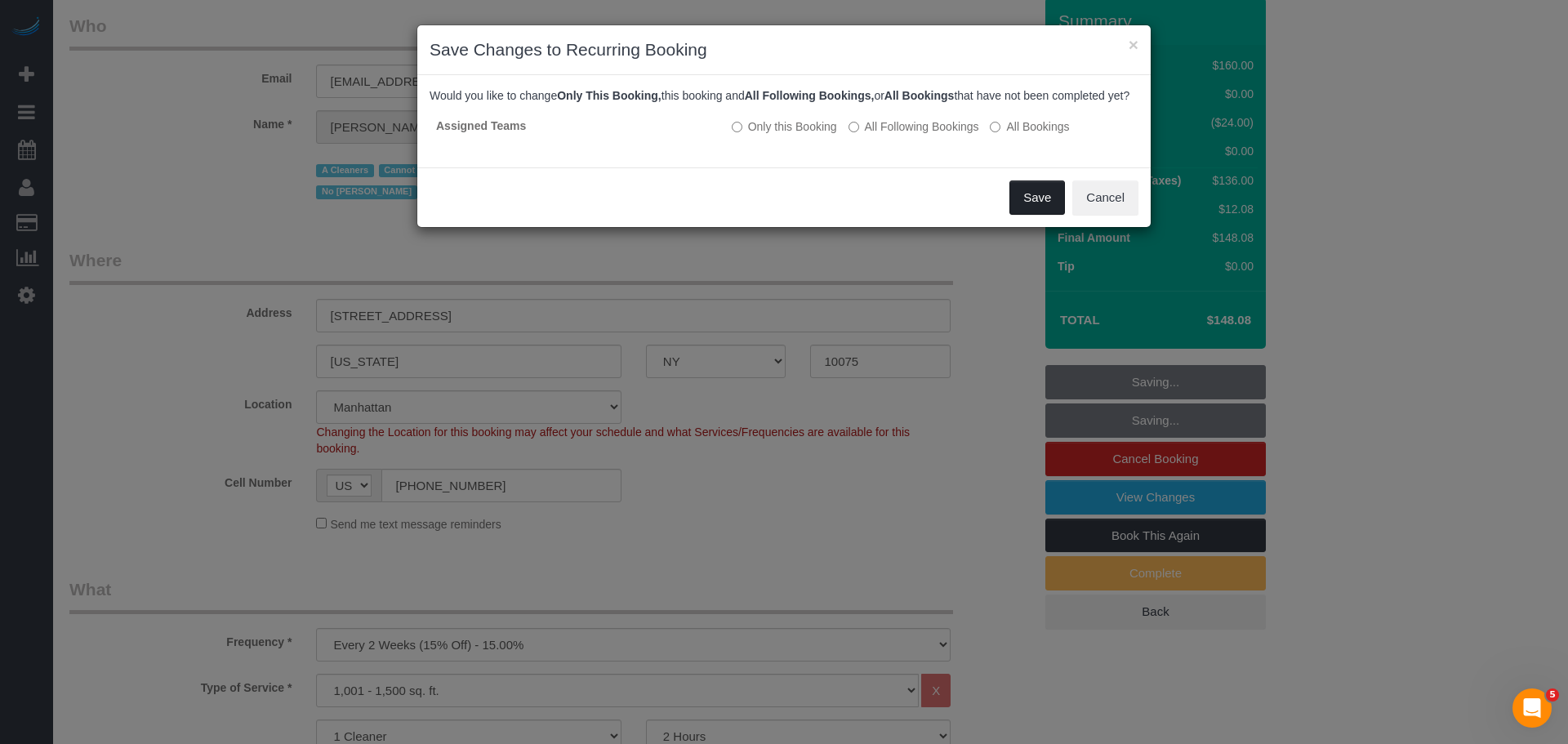
click at [1026, 201] on button "Save" at bounding box center [1037, 198] width 55 height 35
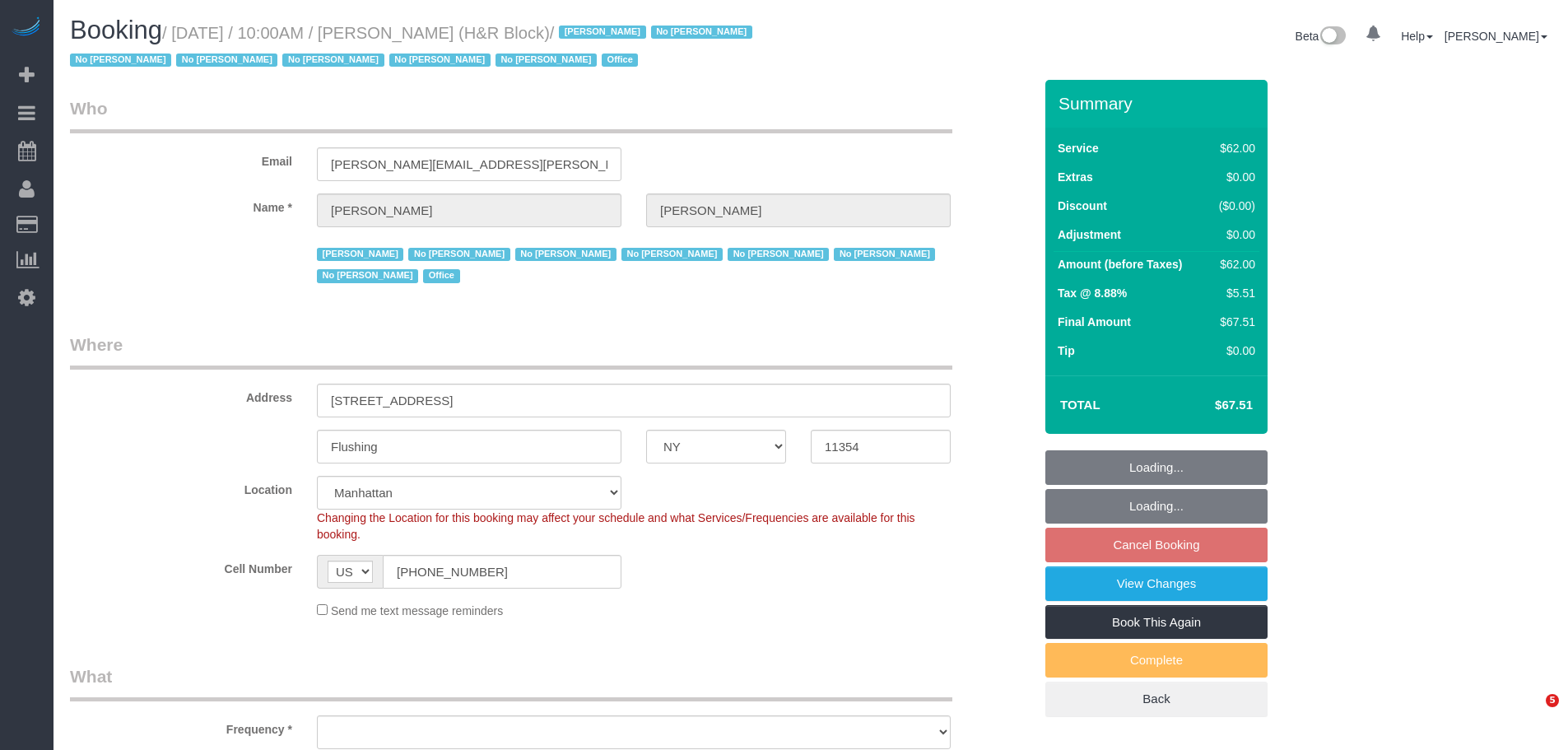
select select "NY"
select select "string:paypal"
select select "object:1438"
select select "spot2"
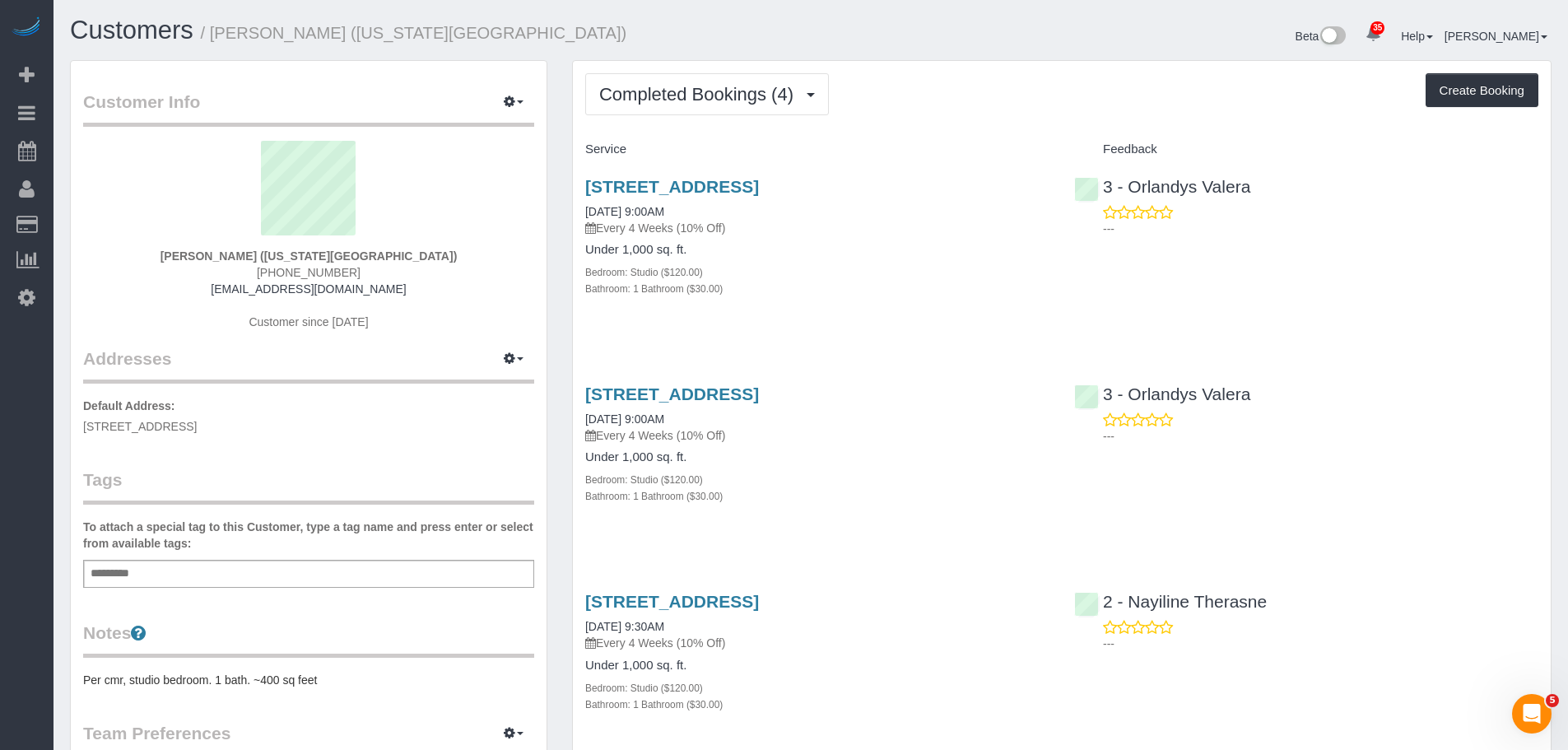
drag, startPoint x: 963, startPoint y: 183, endPoint x: 577, endPoint y: 191, distance: 386.1
click at [577, 191] on div "70-50 Loubet Street, Forest Hills, NY 11375 09/08/2025 9:00AM Every 4 Weeks (10…" at bounding box center [817, 246] width 489 height 166
copy link "70-50 Loubet Street, Forest Hills, NY 11375"
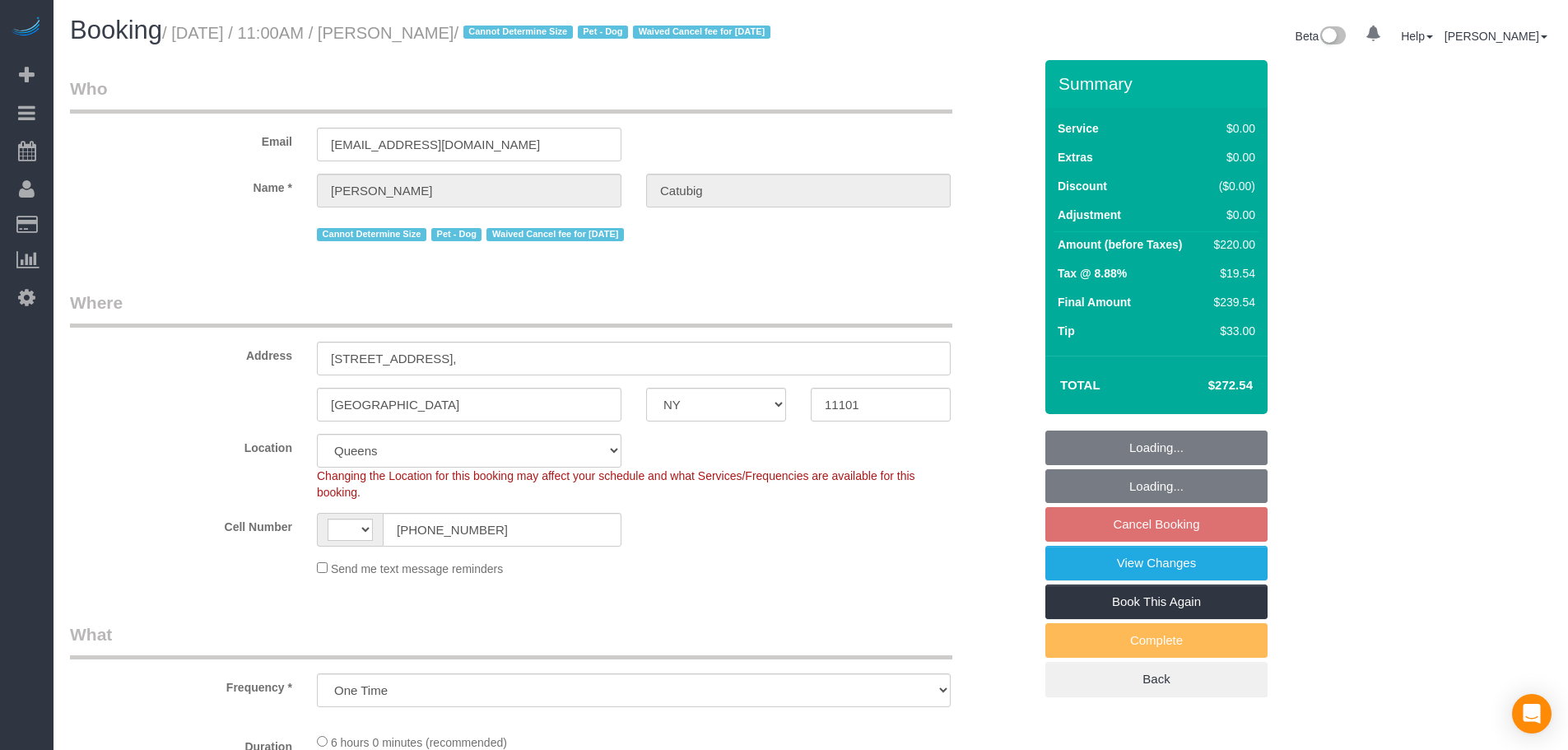
select select "NY"
select select "object:829"
select select "string:[GEOGRAPHIC_DATA]"
select select "string:stripe-pm_1S6J1y4VGloSiKo7cPiSkt4V"
select select "spot4"
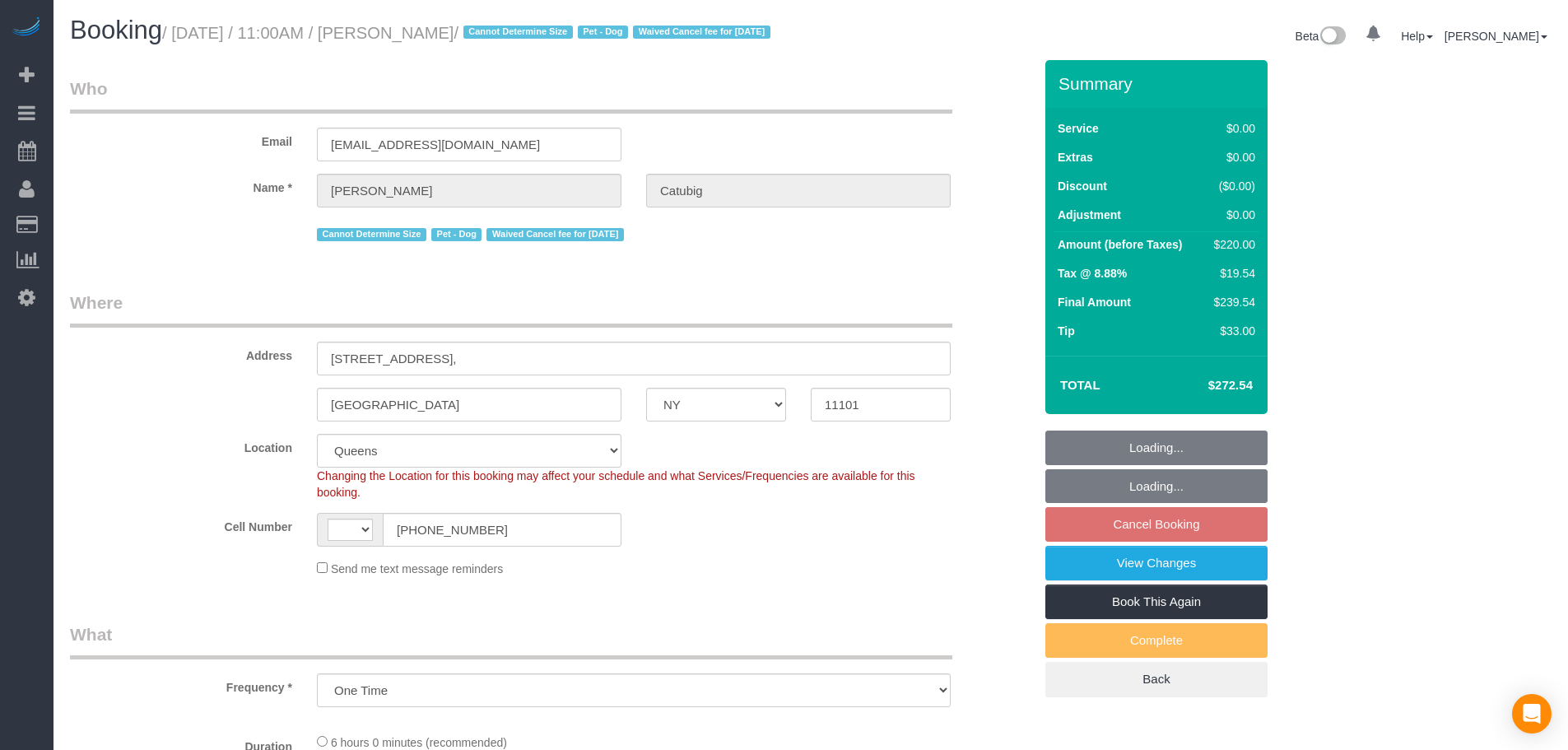
select select "number:58"
select select "number:75"
select select "number:13"
select select "number:6"
select select "2"
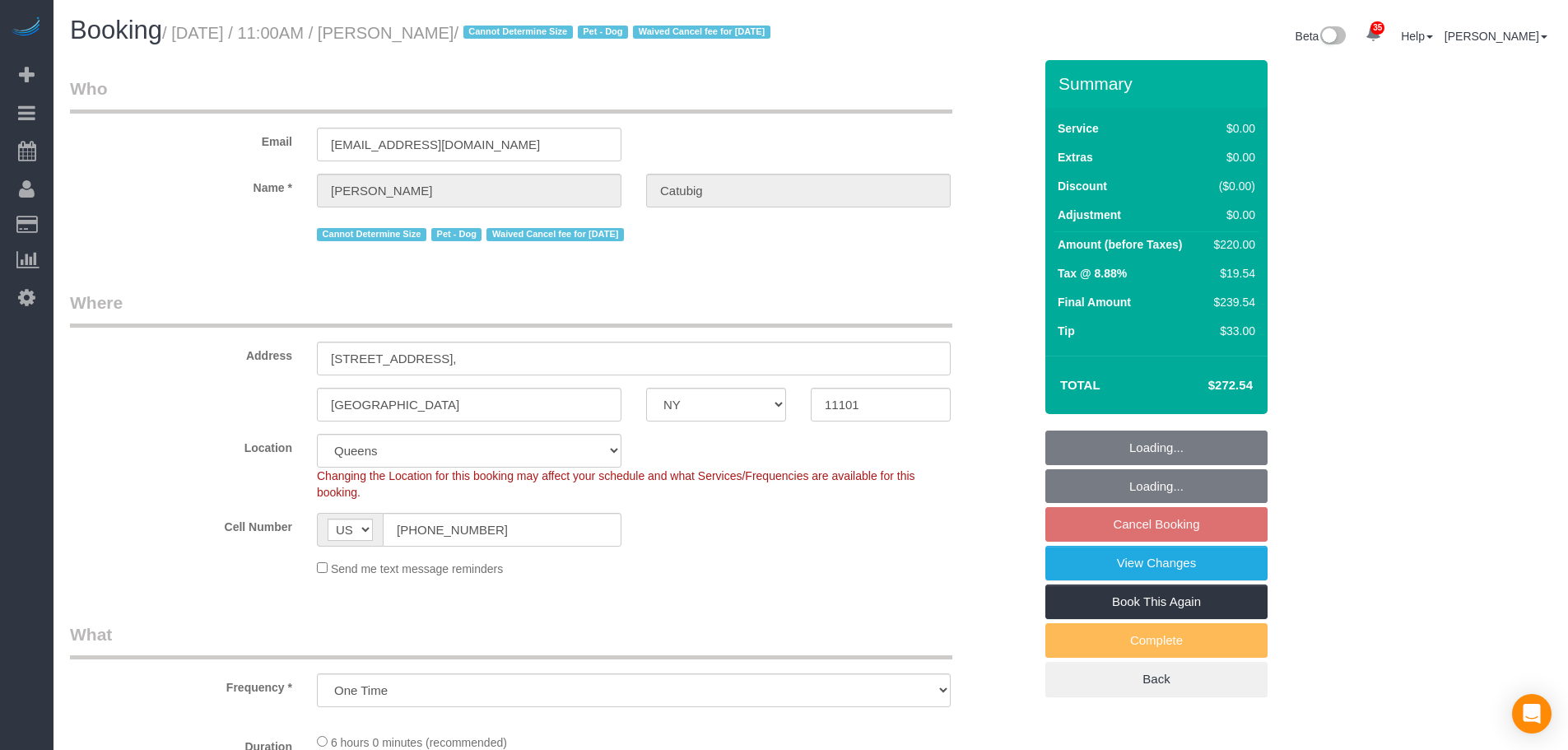
select select "2"
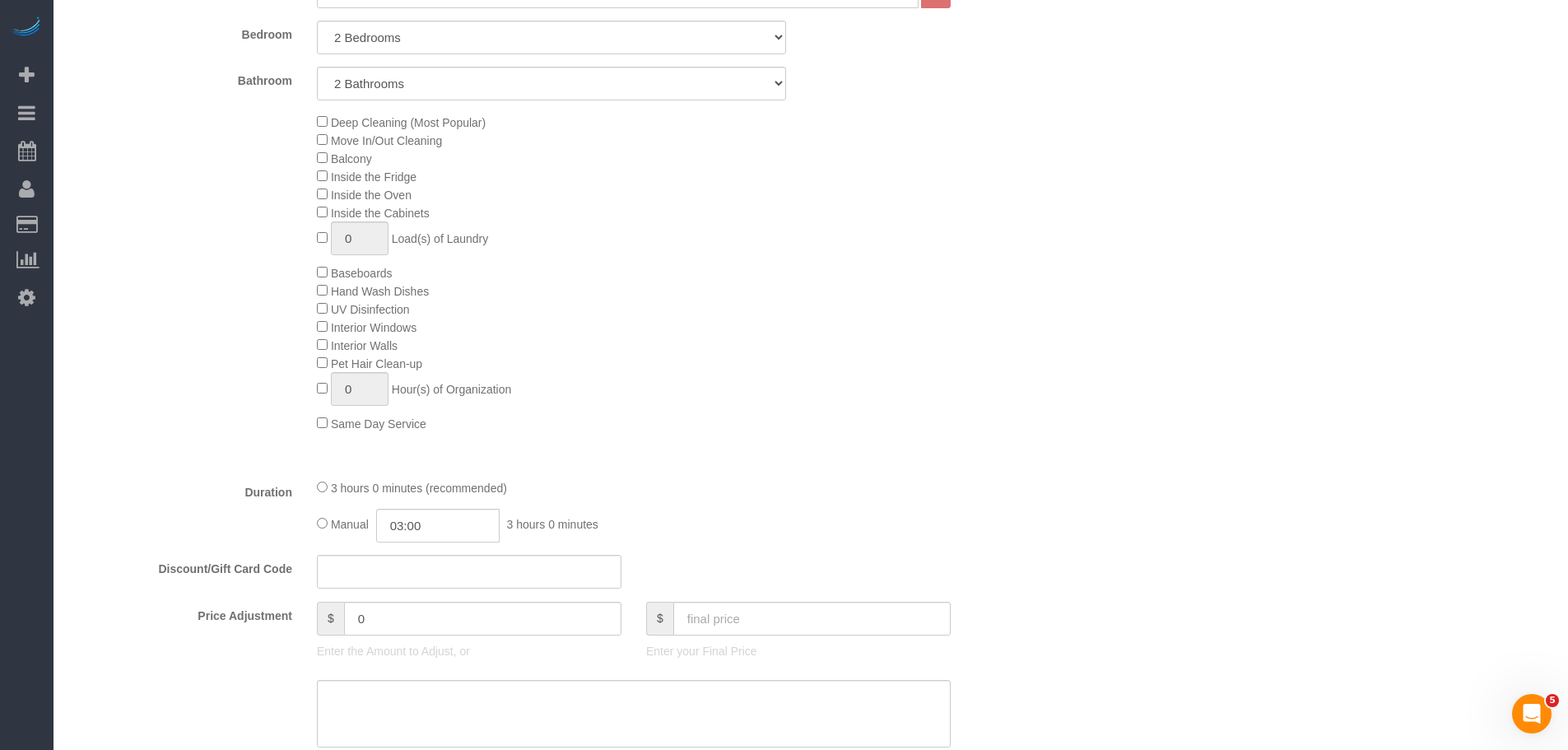
scroll to position [659, 0]
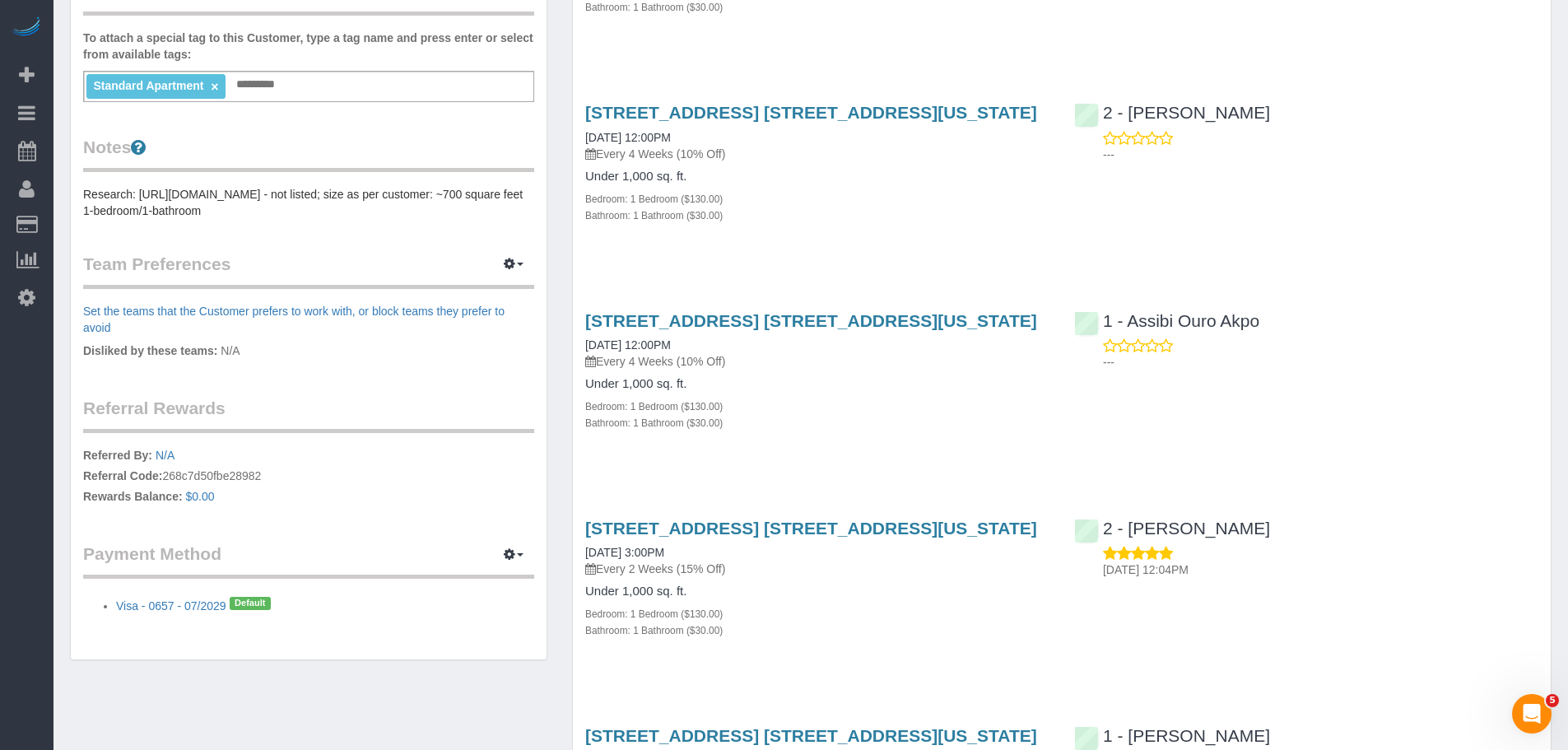
scroll to position [247, 0]
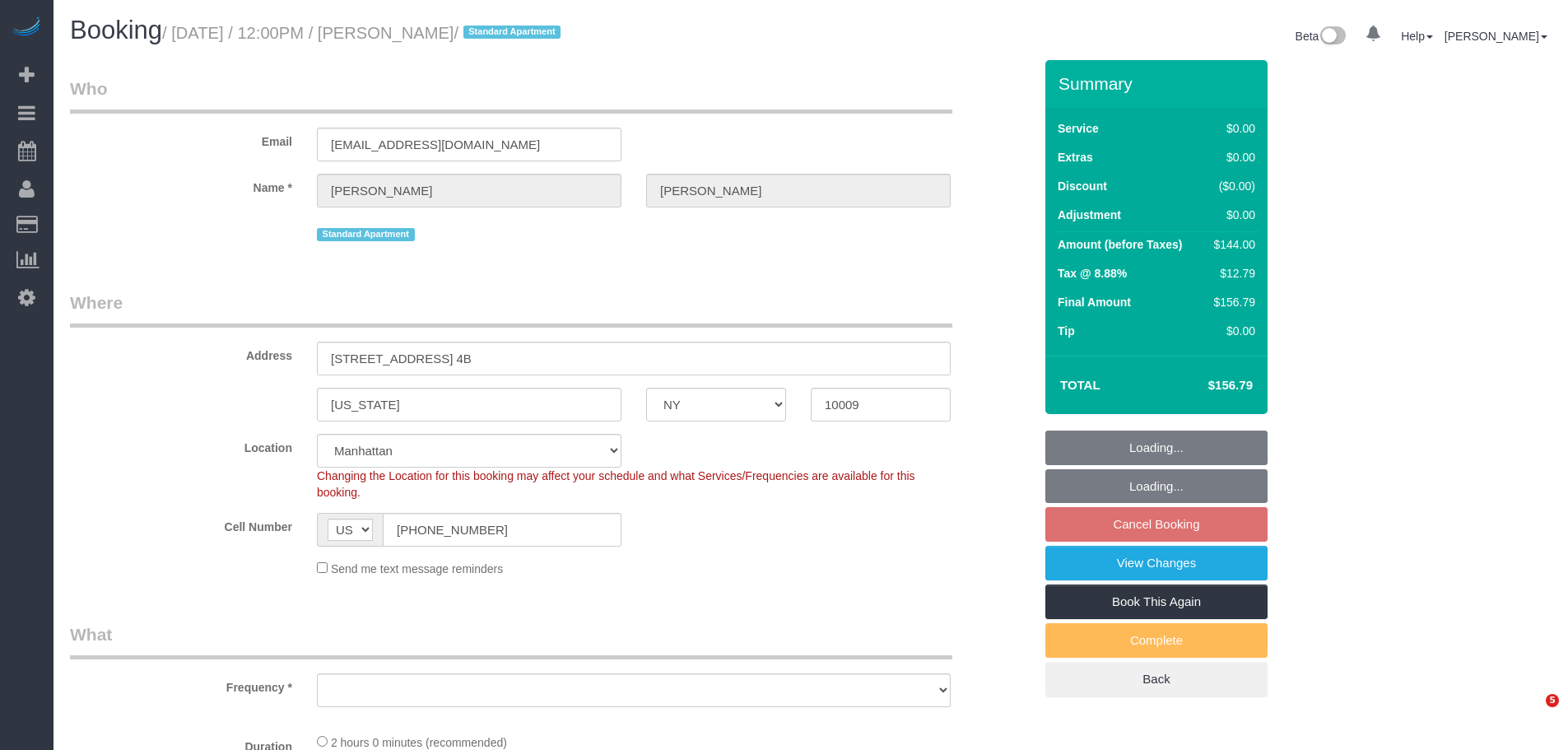
select select "NY"
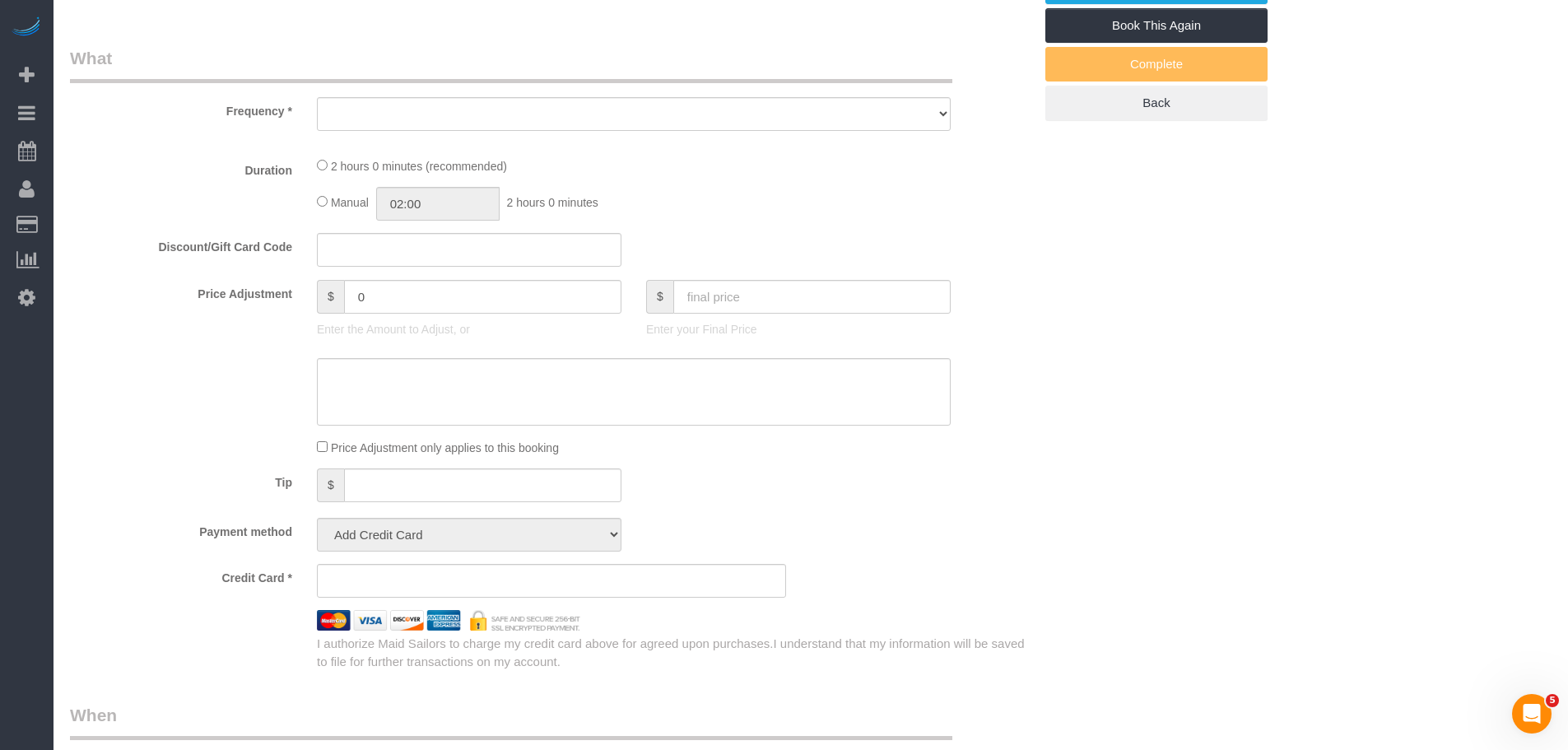
select select "object:924"
select select "number:60"
select select "number:77"
select select "number:15"
select select "number:5"
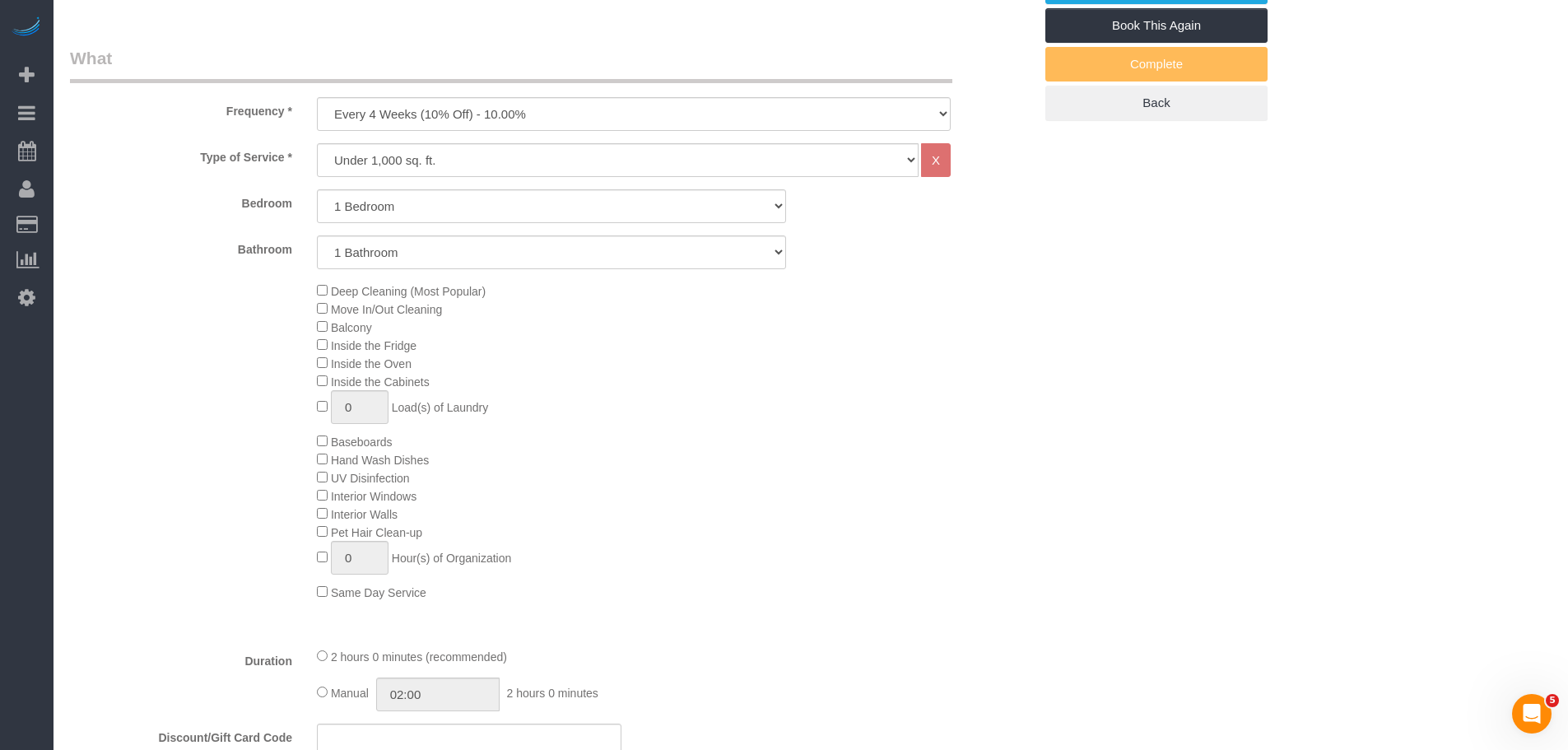
select select "string:stripe-pm_1R8ptc4VGloSiKo78QYujOUz"
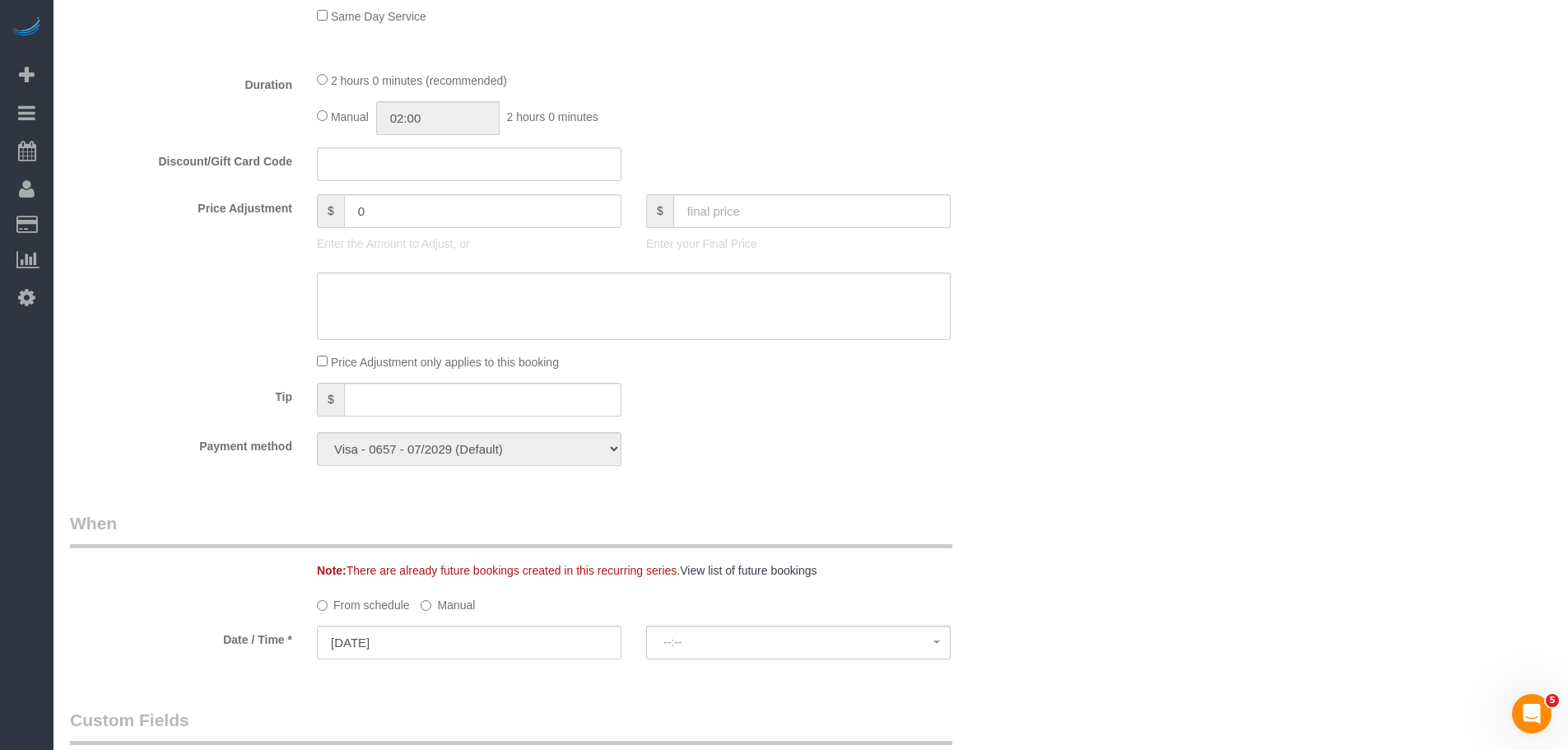
select select "spot3"
select select "1"
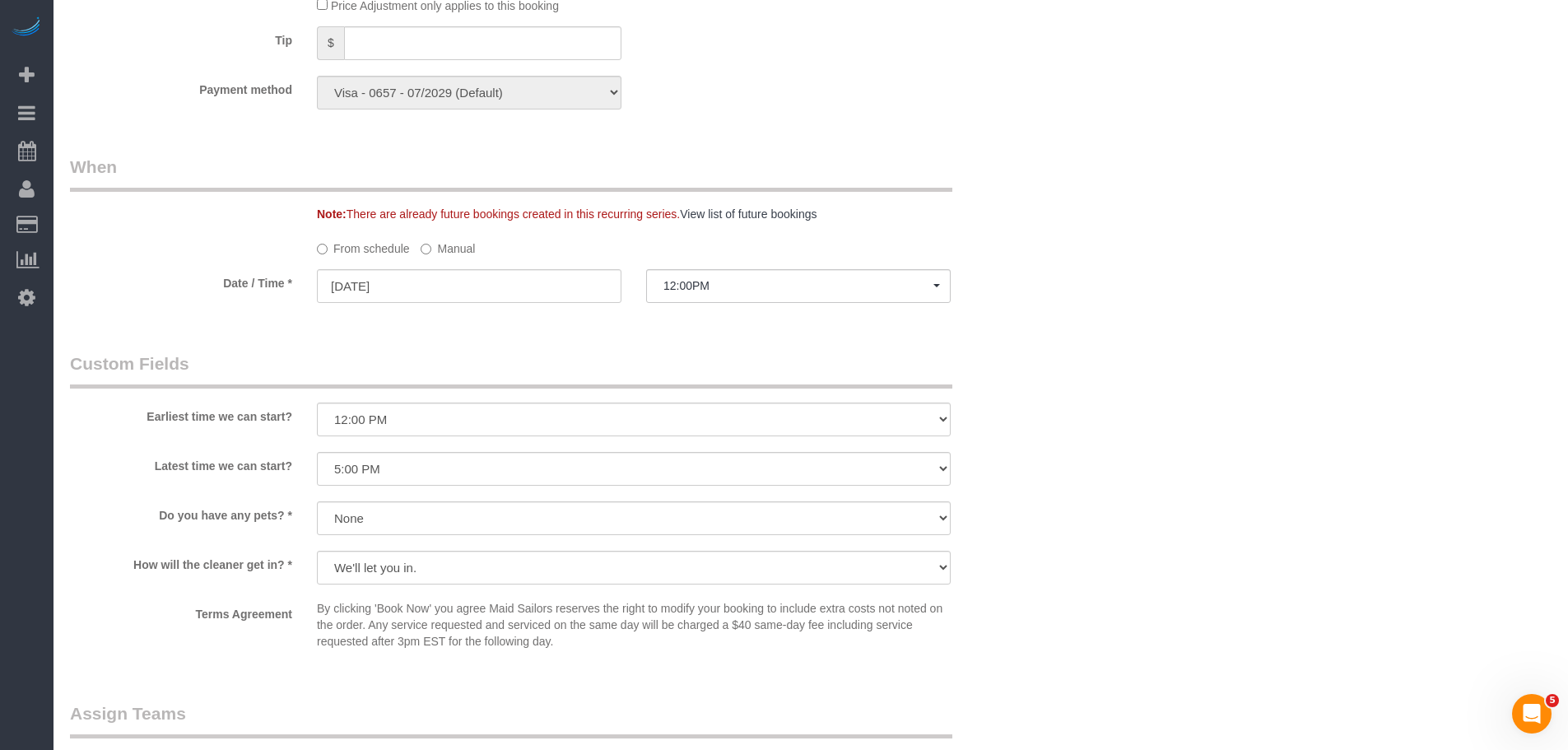
select select "object:1496"
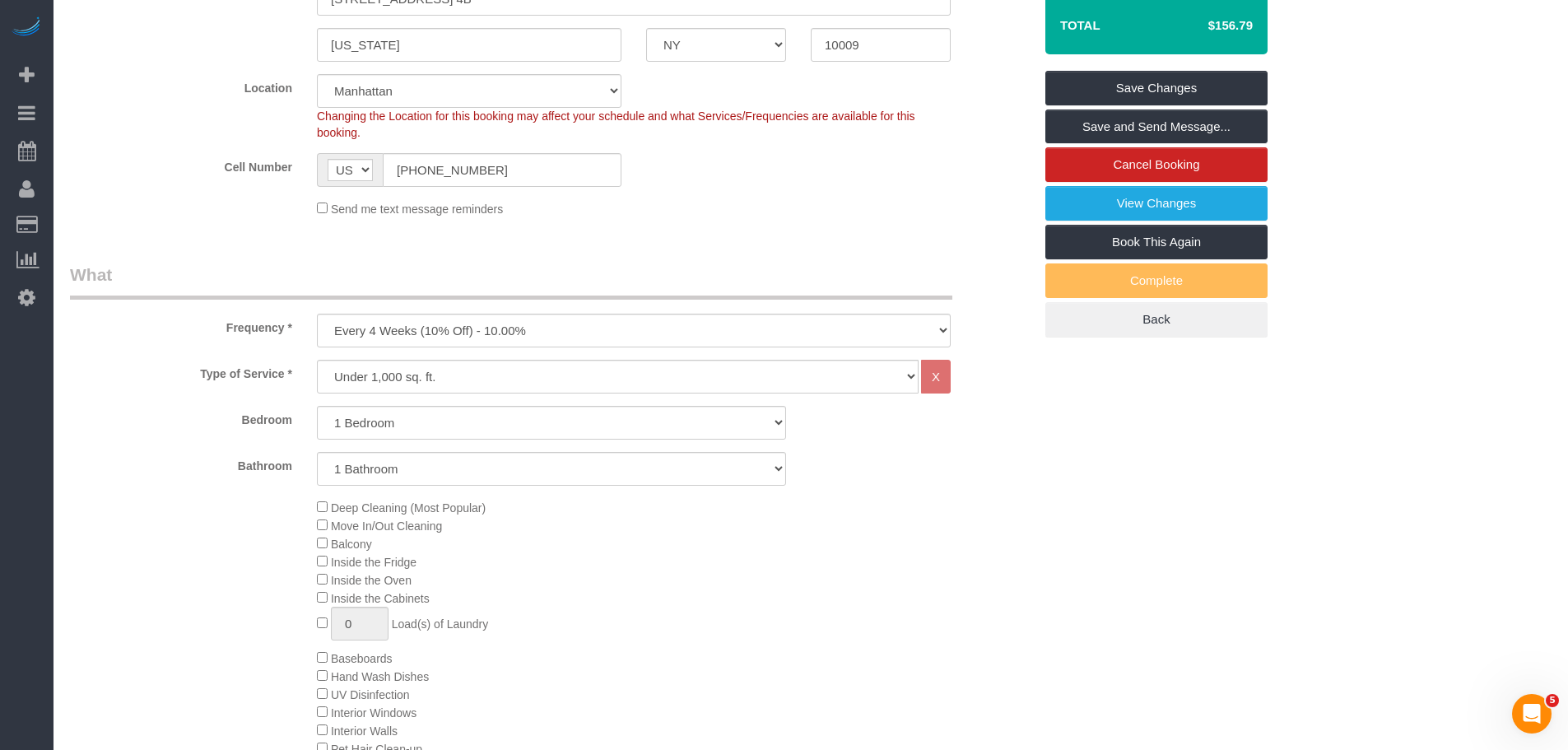
scroll to position [247, 0]
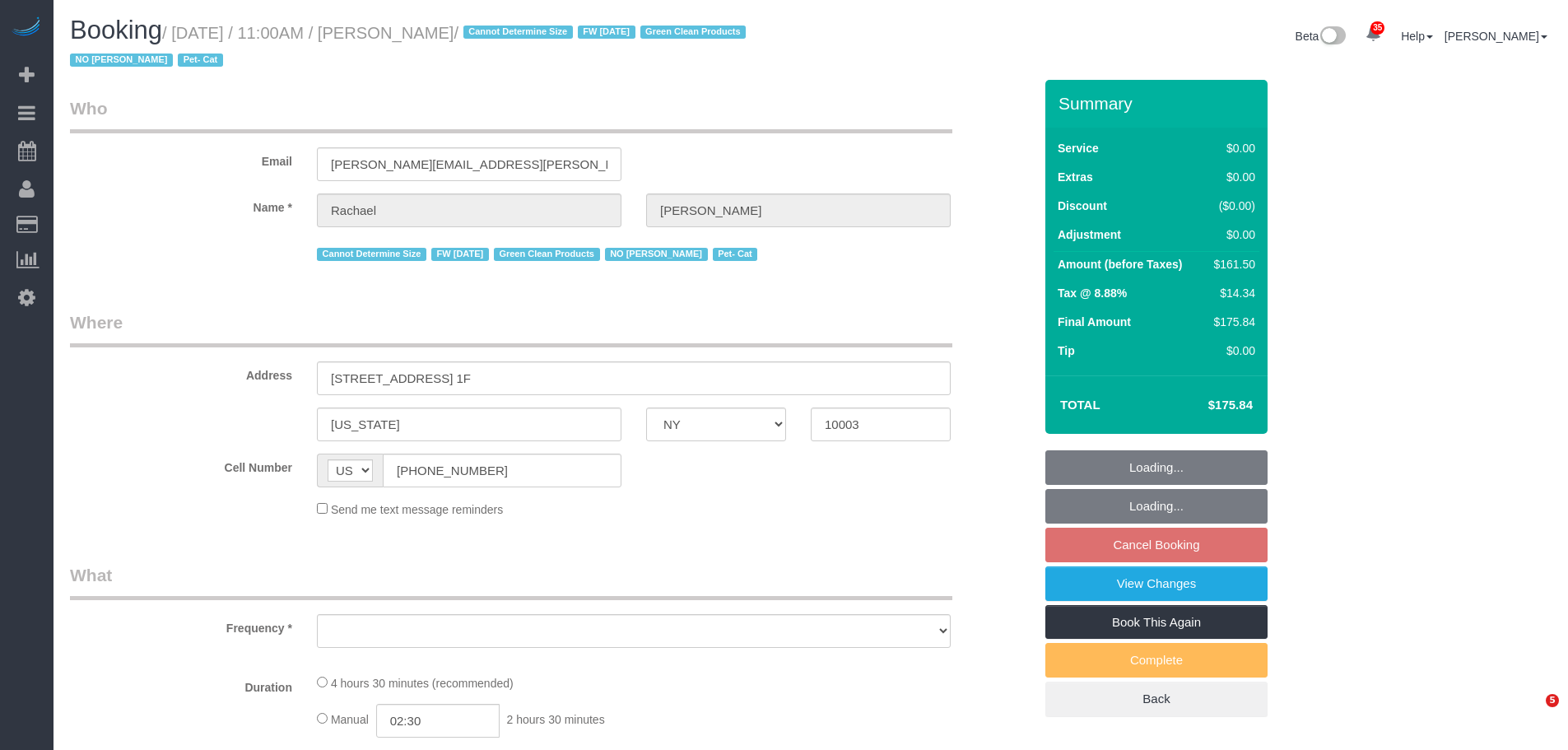
select select "NY"
select select "object:833"
select select "spot2"
select select "number:89"
select select "number:90"
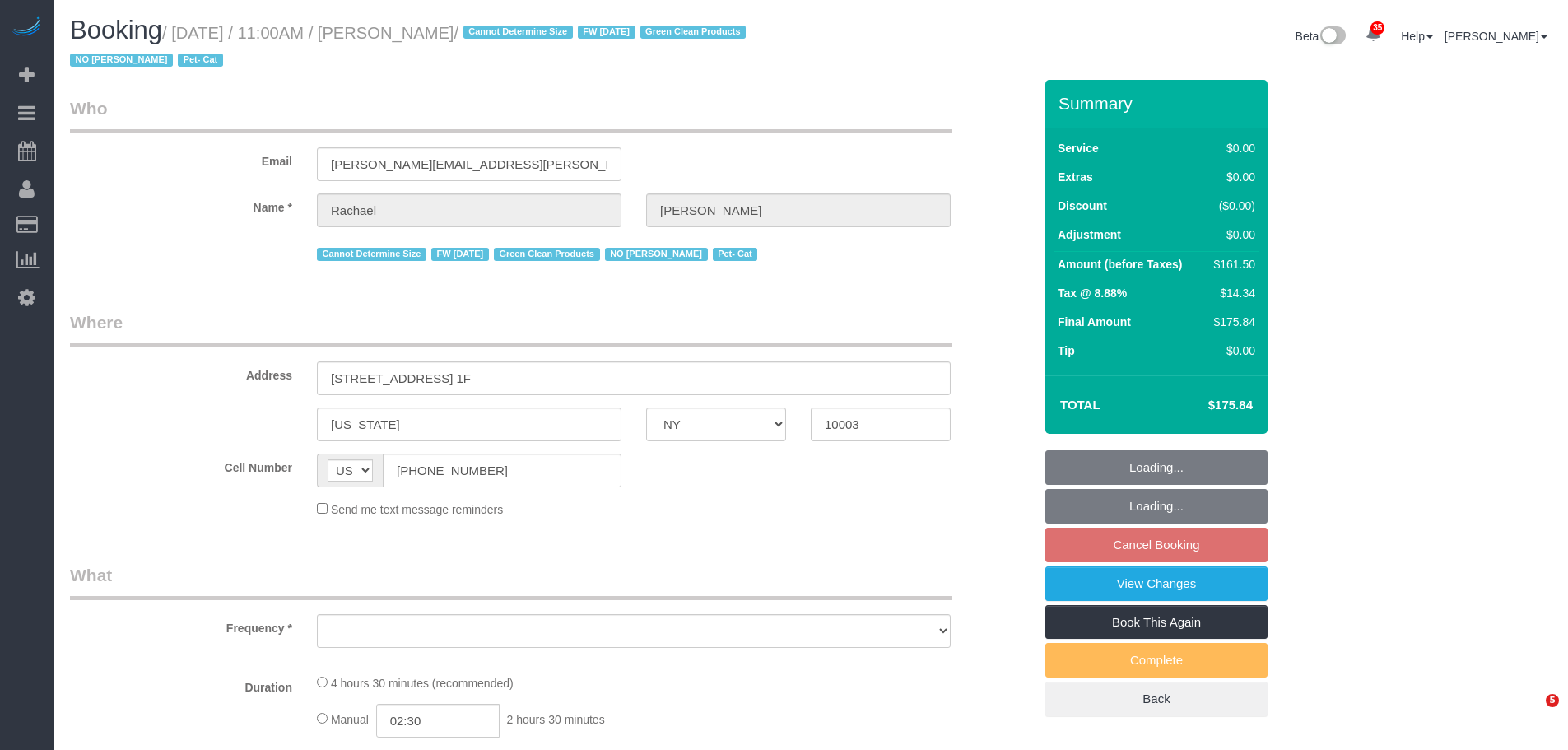
select select "number:14"
select select "number:5"
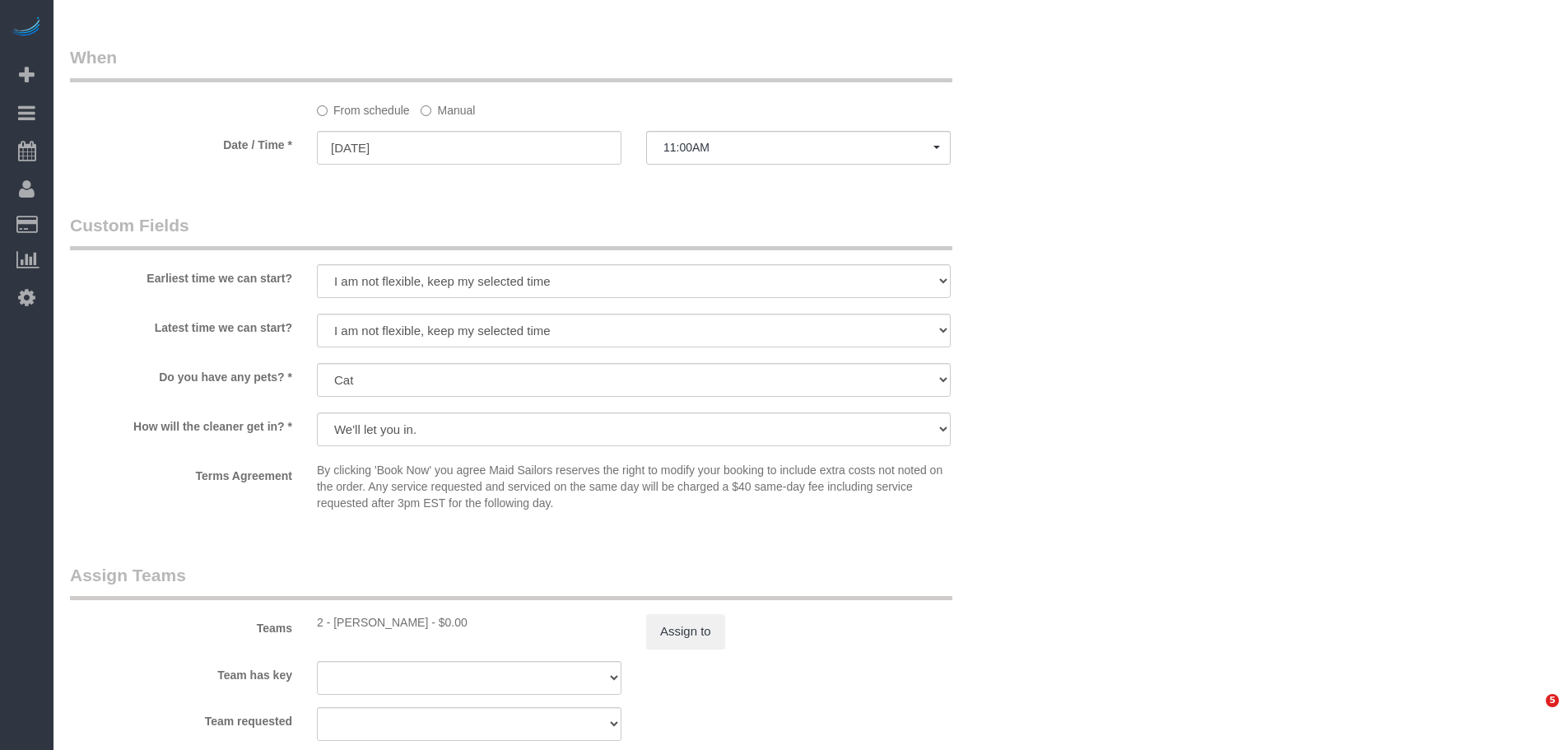
select select "object:1370"
select select "string:stripe-pm_1NoShw4VGloSiKo7y0svge8q"
select select "2"
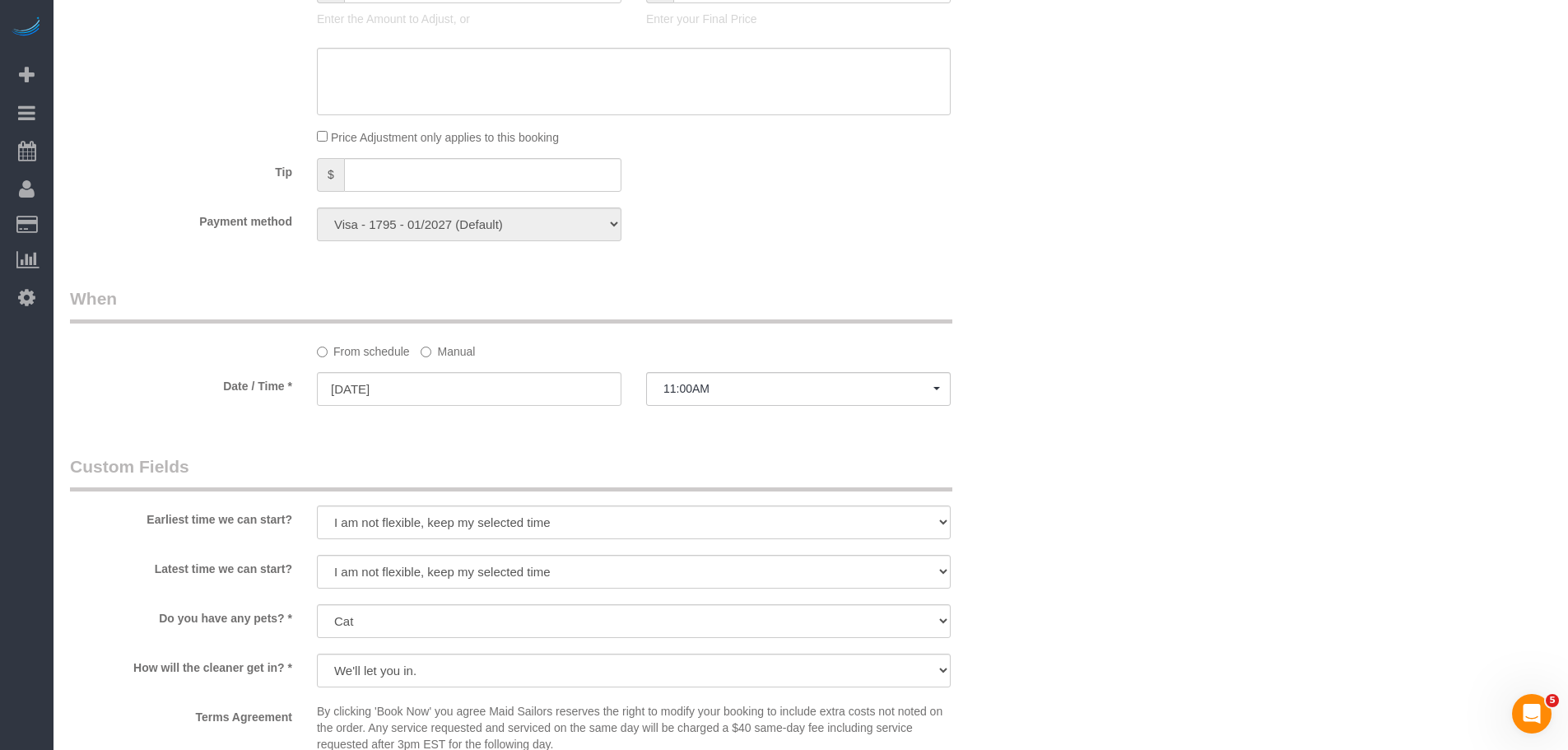
scroll to position [1726, 0]
